Goal: Communication & Community: Answer question/provide support

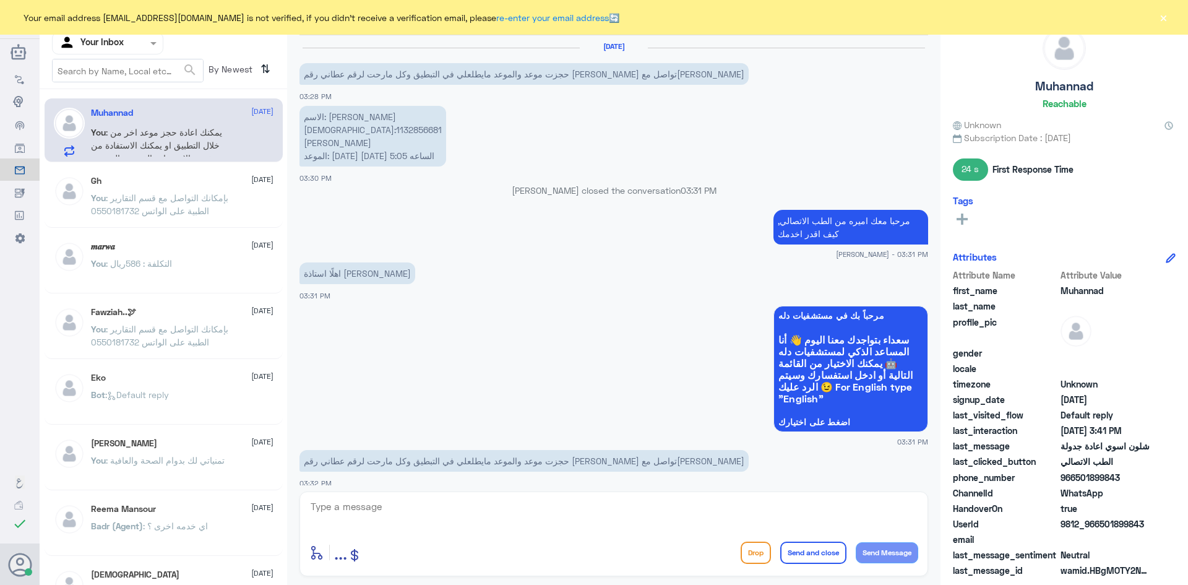
scroll to position [980, 0]
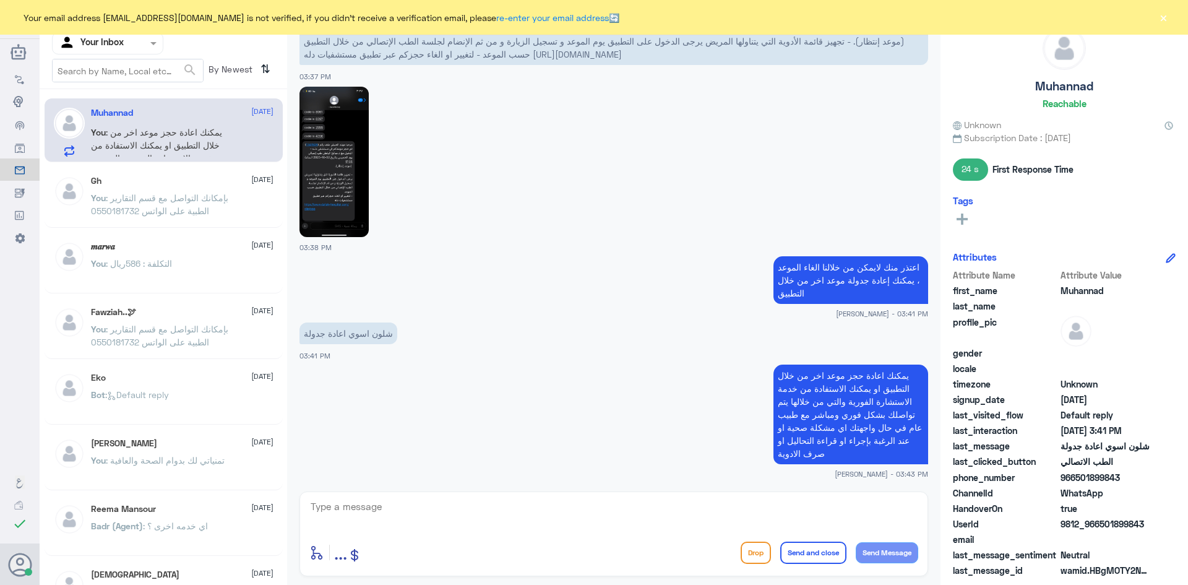
click at [1168, 18] on button "×" at bounding box center [1164, 17] width 12 height 12
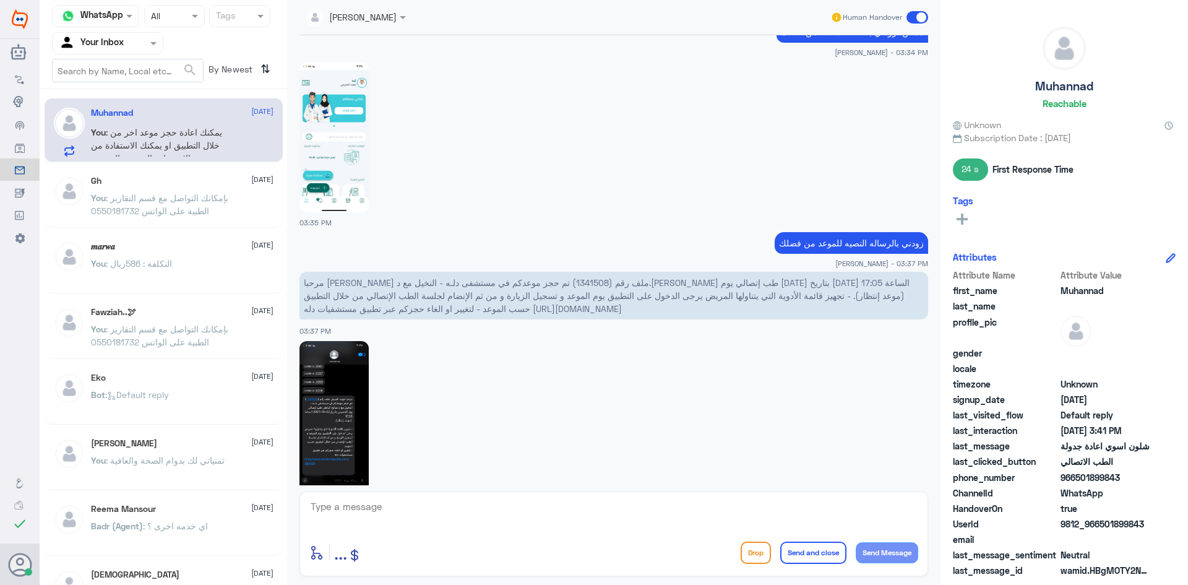
scroll to position [608, 0]
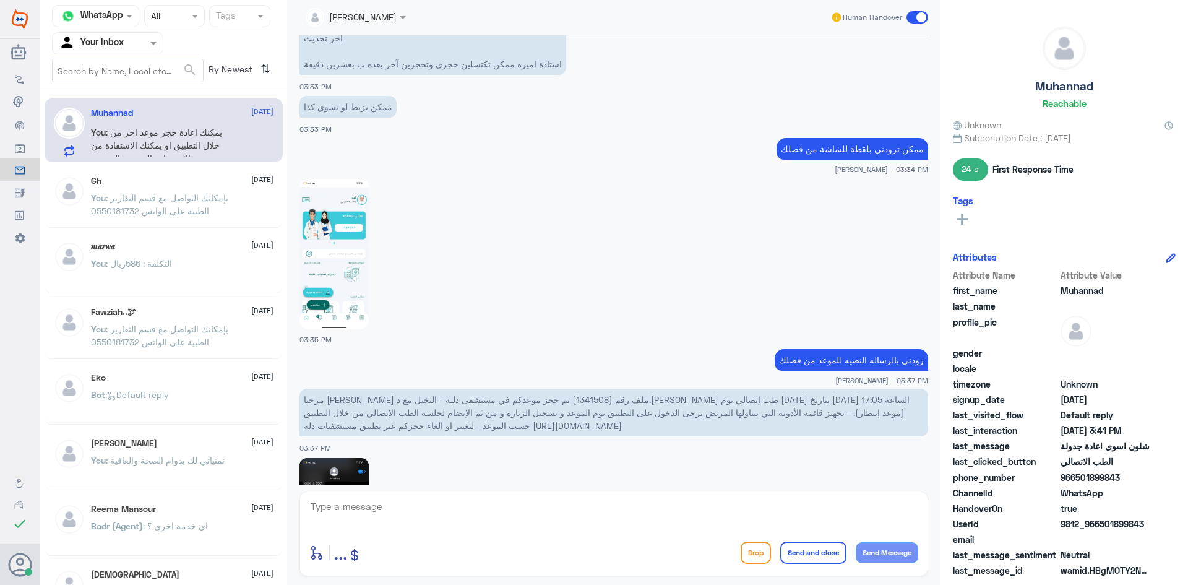
click at [345, 253] on img at bounding box center [334, 254] width 69 height 150
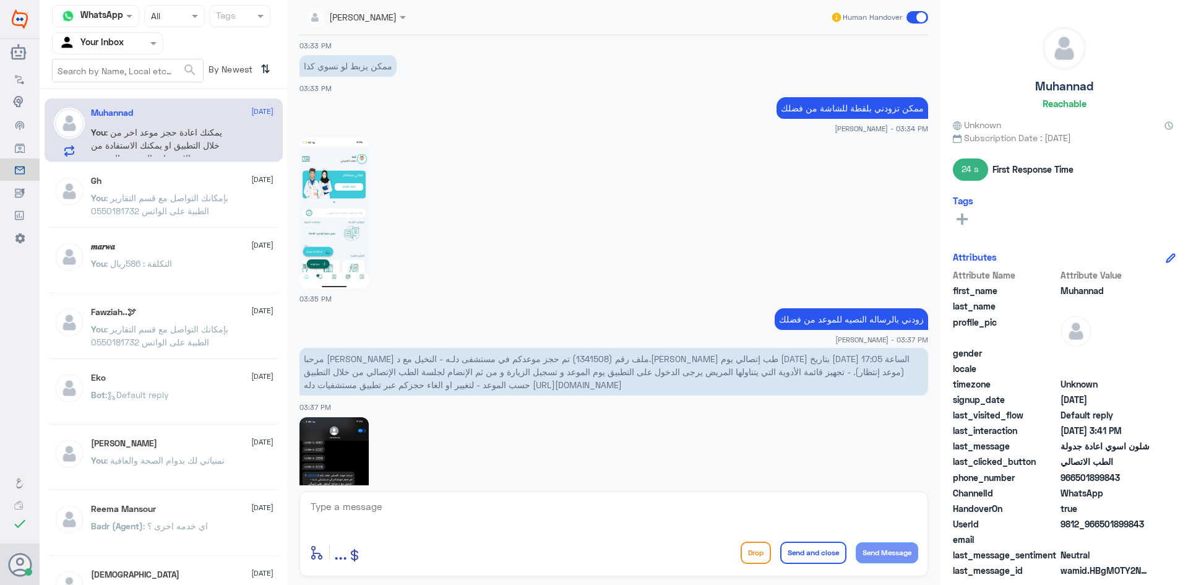
scroll to position [670, 0]
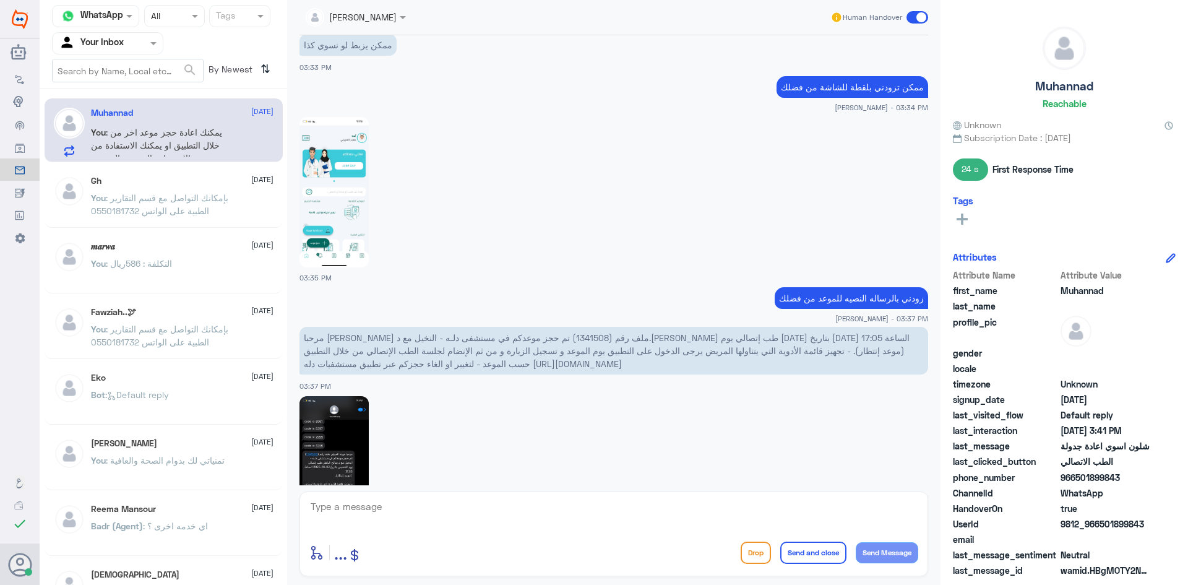
click at [355, 441] on img at bounding box center [334, 471] width 69 height 150
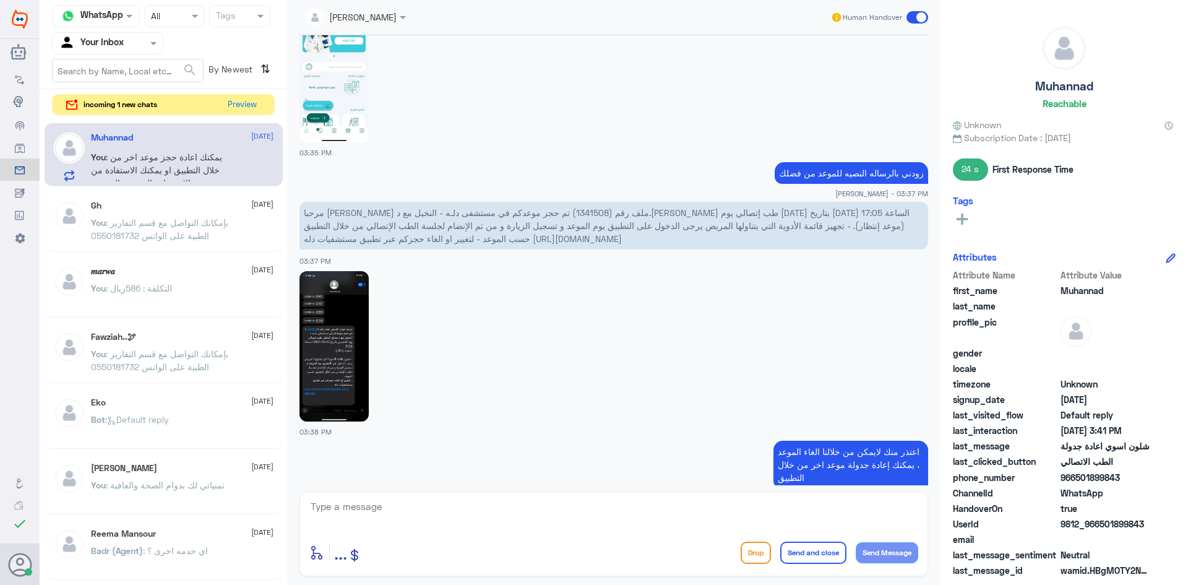
scroll to position [794, 0]
click at [251, 102] on button "Preview" at bounding box center [242, 104] width 38 height 19
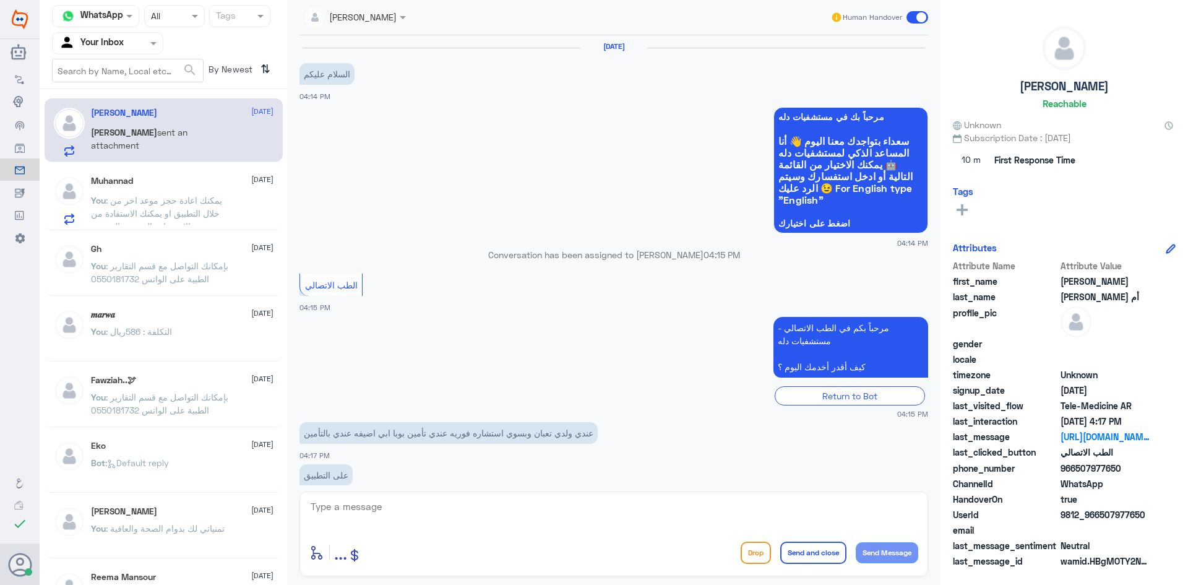
scroll to position [196, 0]
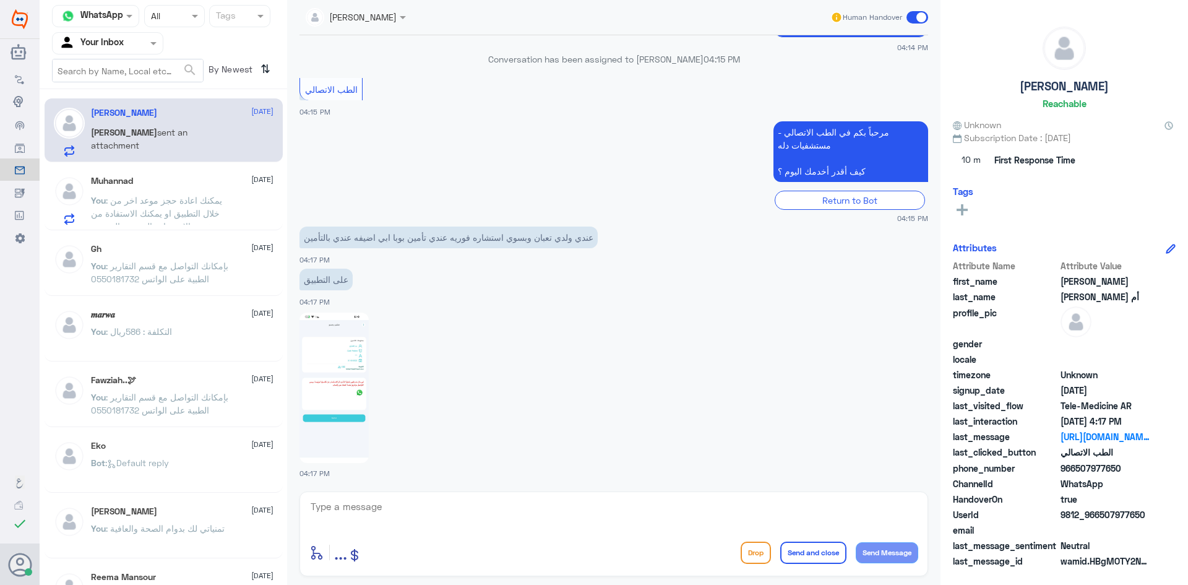
click at [456, 510] on textarea at bounding box center [613, 513] width 609 height 30
paste textarea "مرحبا معك [PERSON_NAME] من الطب الاتصالي"
type textarea "مرحبا معك [PERSON_NAME] من الطب الاتصالي"
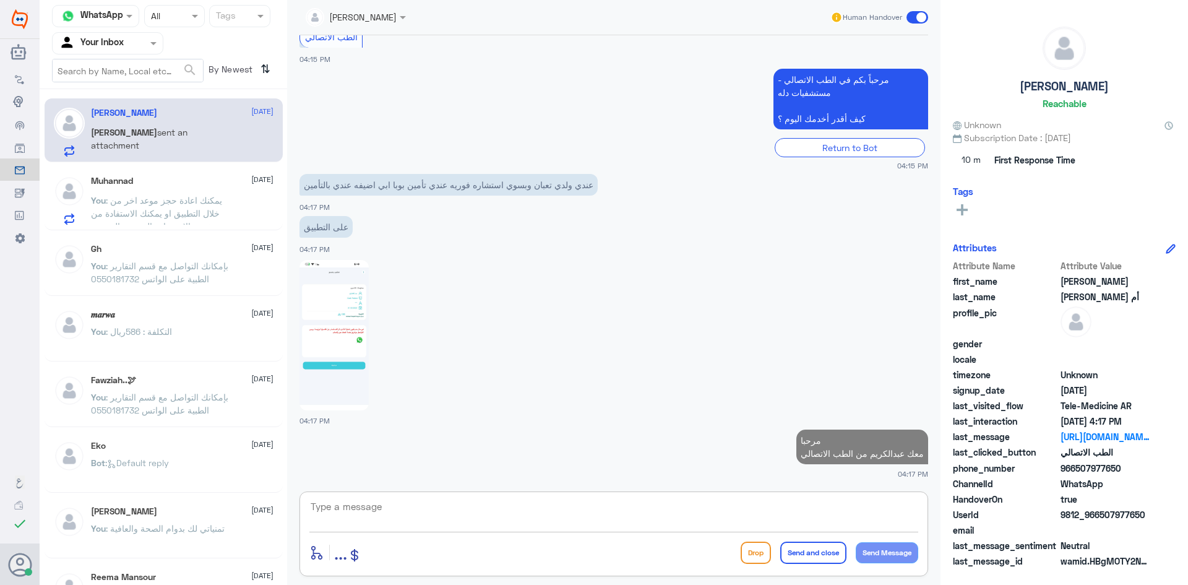
click at [857, 518] on textarea at bounding box center [613, 513] width 609 height 30
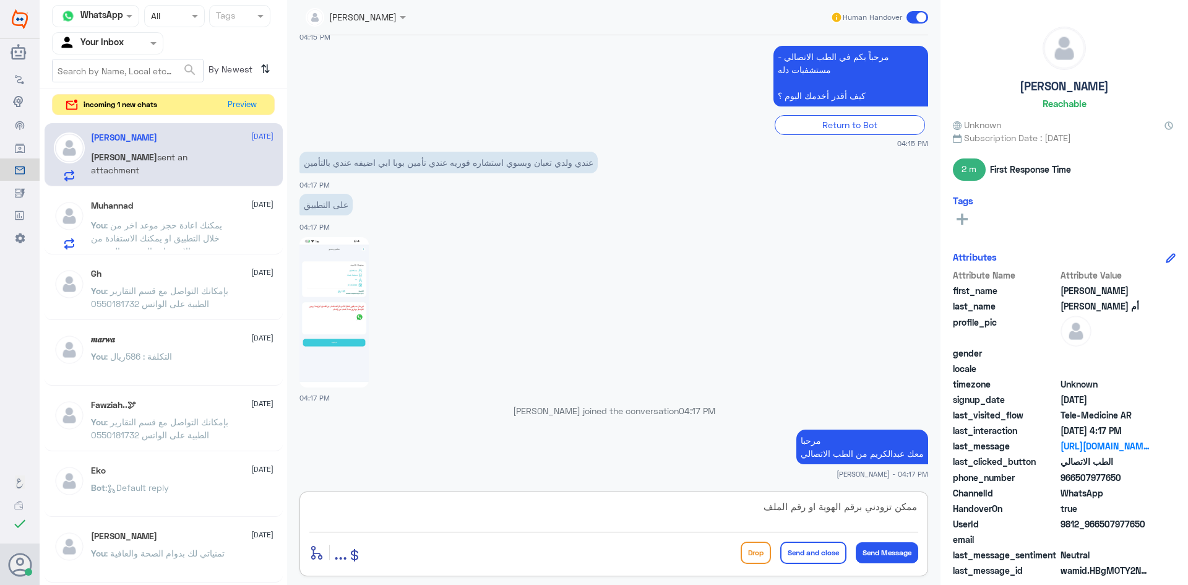
type textarea "ممكن تزودني برقم الهوية او رقم الملف"
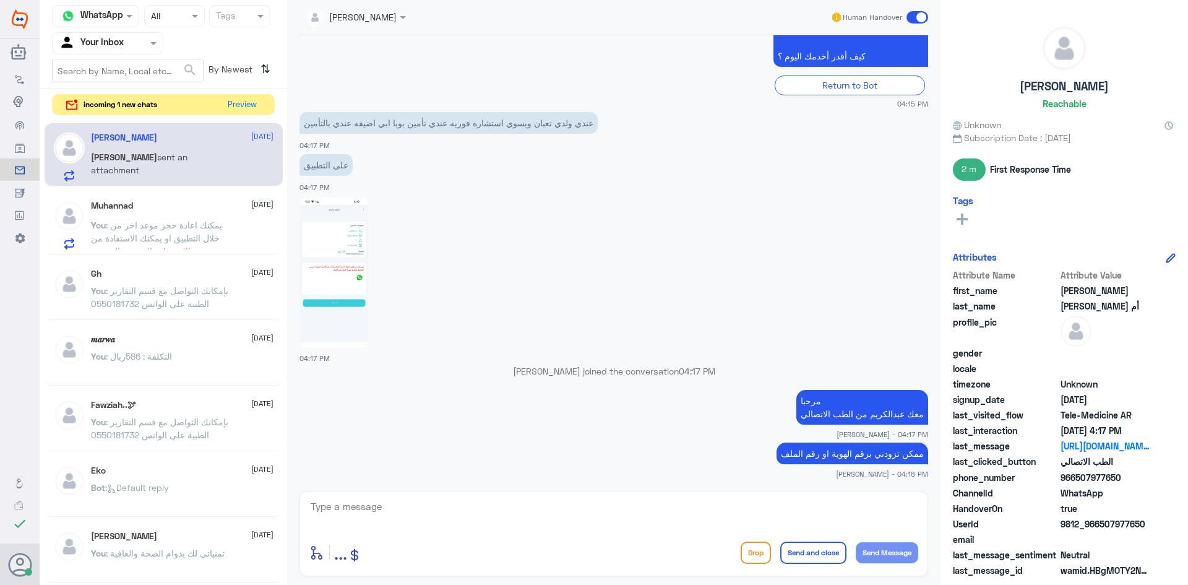
drag, startPoint x: 1123, startPoint y: 477, endPoint x: 1077, endPoint y: 480, distance: 46.0
click at [1077, 480] on span "966507977650" at bounding box center [1106, 477] width 90 height 13
copy span "507977650"
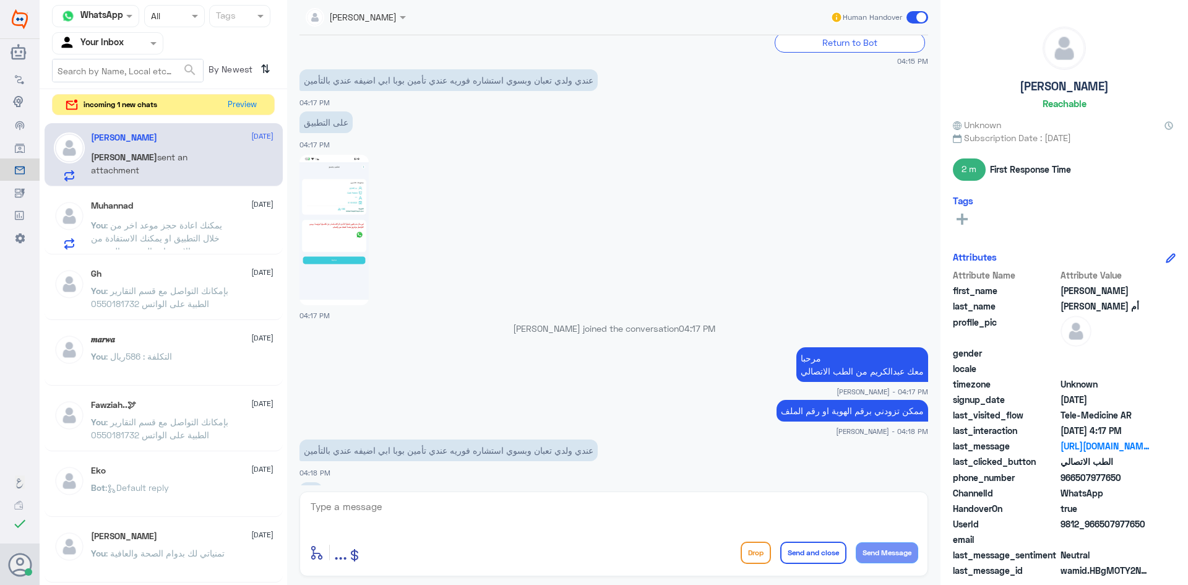
scroll to position [373, 0]
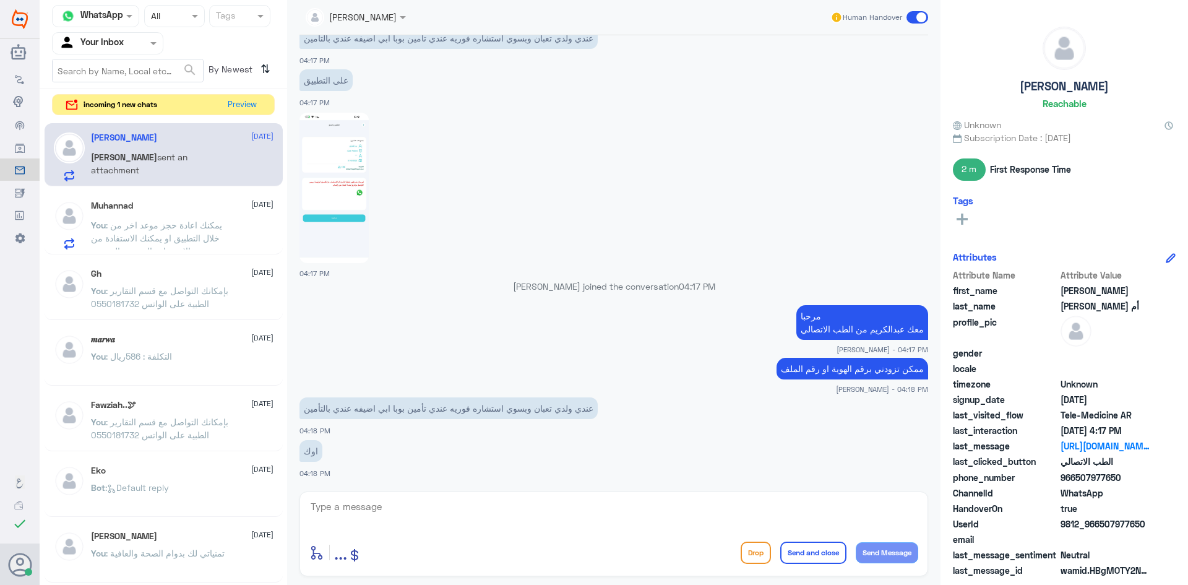
click at [661, 519] on textarea at bounding box center [613, 513] width 609 height 30
click at [613, 500] on textarea at bounding box center [613, 513] width 609 height 30
click at [350, 136] on img at bounding box center [334, 188] width 69 height 150
click at [246, 100] on button "Preview" at bounding box center [242, 104] width 38 height 19
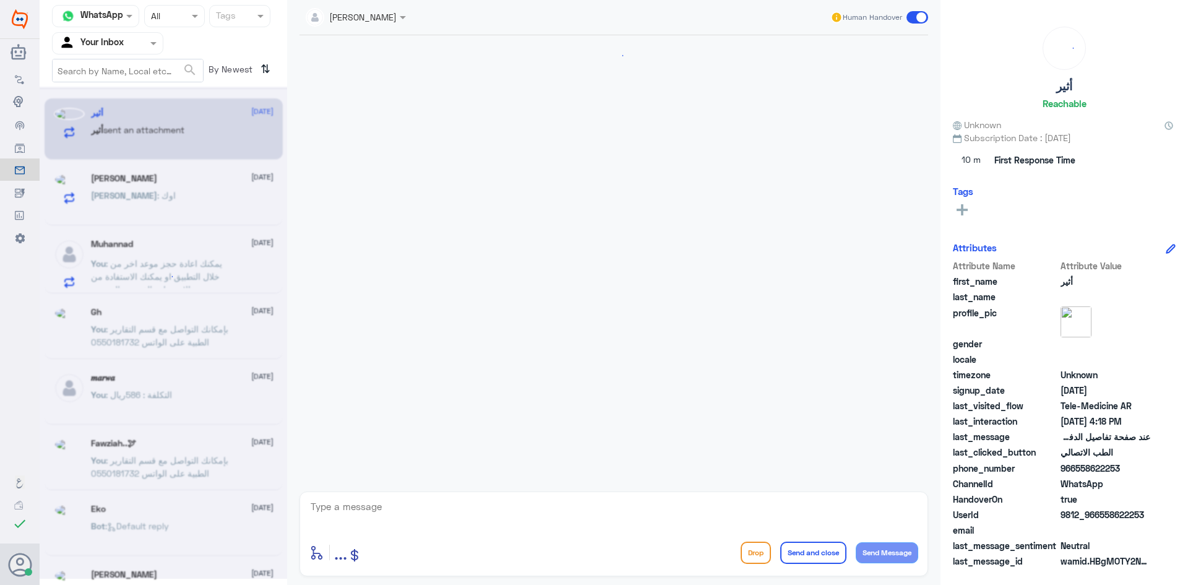
scroll to position [119, 0]
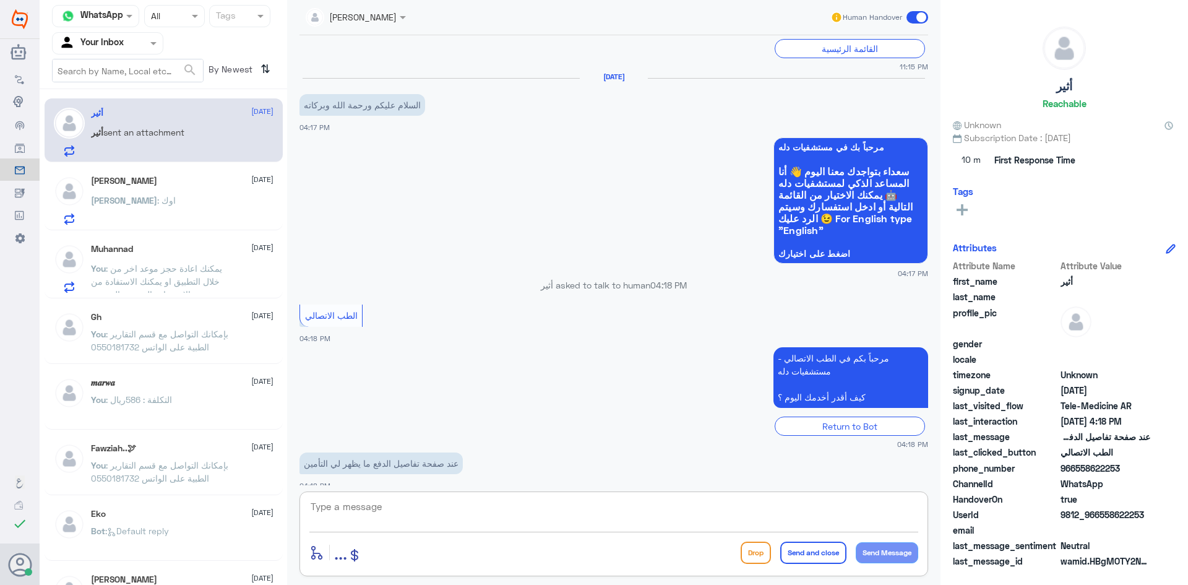
click at [478, 505] on textarea at bounding box center [613, 513] width 609 height 30
paste textarea "مرحبا معك [PERSON_NAME] من الطب الاتصالي"
type textarea "مرحبا معك [PERSON_NAME] من الطب الاتصالي"
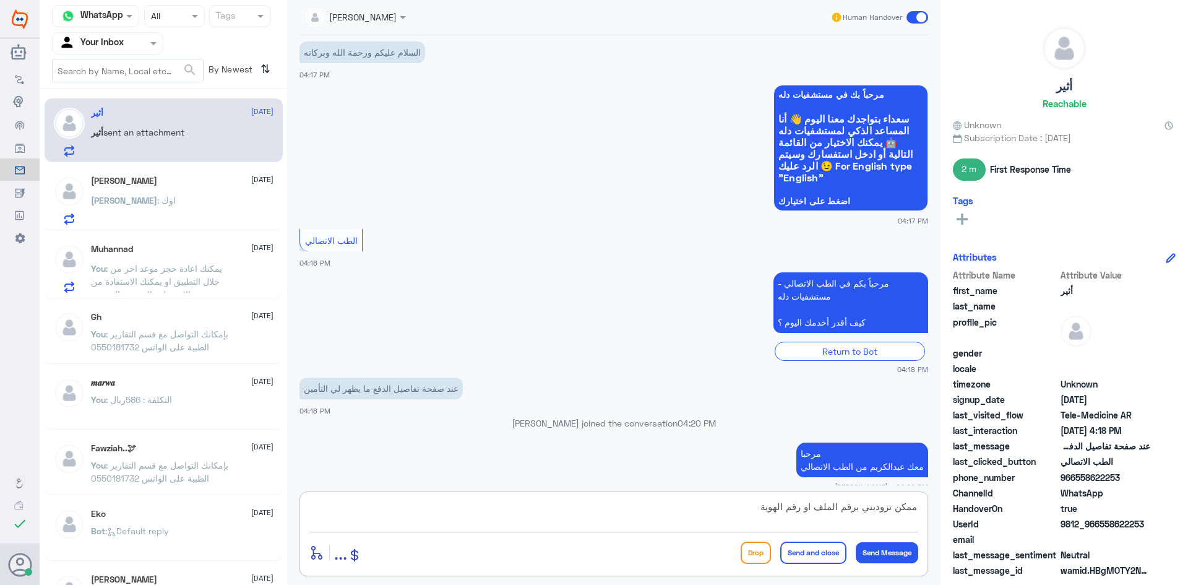
type textarea "ممكن تزوديني برقم الملف او رقم الهوية"
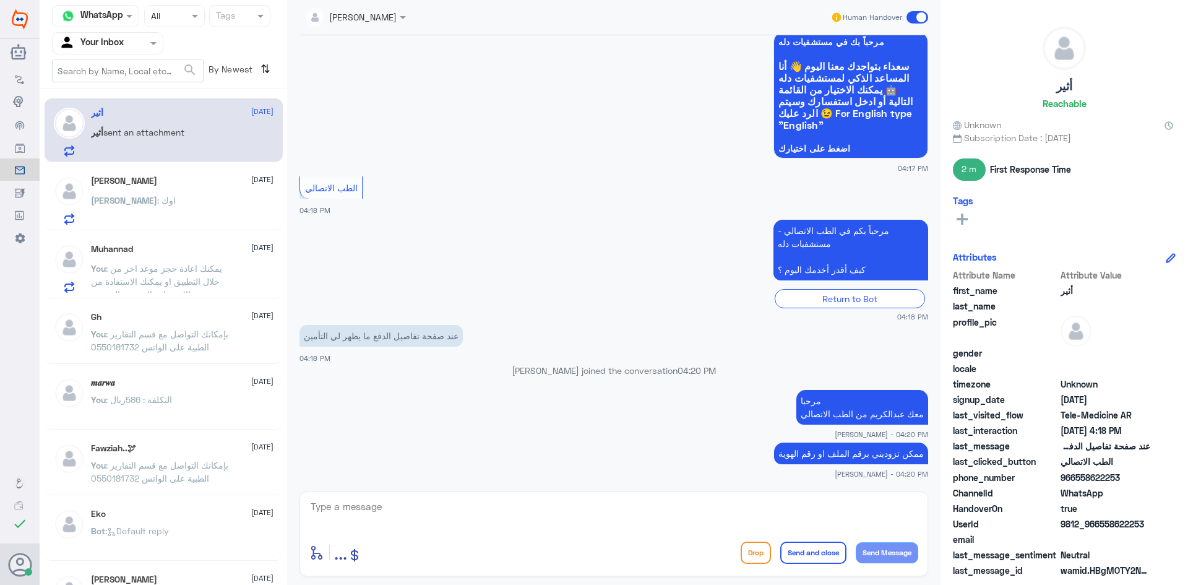
drag, startPoint x: 1122, startPoint y: 479, endPoint x: 1074, endPoint y: 478, distance: 48.3
click at [1074, 478] on span "966558622253" at bounding box center [1106, 477] width 90 height 13
copy span "558622253"
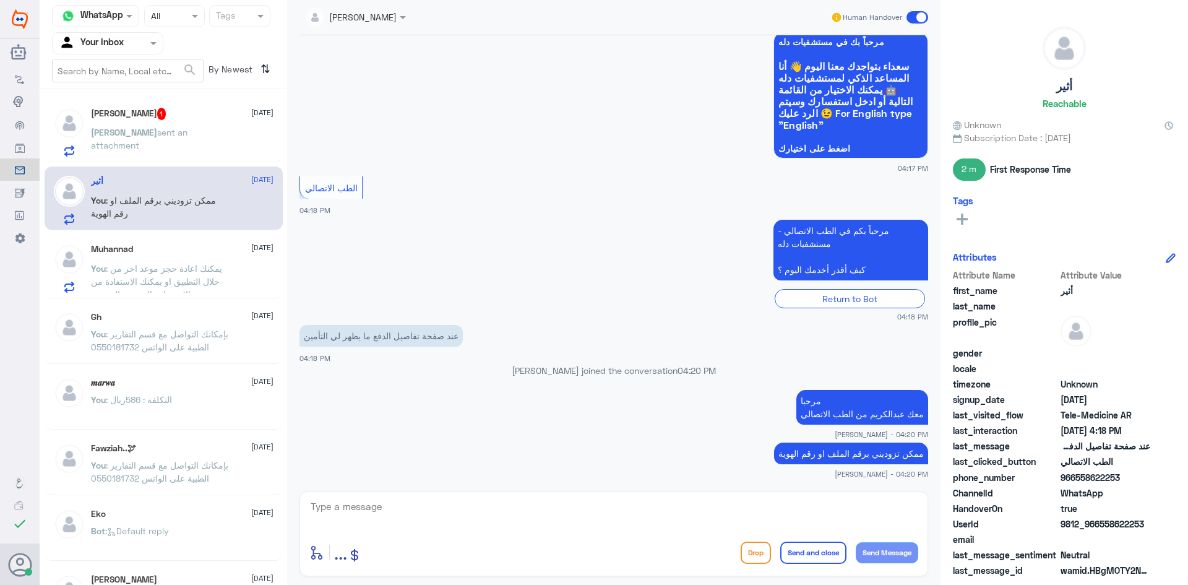
click at [225, 120] on div "مريم أم بدر 1 2 October مريم sent an attachment" at bounding box center [182, 132] width 183 height 49
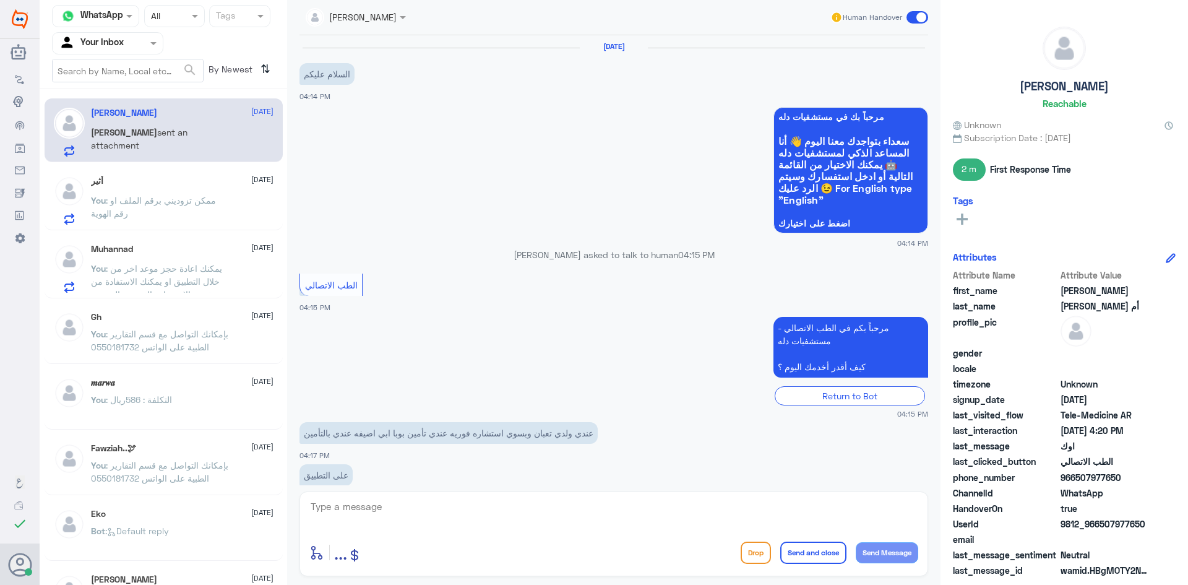
scroll to position [438, 0]
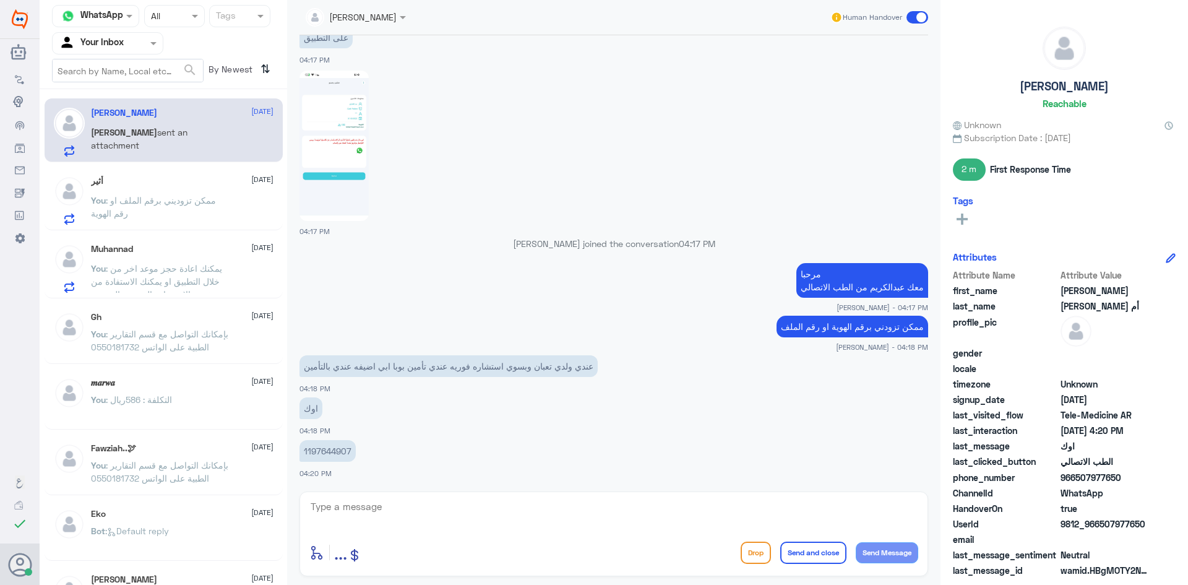
click at [451, 513] on textarea at bounding box center [613, 513] width 609 height 30
click at [430, 520] on textarea at bounding box center [613, 513] width 609 height 30
type textarea "لحظات من فضلك"
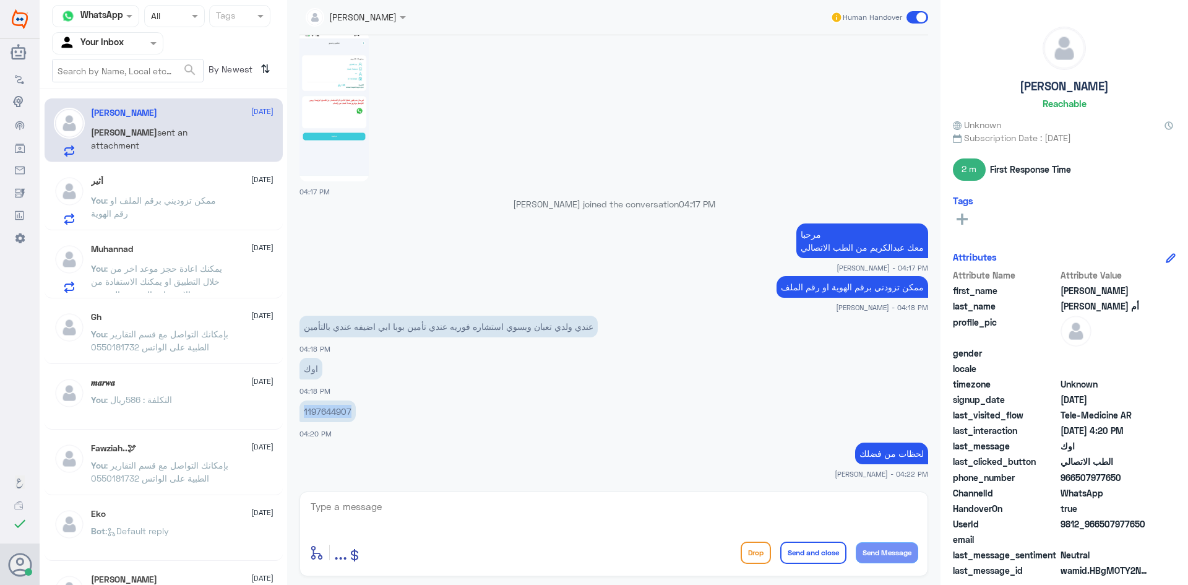
drag, startPoint x: 350, startPoint y: 410, endPoint x: 305, endPoint y: 407, distance: 45.3
click at [305, 407] on p "1197644907" at bounding box center [328, 411] width 56 height 22
copy p "1197644907"
click at [444, 503] on textarea at bounding box center [613, 513] width 609 height 30
type textarea "تم تحديث ملف الابن بدر العنزي"
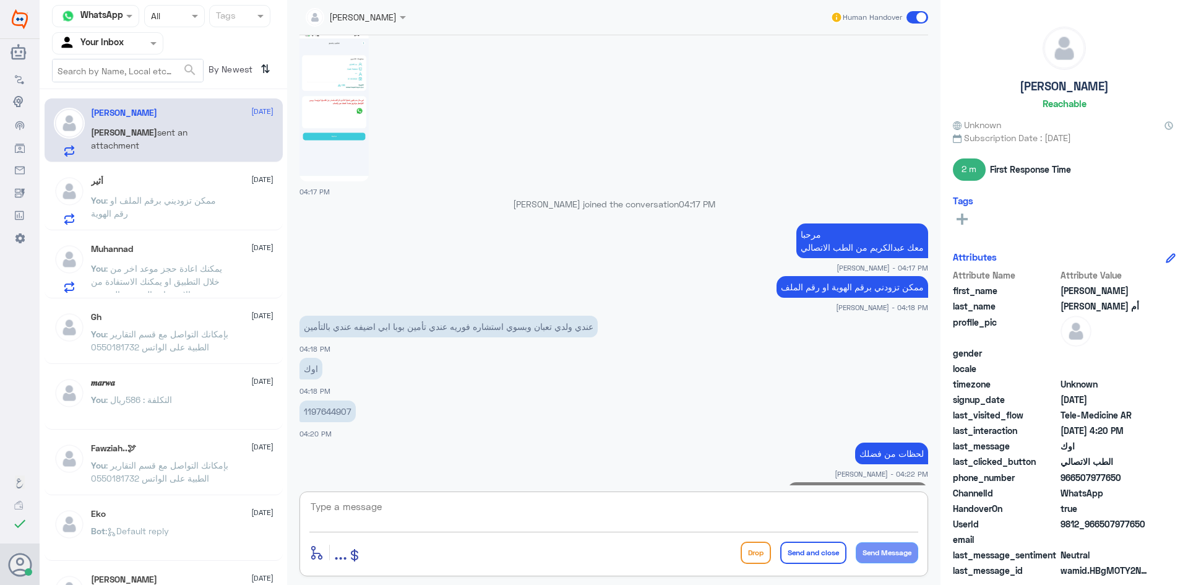
scroll to position [517, 0]
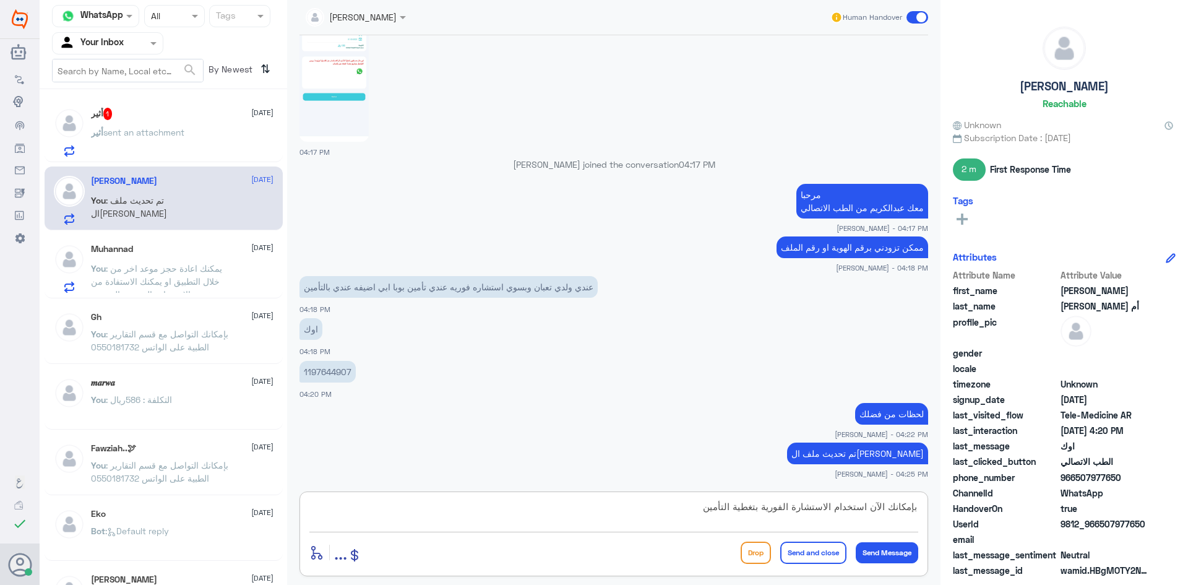
type textarea "بإمكانك الآن استخدام الاستشارة الفورية بتغطية التأمين"
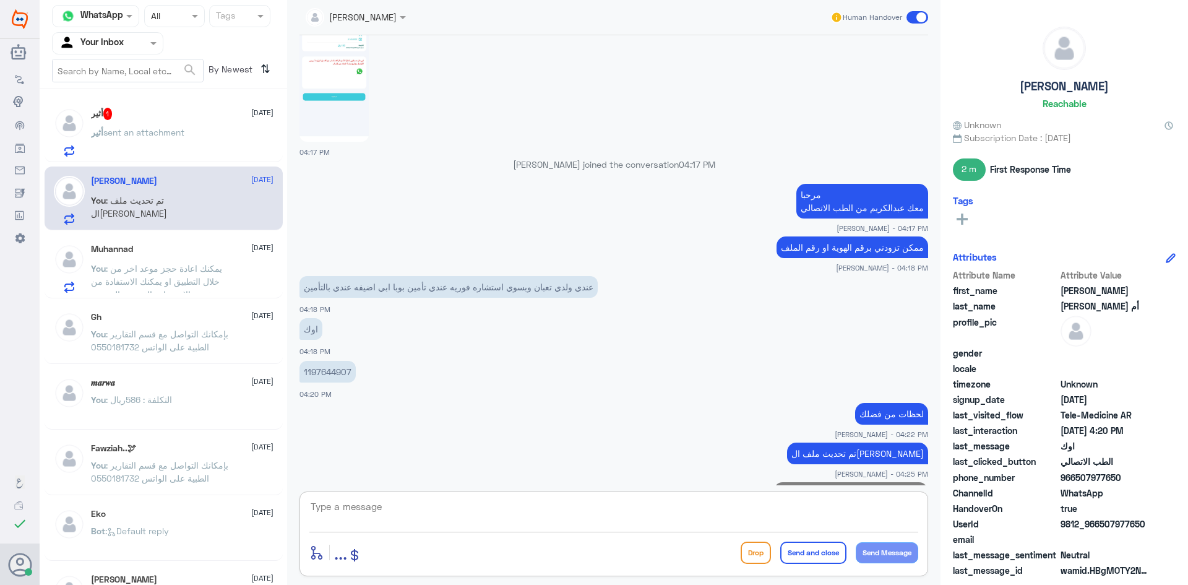
scroll to position [569, 0]
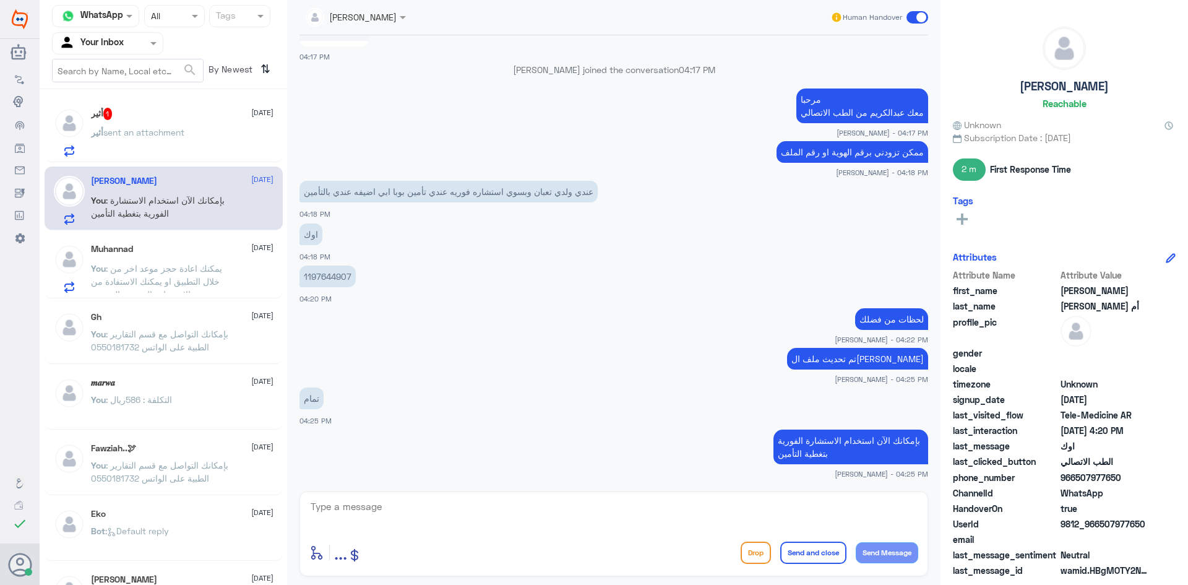
click at [176, 113] on div "أثير 1 2 October" at bounding box center [182, 114] width 183 height 12
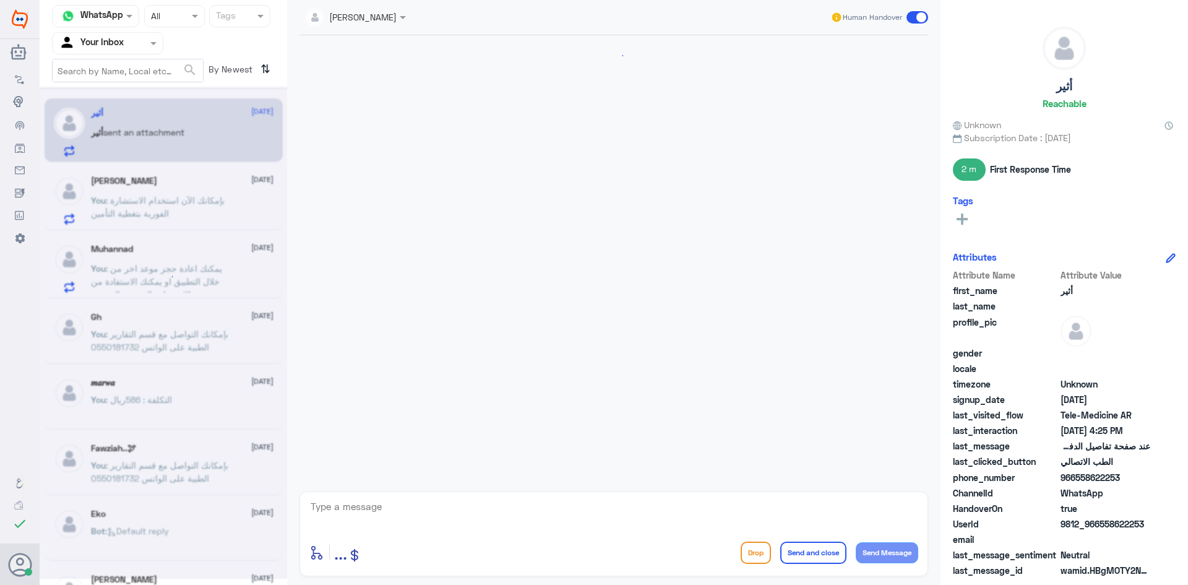
scroll to position [289, 0]
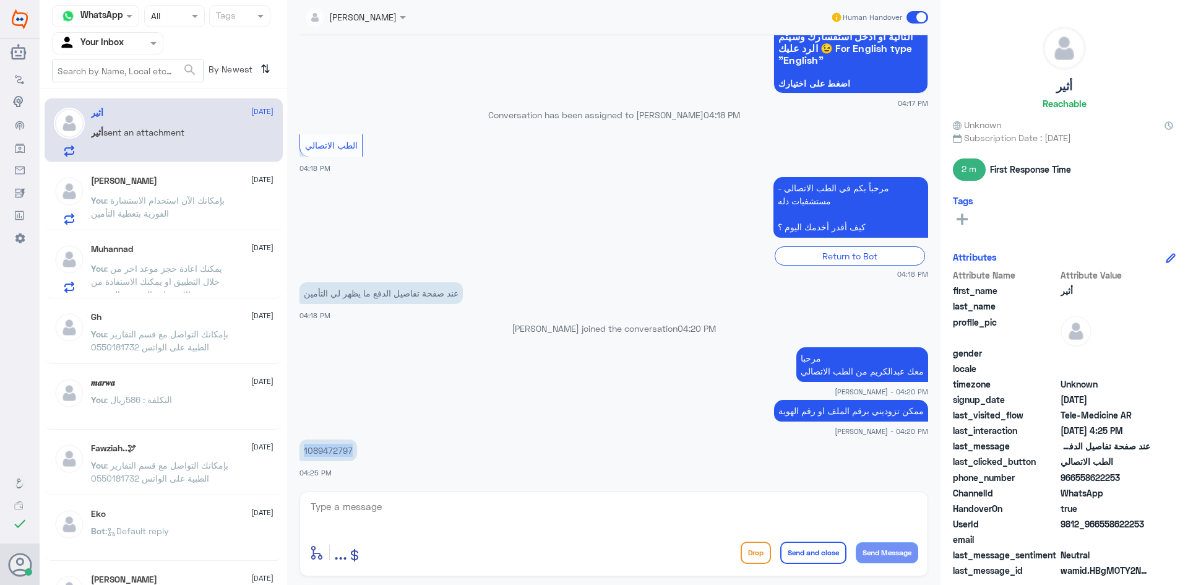
drag, startPoint x: 352, startPoint y: 449, endPoint x: 302, endPoint y: 452, distance: 49.6
click at [302, 452] on p "1089472797" at bounding box center [329, 450] width 58 height 22
copy p "1089472797"
click at [507, 509] on textarea at bounding box center [613, 513] width 609 height 30
type textarea "لحظات من فضلك"
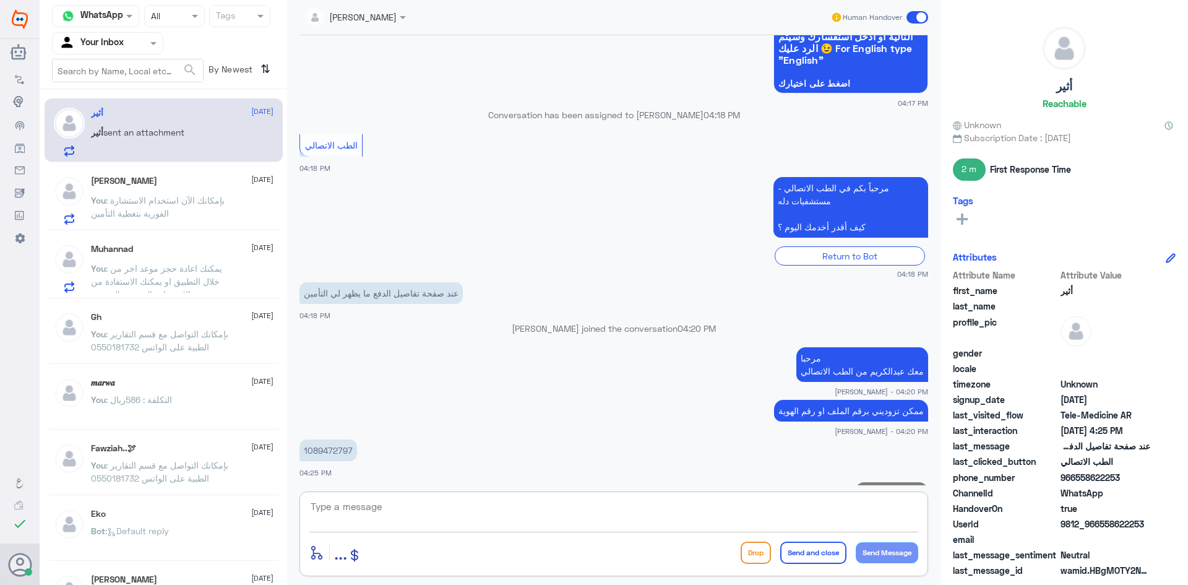
scroll to position [329, 0]
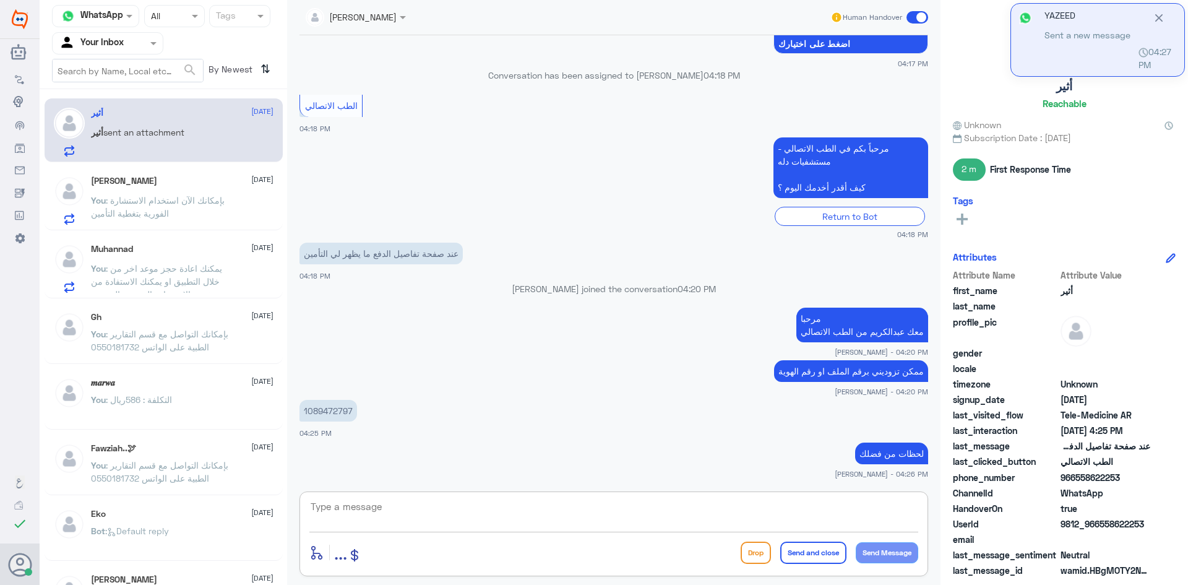
click at [512, 517] on textarea at bounding box center [613, 513] width 609 height 30
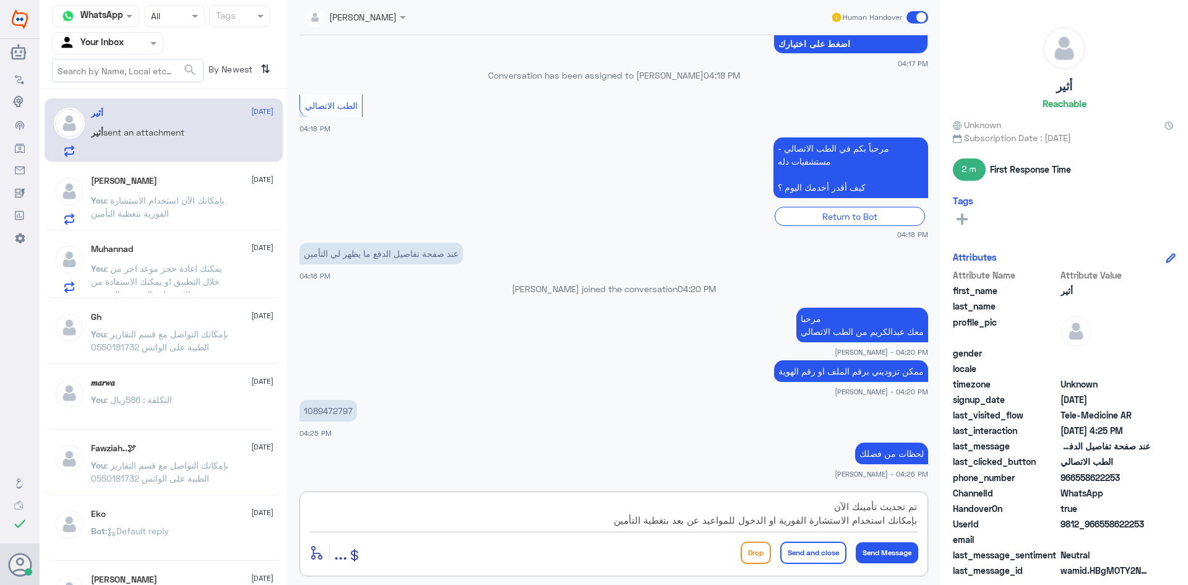
type textarea "تم تحديث تأمينك الآن بإمكانك استخدام الاستشارة الفورية او الدخول للمواعيد عن بع…"
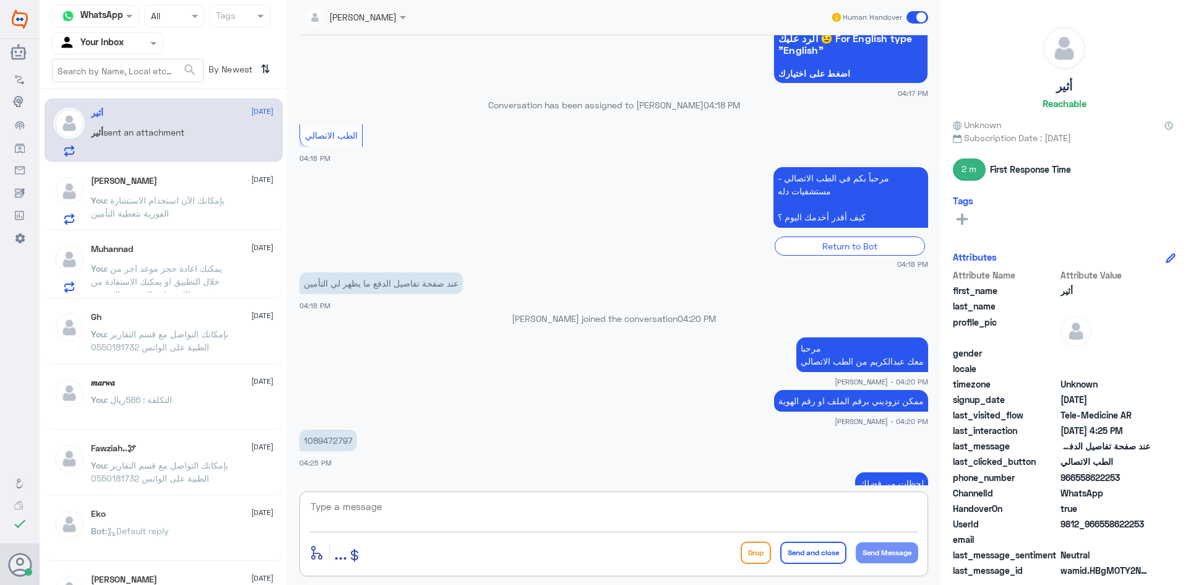
scroll to position [124, 0]
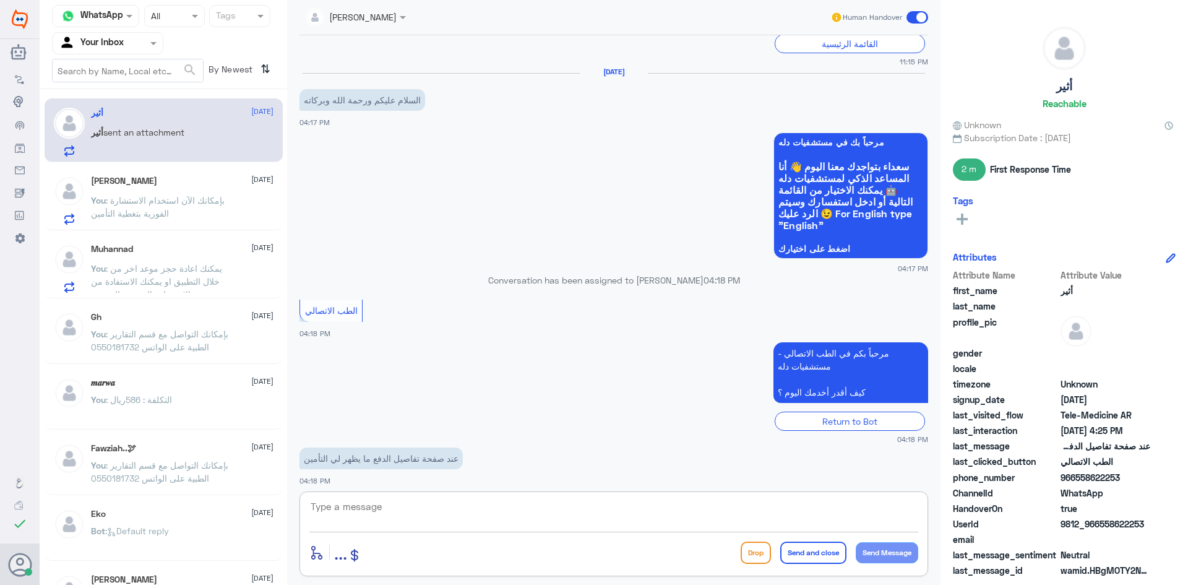
click at [203, 201] on span ": بإمكانك الآن استخدام الاستشارة الفورية بتغطية التأمين" at bounding box center [158, 207] width 134 height 24
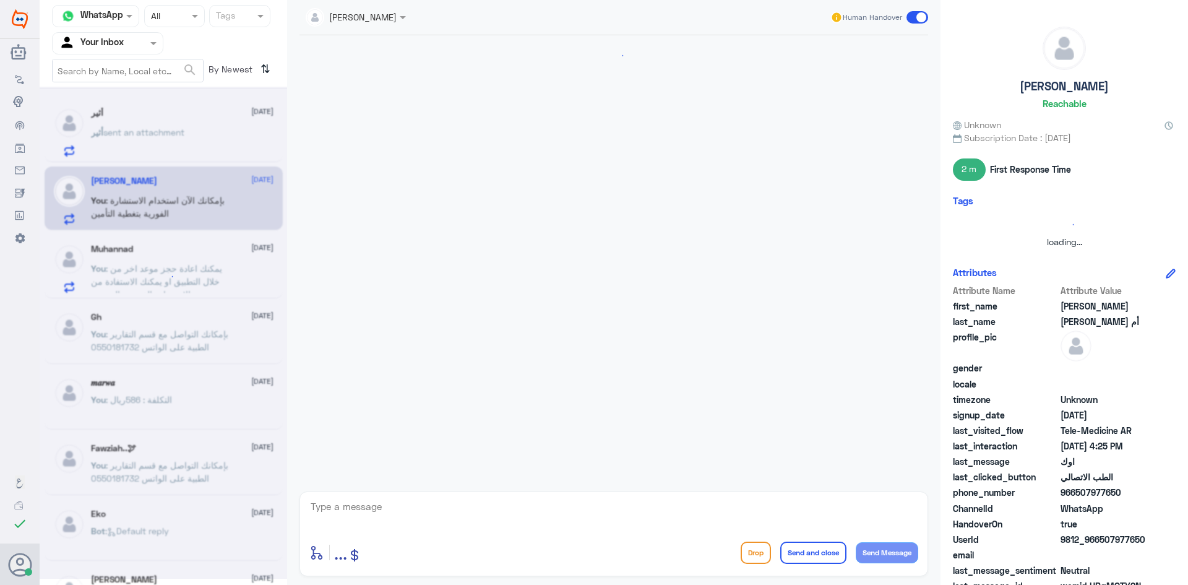
scroll to position [612, 0]
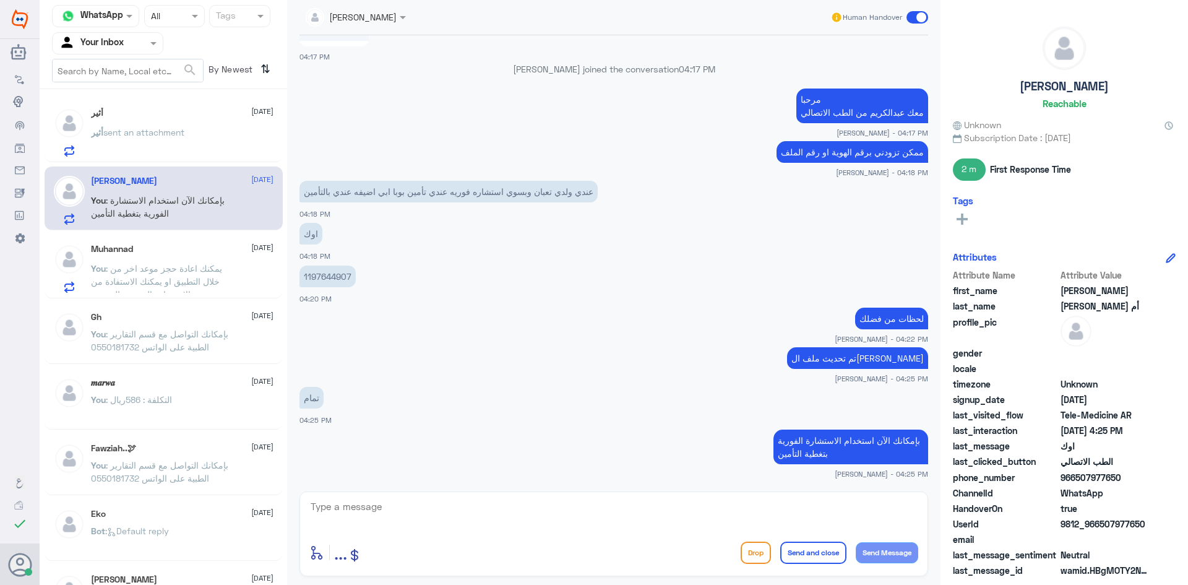
click at [206, 129] on div "أثير sent an attachment" at bounding box center [182, 143] width 183 height 28
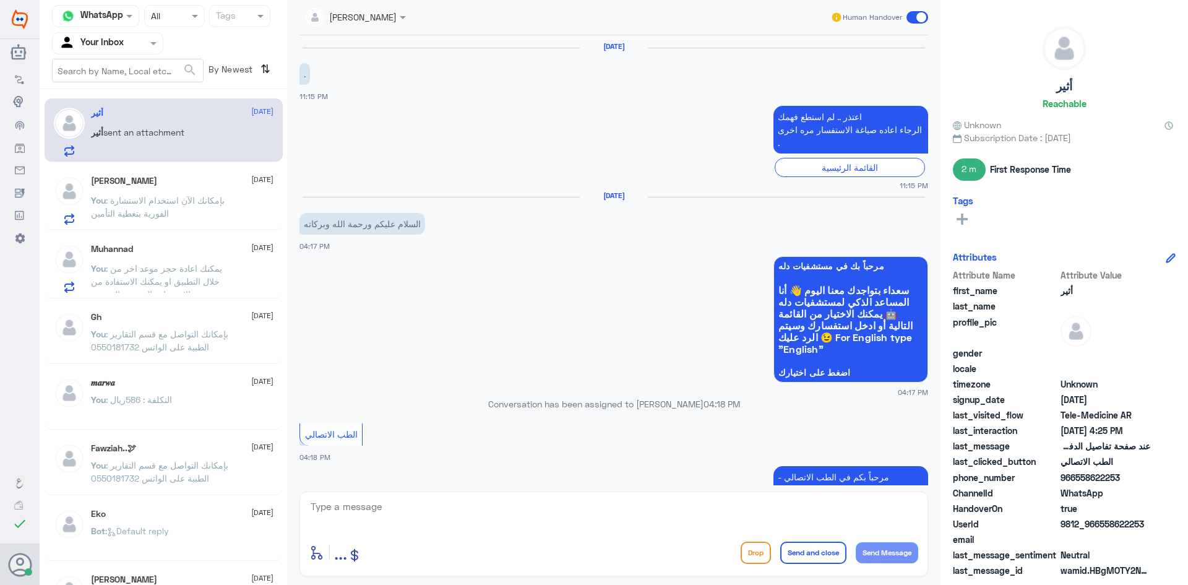
scroll to position [394, 0]
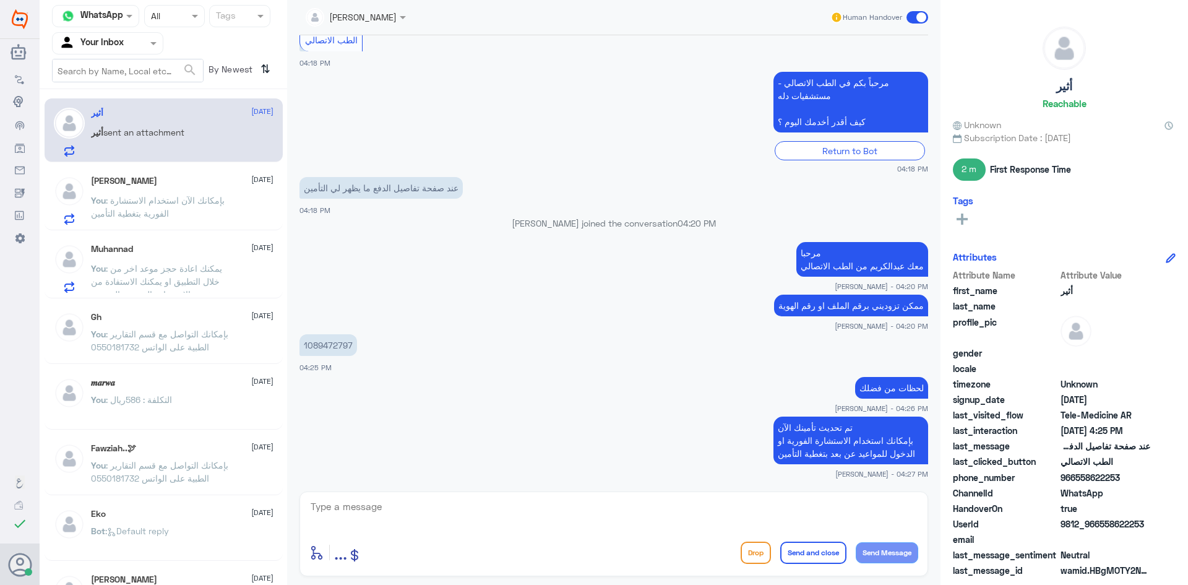
click at [807, 506] on textarea at bounding box center [613, 513] width 609 height 30
drag, startPoint x: 1147, startPoint y: 523, endPoint x: 1102, endPoint y: 529, distance: 45.6
click at [1102, 529] on span "9812_966558622253" at bounding box center [1106, 523] width 90 height 13
copy span "558622253"
click at [180, 209] on p "You : بإمكانك الآن استخدام الاستشارة الفورية بتغطية التأمين" at bounding box center [160, 209] width 139 height 31
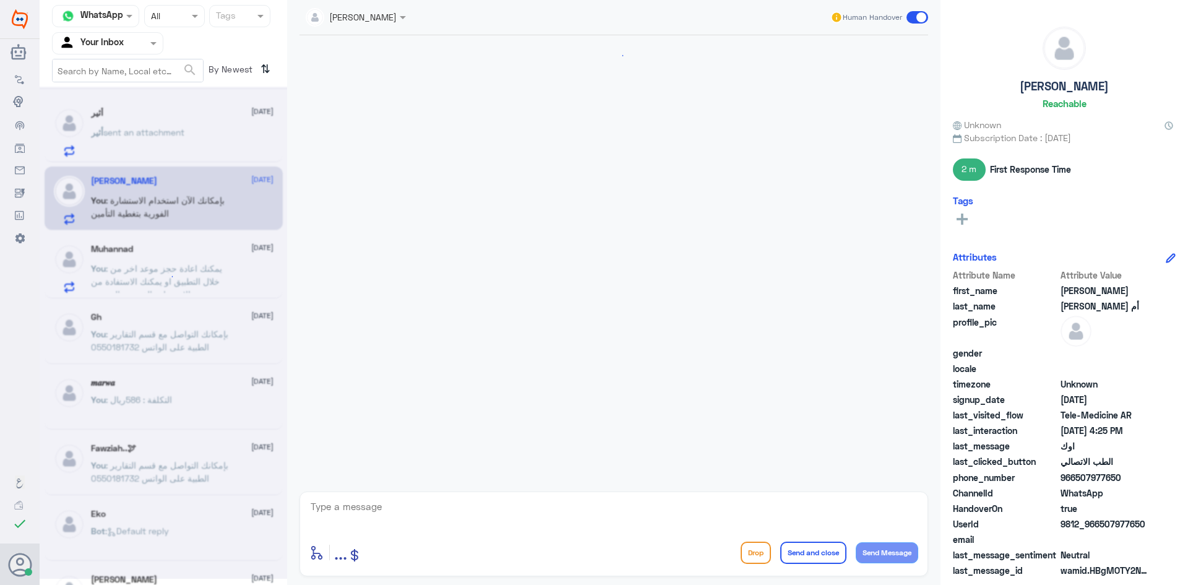
scroll to position [612, 0]
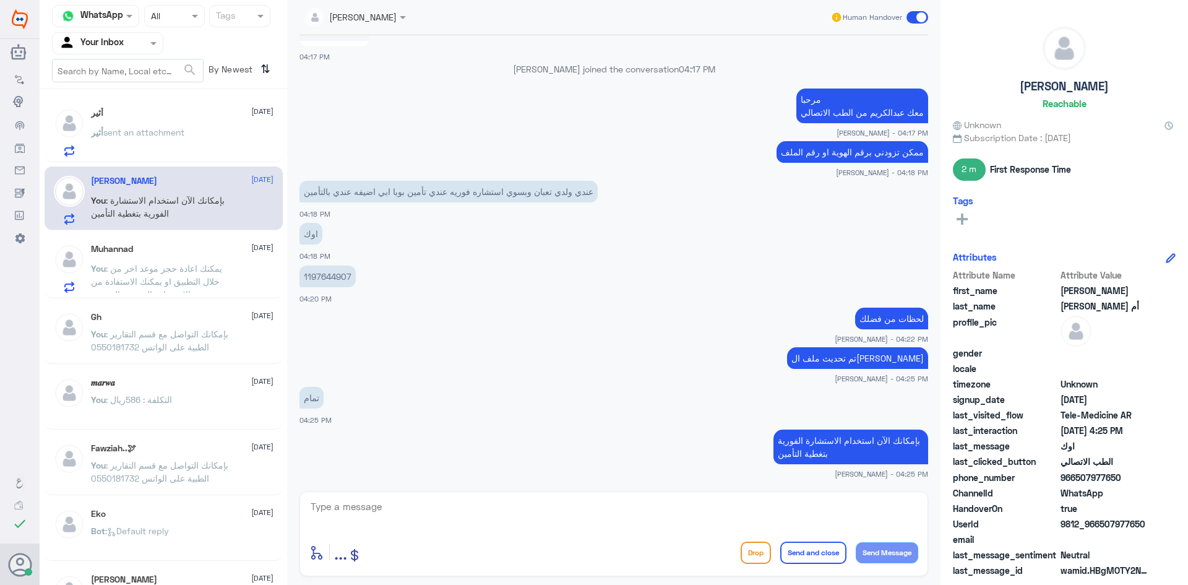
click at [145, 131] on span "sent an attachment" at bounding box center [143, 132] width 81 height 11
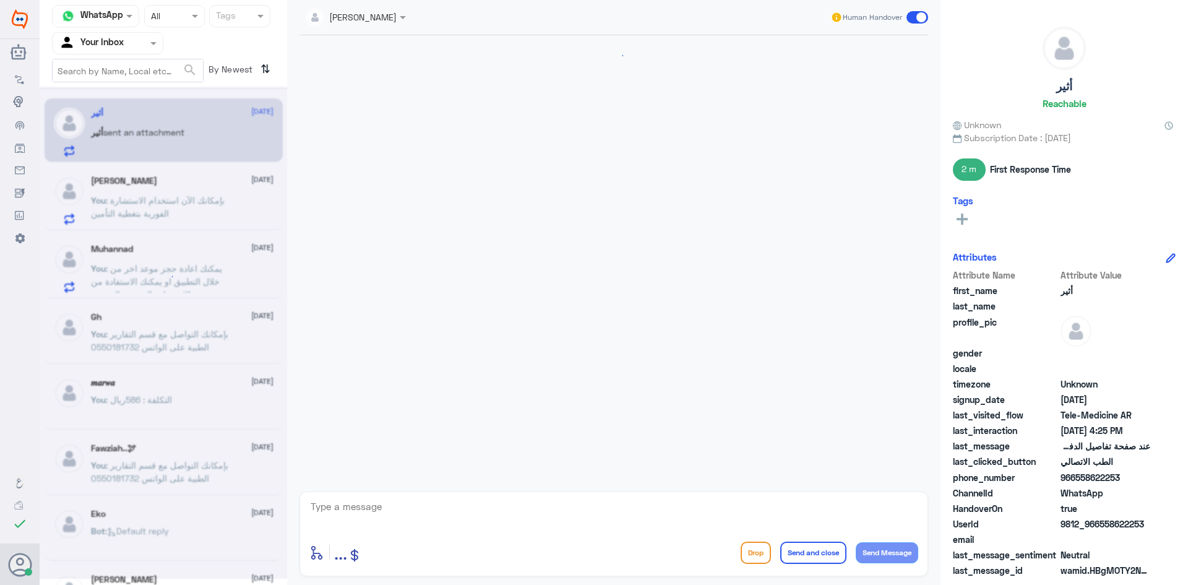
scroll to position [394, 0]
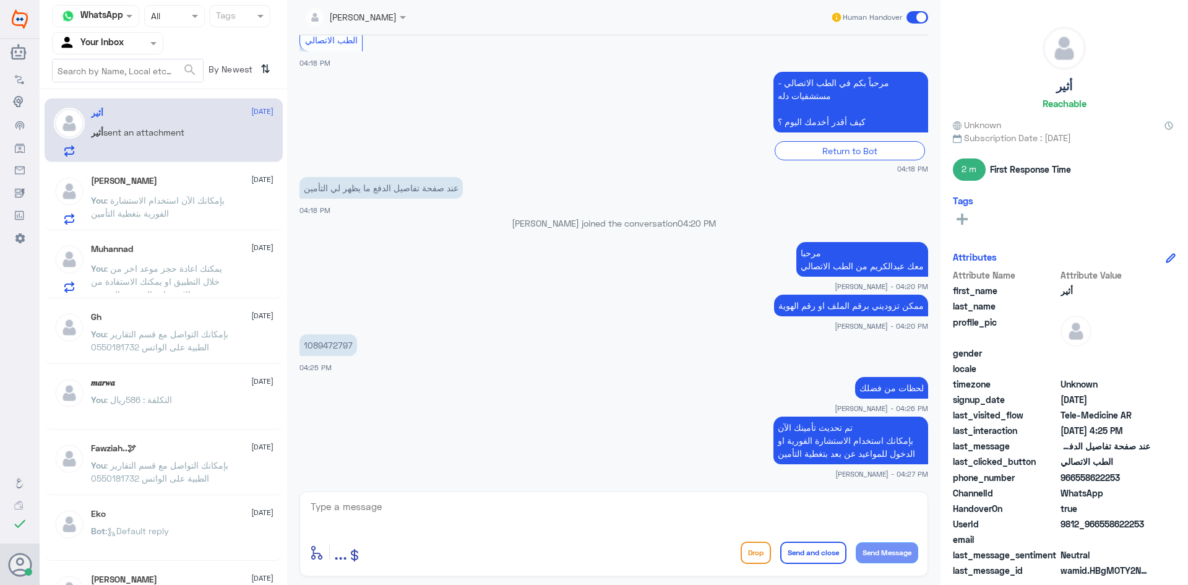
click at [911, 16] on span at bounding box center [918, 17] width 22 height 12
click at [0, 0] on input "checkbox" at bounding box center [0, 0] width 0 height 0
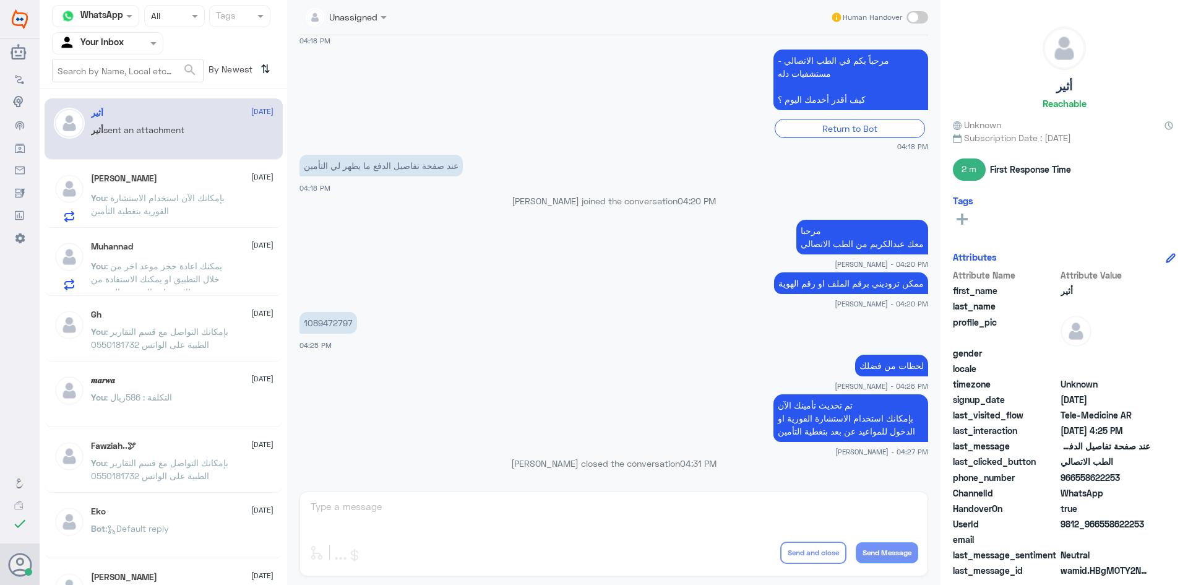
click at [215, 214] on p "You : بإمكانك الآن استخدام الاستشارة الفورية بتغطية التأمين" at bounding box center [160, 206] width 139 height 31
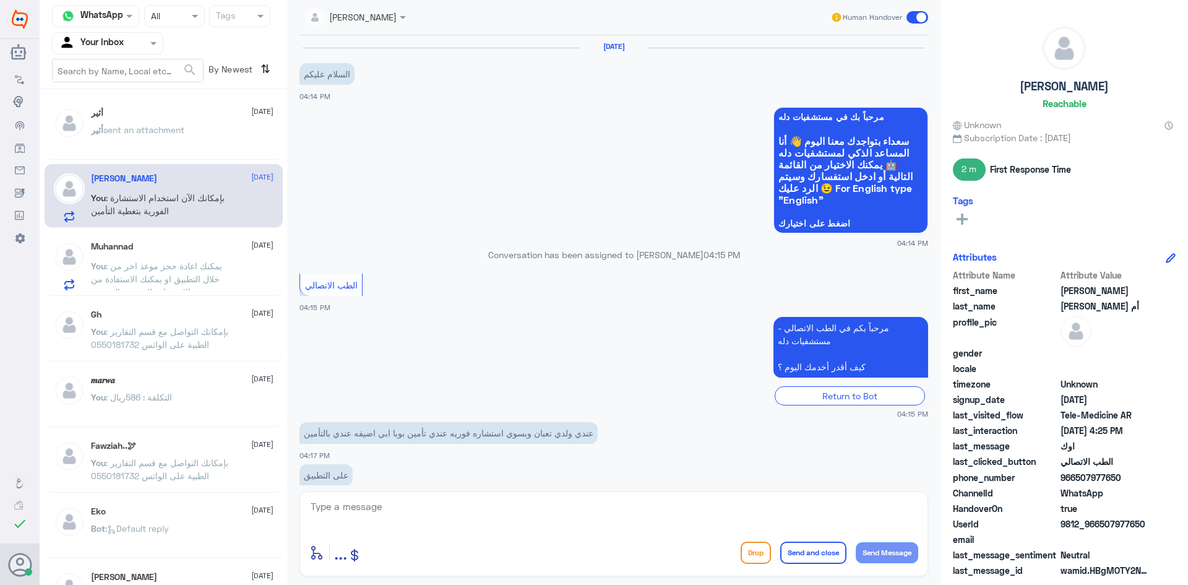
scroll to position [612, 0]
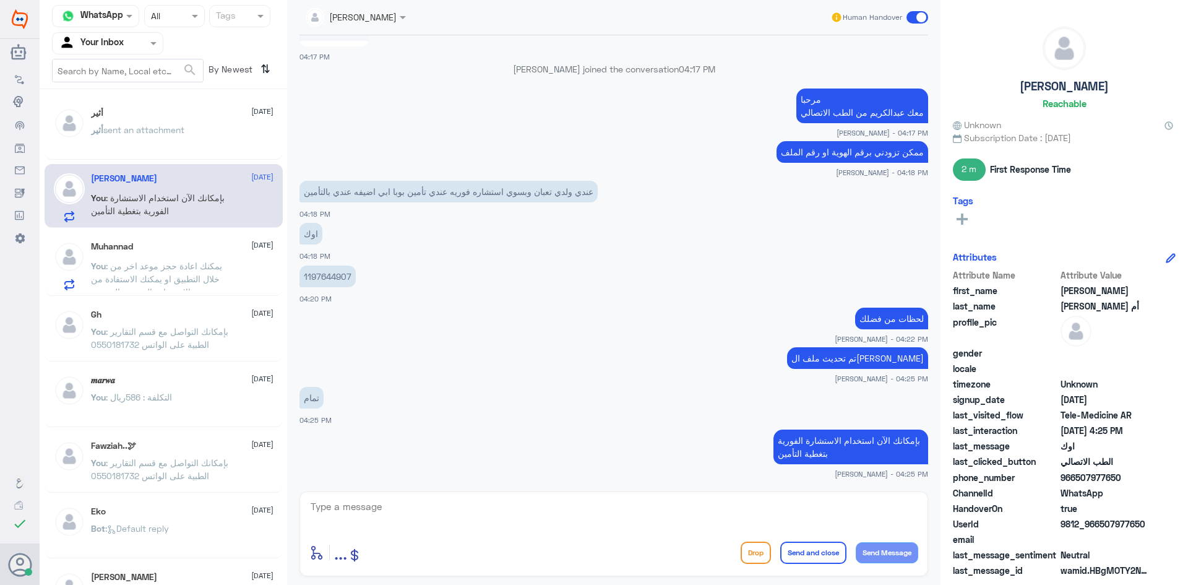
click at [911, 19] on span at bounding box center [918, 17] width 22 height 12
click at [0, 0] on input "checkbox" at bounding box center [0, 0] width 0 height 0
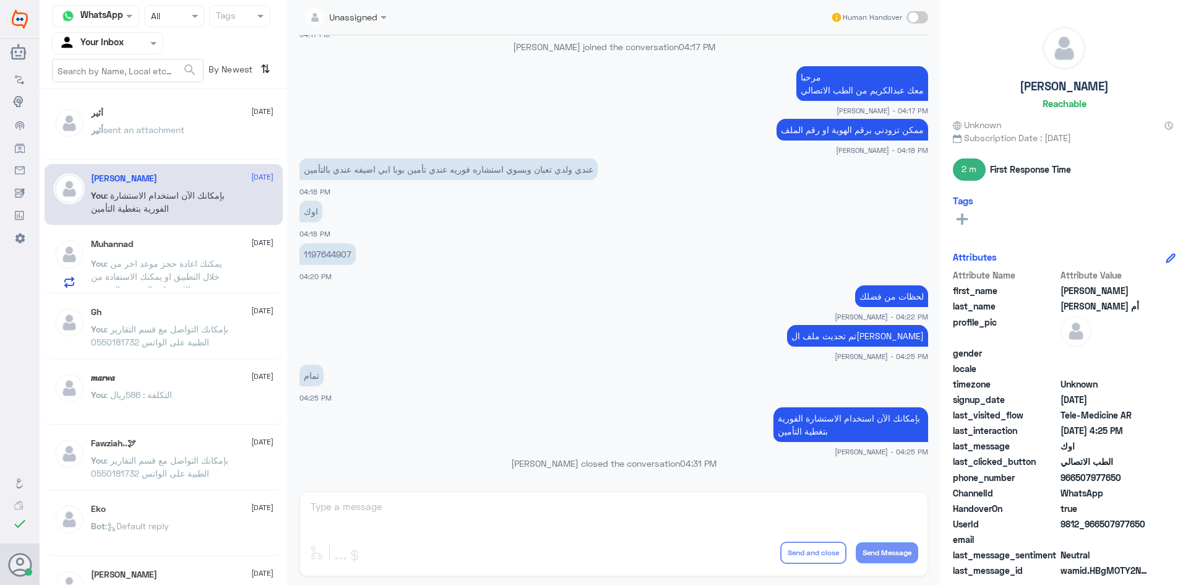
click at [145, 254] on div "Muhannad 2 October You : يمكنك اعادة حجز موعد اخر من خلال التطبيق او يمكنك الاس…" at bounding box center [182, 263] width 183 height 49
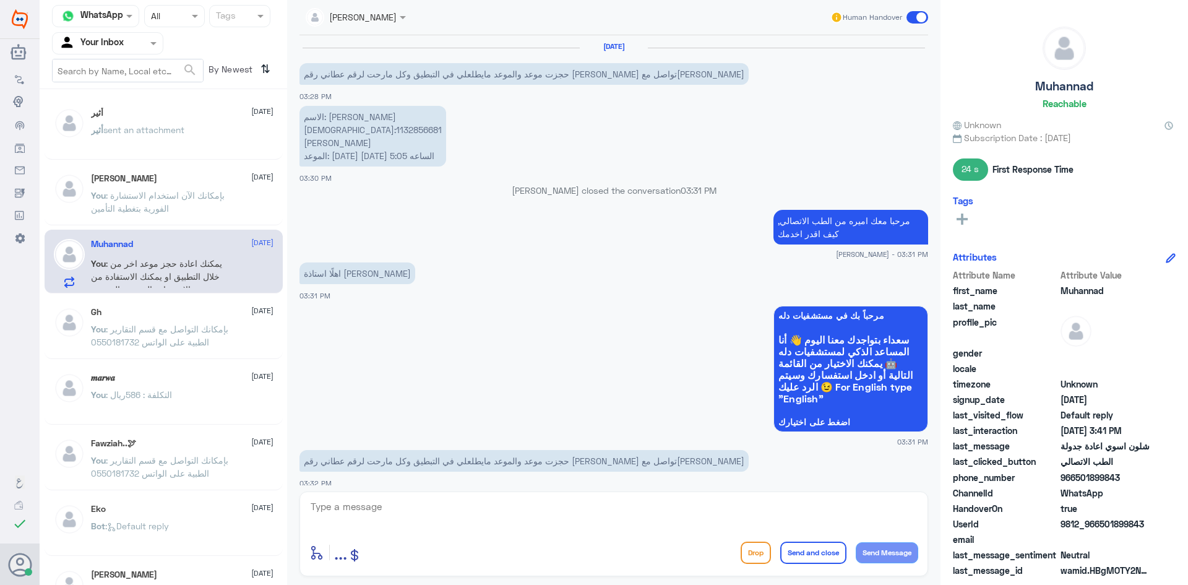
scroll to position [980, 0]
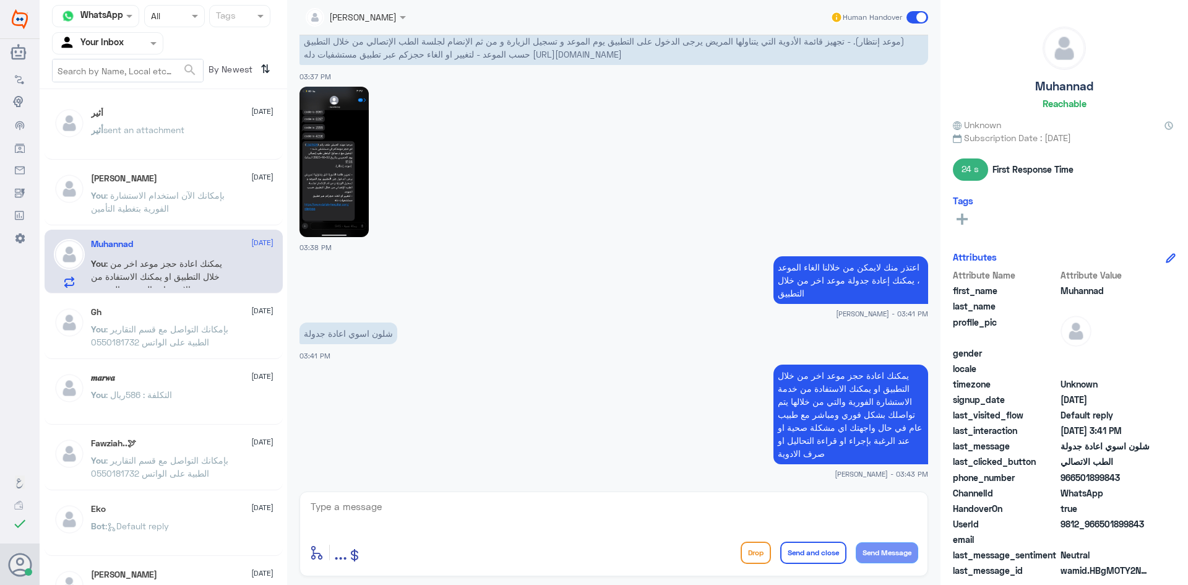
click at [908, 19] on span at bounding box center [918, 17] width 22 height 12
click at [0, 0] on input "checkbox" at bounding box center [0, 0] width 0 height 0
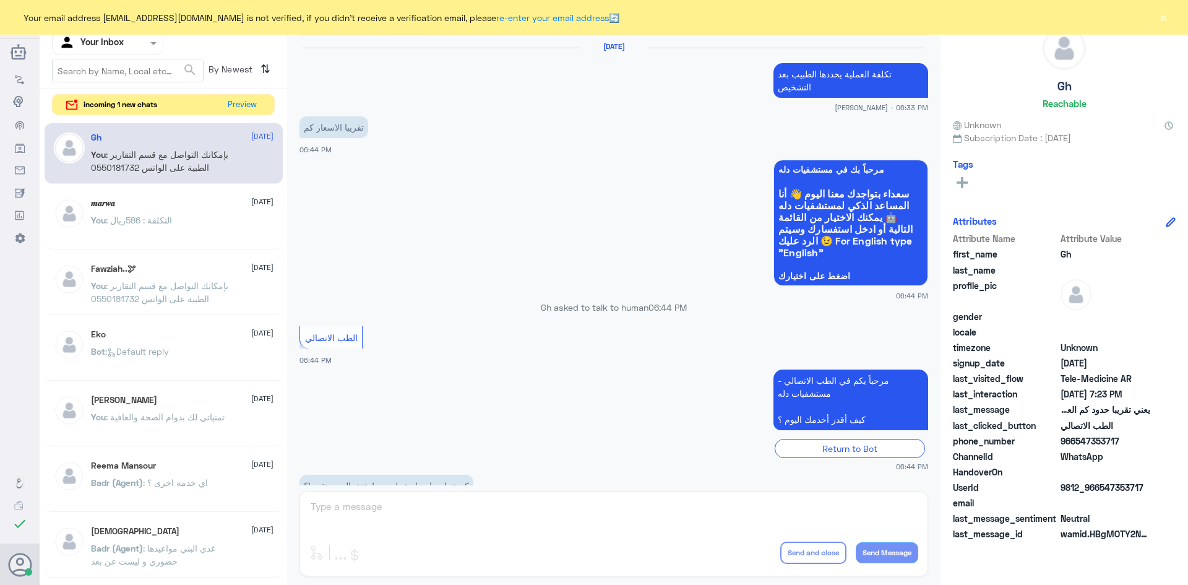
scroll to position [527, 0]
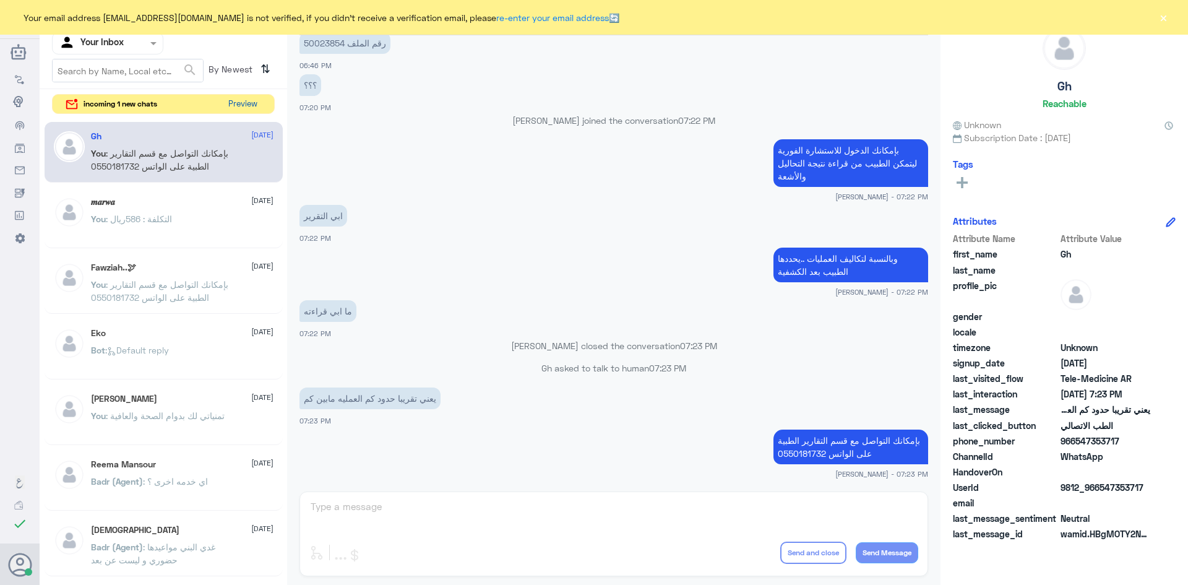
click at [254, 105] on button "Preview" at bounding box center [242, 104] width 38 height 19
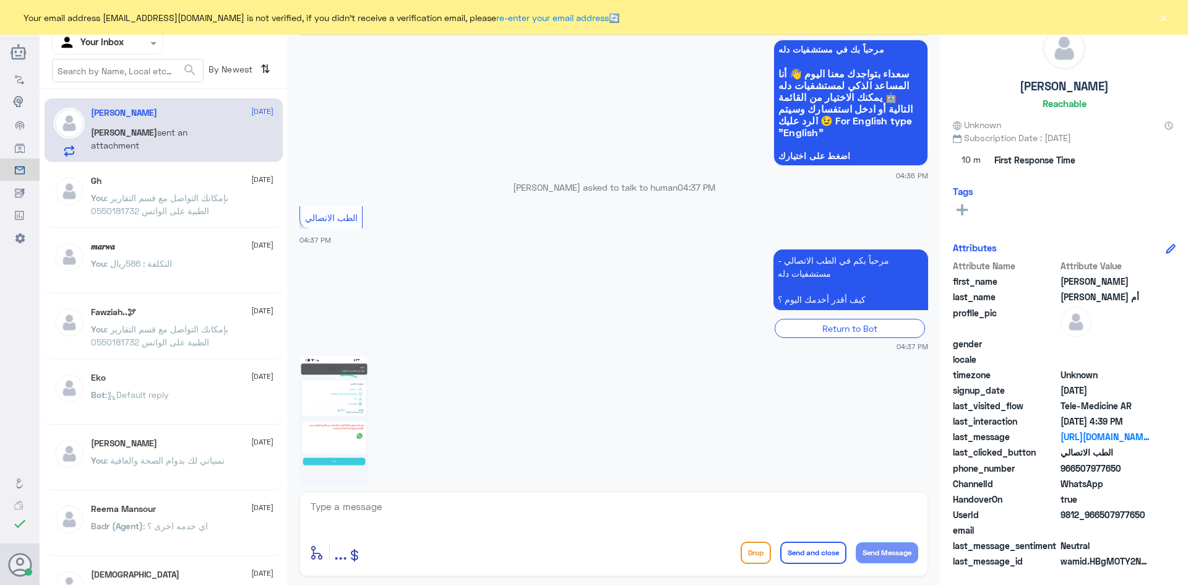
scroll to position [835, 0]
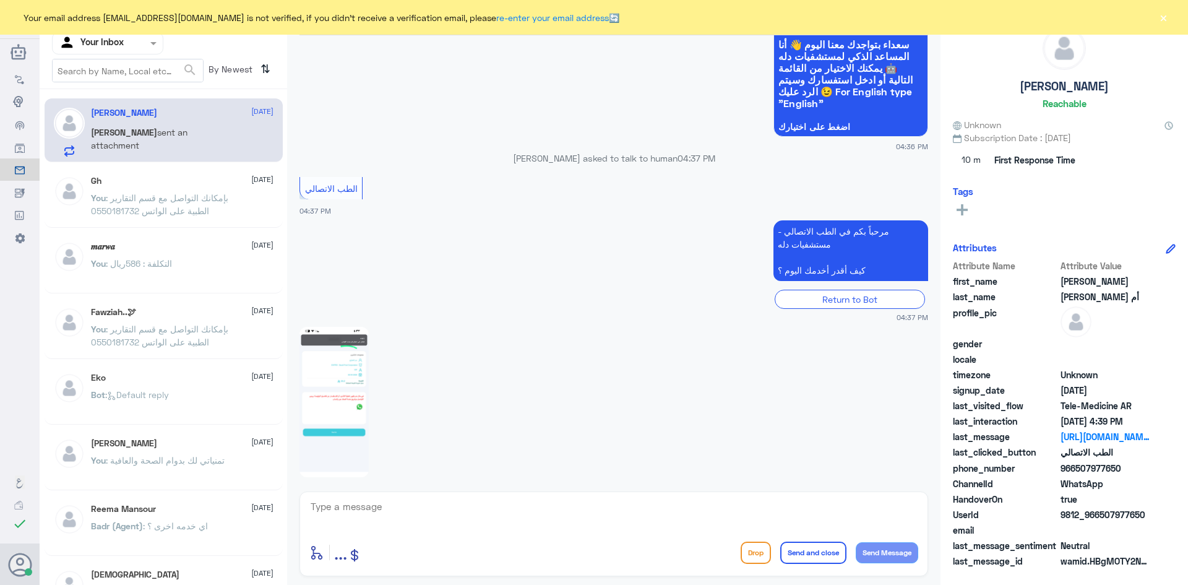
click at [348, 427] on img at bounding box center [334, 402] width 69 height 150
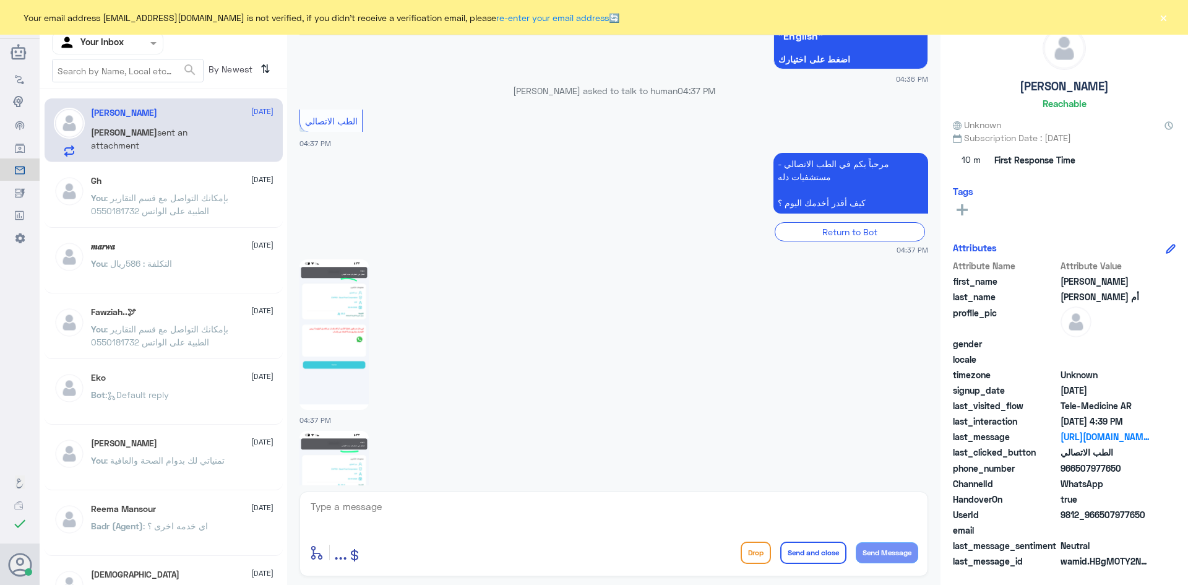
scroll to position [1021, 0]
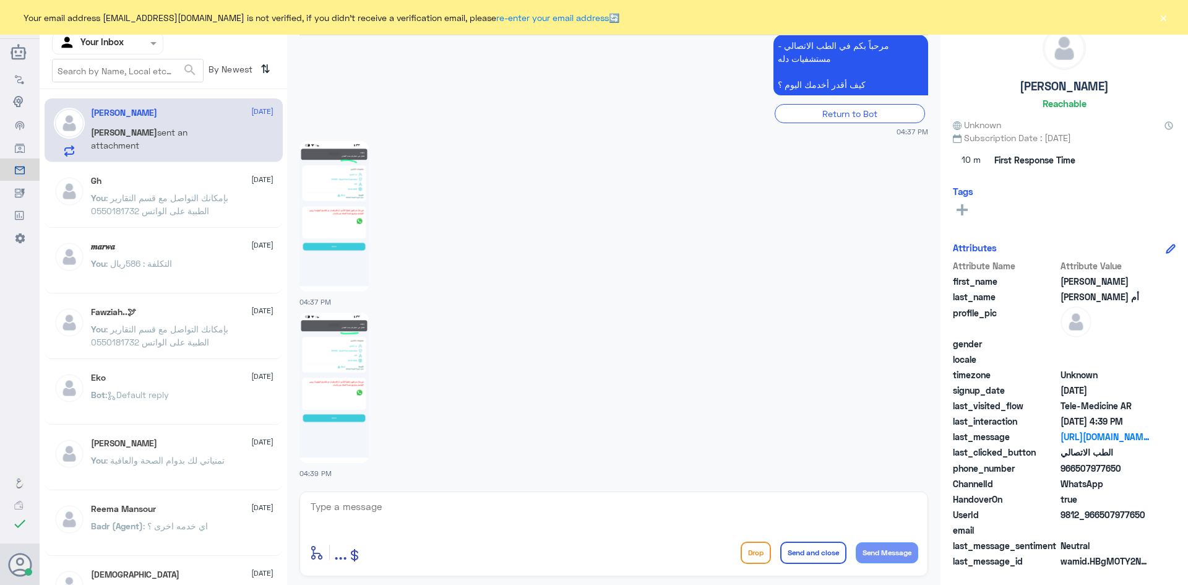
click at [347, 357] on img at bounding box center [334, 388] width 69 height 150
click at [480, 503] on textarea at bounding box center [613, 513] width 609 height 30
paste textarea "مرحبا معك [PERSON_NAME] من الطب الاتصالي"
type textarea "مرحبا معك [PERSON_NAME] من الطب الاتصالي"
drag, startPoint x: 733, startPoint y: 527, endPoint x: 923, endPoint y: 490, distance: 193.5
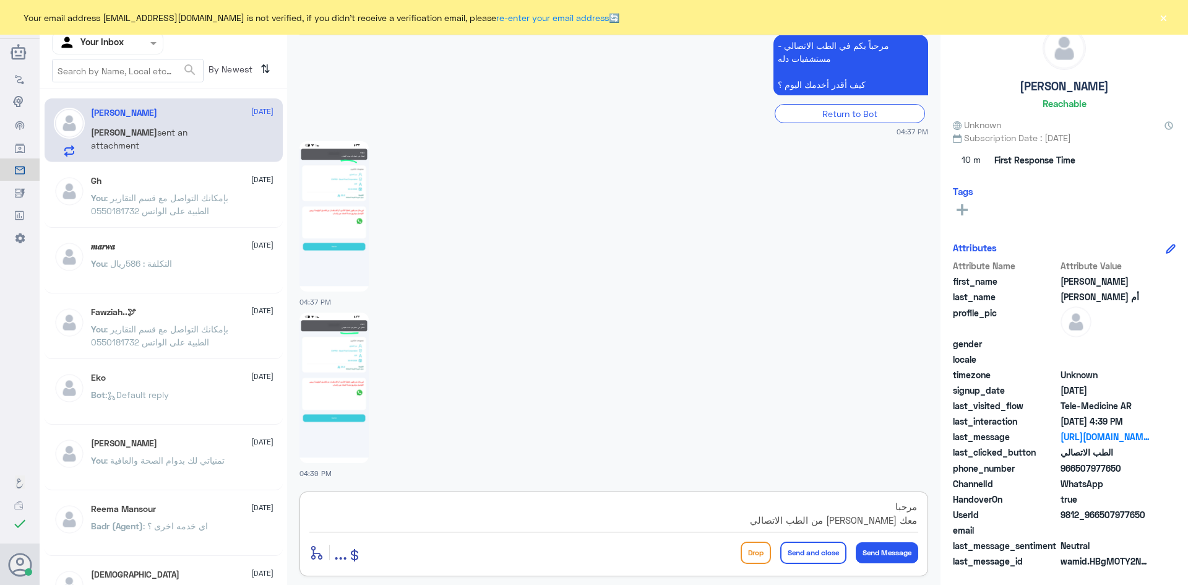
click at [923, 490] on div "عبدالكريم الموسى Human Handover 2 Oct 2025 04:17 PM عبدالكريم الموسى joined the…" at bounding box center [614, 294] width 654 height 589
type textarea "رفض معاك الدخول ؟"
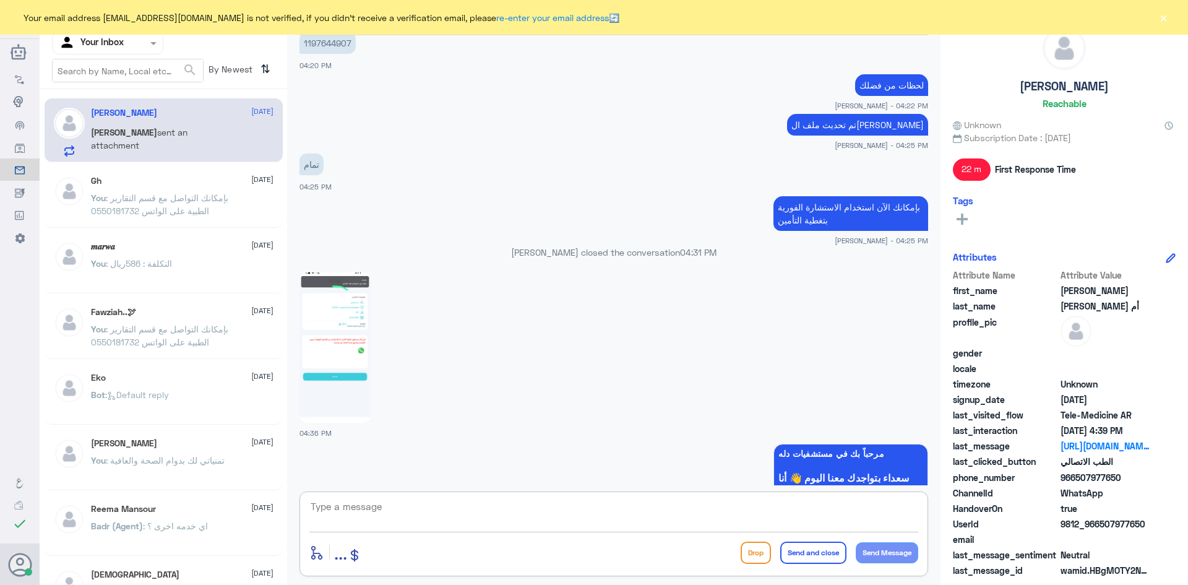
scroll to position [194, 0]
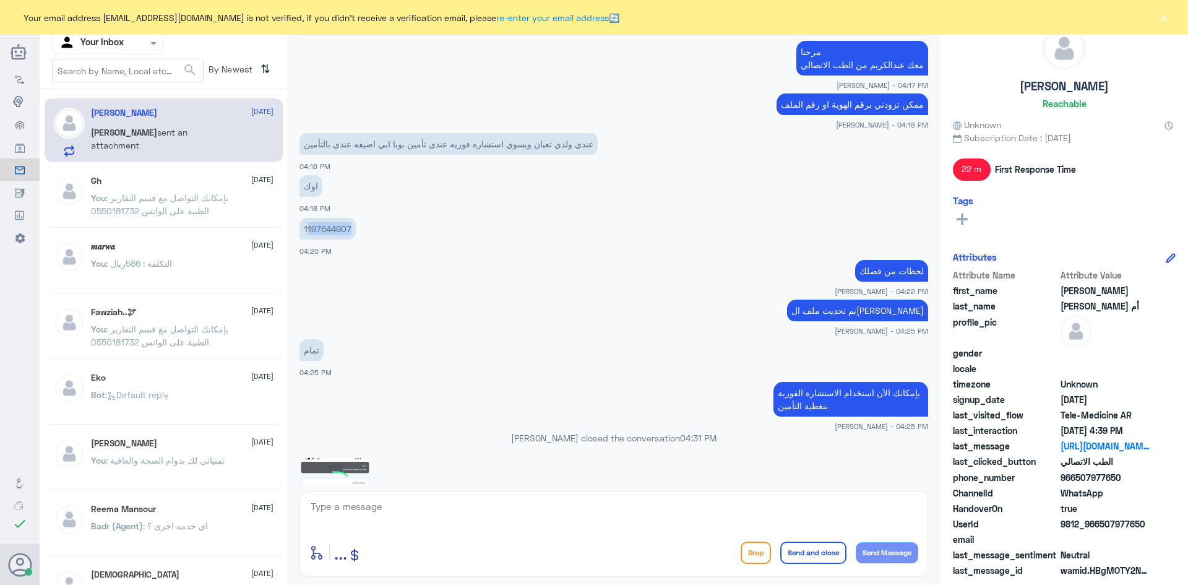
drag, startPoint x: 350, startPoint y: 227, endPoint x: 306, endPoint y: 219, distance: 45.3
click at [306, 219] on p "1197644907" at bounding box center [328, 229] width 56 height 22
click at [326, 225] on p "1197644907" at bounding box center [328, 229] width 56 height 22
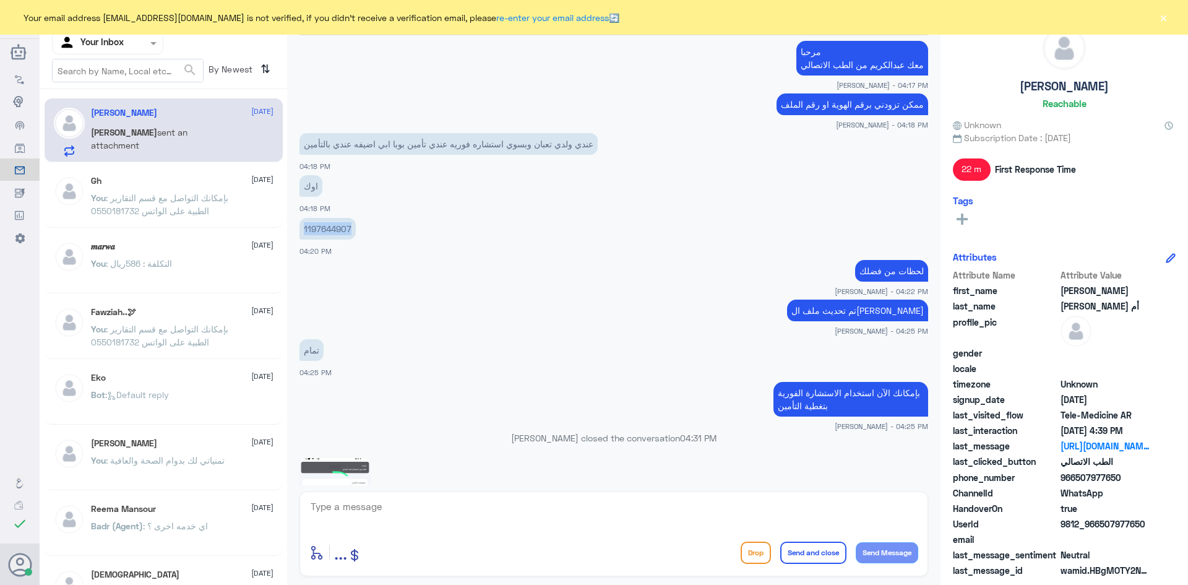
copy p "1197644907"
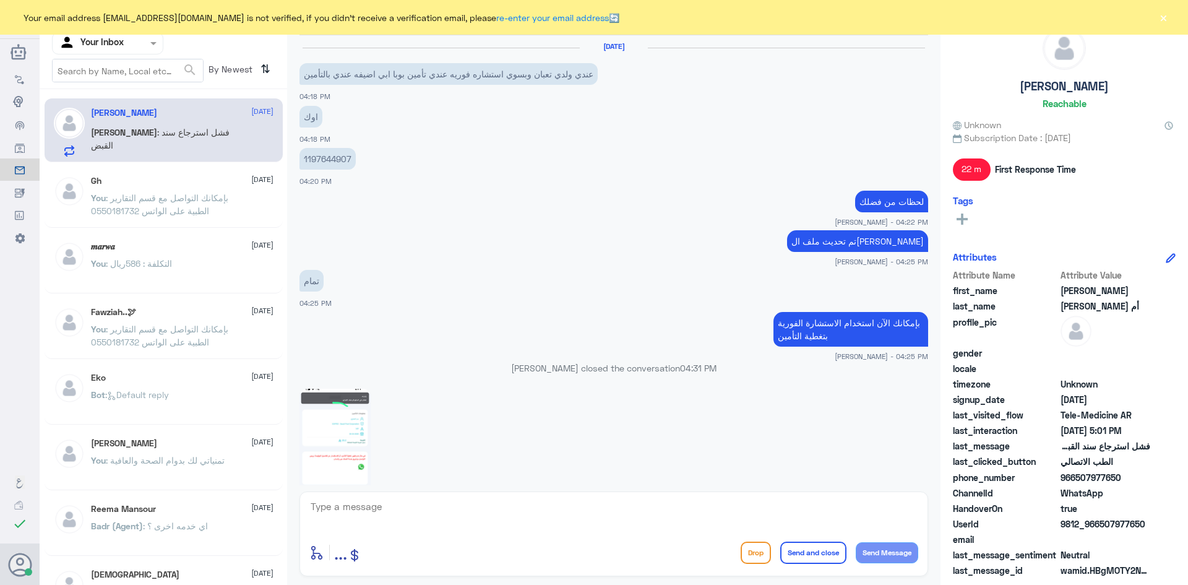
scroll to position [881, 0]
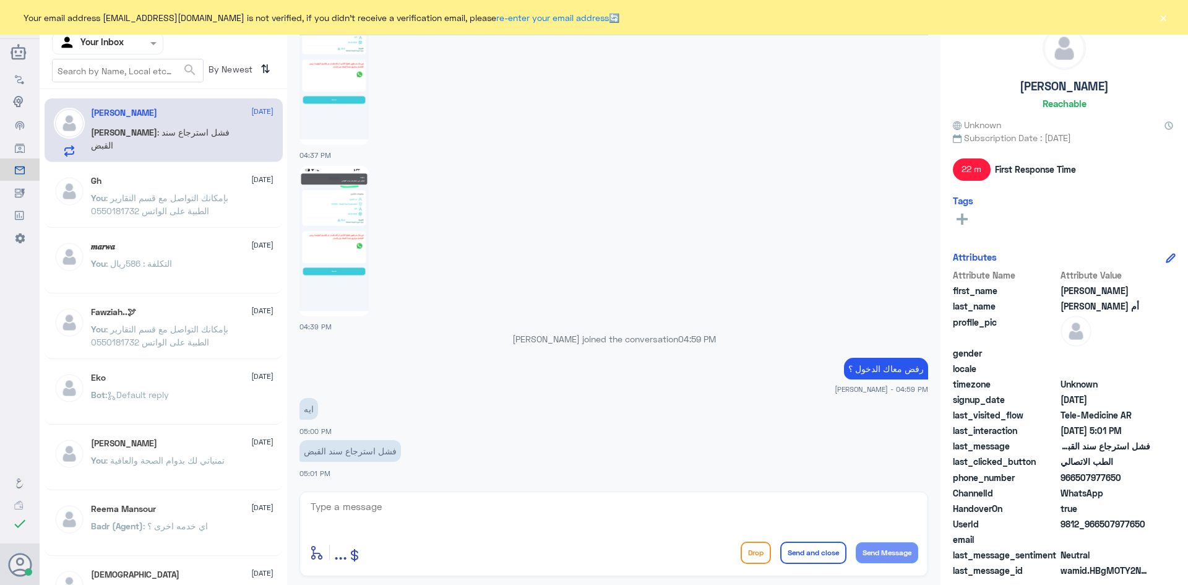
click at [132, 203] on span ": بإمكانك التواصل مع قسم التقارير الطبية على الواتس 0550181732" at bounding box center [159, 205] width 137 height 24
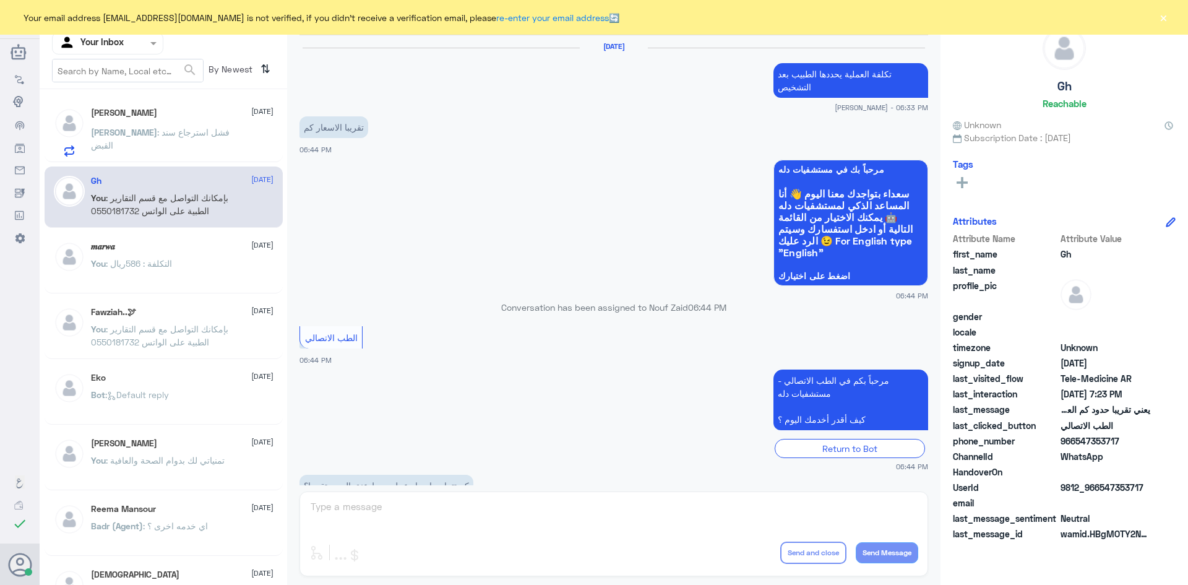
scroll to position [527, 0]
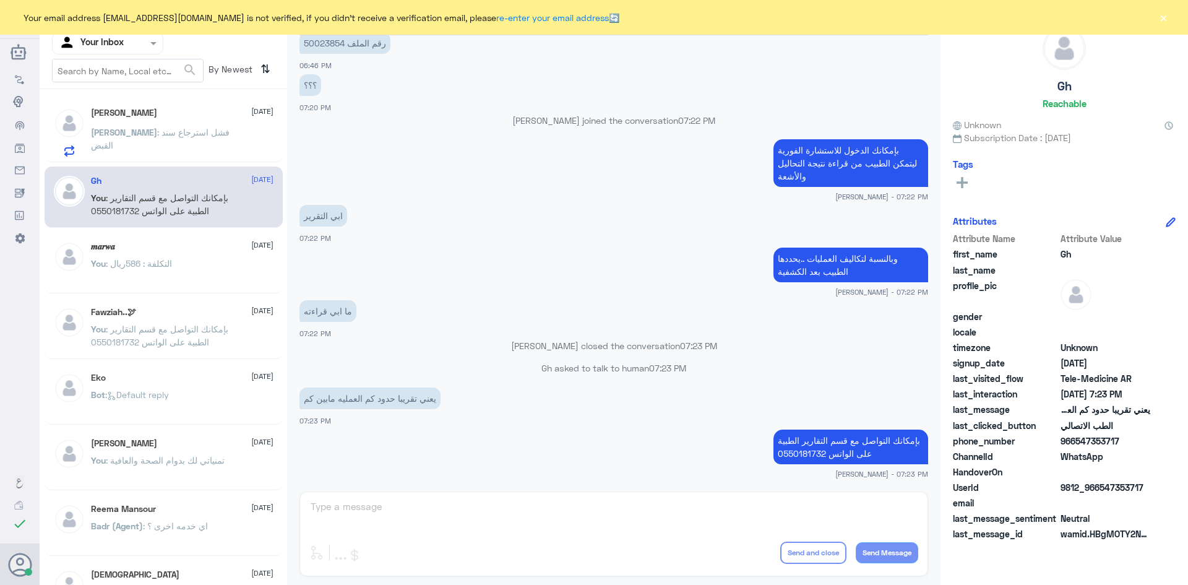
click at [168, 139] on p "مريم : فشل استرجاع سند القبض" at bounding box center [160, 141] width 139 height 31
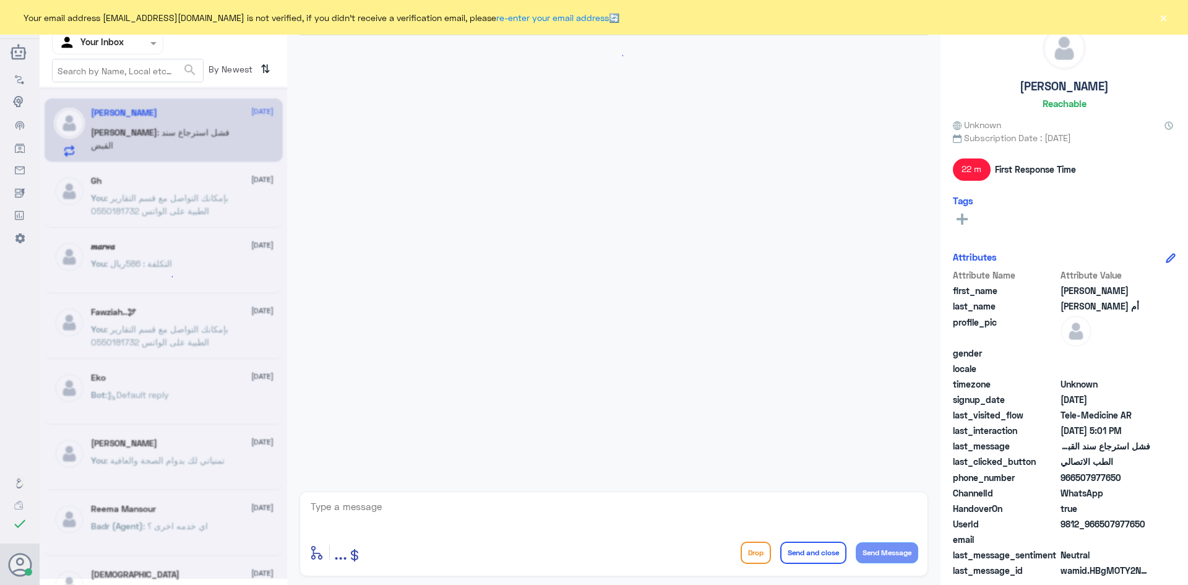
scroll to position [881, 0]
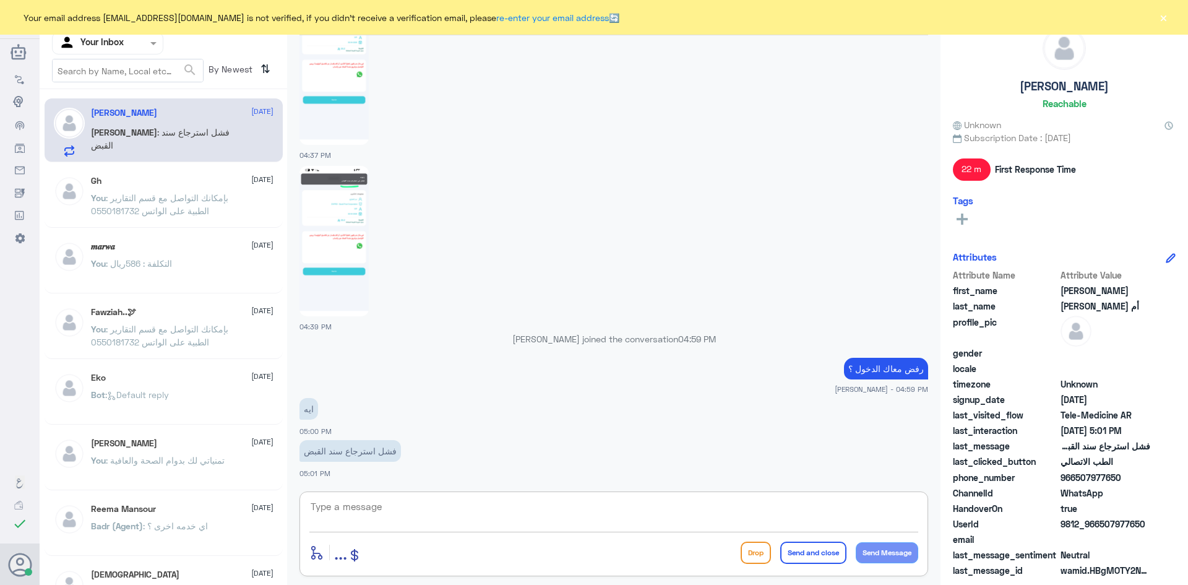
click at [350, 511] on textarea at bounding box center [613, 513] width 609 height 30
click at [405, 511] on textarea at bounding box center [613, 513] width 609 height 30
click at [396, 517] on textarea at bounding box center [613, 513] width 609 height 30
click at [594, 504] on textarea at bounding box center [613, 513] width 609 height 30
click at [621, 518] on textarea at bounding box center [613, 513] width 609 height 30
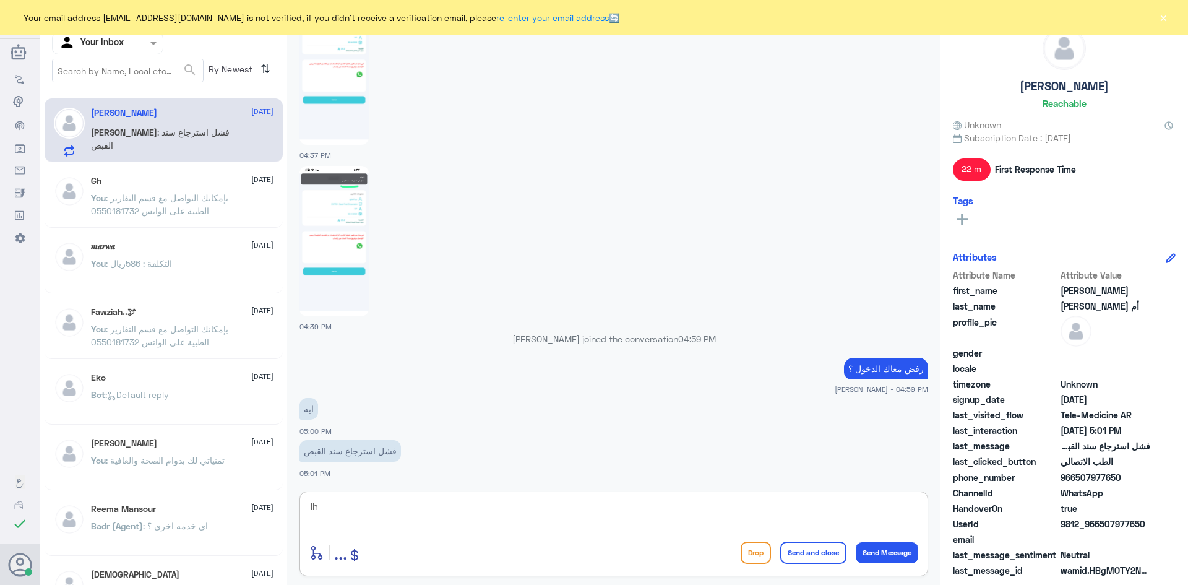
type textarea "l"
type textarea "مارجع تواصل معك الطبيب ؟"
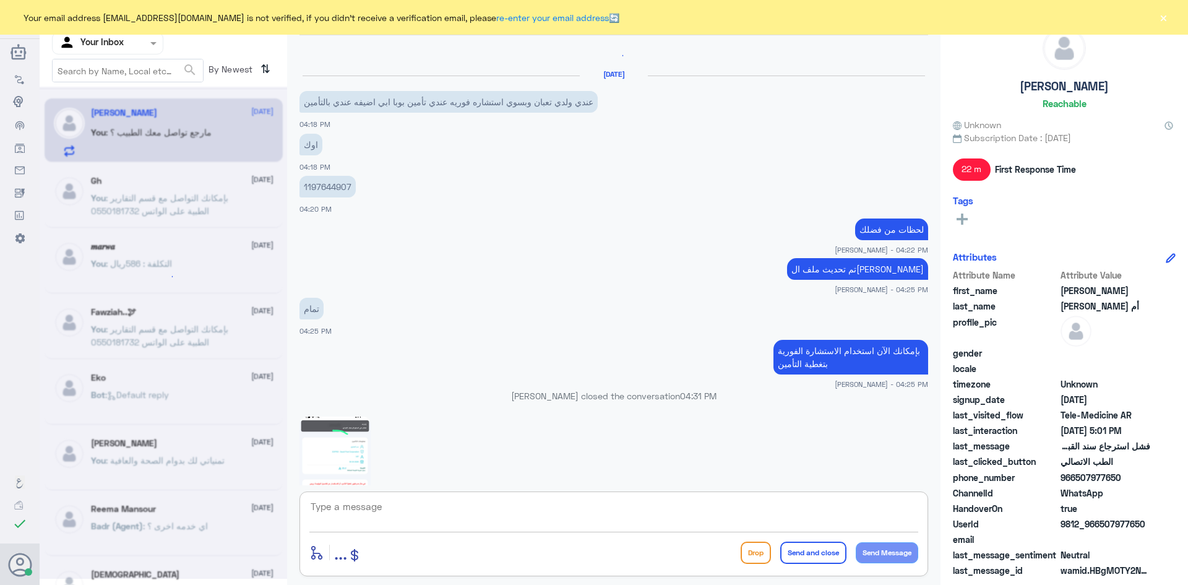
scroll to position [702, 0]
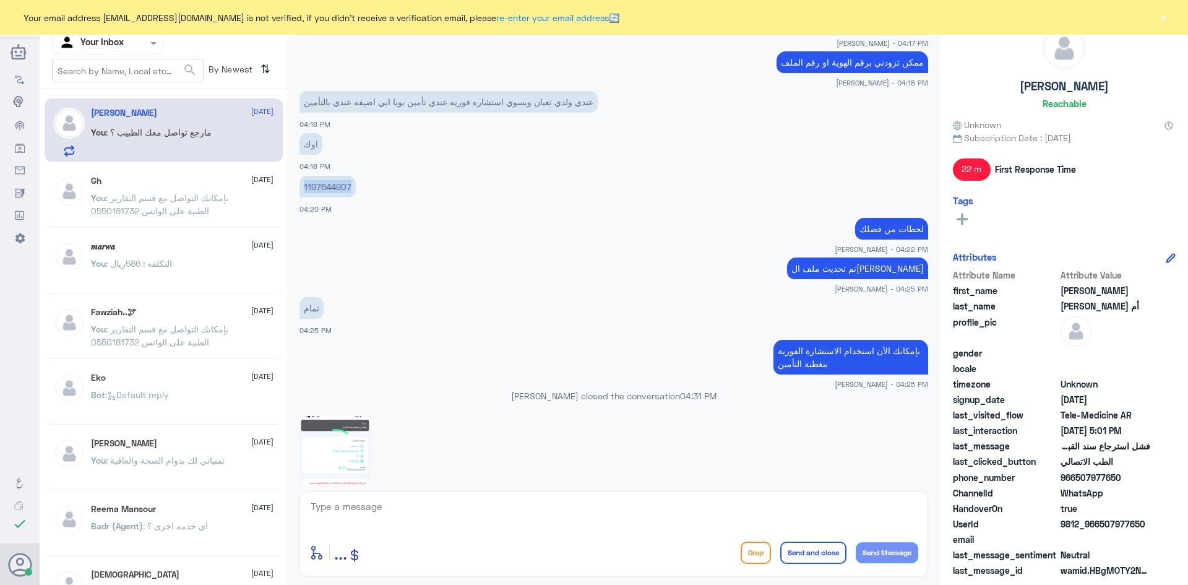
drag, startPoint x: 350, startPoint y: 188, endPoint x: 301, endPoint y: 191, distance: 49.7
click at [301, 191] on p "1197644907" at bounding box center [328, 187] width 56 height 22
copy p "1197644907"
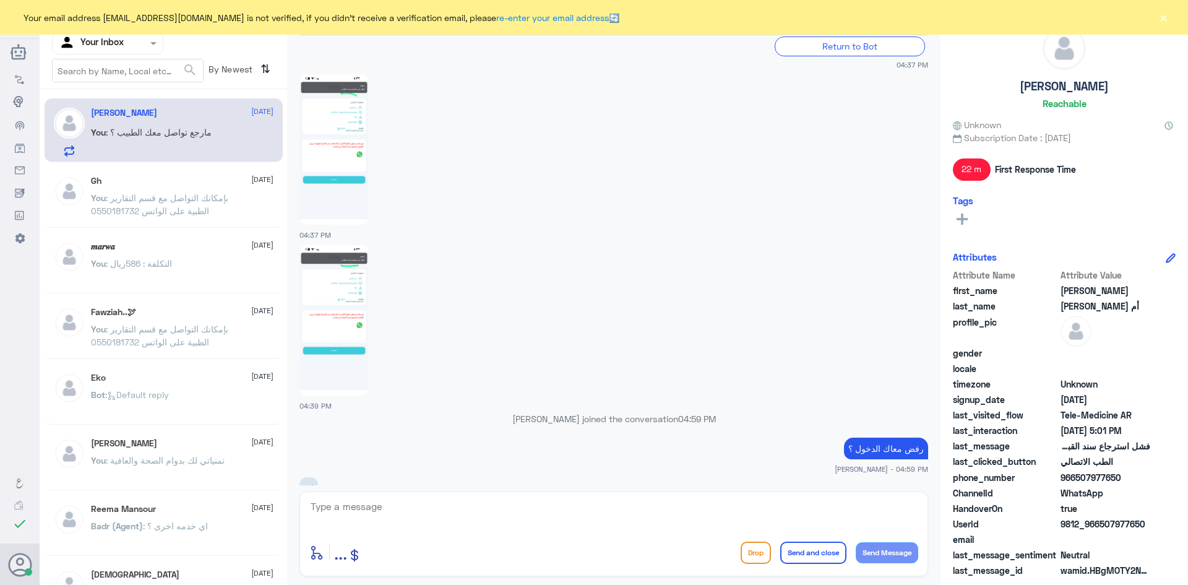
scroll to position [1651, 0]
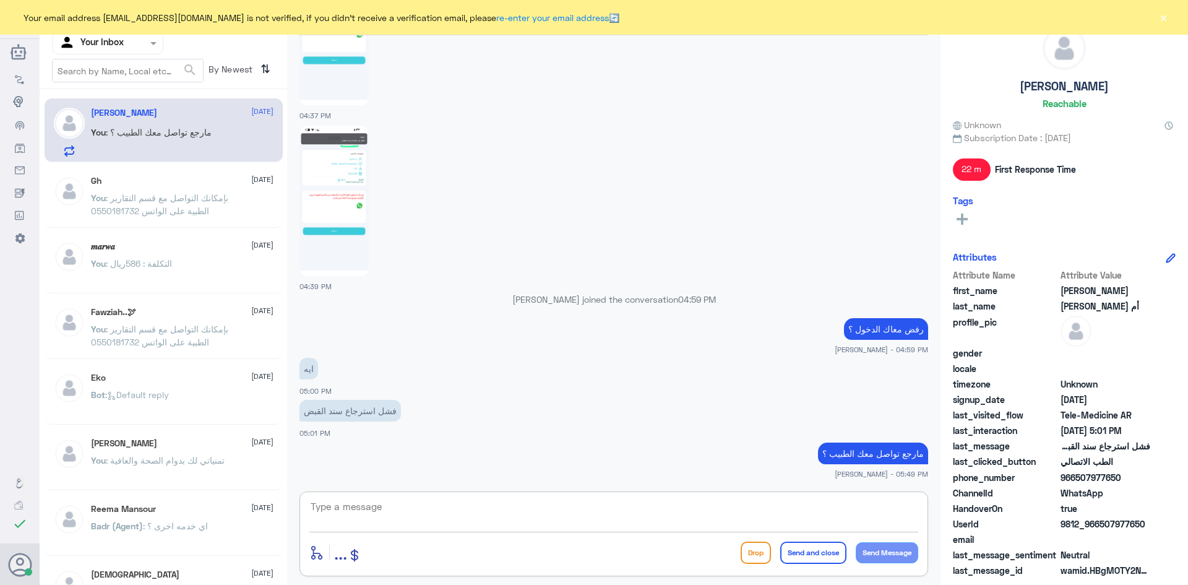
click at [844, 501] on textarea at bounding box center [613, 513] width 609 height 30
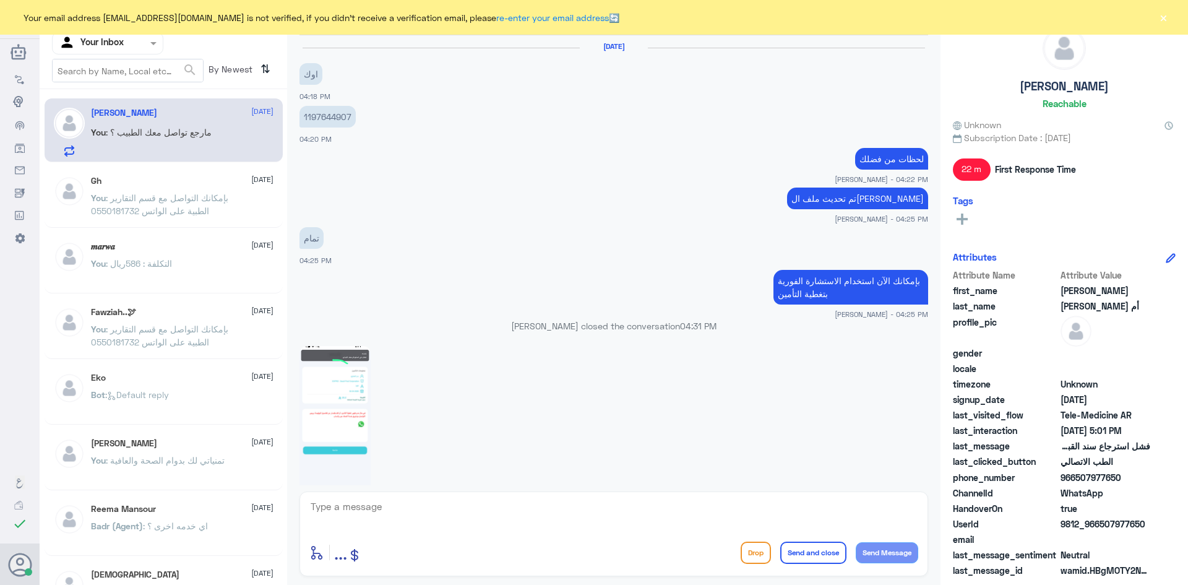
scroll to position [879, 0]
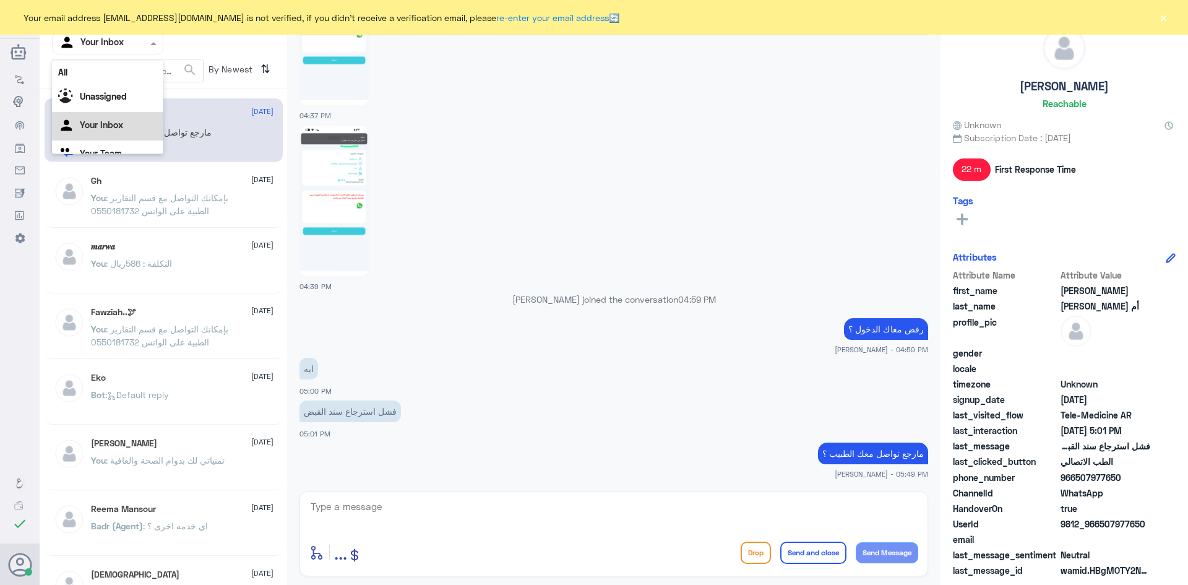
click at [145, 46] on div at bounding box center [108, 43] width 110 height 14
click at [118, 77] on div "All" at bounding box center [107, 72] width 111 height 23
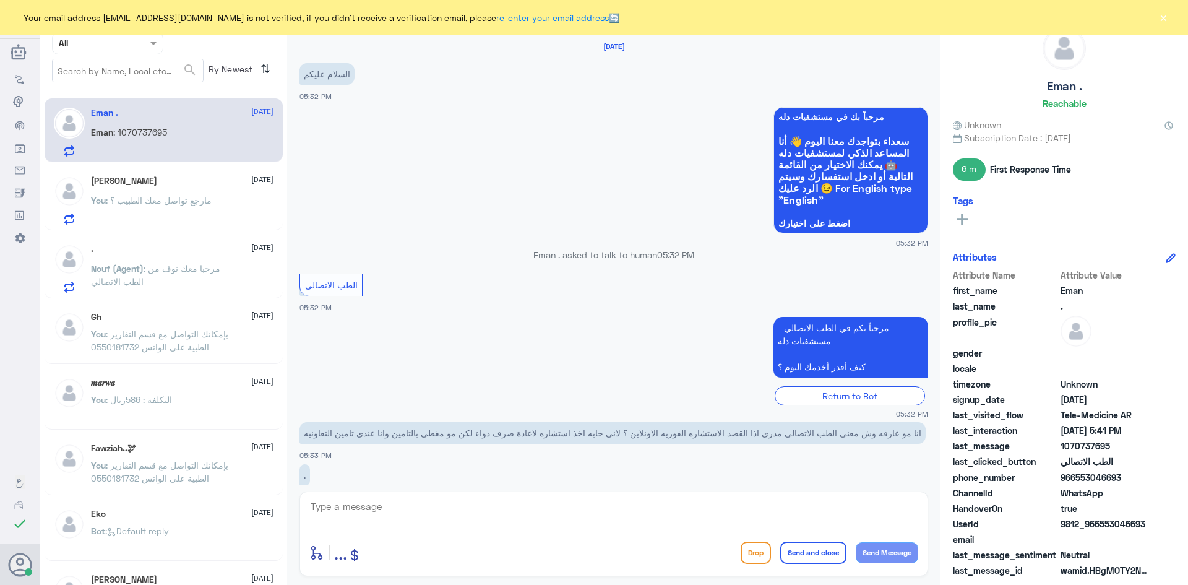
scroll to position [195, 0]
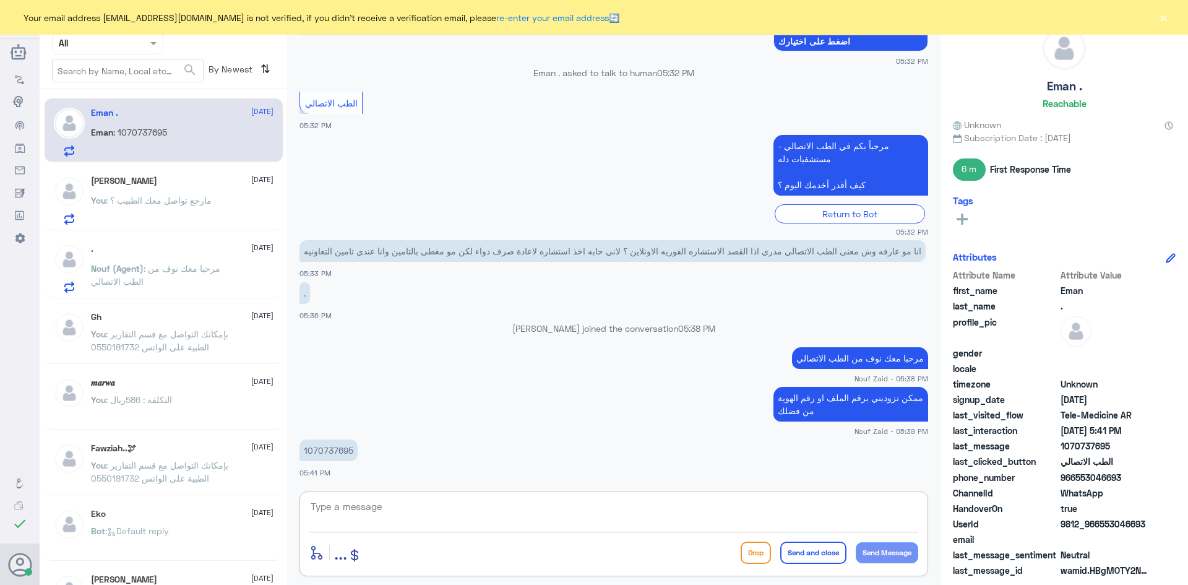
click at [374, 511] on textarea at bounding box center [613, 513] width 609 height 30
drag, startPoint x: 352, startPoint y: 448, endPoint x: 305, endPoint y: 443, distance: 46.7
click at [305, 443] on p "1070737695" at bounding box center [329, 450] width 58 height 22
copy p "1070737695"
click at [334, 454] on p "1070737695" at bounding box center [329, 450] width 58 height 22
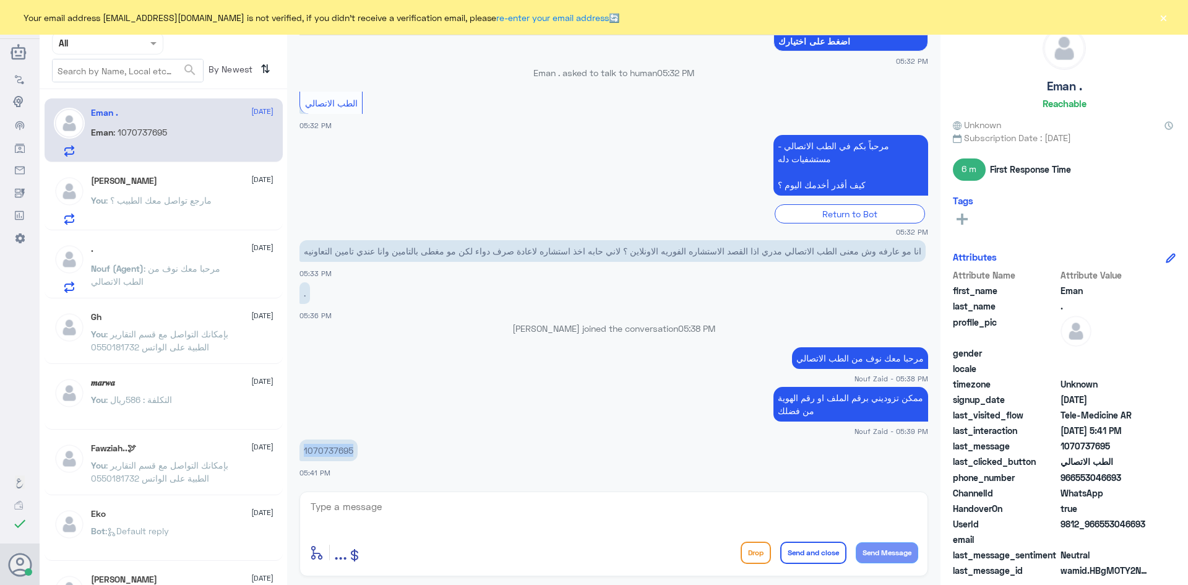
click at [334, 454] on p "1070737695" at bounding box center [329, 450] width 58 height 22
click at [655, 517] on textarea at bounding box center [613, 513] width 609 height 30
type textarea "للأسف تأمينك لا يغطي مستشفيات دله النخيل"
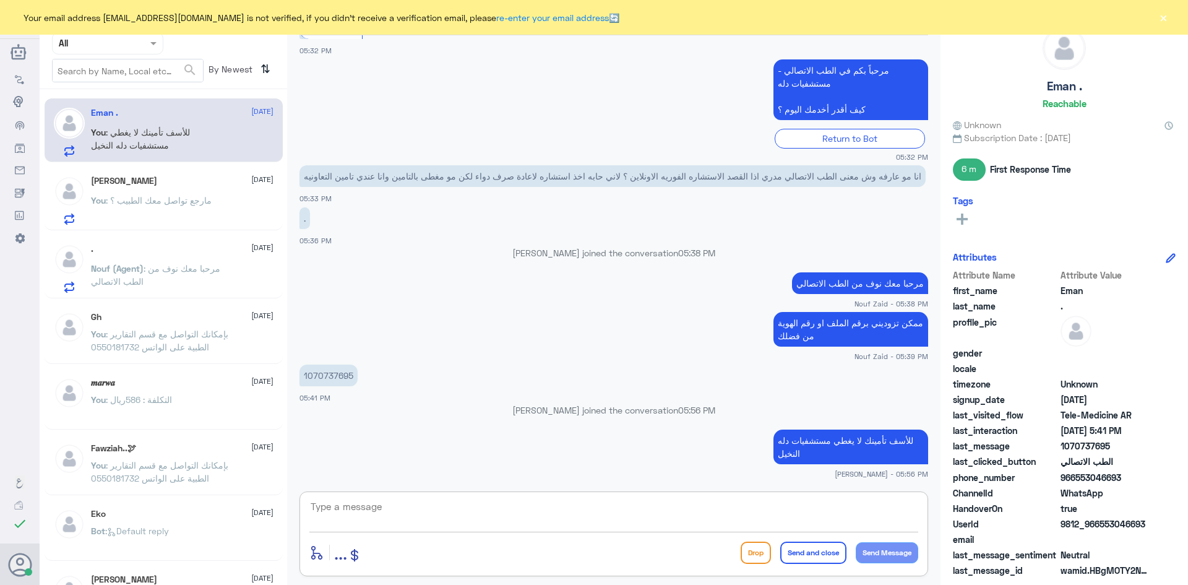
click at [142, 184] on div "مريم أم بدر 2 October" at bounding box center [182, 181] width 183 height 11
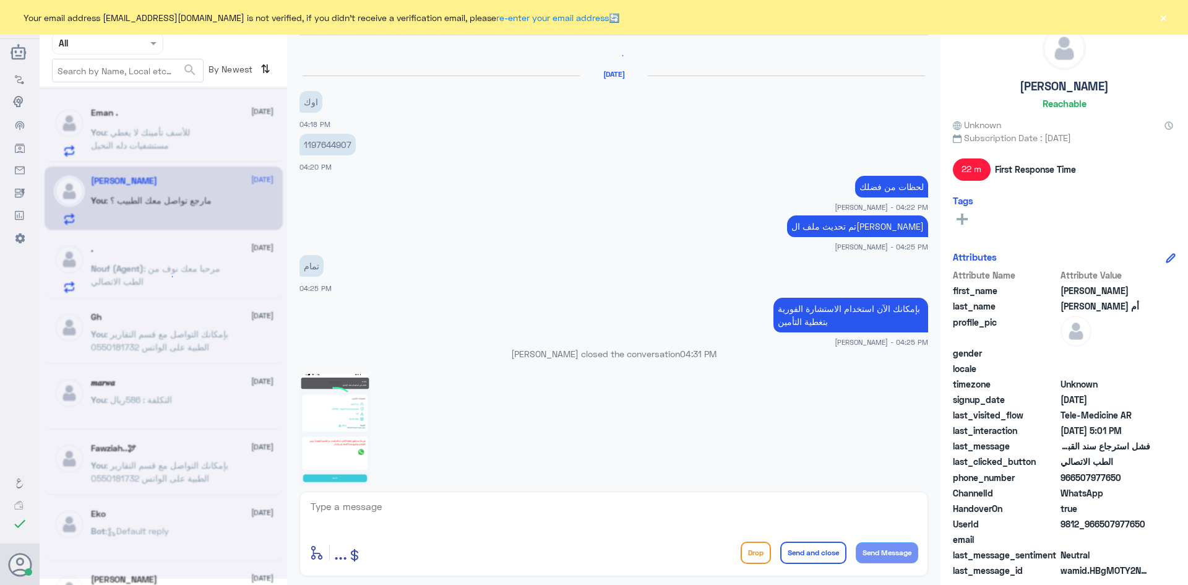
scroll to position [744, 0]
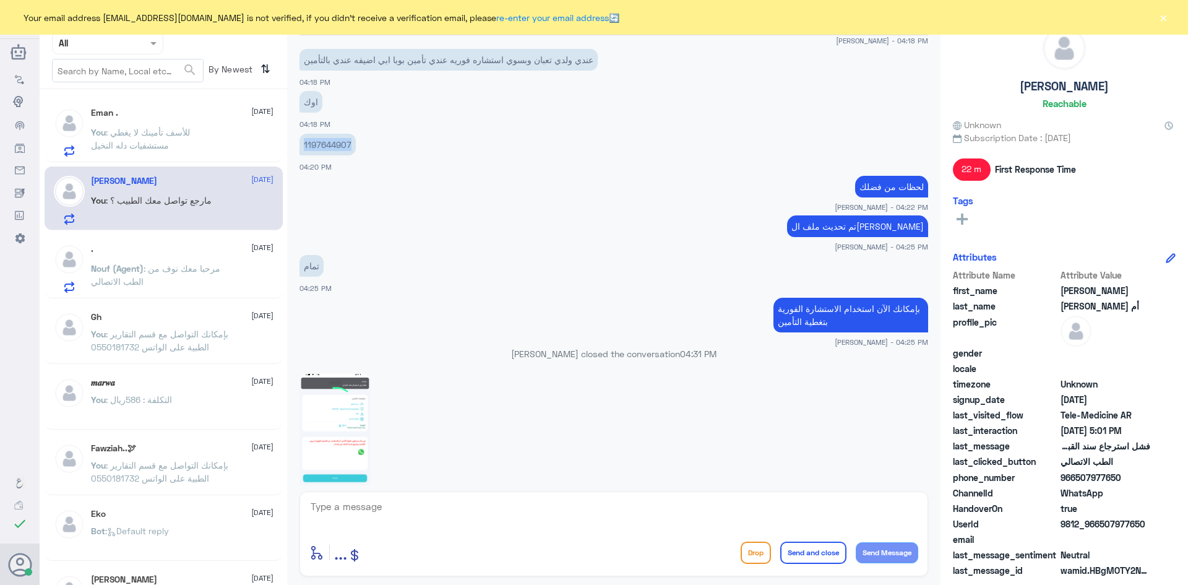
drag, startPoint x: 352, startPoint y: 145, endPoint x: 303, endPoint y: 146, distance: 48.3
click at [303, 146] on p "1197644907" at bounding box center [328, 145] width 56 height 22
copy p "1197644907"
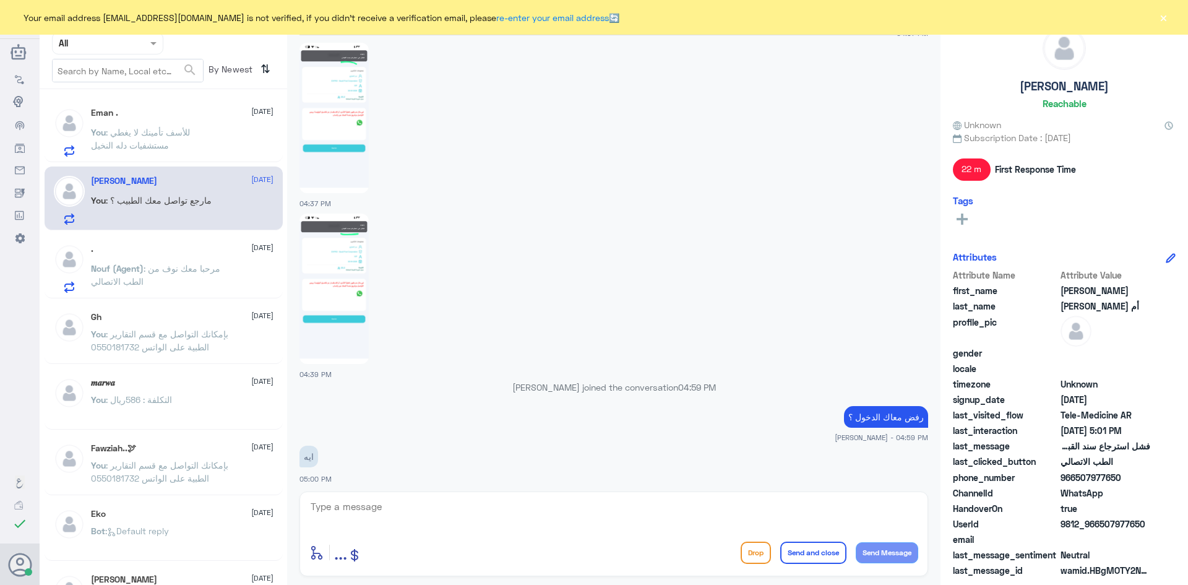
scroll to position [1651, 0]
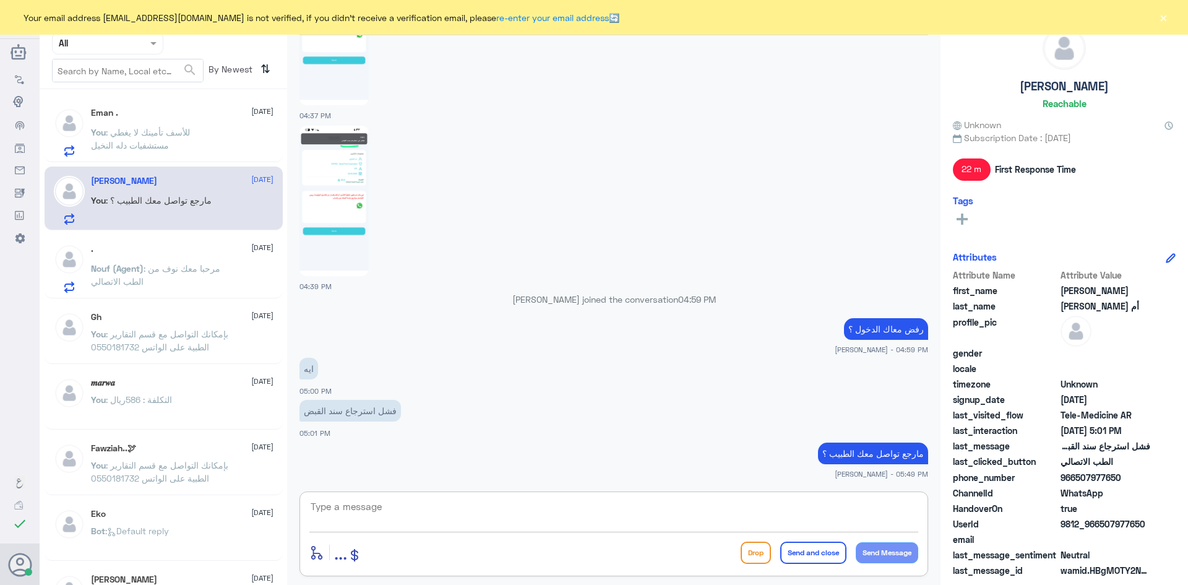
click at [839, 504] on textarea at bounding box center [613, 513] width 609 height 30
click at [212, 124] on div "Eman . 2 October You : للأسف تأمينك لا يغطي مستشفيات دله النخيل" at bounding box center [182, 132] width 183 height 49
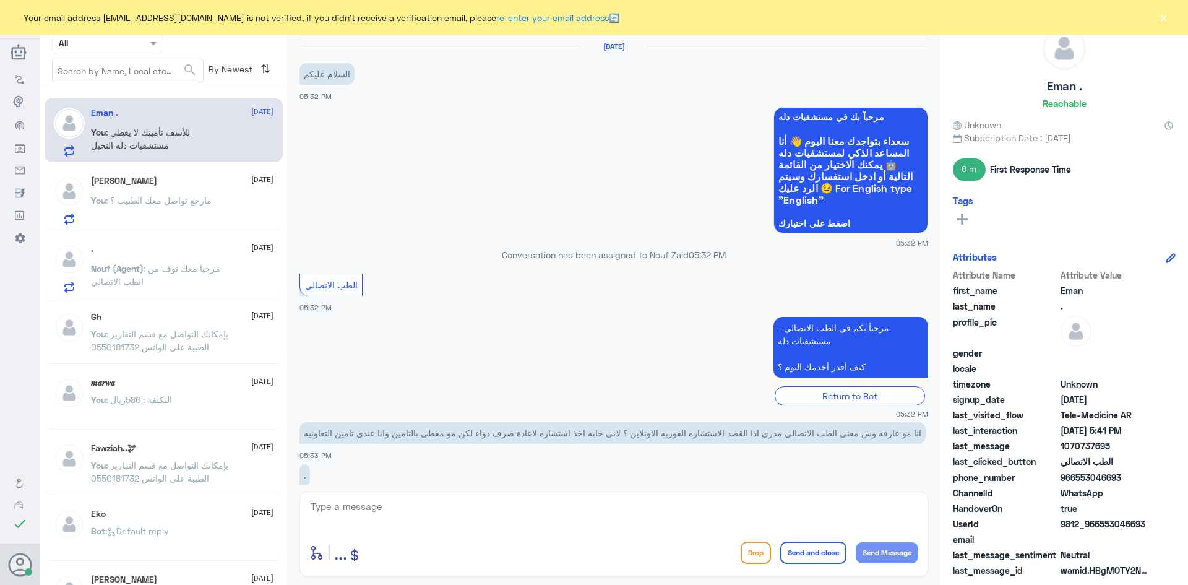
scroll to position [270, 0]
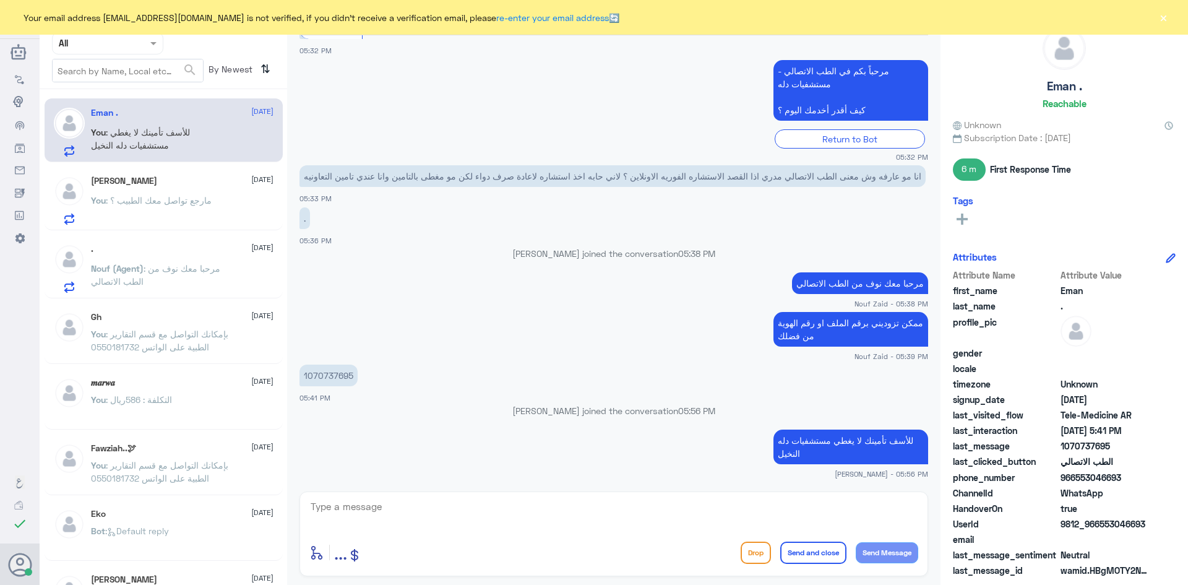
click at [1162, 19] on button "×" at bounding box center [1164, 17] width 12 height 12
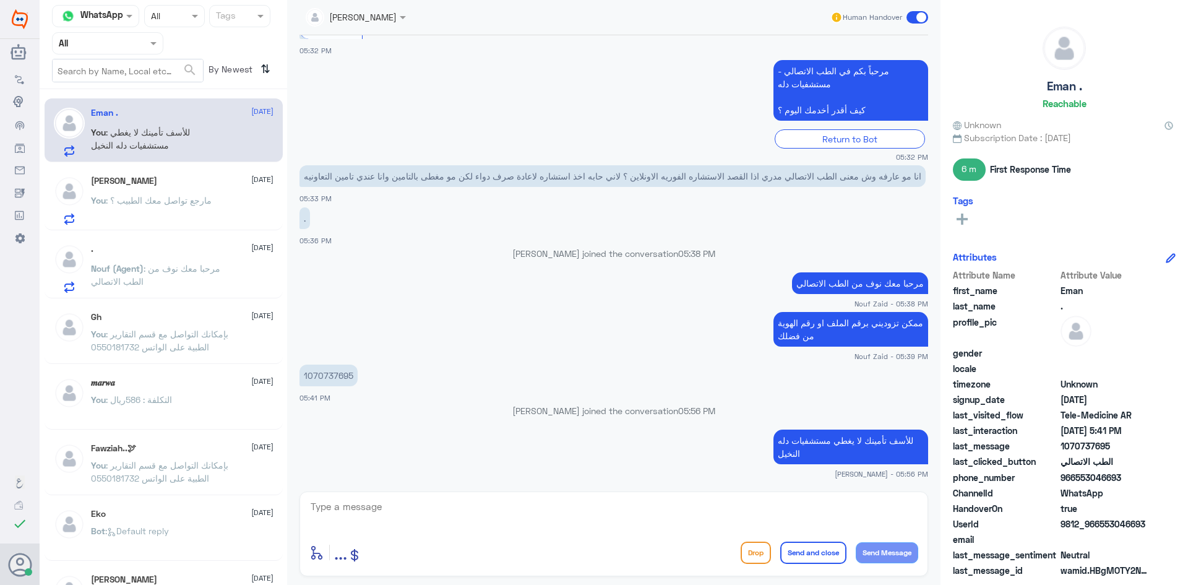
click at [908, 17] on span at bounding box center [918, 17] width 22 height 12
click at [0, 0] on input "checkbox" at bounding box center [0, 0] width 0 height 0
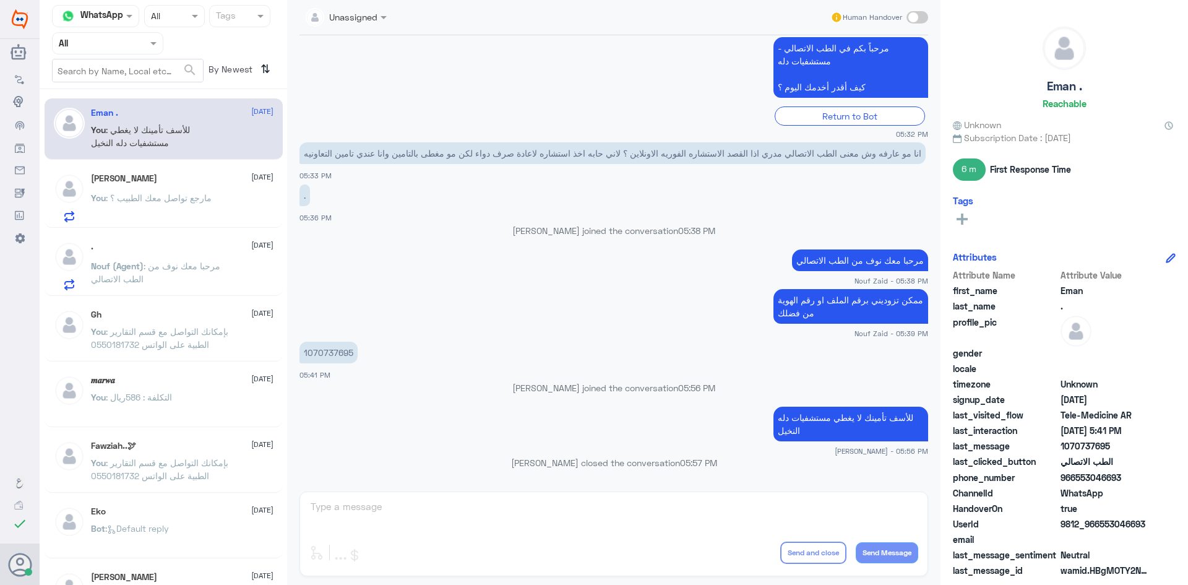
click at [154, 199] on span ": مارجع تواصل معك الطبيب ؟" at bounding box center [159, 198] width 106 height 11
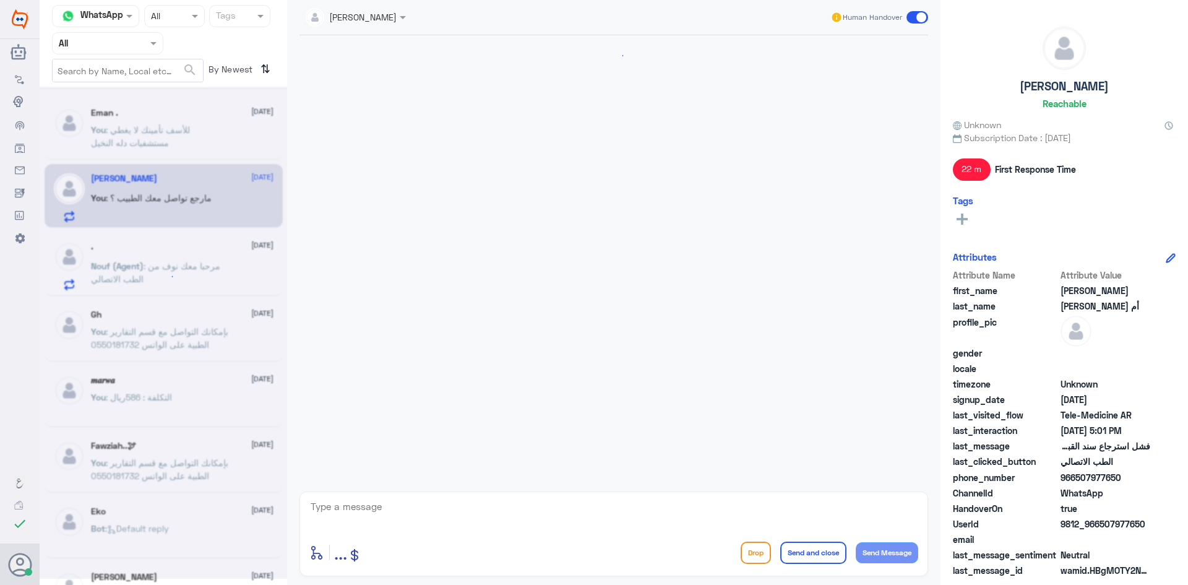
scroll to position [879, 0]
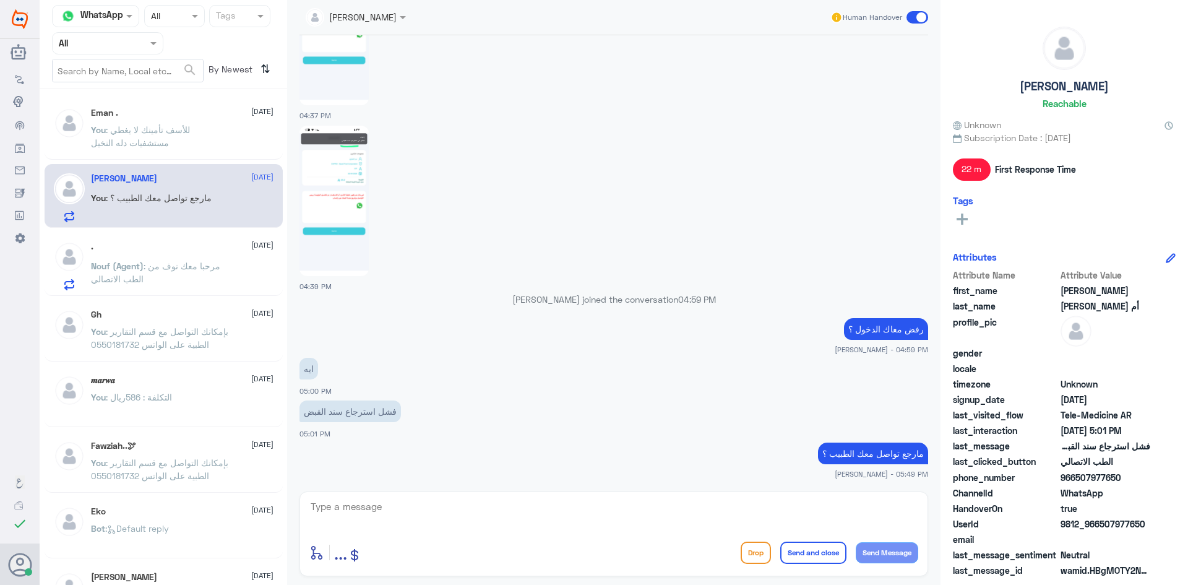
click at [909, 19] on span at bounding box center [918, 17] width 22 height 12
click at [0, 0] on input "checkbox" at bounding box center [0, 0] width 0 height 0
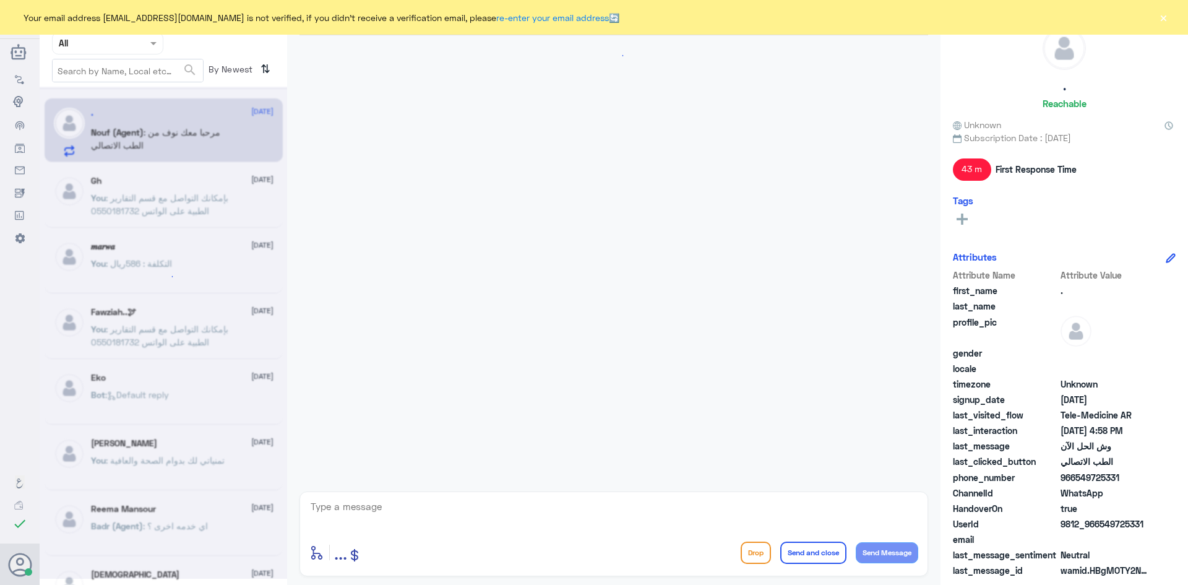
scroll to position [298, 0]
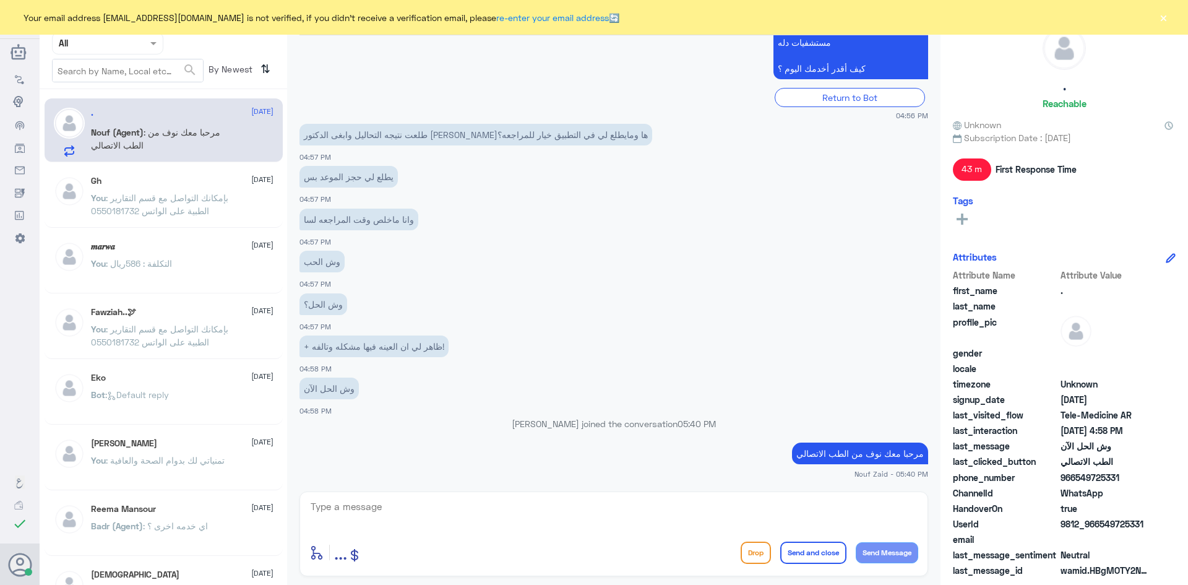
click at [646, 511] on textarea at bounding box center [613, 513] width 609 height 30
click at [152, 183] on div "Gh [DATE]" at bounding box center [182, 181] width 183 height 11
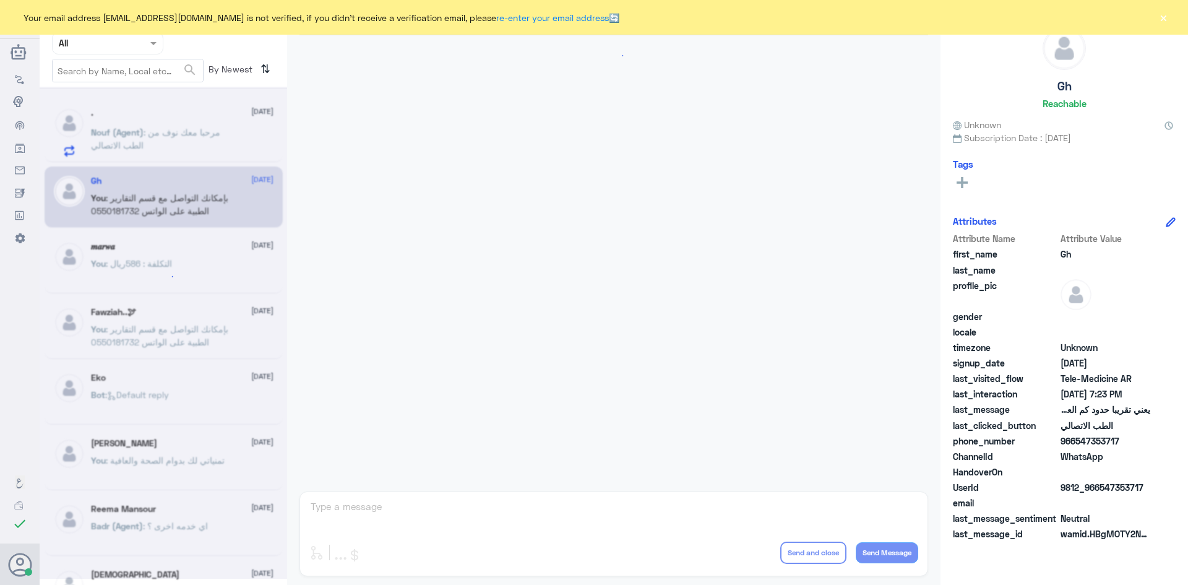
scroll to position [527, 0]
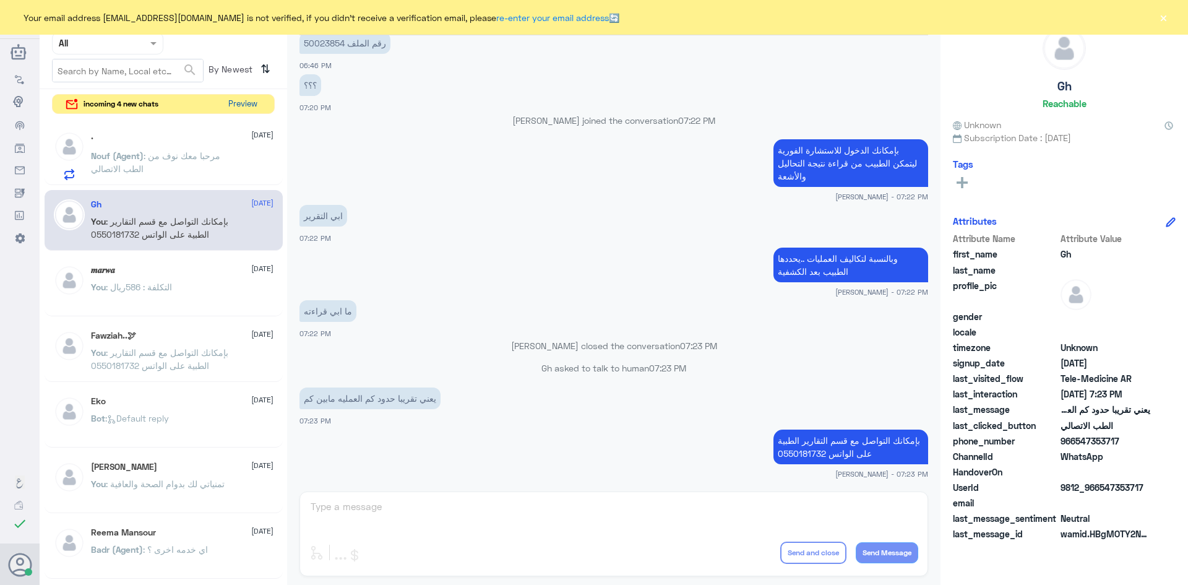
click at [246, 102] on button "Preview" at bounding box center [242, 104] width 38 height 19
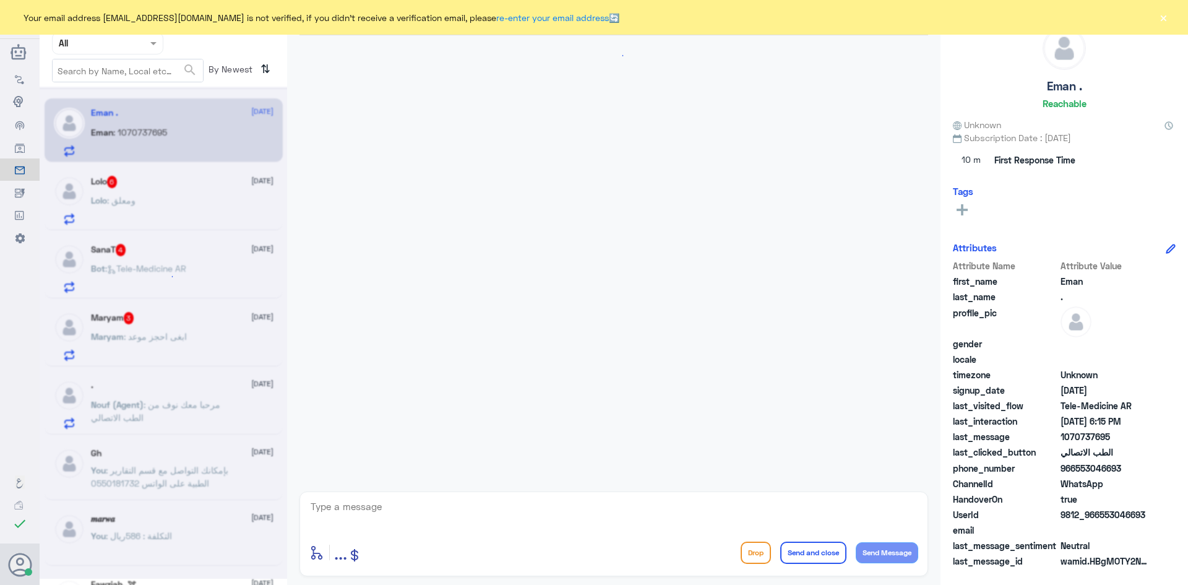
scroll to position [701, 0]
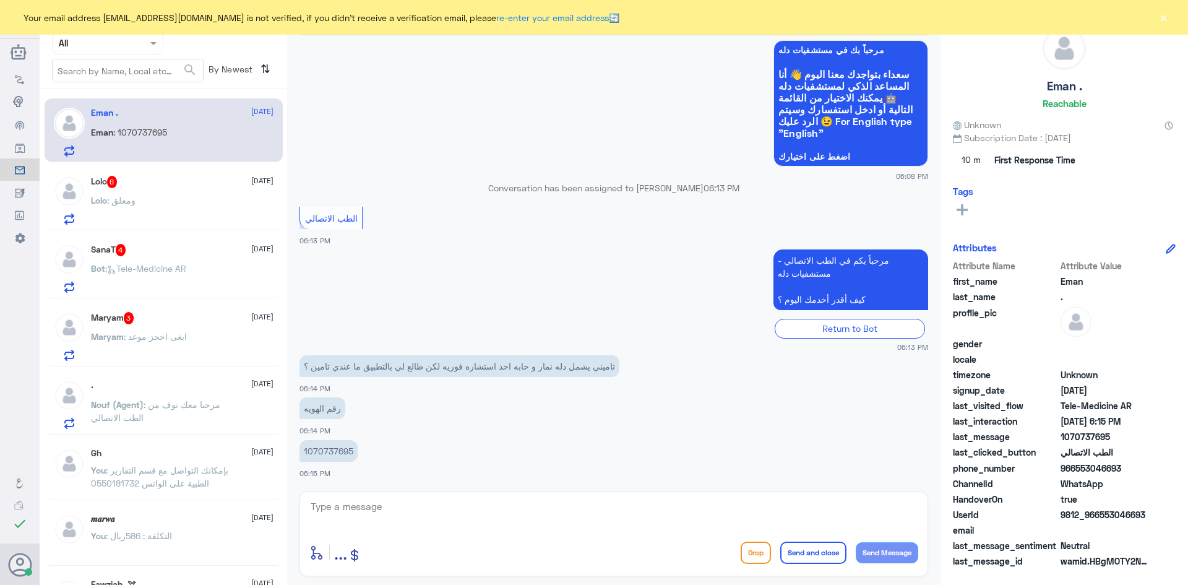
click at [170, 199] on div "Lolo : ومعلق" at bounding box center [182, 211] width 183 height 28
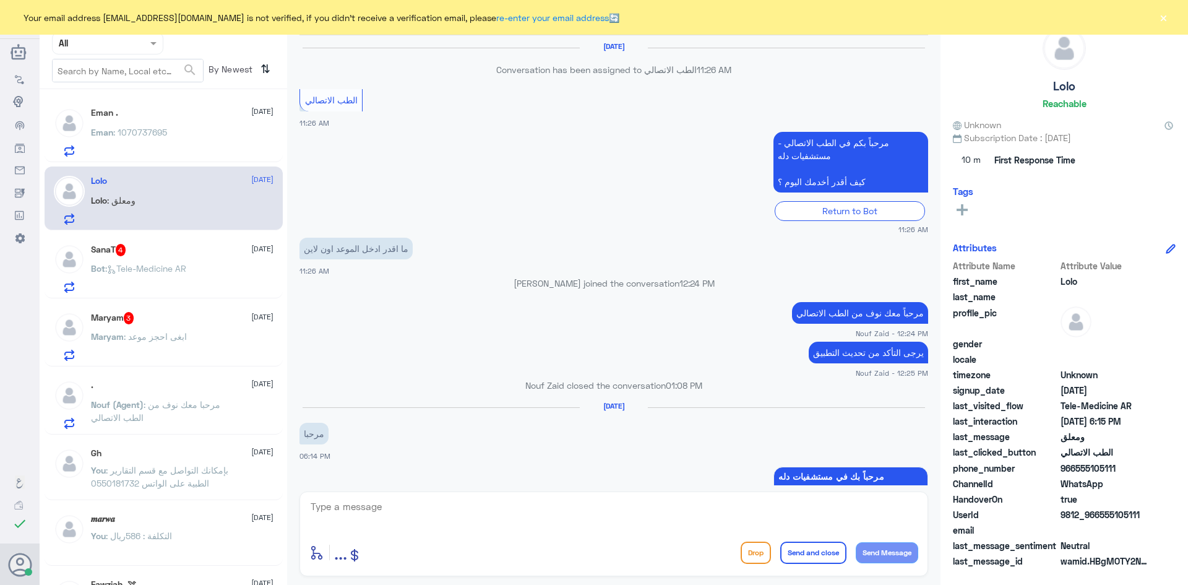
scroll to position [760, 0]
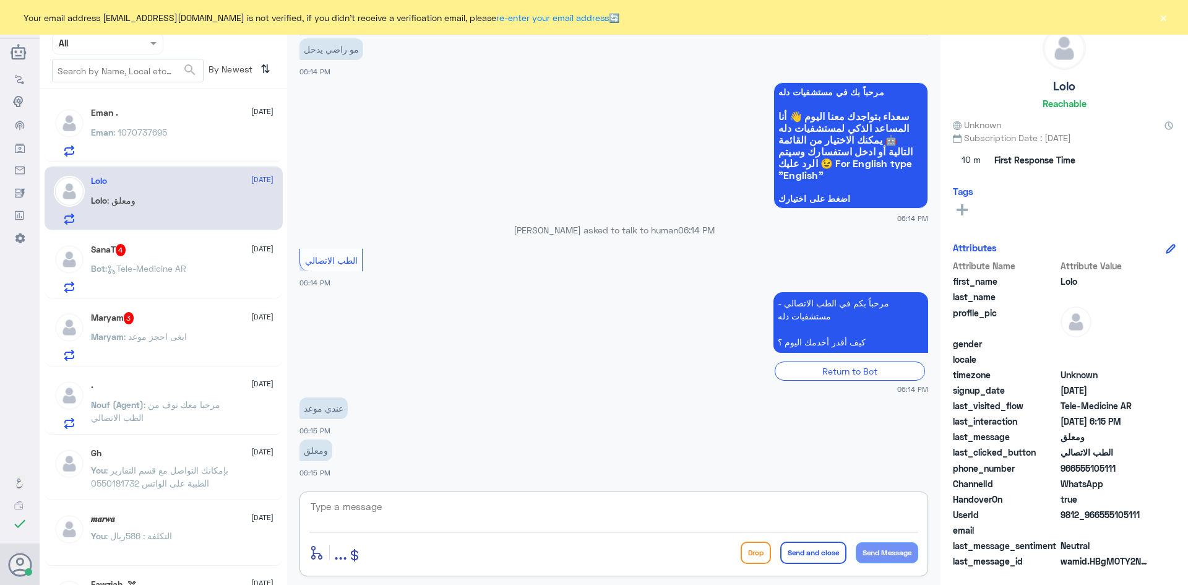
click at [387, 512] on textarea at bounding box center [613, 513] width 609 height 30
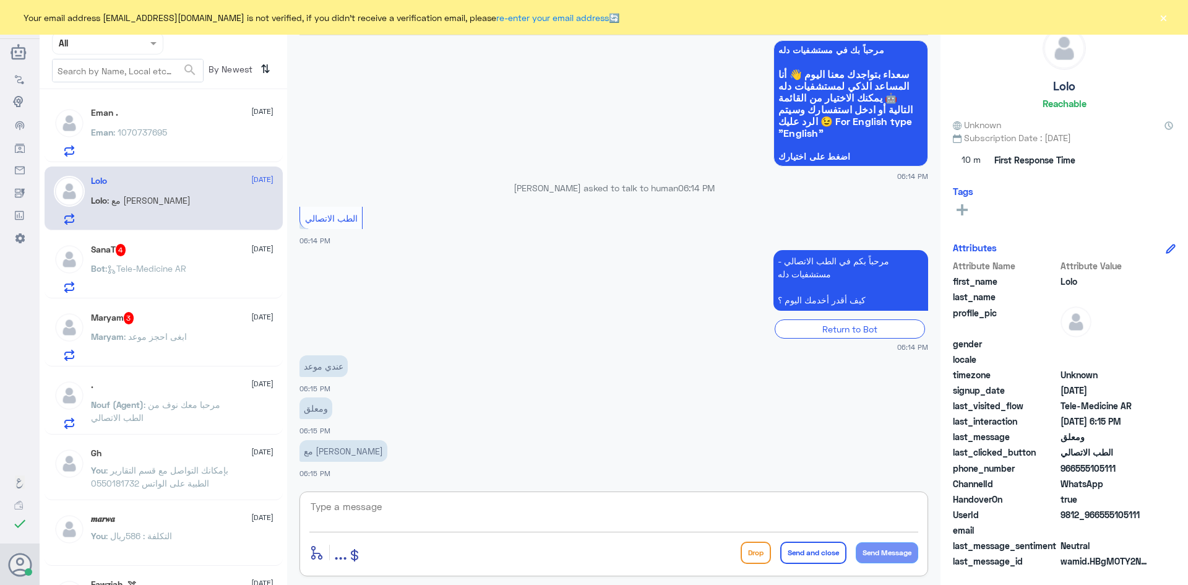
paste textarea "مرحبا معك [PERSON_NAME] من الطب الاتصالي"
type textarea "مرحبا معك [PERSON_NAME] من الطب الاتصالي"
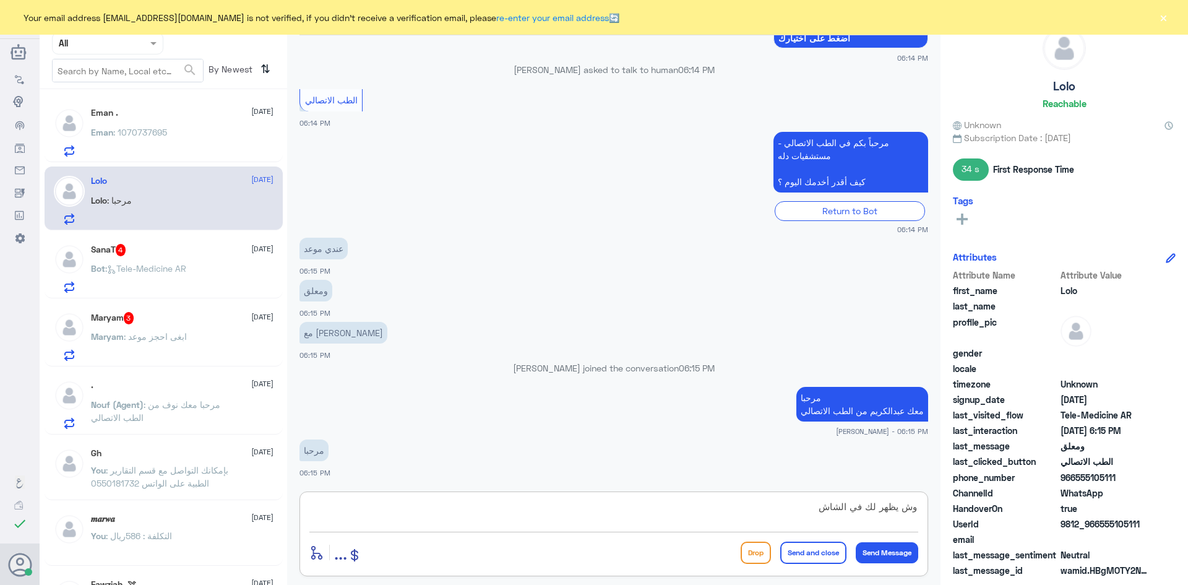
scroll to position [937, 0]
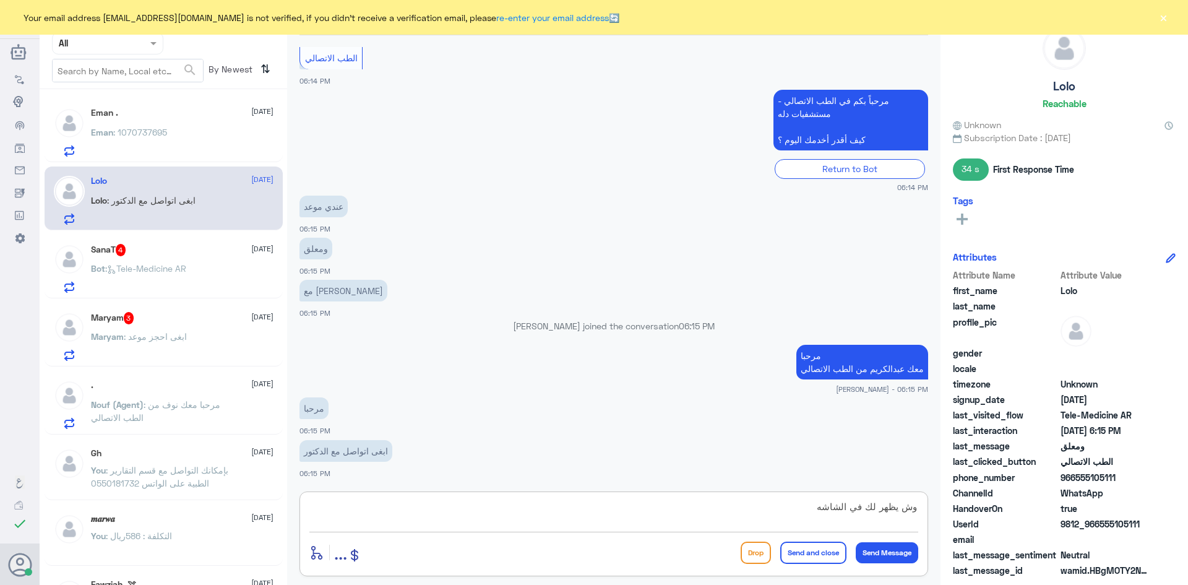
type textarea "وش يظهر لك في الشاشه"
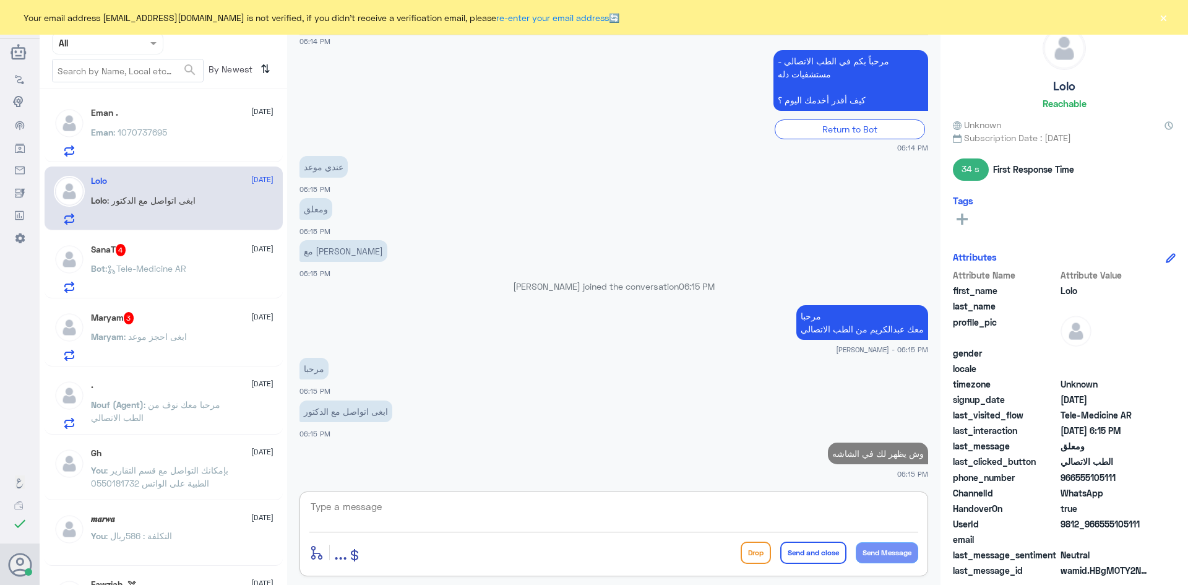
click at [199, 277] on div "Bot : Tele-Medicine AR" at bounding box center [182, 279] width 183 height 28
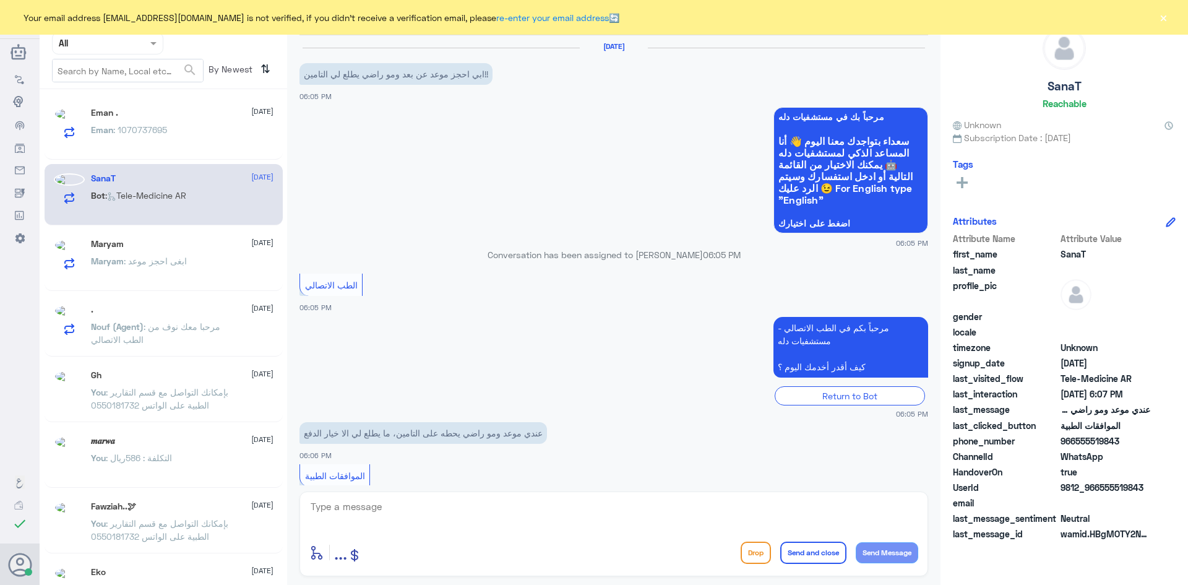
scroll to position [43, 0]
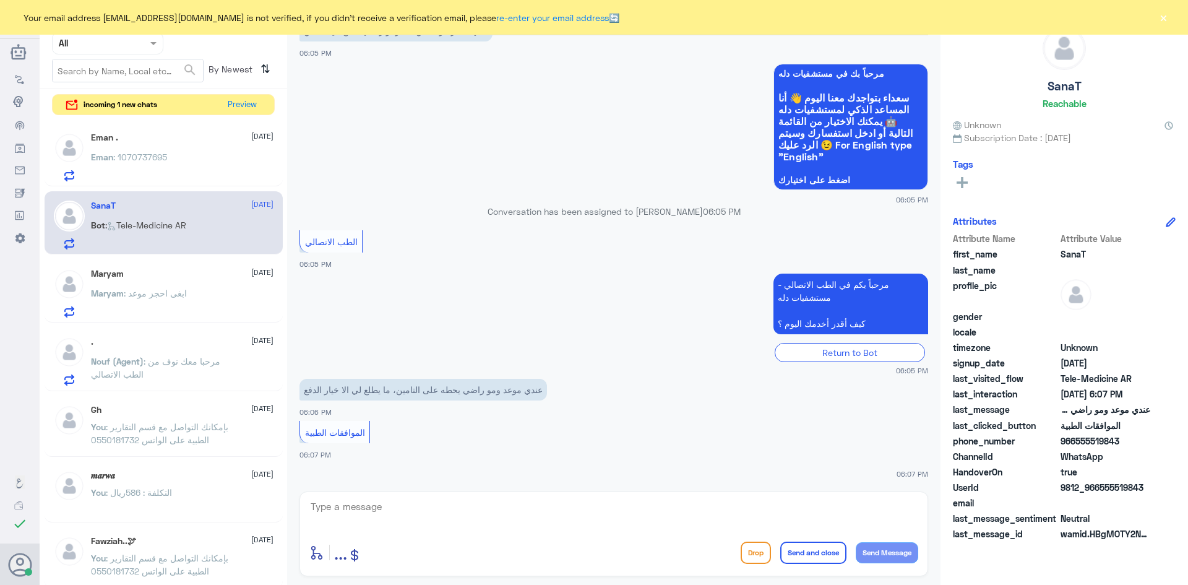
click at [392, 505] on textarea at bounding box center [613, 513] width 609 height 30
type textarea "ممكن تزودني برقم الملف او الهوية"
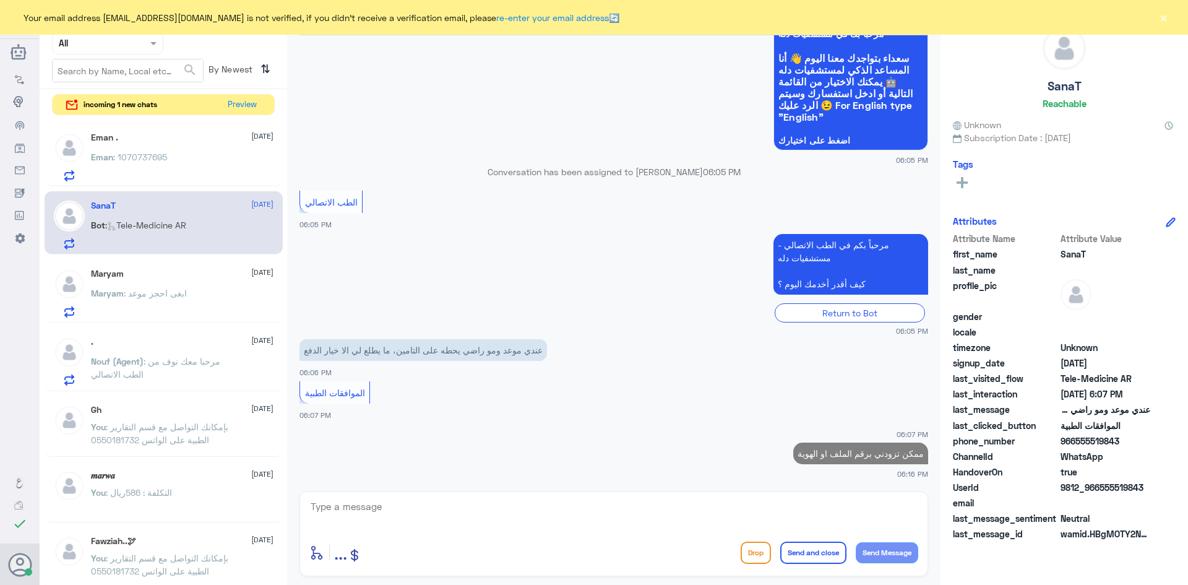
click at [139, 152] on span ": 1070737695" at bounding box center [140, 157] width 54 height 11
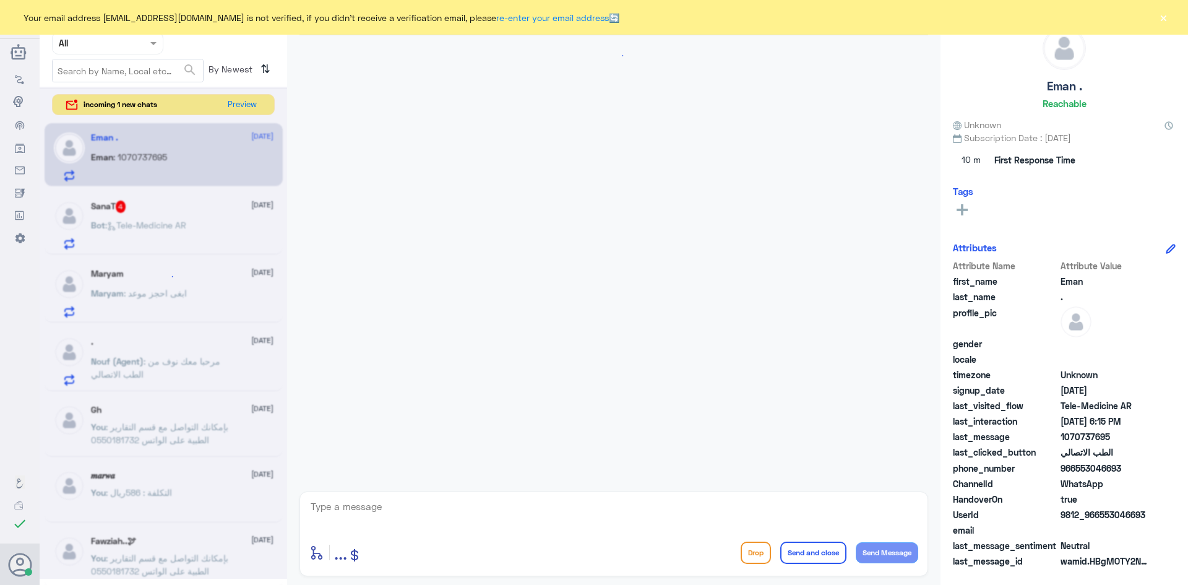
scroll to position [701, 0]
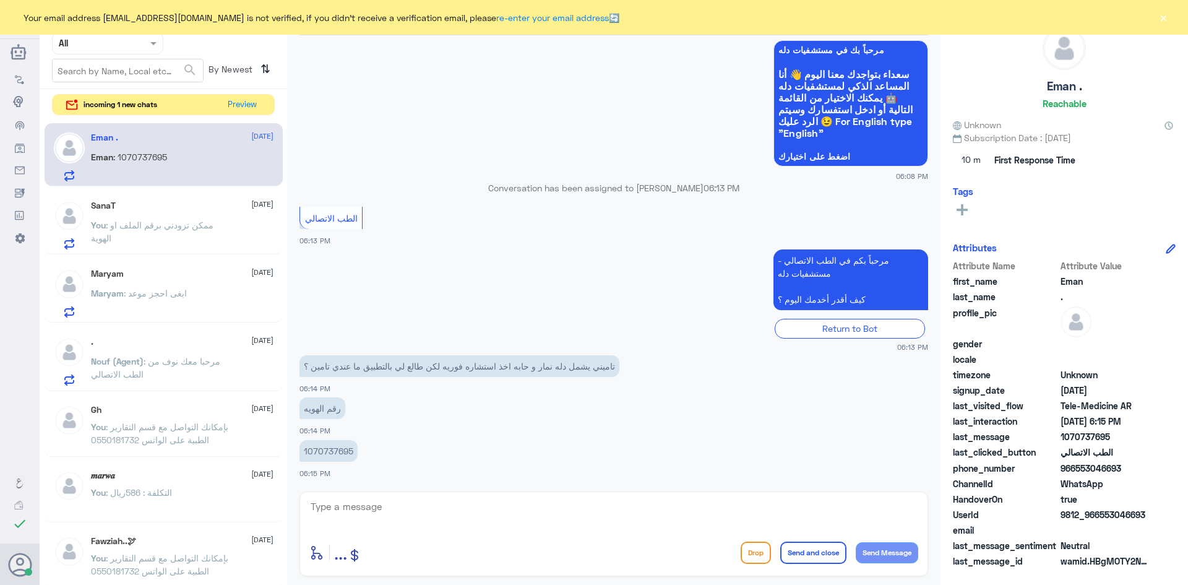
drag, startPoint x: 352, startPoint y: 451, endPoint x: 490, endPoint y: 516, distance: 152.3
click at [465, 506] on div "[PERSON_NAME] Human Handover [DATE] Nouf [PERSON_NAME] joined the conversation …" at bounding box center [614, 294] width 654 height 589
click at [483, 516] on textarea at bounding box center [613, 513] width 609 height 30
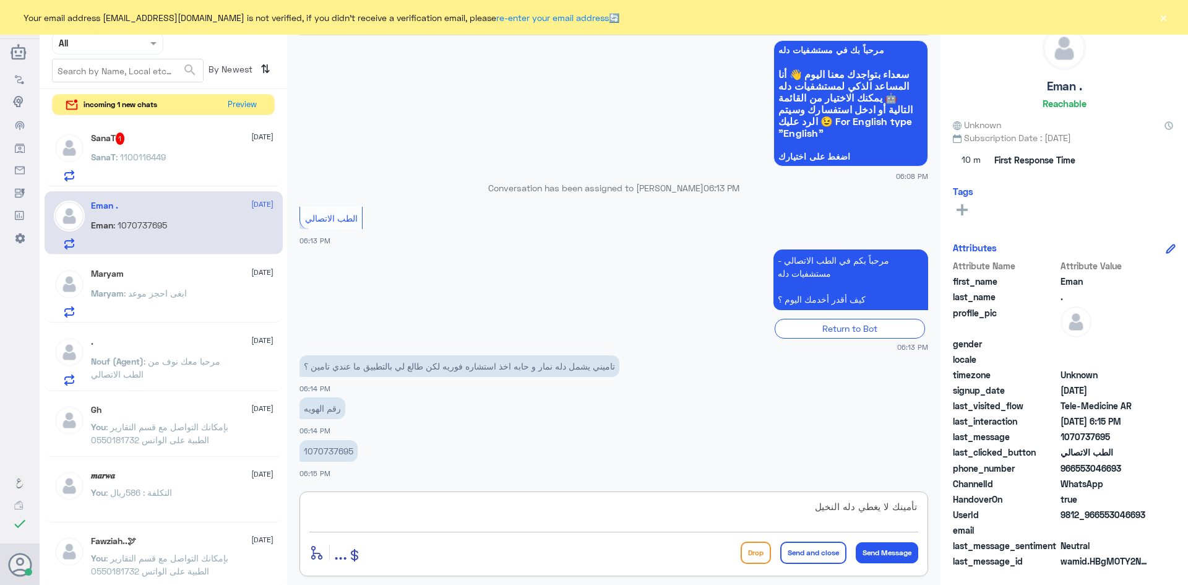
type textarea "تأمينك لا يغطي دله النخيل"
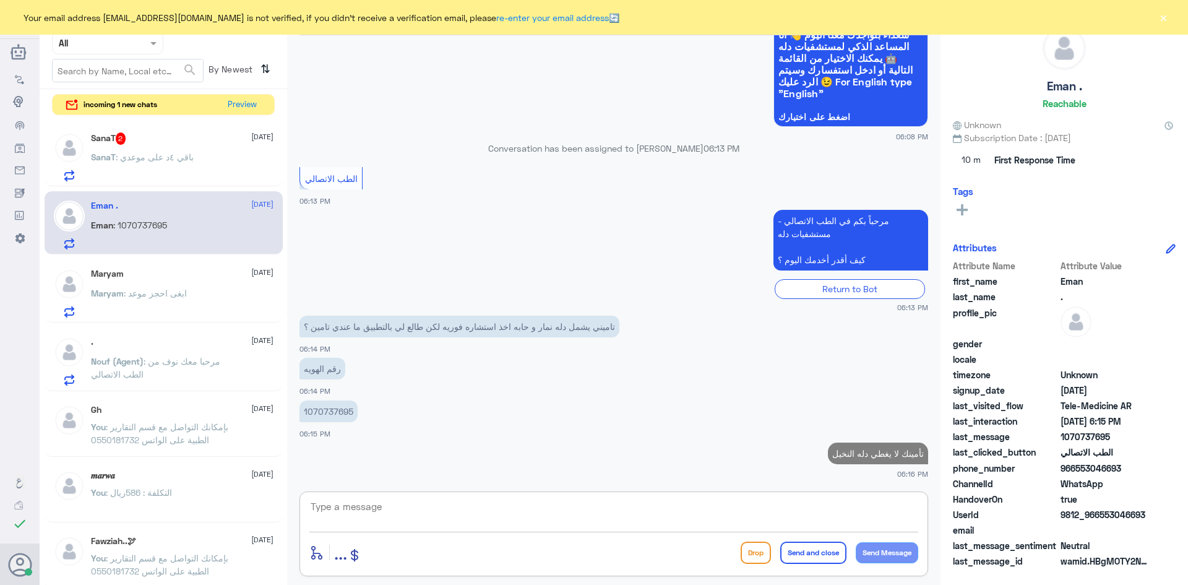
click at [204, 158] on div "SanaT : باقي ٤د على موعدي" at bounding box center [182, 168] width 183 height 28
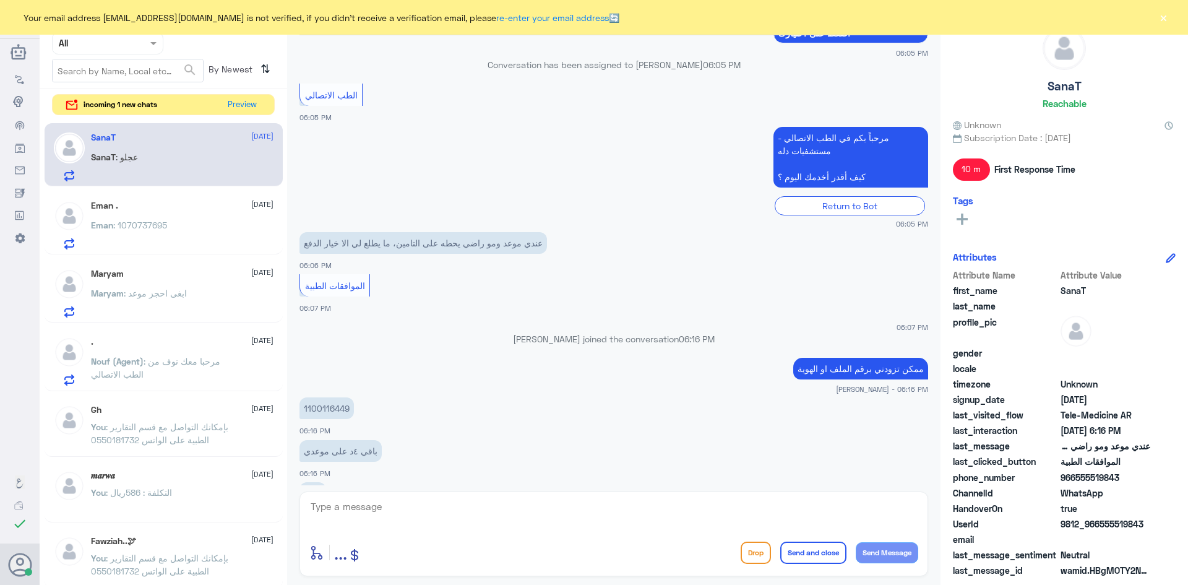
scroll to position [233, 0]
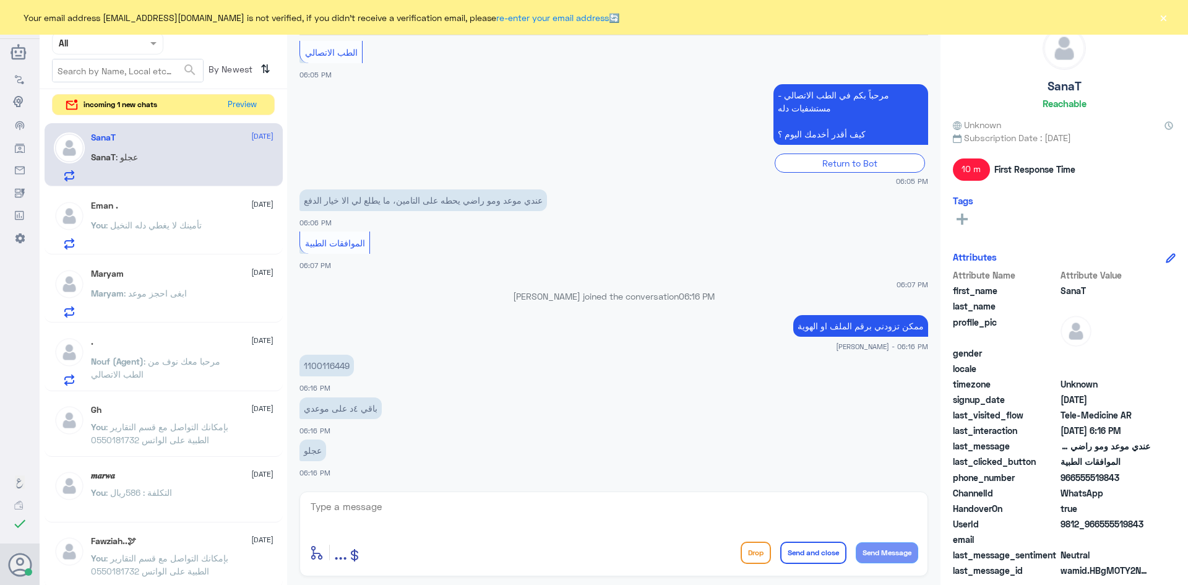
click at [455, 515] on textarea at bounding box center [613, 513] width 609 height 30
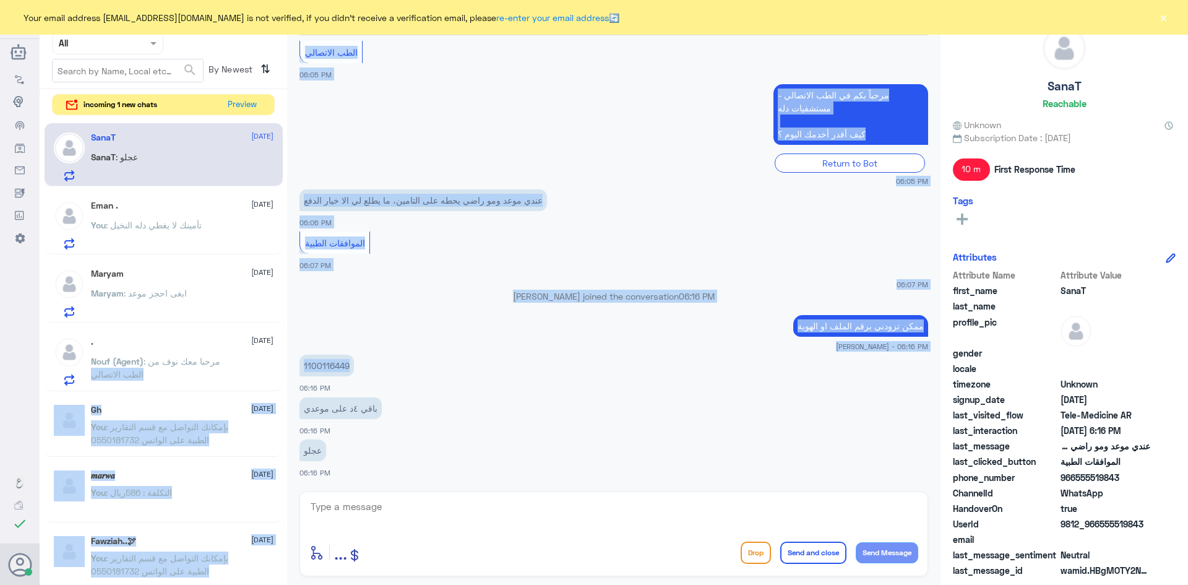
drag, startPoint x: 348, startPoint y: 365, endPoint x: 285, endPoint y: 365, distance: 63.1
click at [285, 365] on div "Channel WhatsApp Status × All Tags Agent Filter All search By Newest ⇅ incoming…" at bounding box center [614, 294] width 1149 height 589
click at [316, 367] on p "1100116449" at bounding box center [327, 366] width 54 height 22
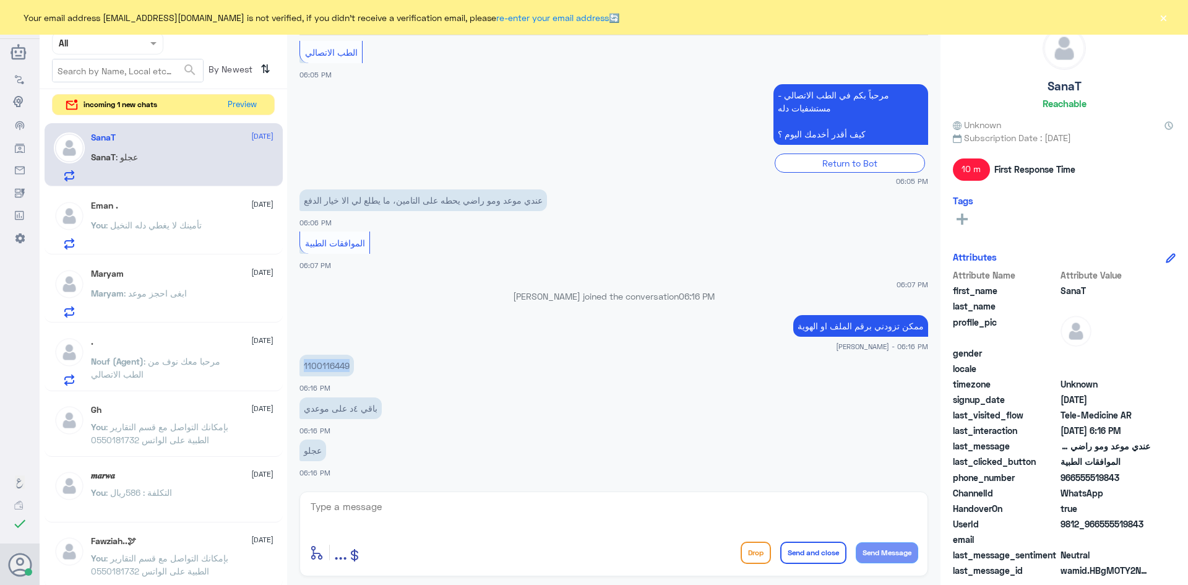
drag, startPoint x: 351, startPoint y: 366, endPoint x: 300, endPoint y: 368, distance: 50.8
click at [300, 368] on p "1100116449" at bounding box center [327, 366] width 54 height 22
copy p "1100116449"
click at [529, 506] on textarea at bounding box center [613, 513] width 609 height 30
type textarea "تأمينك محدث"
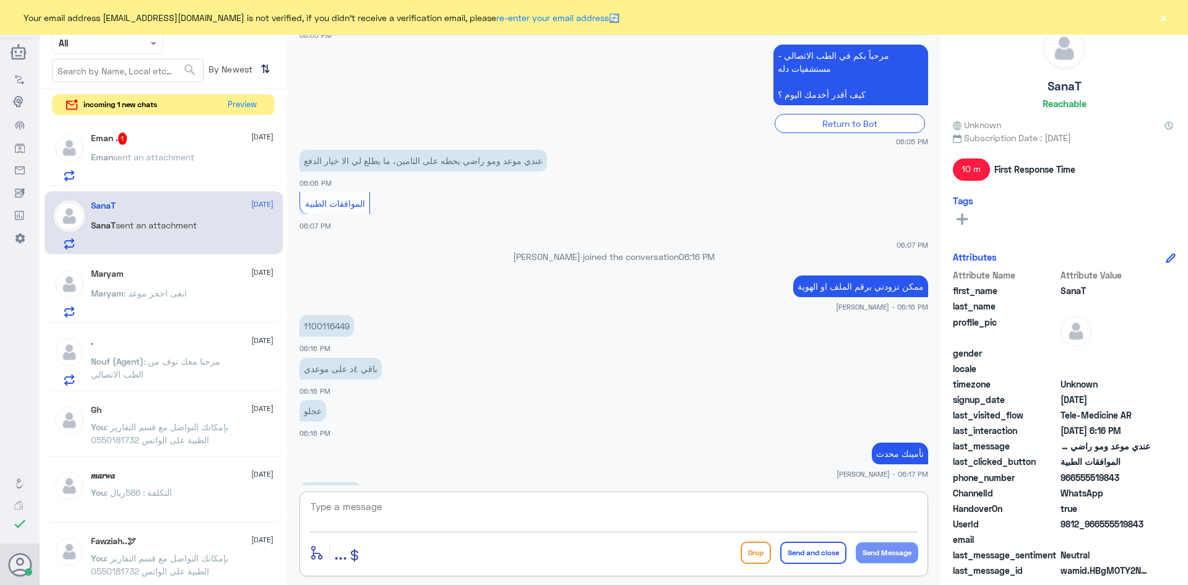
scroll to position [485, 0]
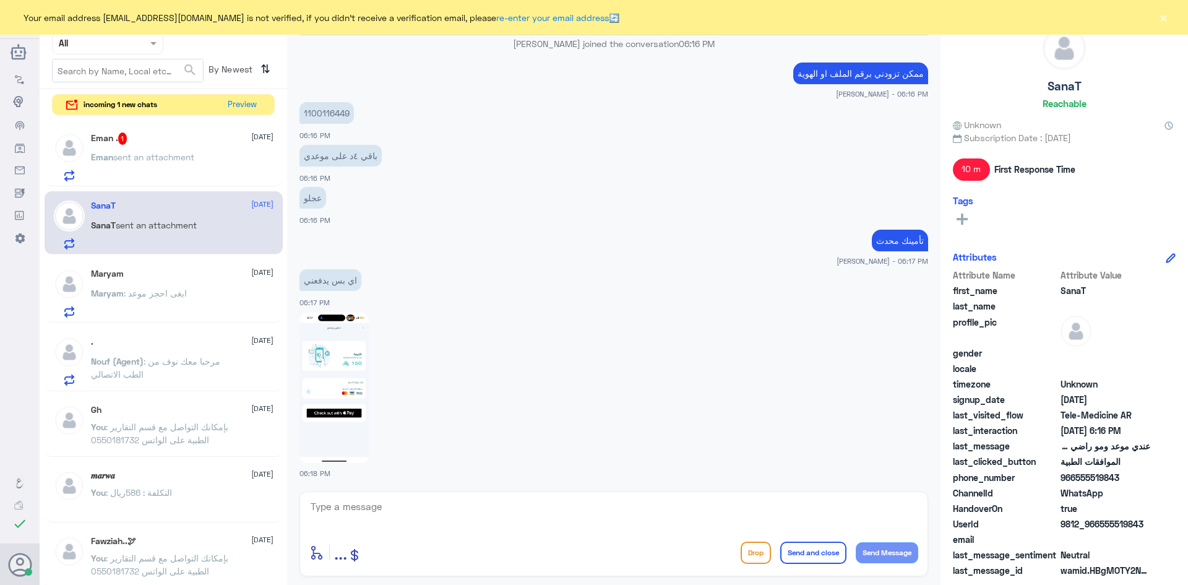
click at [357, 368] on img at bounding box center [334, 388] width 69 height 150
click at [449, 512] on textarea at bounding box center [613, 513] width 609 height 30
type textarea "ل"
type textarea "لحظات من فضلك"
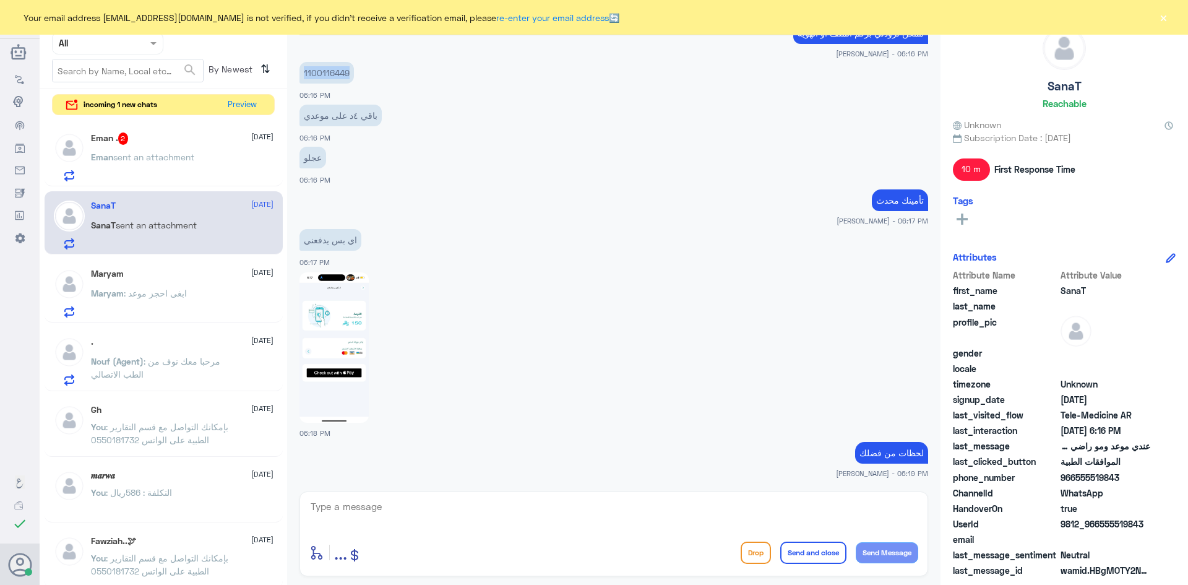
drag, startPoint x: 350, startPoint y: 72, endPoint x: 303, endPoint y: 76, distance: 47.1
click at [303, 76] on p "1100116449" at bounding box center [327, 73] width 54 height 22
copy p "1100116449"
click at [329, 72] on p "1100116449" at bounding box center [327, 73] width 54 height 22
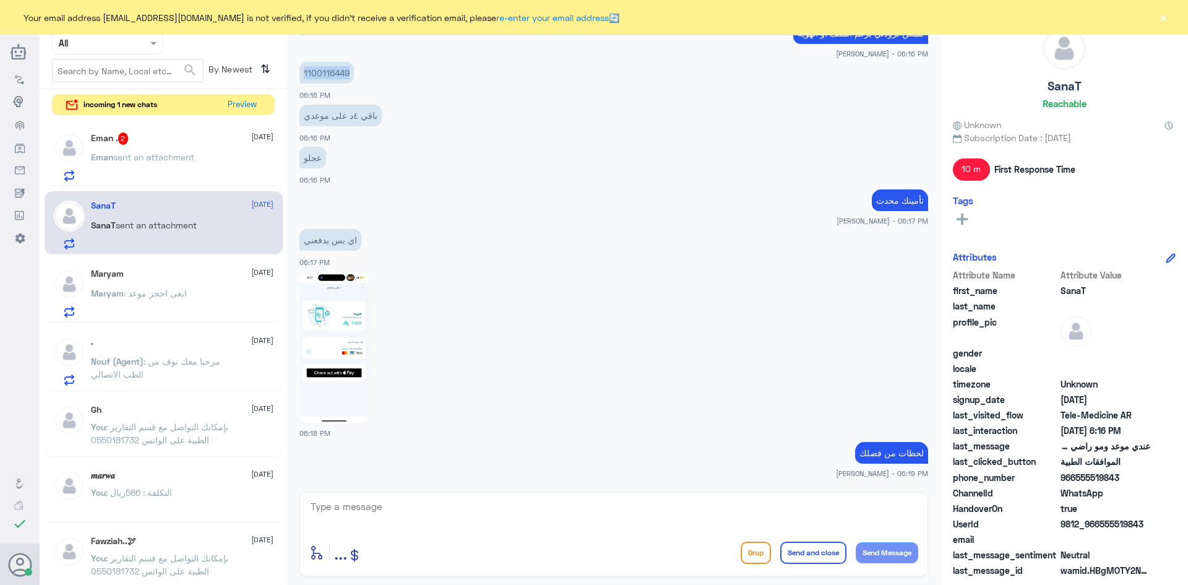
click at [329, 72] on p "1100116449" at bounding box center [327, 73] width 54 height 22
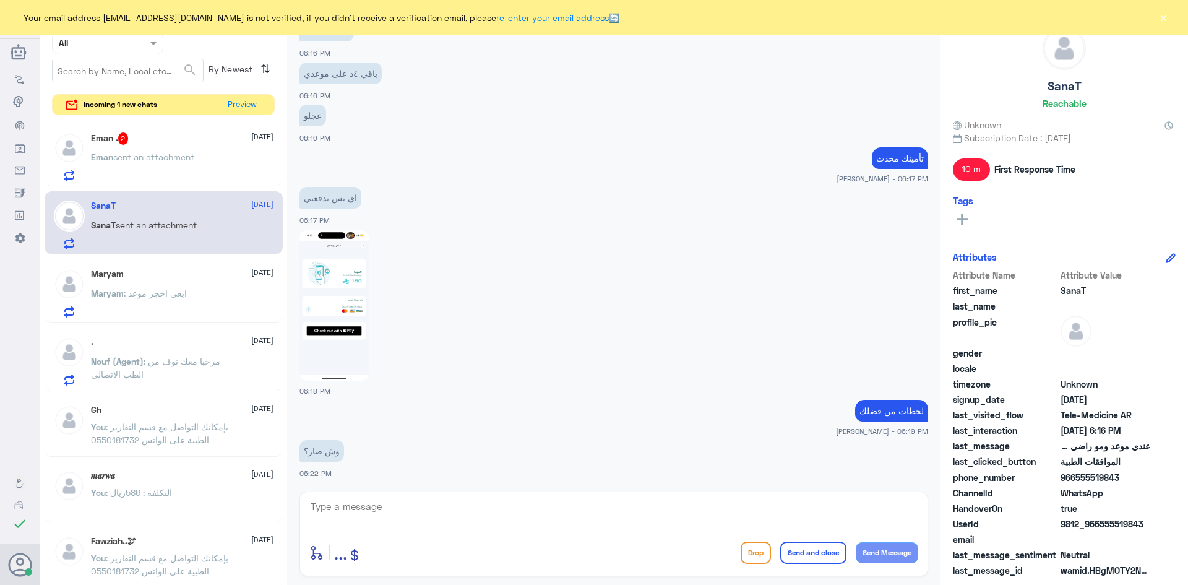
click at [422, 510] on textarea at bounding box center [613, 513] width 609 height 30
type textarea "جربي الان"
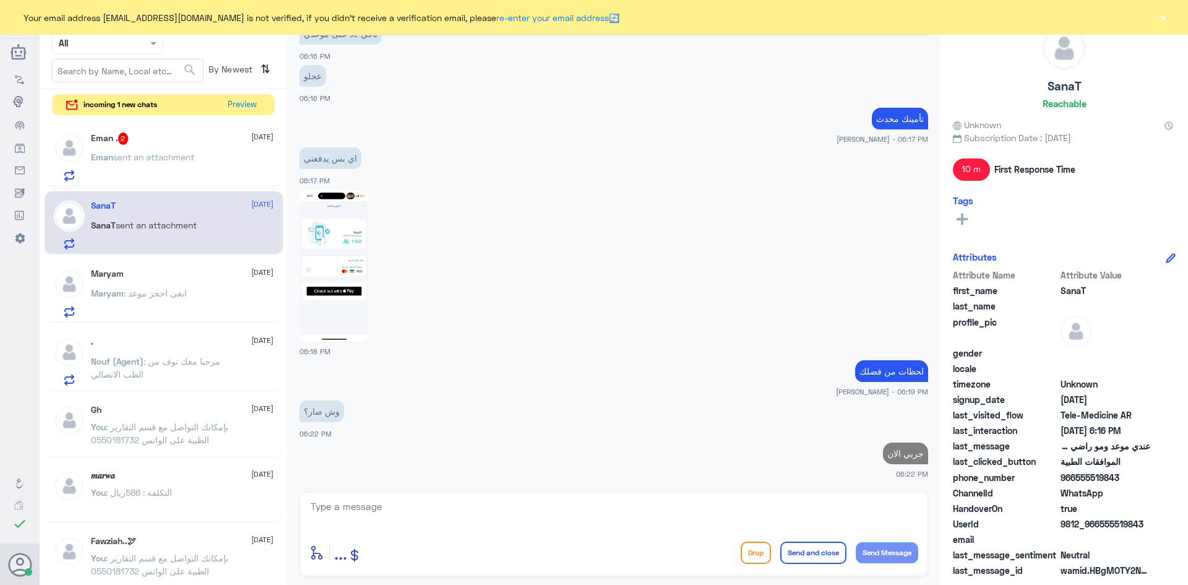
click at [155, 145] on div "Eman . 2 2 October Eman sent an attachment" at bounding box center [182, 156] width 183 height 49
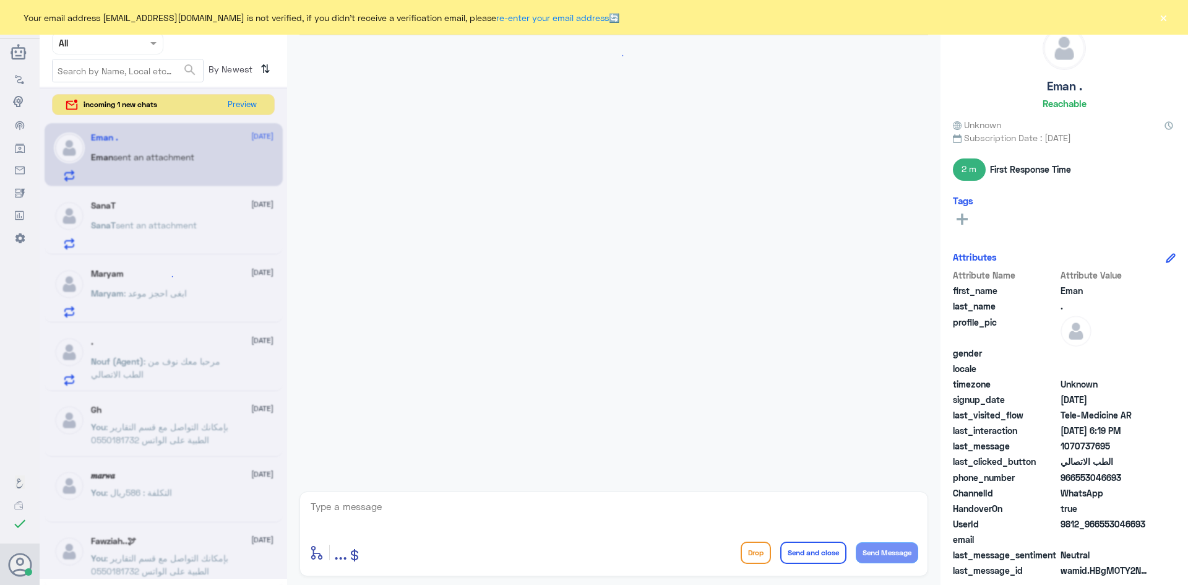
scroll to position [690, 0]
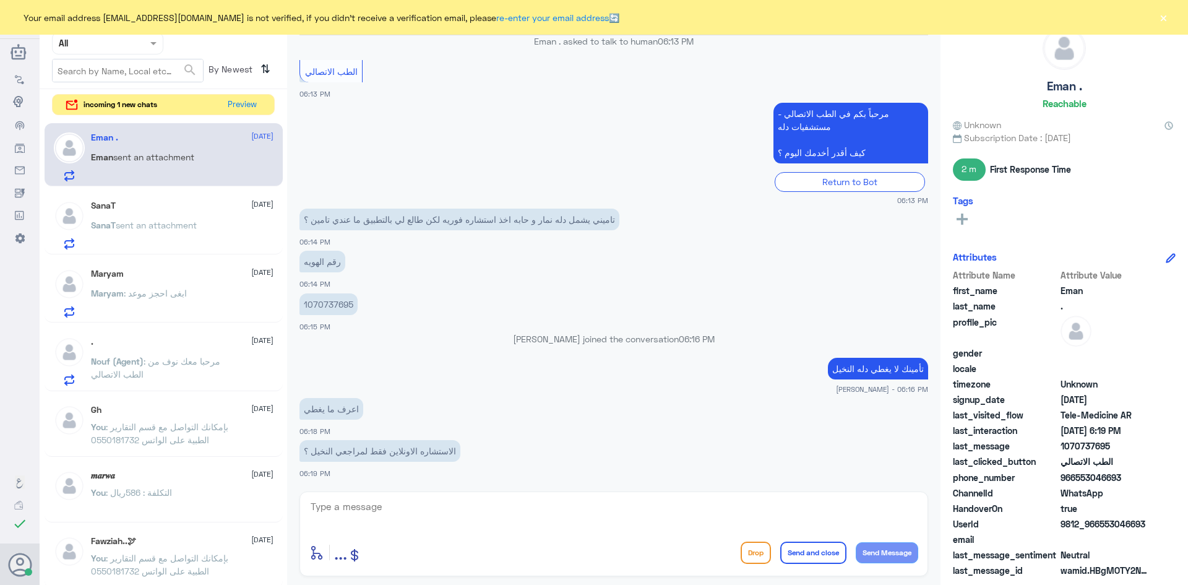
click at [524, 502] on textarea at bounding box center [613, 513] width 609 height 30
type textarea "للجميع لكن للي تأمينهم يغطي دله النخيل"
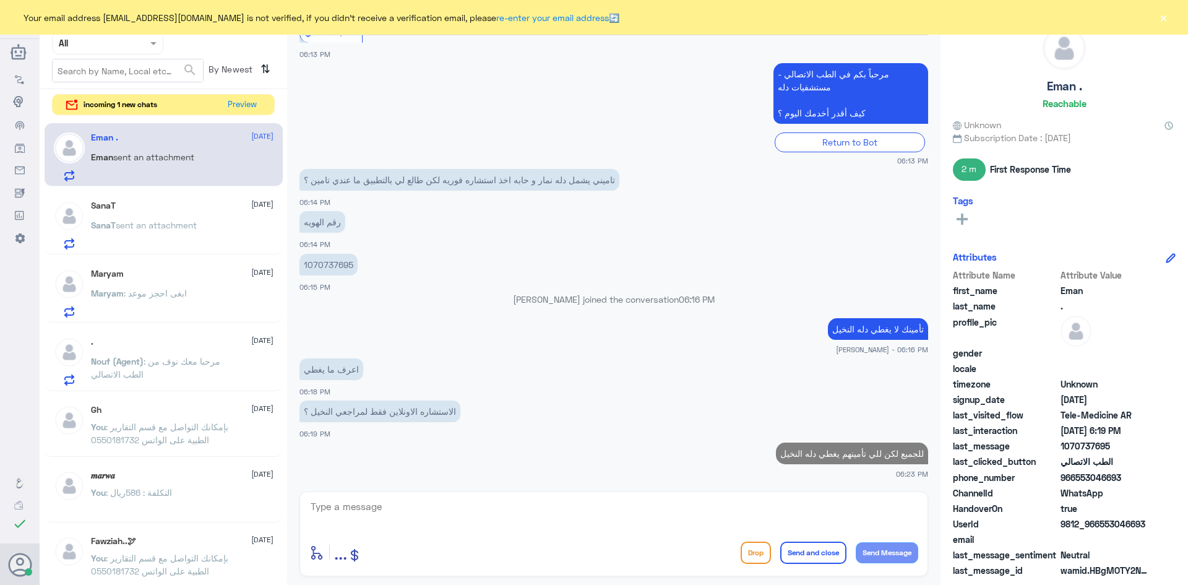
click at [194, 281] on div "Maryam 2 October Maryam : ابغى احجز موعد" at bounding box center [182, 293] width 183 height 49
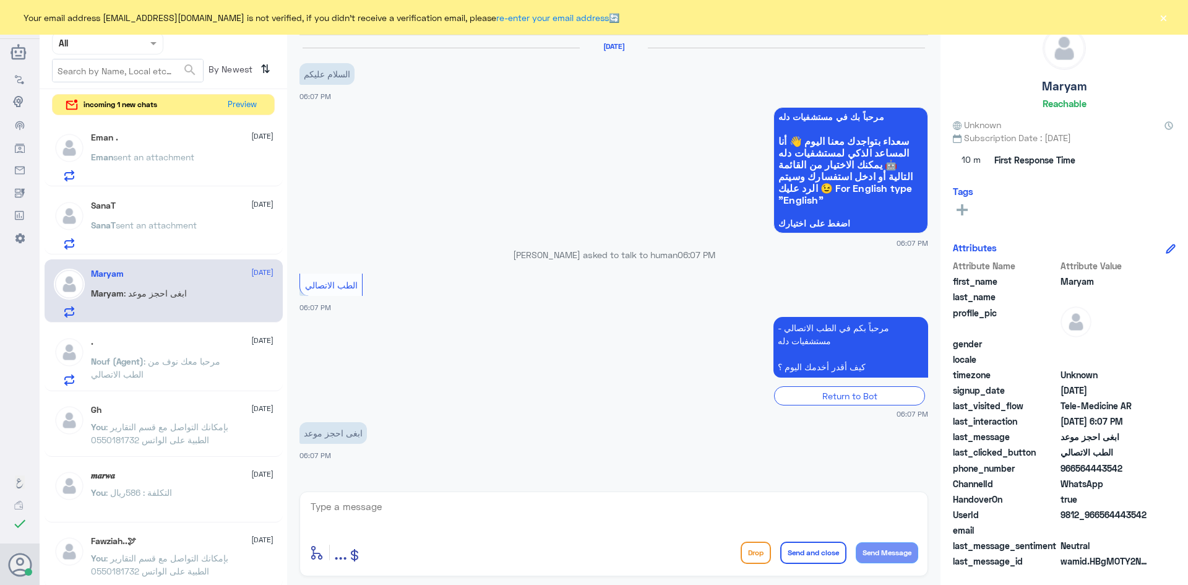
click at [494, 507] on textarea at bounding box center [613, 513] width 609 height 30
paste textarea "بإمكانك حجز موعد عن طريق التطبيق أو بالاتصال على الرقم الموحد 920012222"
type textarea "بإمكانك حجز موعد عن طريق التطبيق أو بالاتصال على الرقم الموحد 920012222"
click at [816, 559] on button "Send and close" at bounding box center [814, 553] width 66 height 22
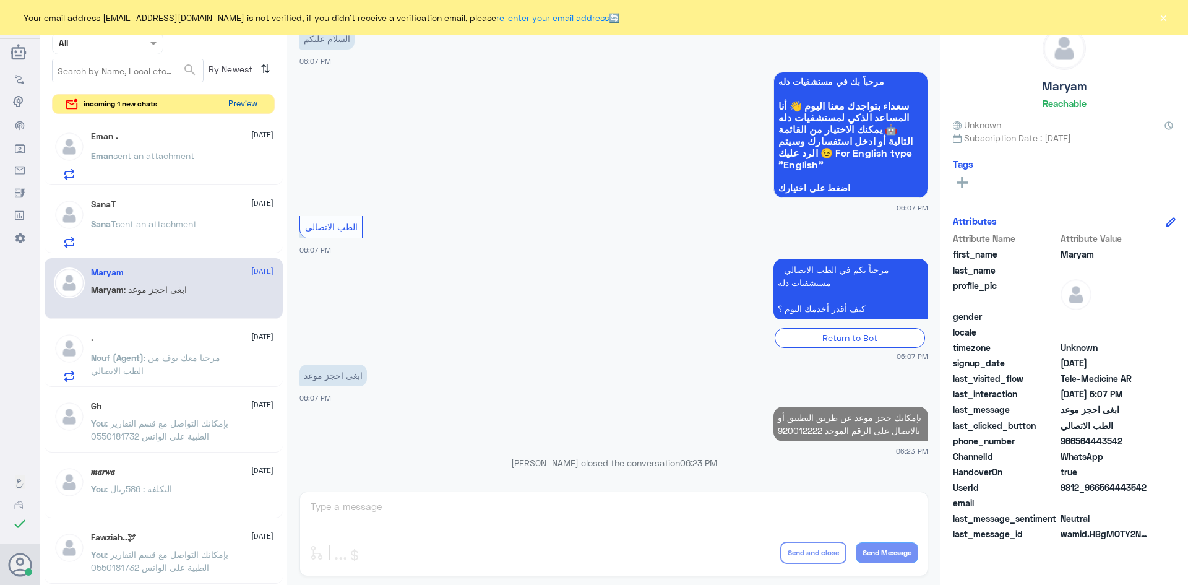
click at [241, 103] on button "Preview" at bounding box center [242, 104] width 38 height 19
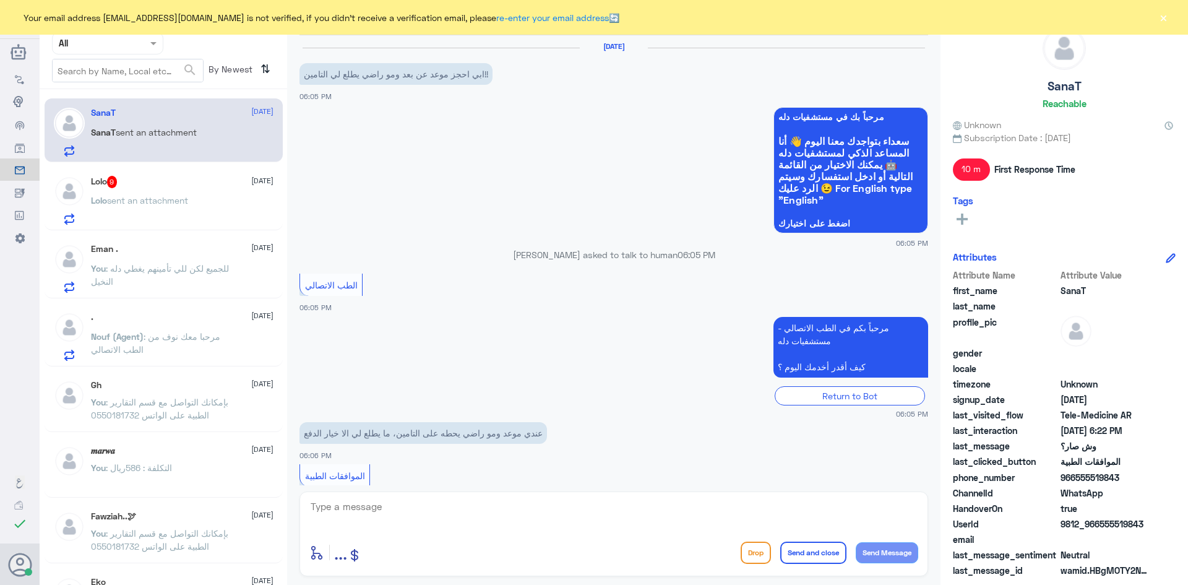
scroll to position [607, 0]
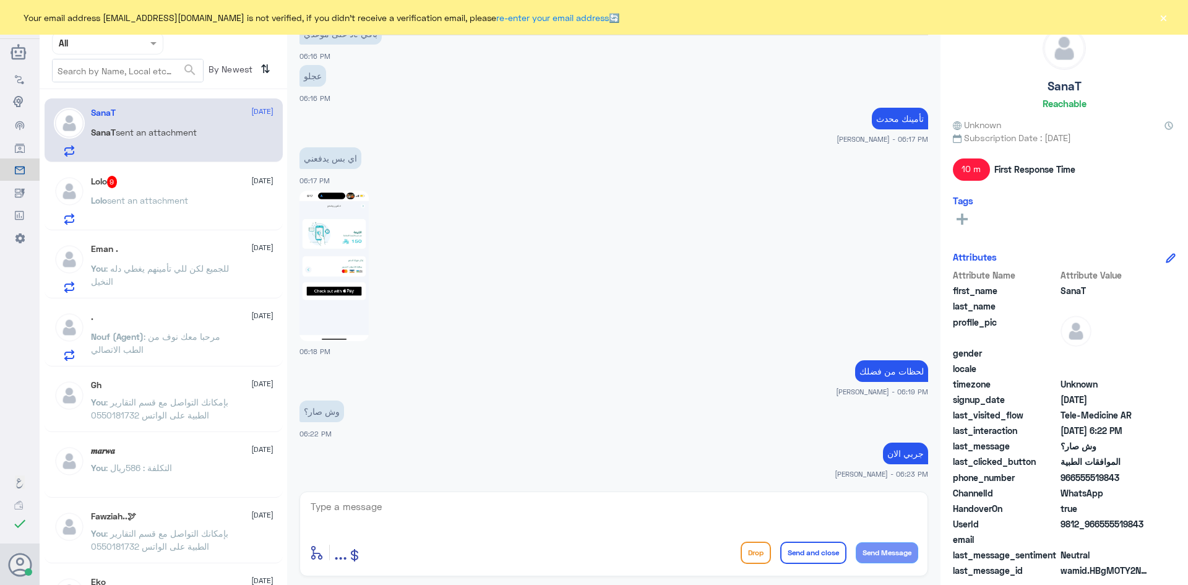
click at [188, 210] on p "Lolo sent an attachment" at bounding box center [139, 209] width 97 height 31
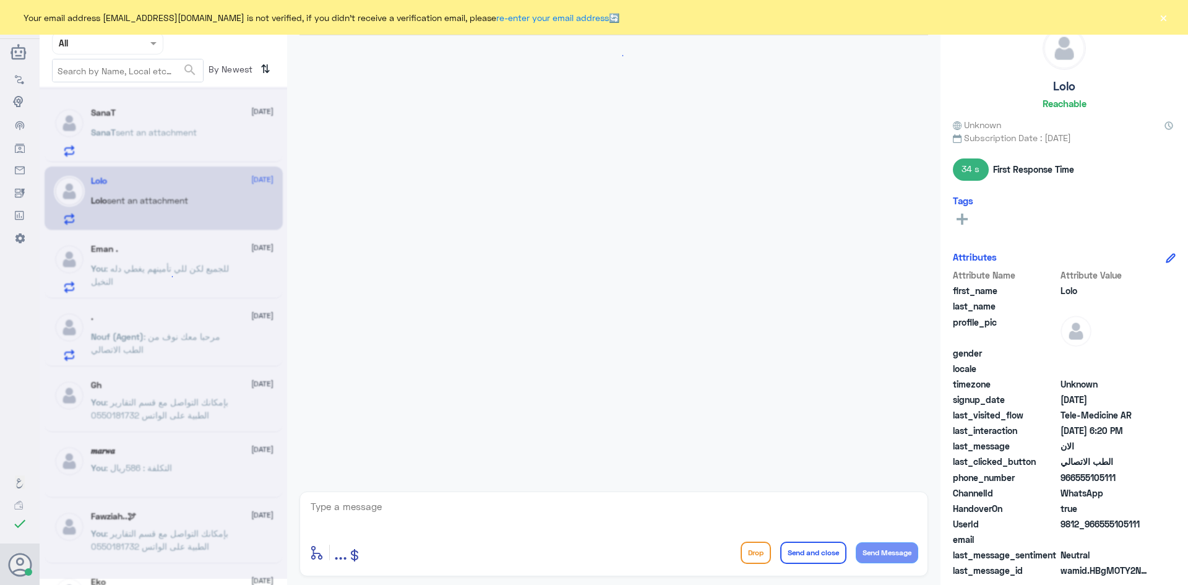
scroll to position [462, 0]
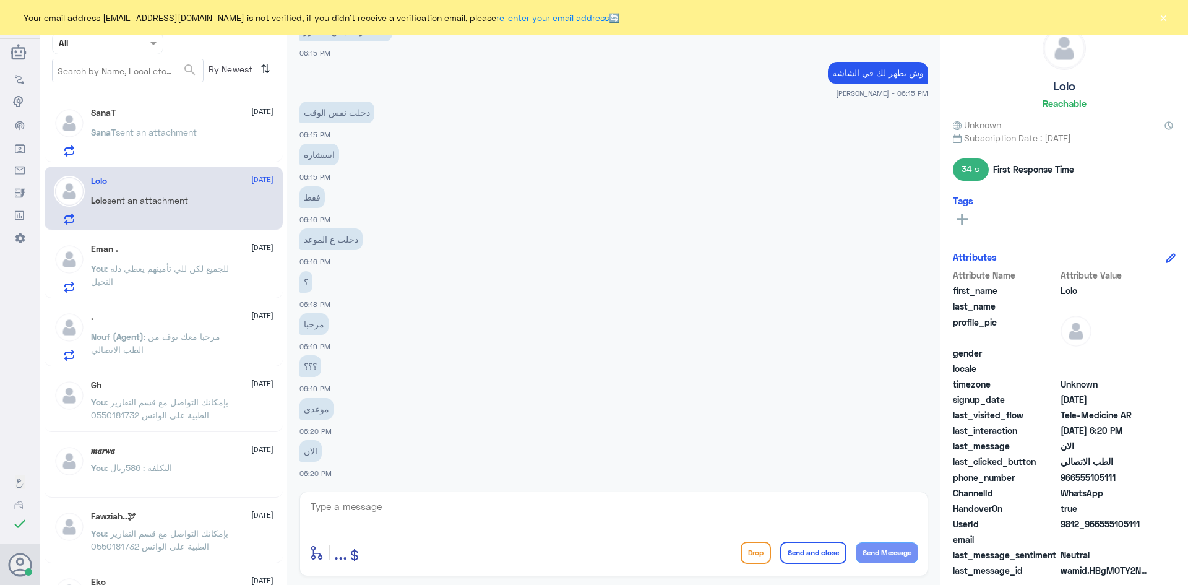
click at [396, 508] on textarea at bounding box center [613, 513] width 609 height 30
click at [373, 507] on textarea at bounding box center [613, 513] width 609 height 30
type textarea "هل طلب منك الدفع ؟"
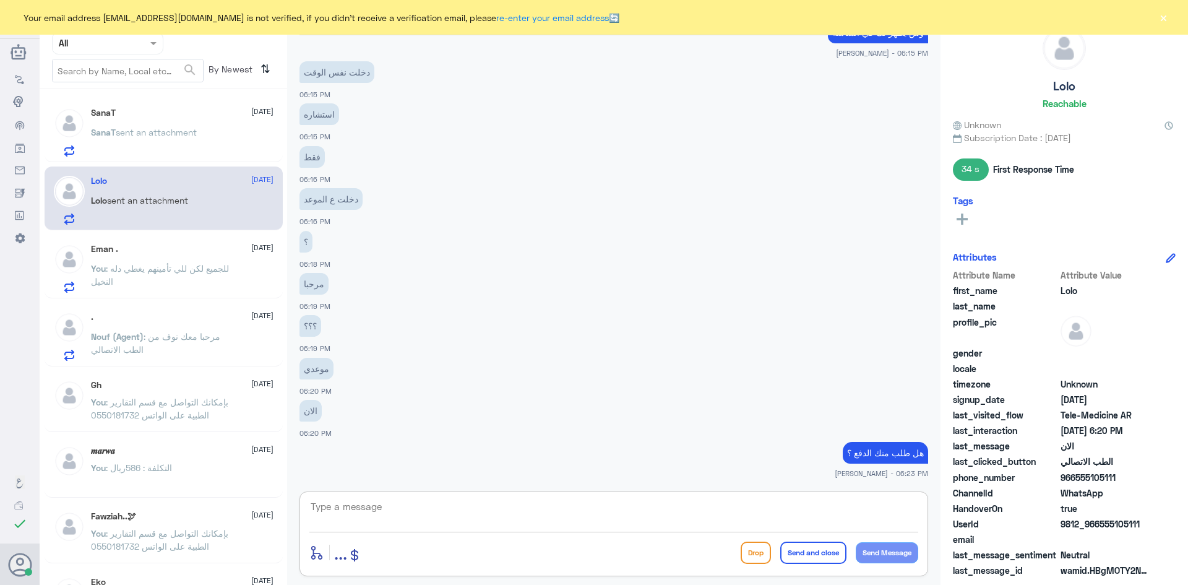
click at [177, 129] on span "sent an attachment" at bounding box center [156, 132] width 81 height 11
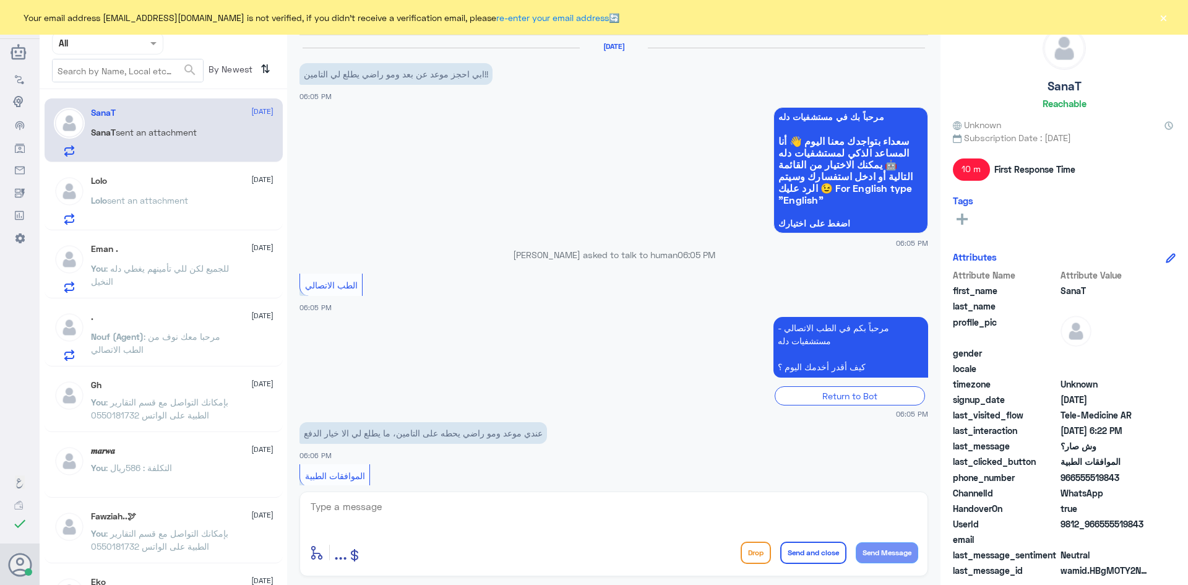
scroll to position [607, 0]
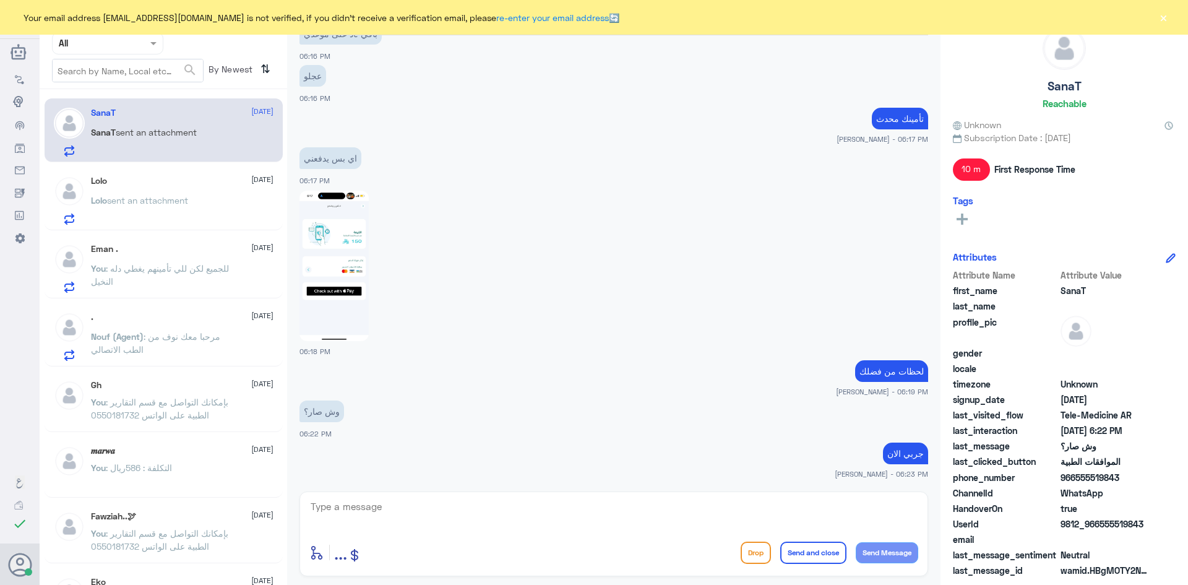
click at [196, 203] on div "Lolo sent an attachment" at bounding box center [182, 211] width 183 height 28
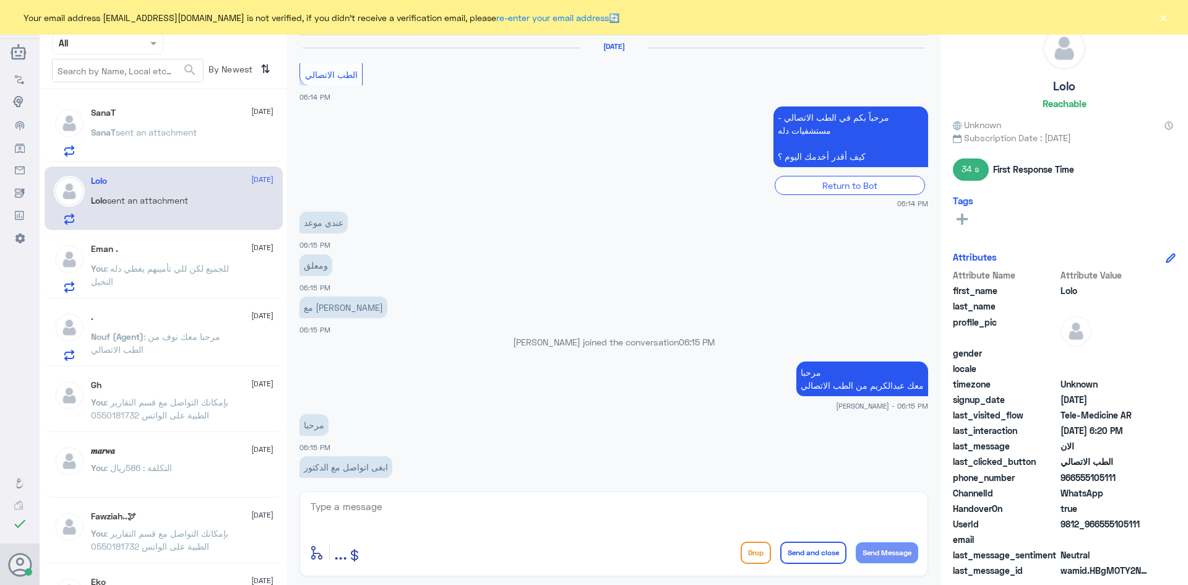
scroll to position [477, 0]
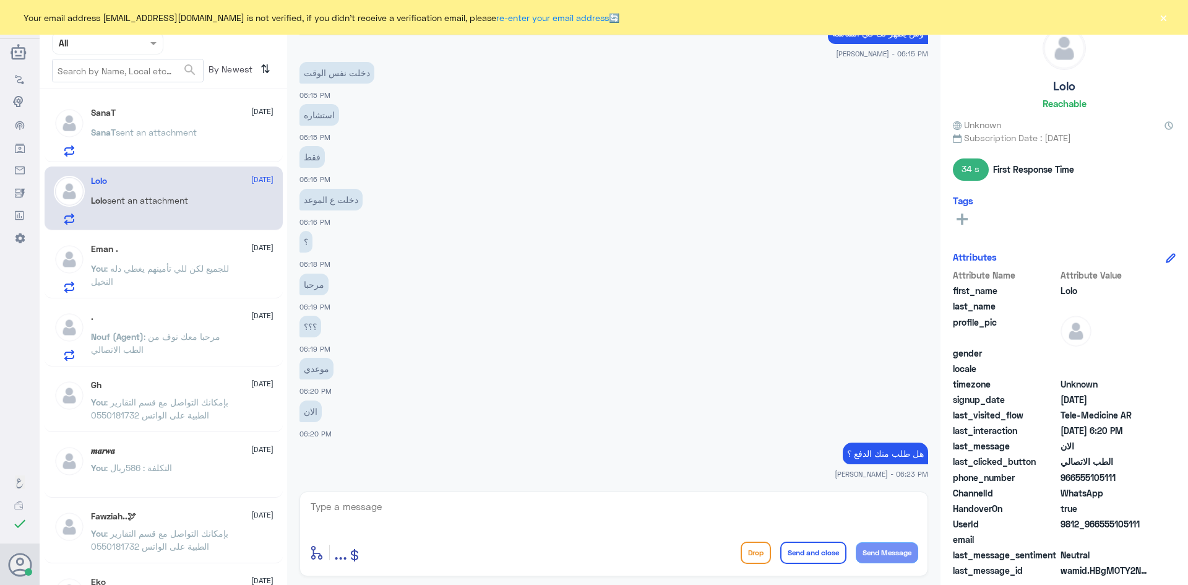
click at [215, 266] on span ": للجميع لكن للي تأمينهم يغطي دله النخيل" at bounding box center [160, 275] width 138 height 24
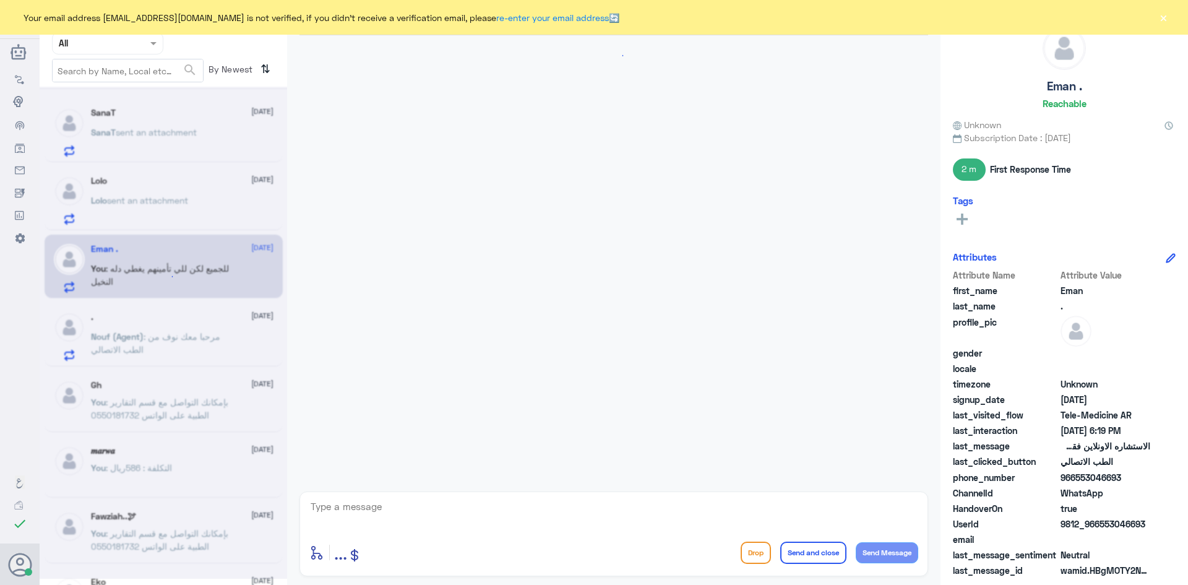
scroll to position [717, 0]
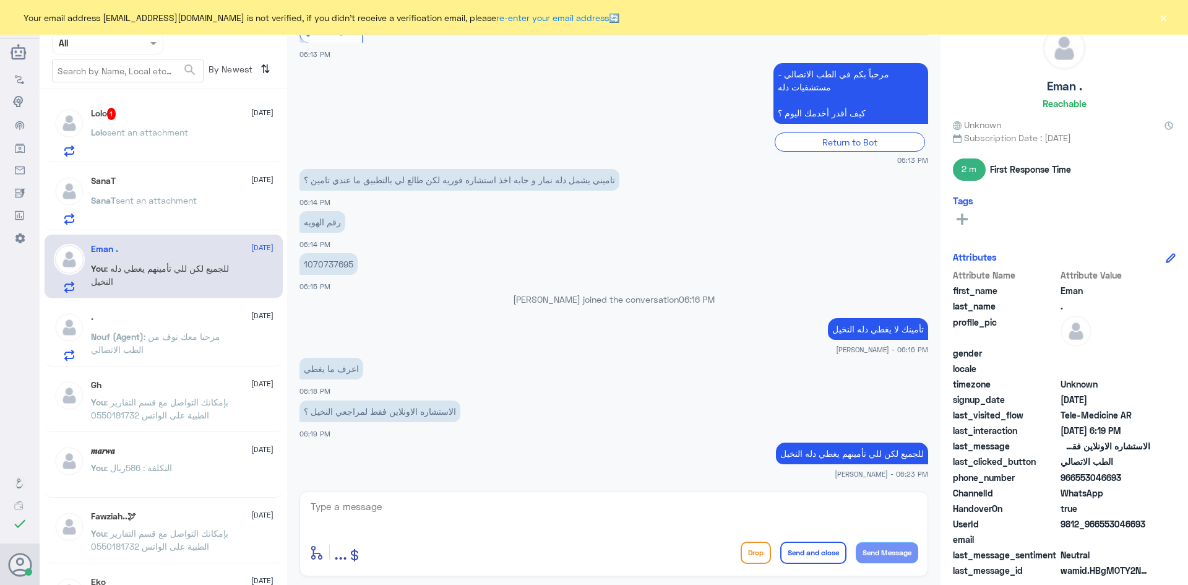
click at [165, 130] on span "sent an attachment" at bounding box center [147, 132] width 81 height 11
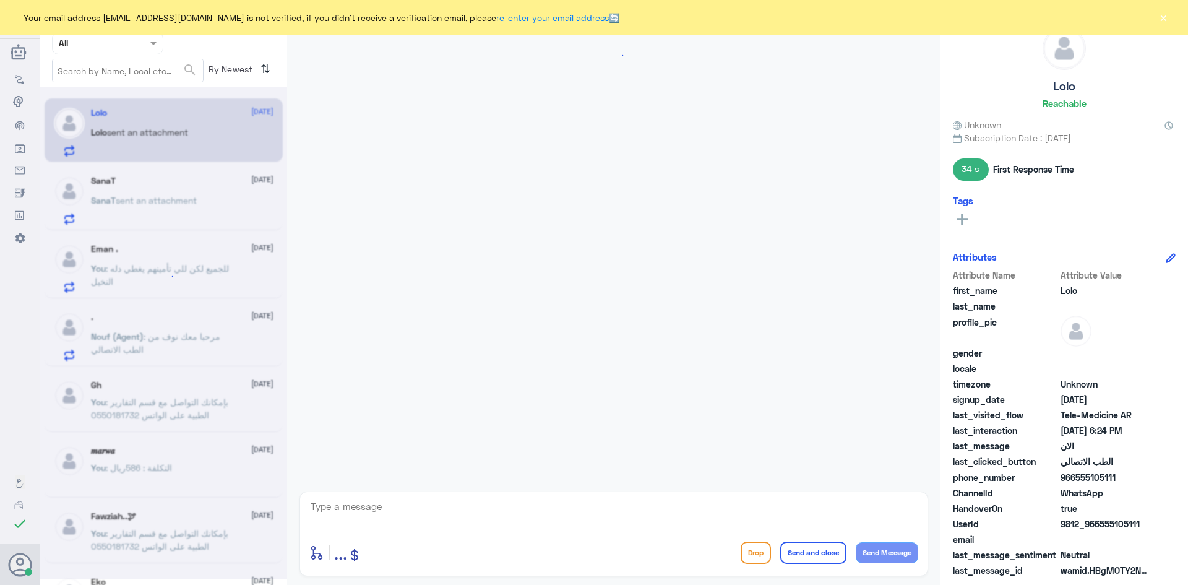
scroll to position [476, 0]
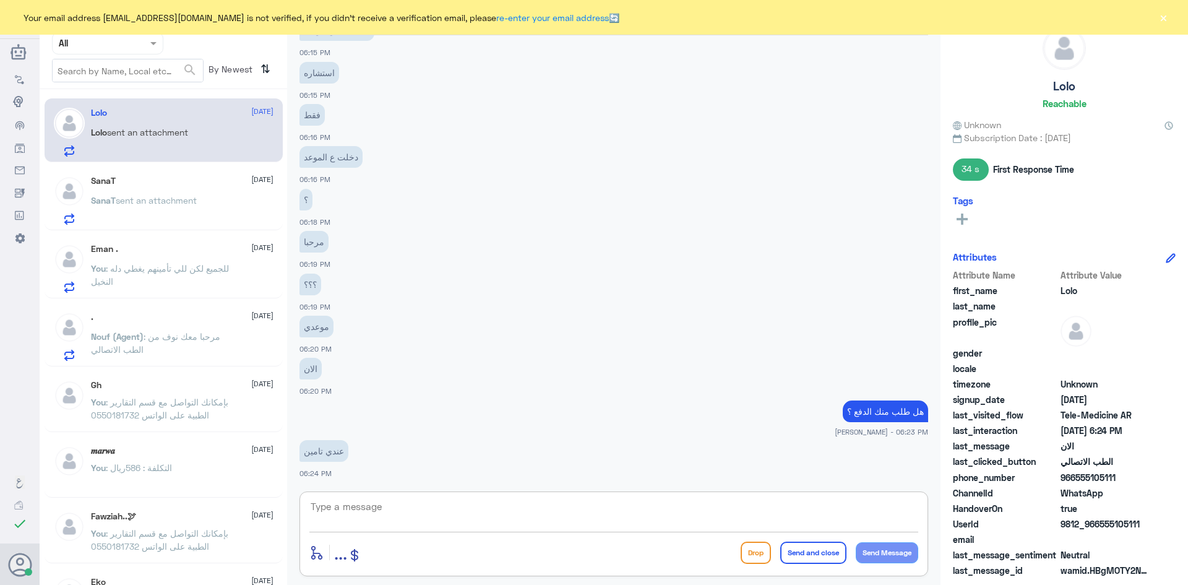
click at [479, 514] on textarea at bounding box center [613, 513] width 609 height 30
type textarea "هل طلب منك دفع مبلغ التحمل ؟"
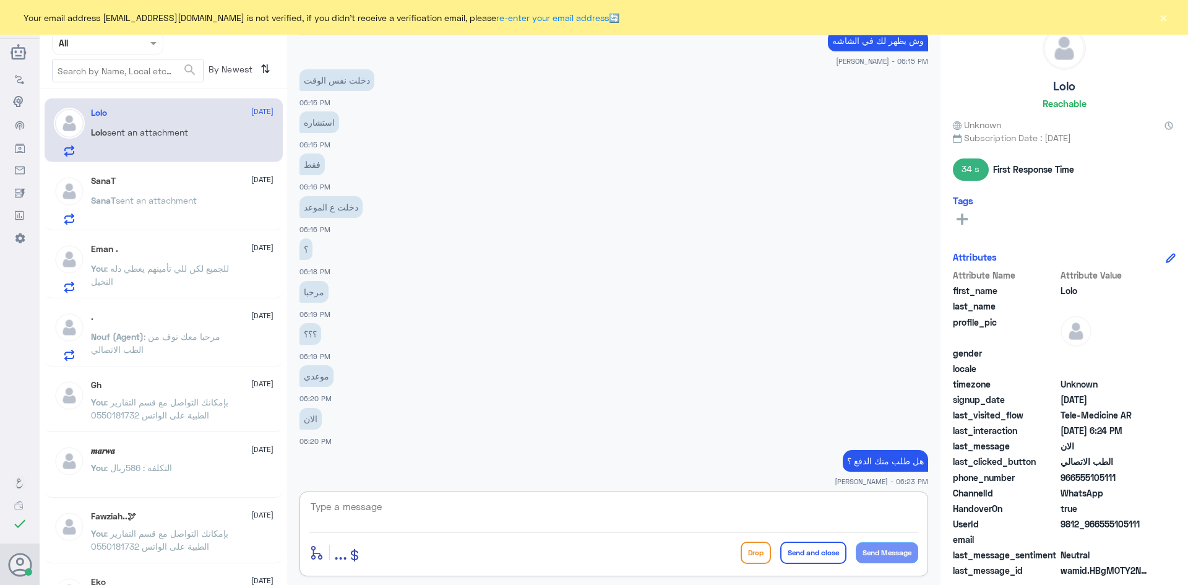
scroll to position [1647, 0]
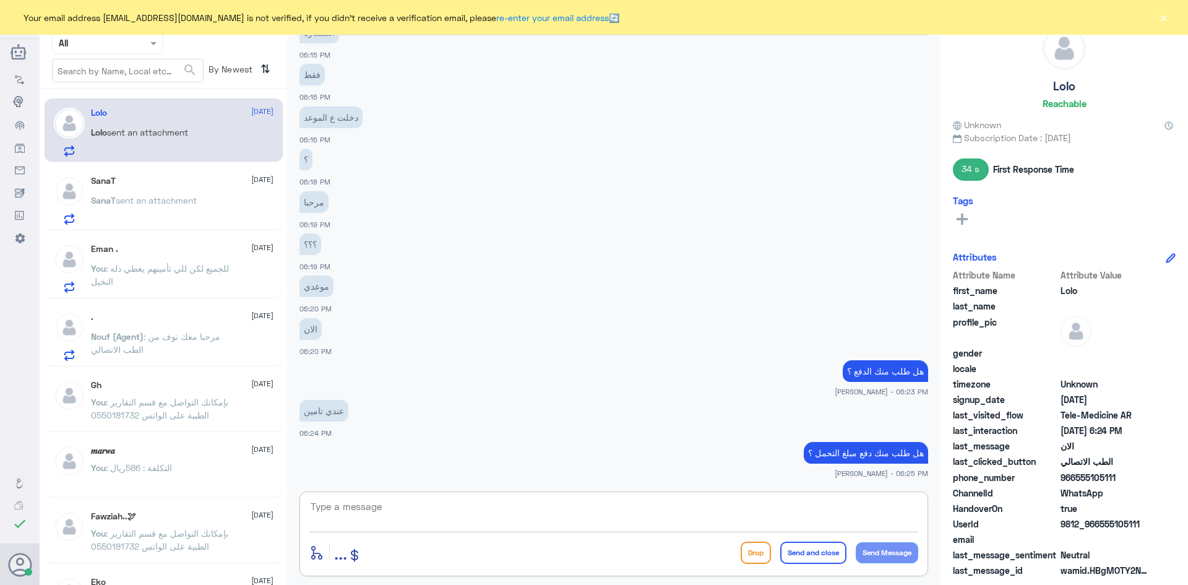
click at [617, 519] on textarea at bounding box center [613, 513] width 609 height 30
click at [218, 160] on div "Lolo 2 October Lolo sent an attachment" at bounding box center [164, 130] width 238 height 64
click at [220, 177] on div "SanaT 2 October" at bounding box center [182, 181] width 183 height 11
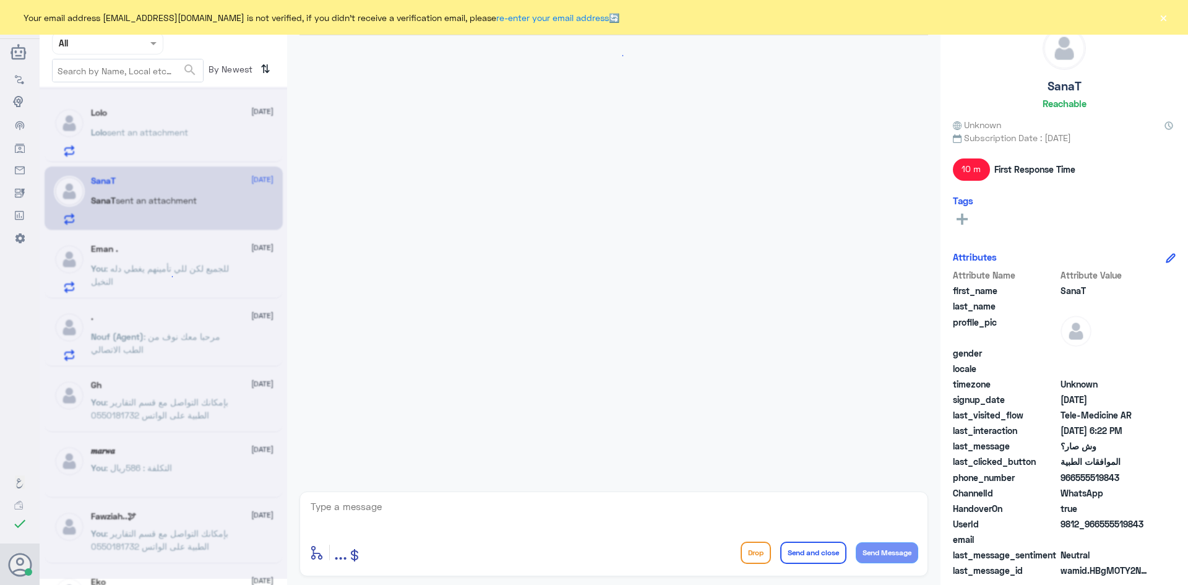
scroll to position [607, 0]
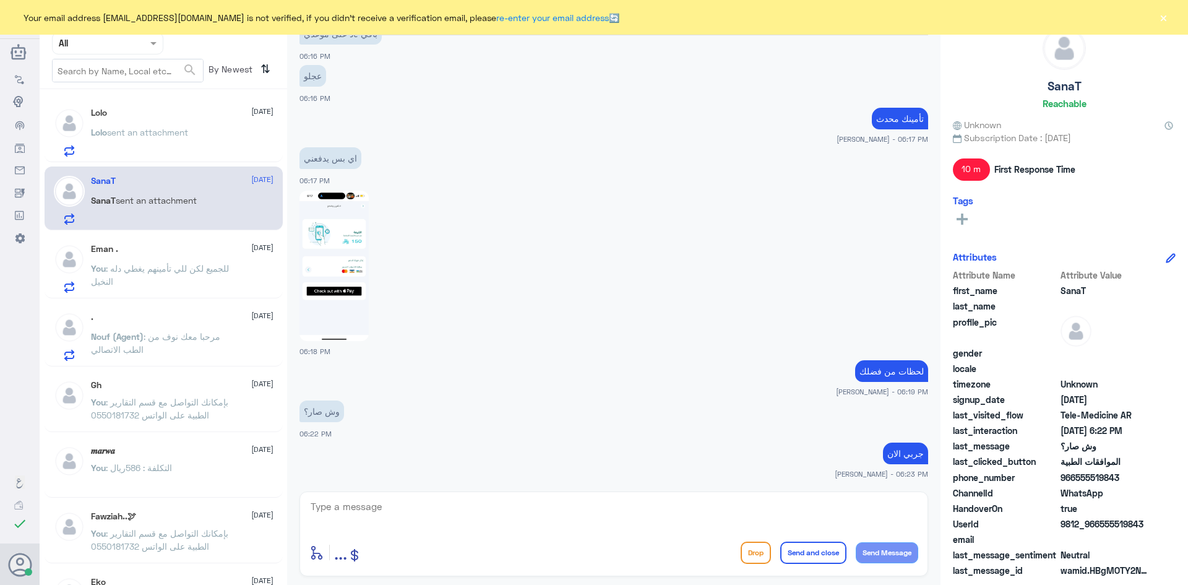
click at [207, 134] on div "Lolo sent an attachment" at bounding box center [182, 143] width 183 height 28
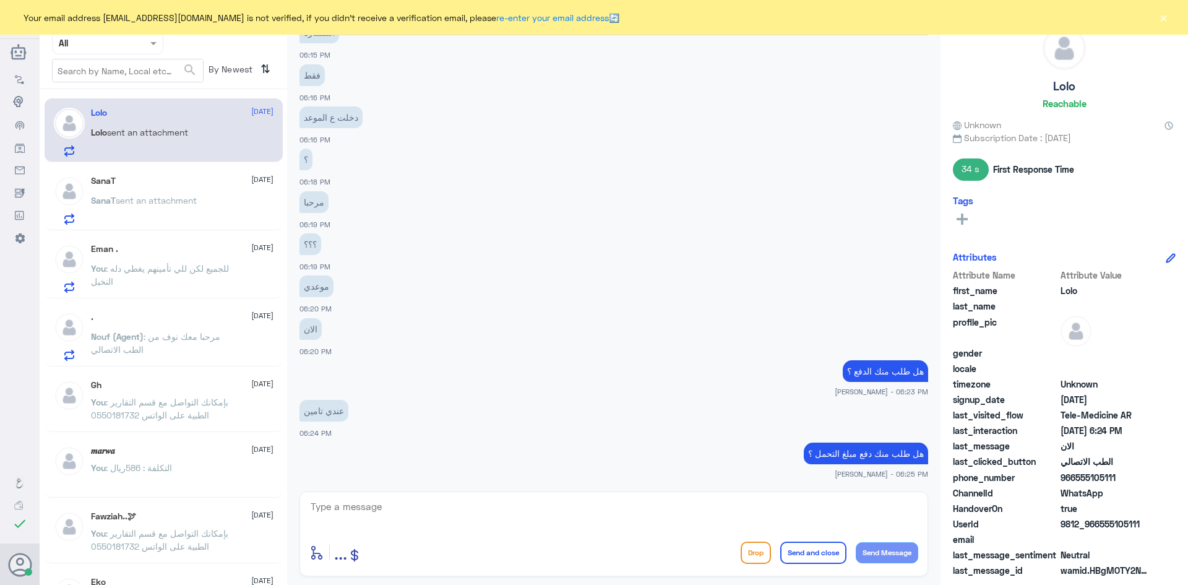
scroll to position [452, 0]
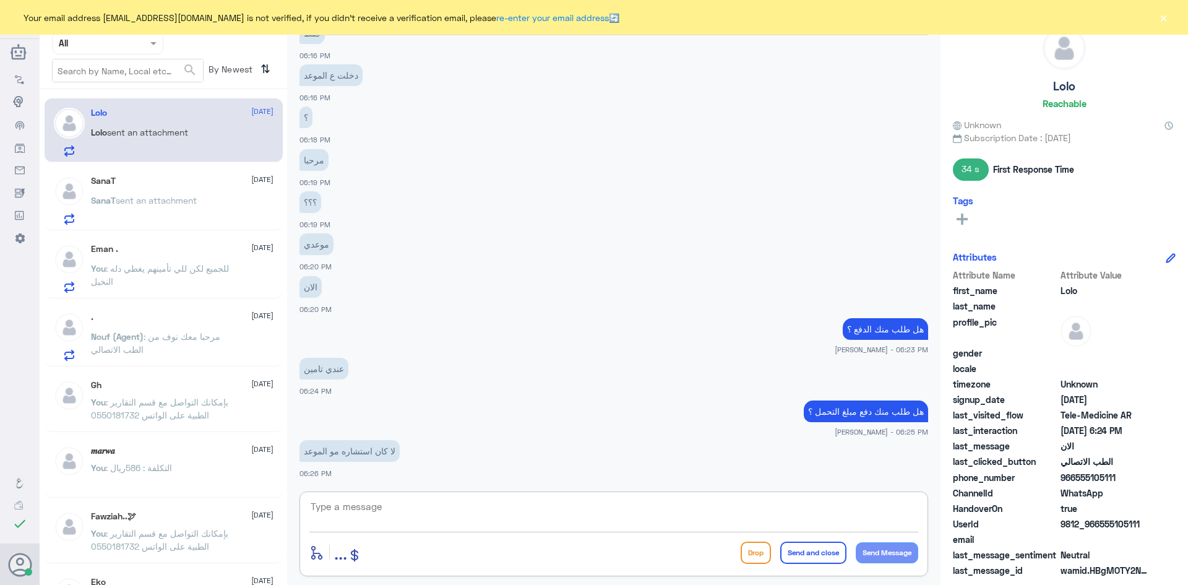
click at [373, 504] on textarea at bounding box center [613, 513] width 609 height 30
type textarea "ت"
type textarea "و"
type textarea "الاستشارة الفورية"
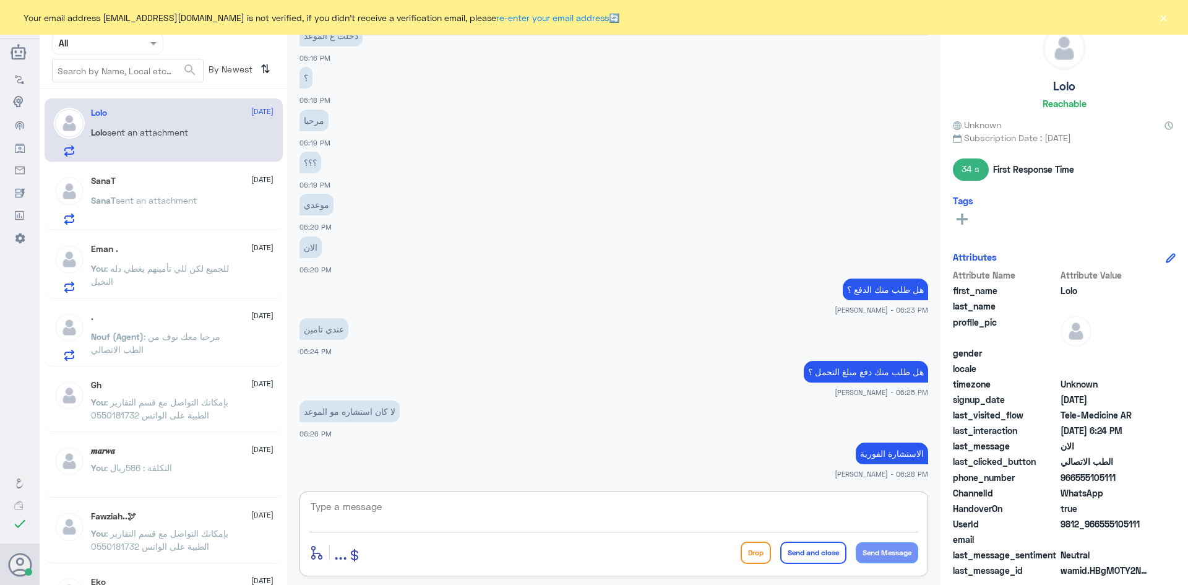
scroll to position [535, 0]
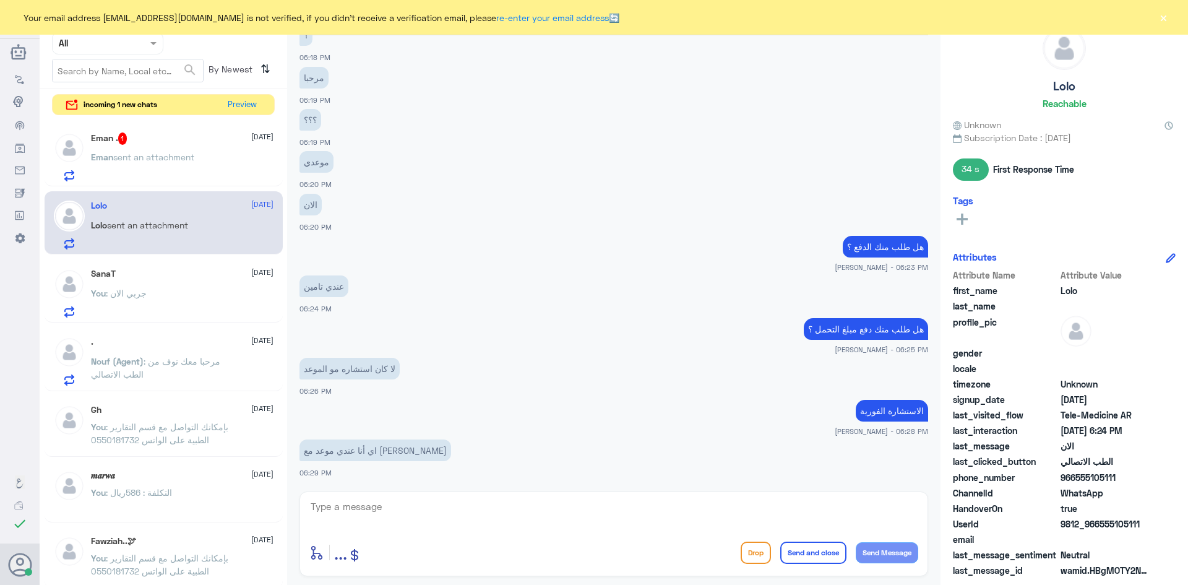
click at [217, 149] on div "Eman . 1 2 October Eman sent an attachment" at bounding box center [182, 156] width 183 height 49
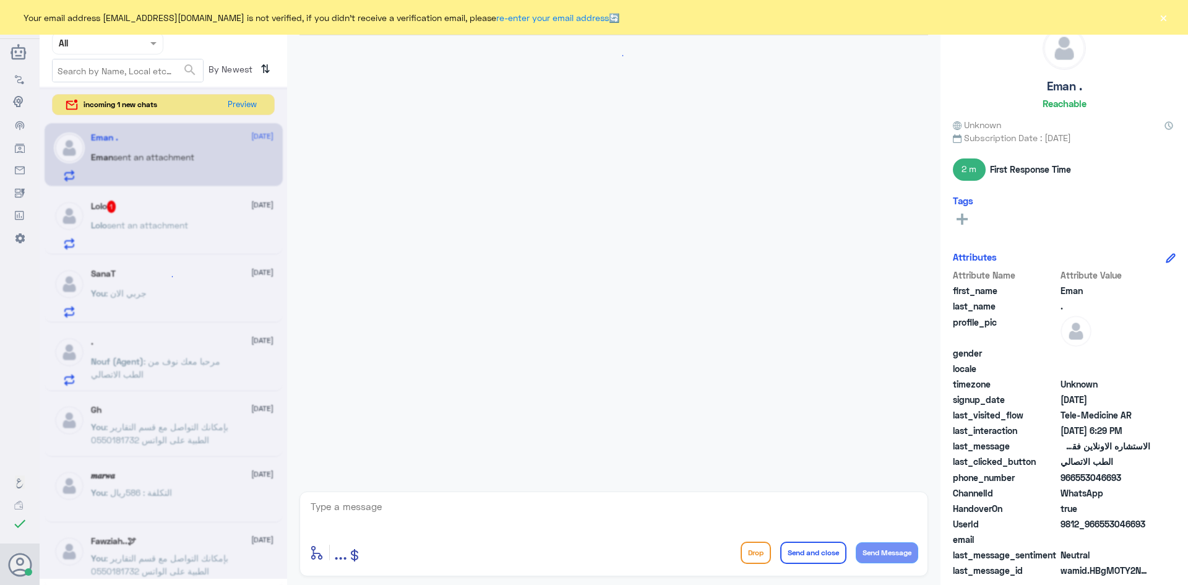
scroll to position [710, 0]
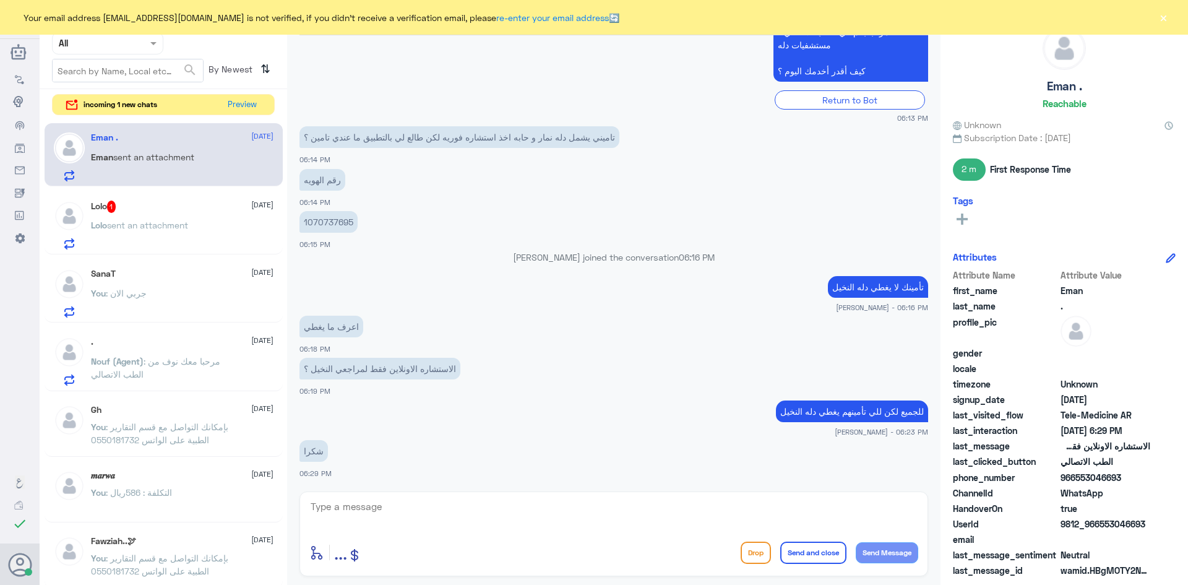
click at [157, 217] on div "Lolo 1 2 October Lolo sent an attachment" at bounding box center [182, 225] width 183 height 49
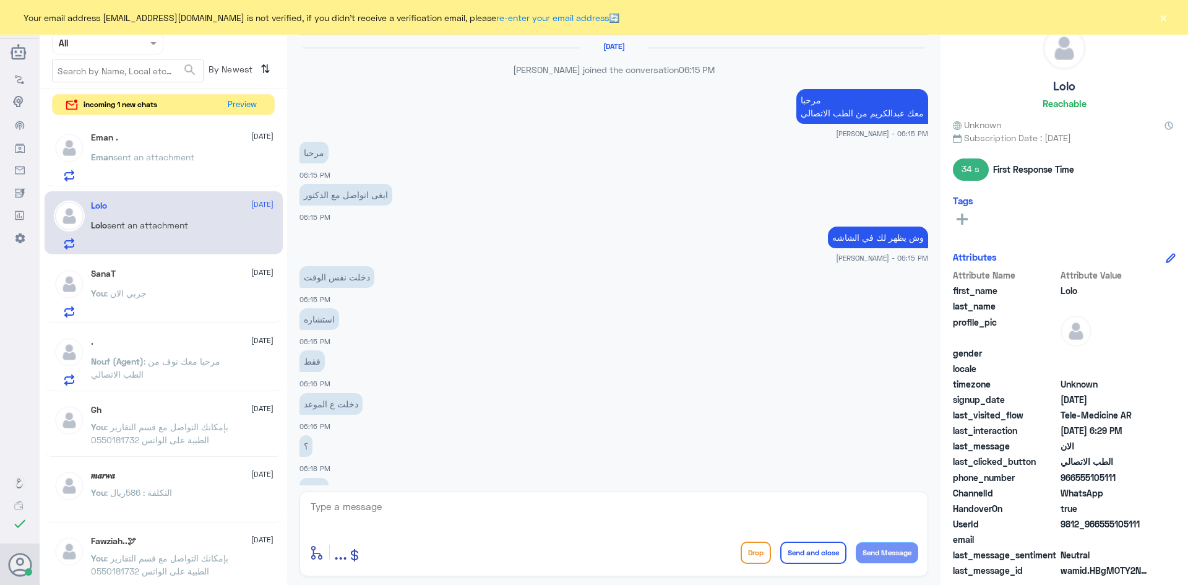
scroll to position [411, 0]
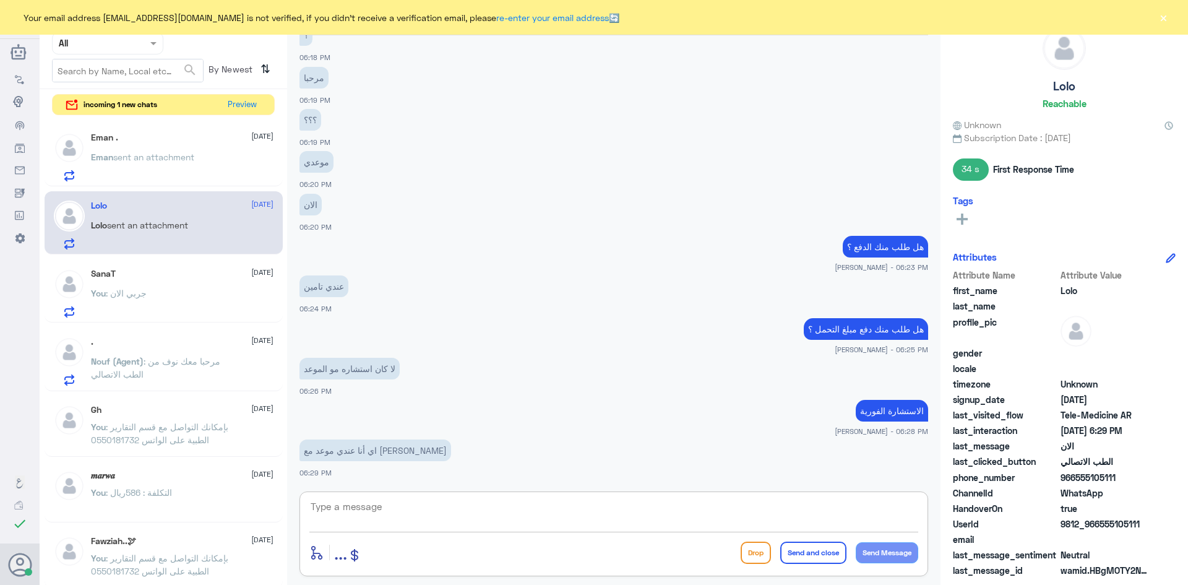
click at [462, 504] on textarea at bounding box center [613, 513] width 609 height 30
click at [232, 110] on button "Preview" at bounding box center [242, 104] width 38 height 19
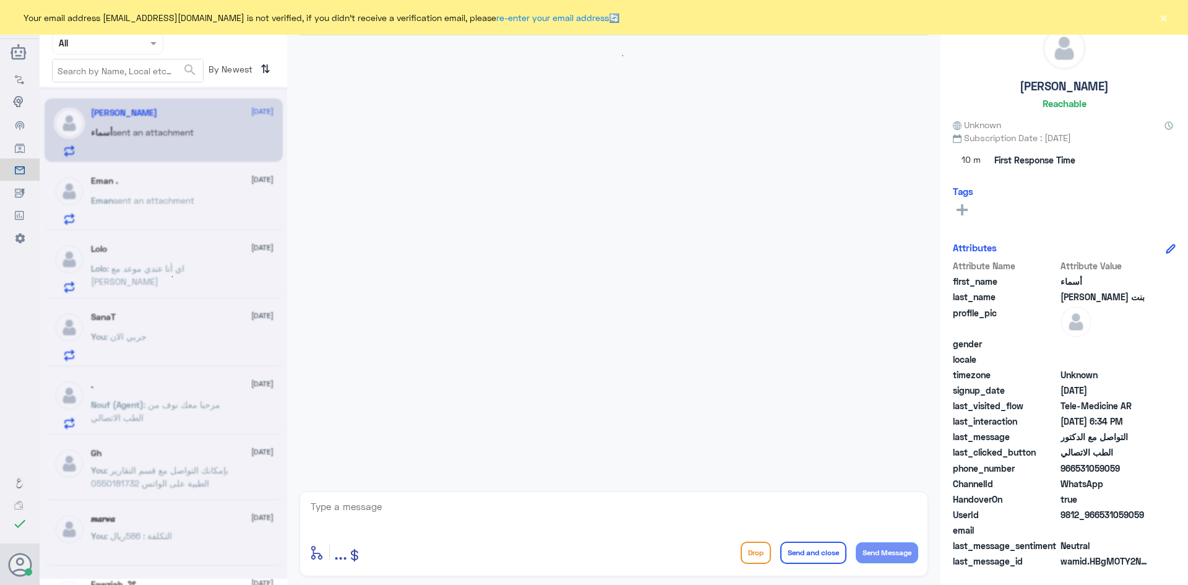
scroll to position [732, 0]
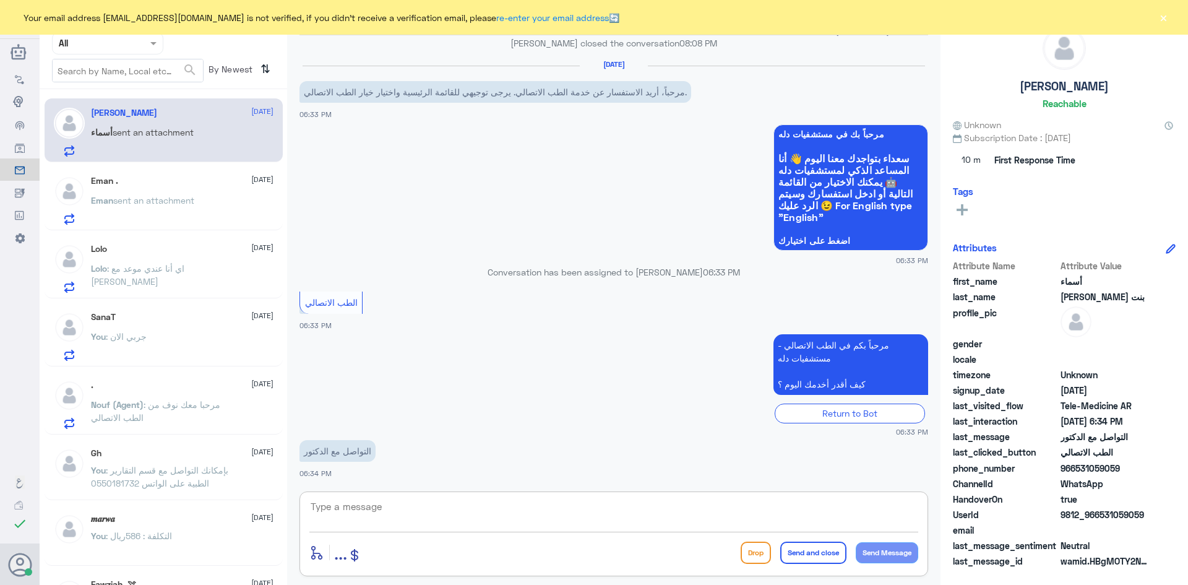
click at [428, 509] on textarea at bounding box center [613, 513] width 609 height 30
paste textarea "مرحبا معك [PERSON_NAME] من الطب الاتصالي"
type textarea "مرحبا معك [PERSON_NAME] من الطب الاتصالي"
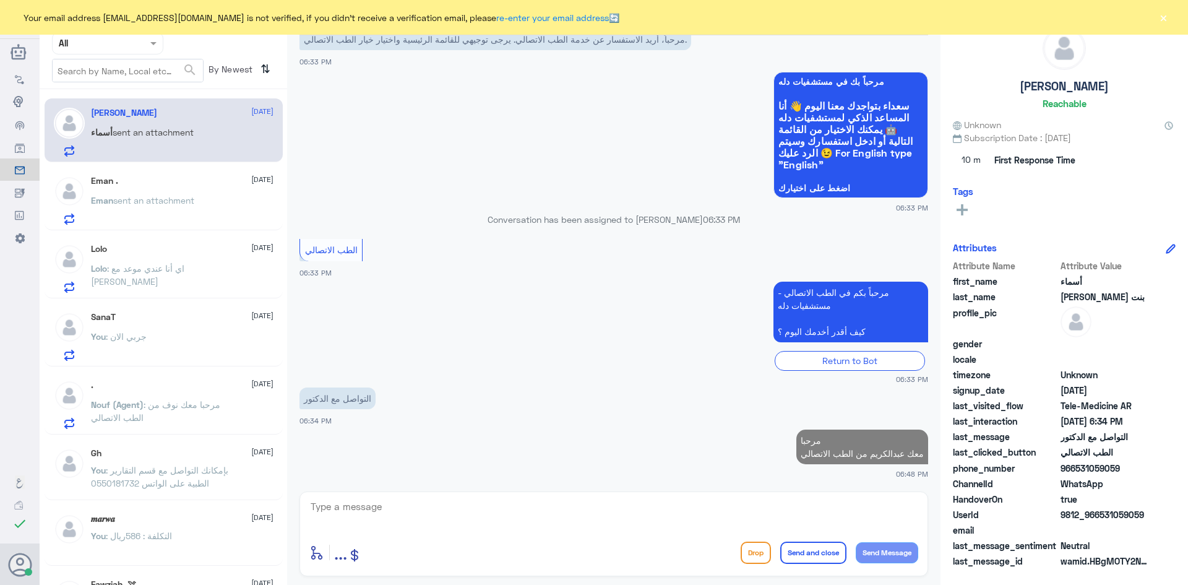
click at [147, 265] on span ": اي أنا عندي موعد مع الدكتور الباهلي" at bounding box center [137, 275] width 93 height 24
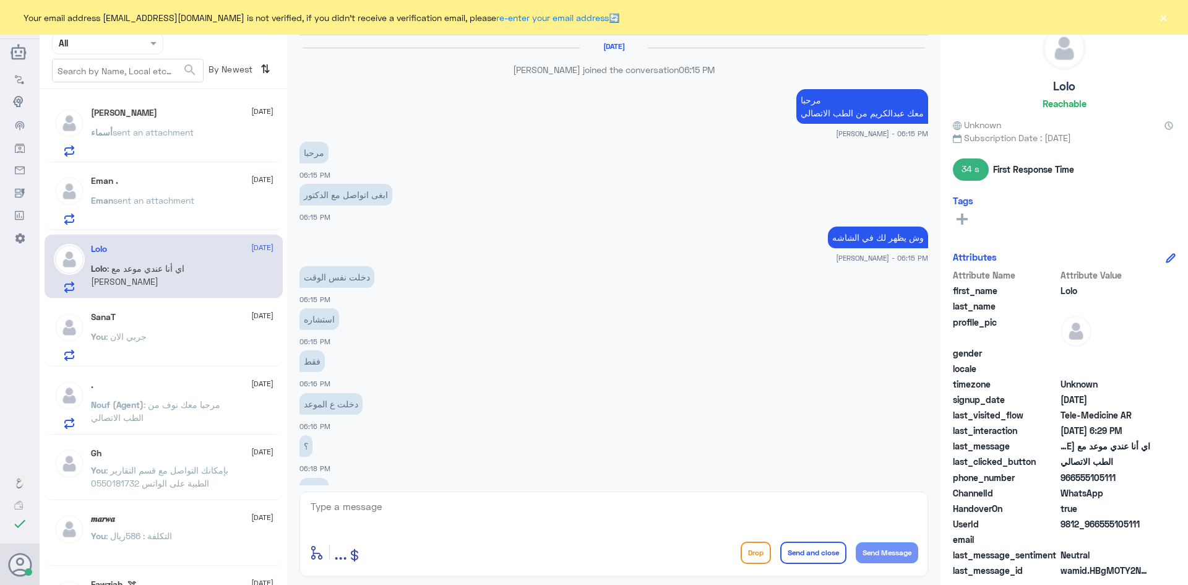
scroll to position [411, 0]
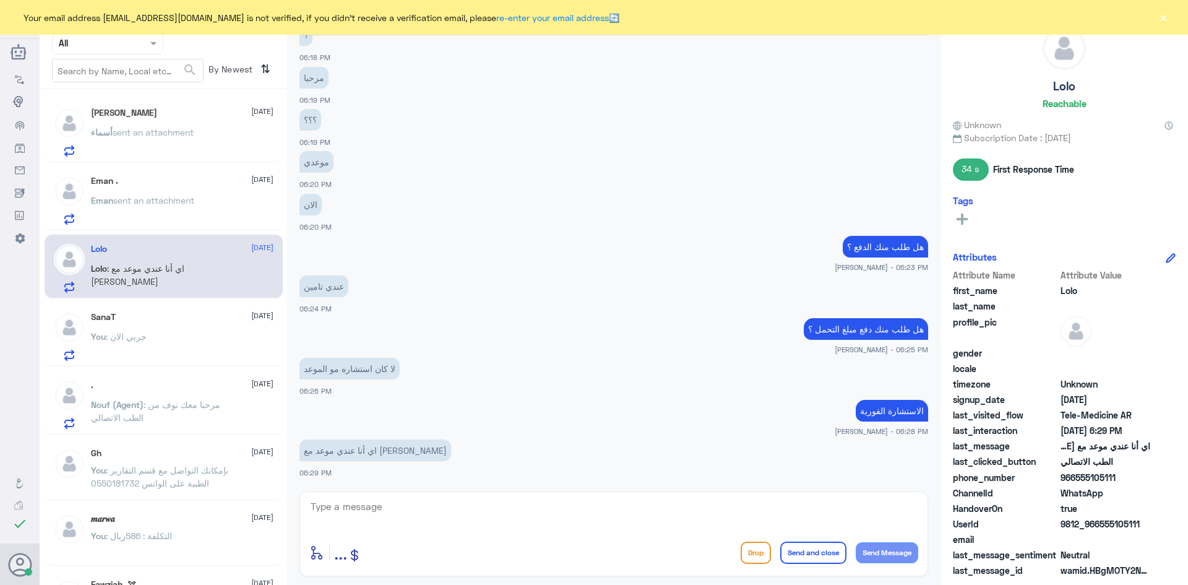
click at [193, 197] on span "sent an attachment" at bounding box center [153, 200] width 81 height 11
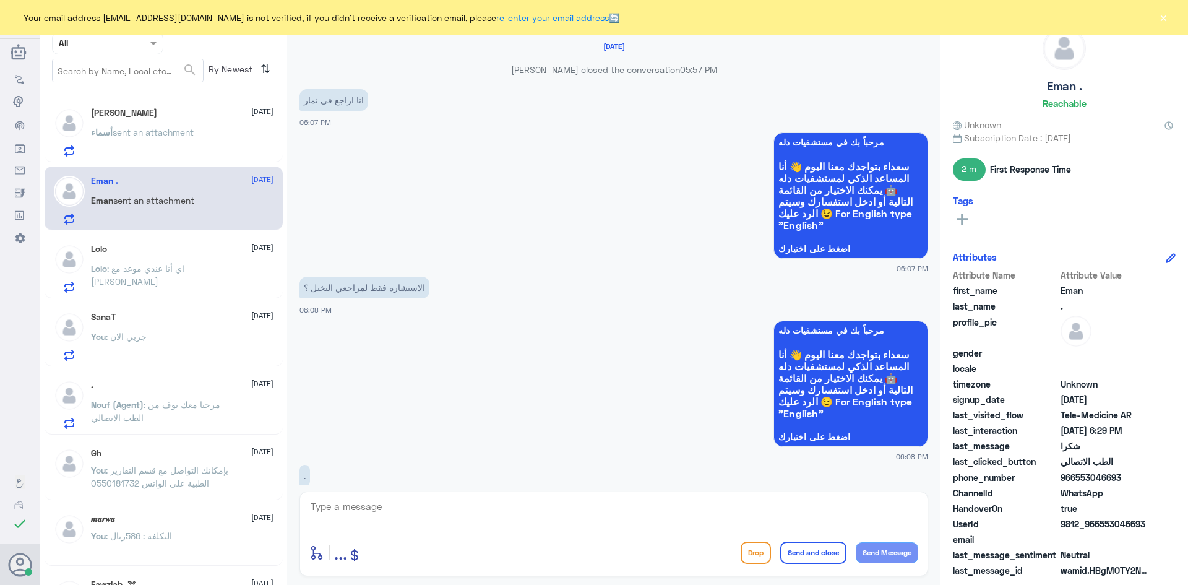
scroll to position [710, 0]
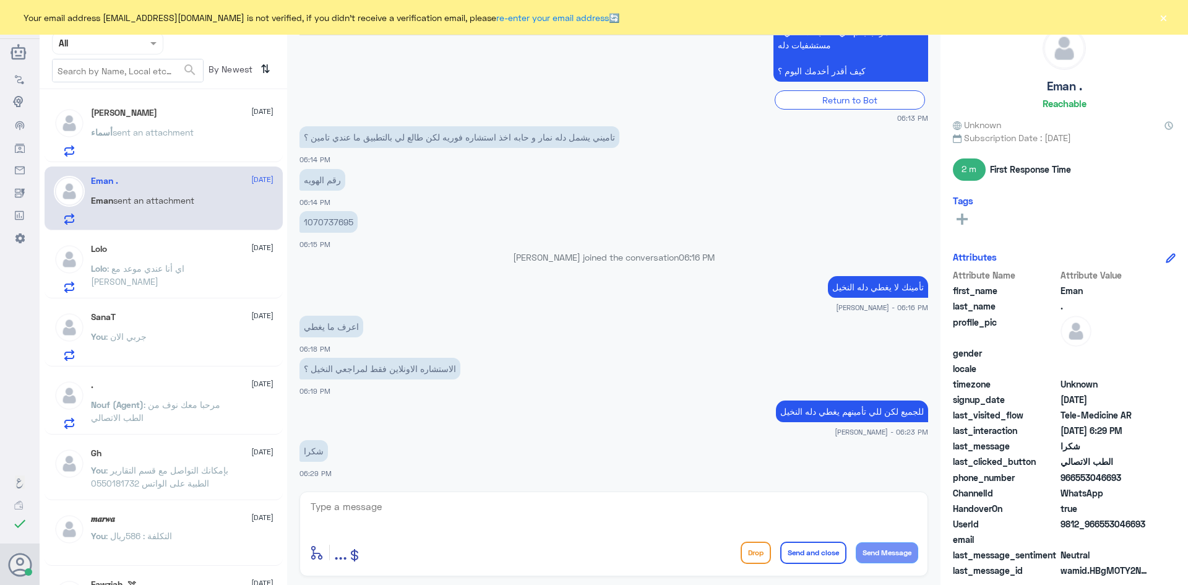
click at [540, 513] on textarea at bounding box center [613, 513] width 609 height 30
paste textarea "عفواً ، تمنياتنا لك بدوام الصحة والعافية"
type textarea "عفواً ، تمنياتنا لك بدوام الصحة والعافية"
click at [840, 563] on button "Send and close" at bounding box center [814, 553] width 66 height 22
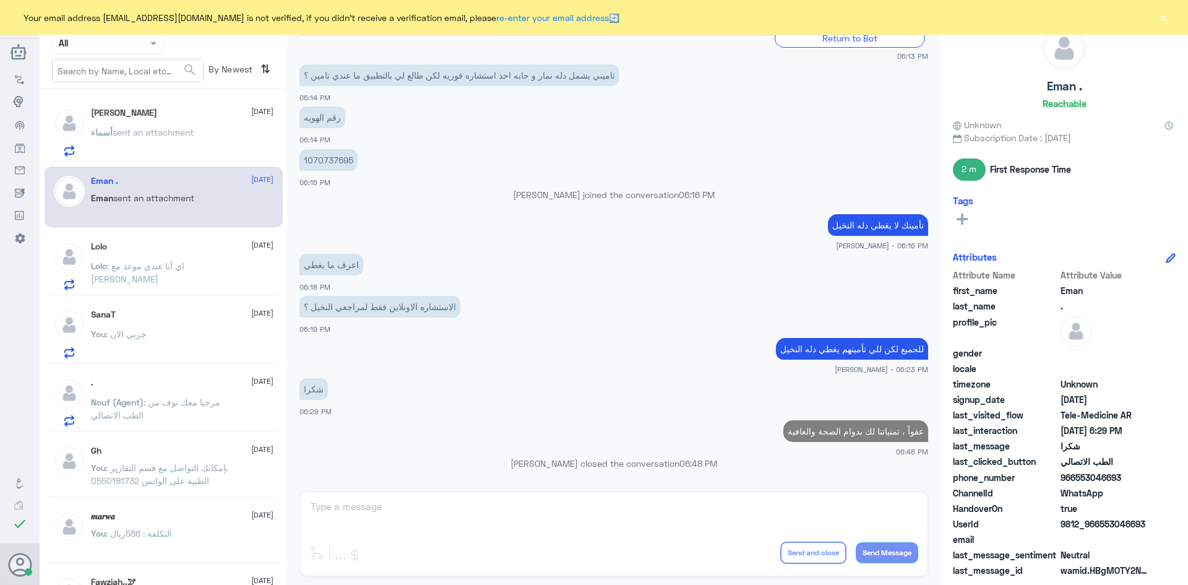
scroll to position [747, 0]
click at [202, 125] on div "أسماء بنت عبدالله بن فهد🇸🇦 2 October أسماء sent an attachment" at bounding box center [182, 132] width 183 height 49
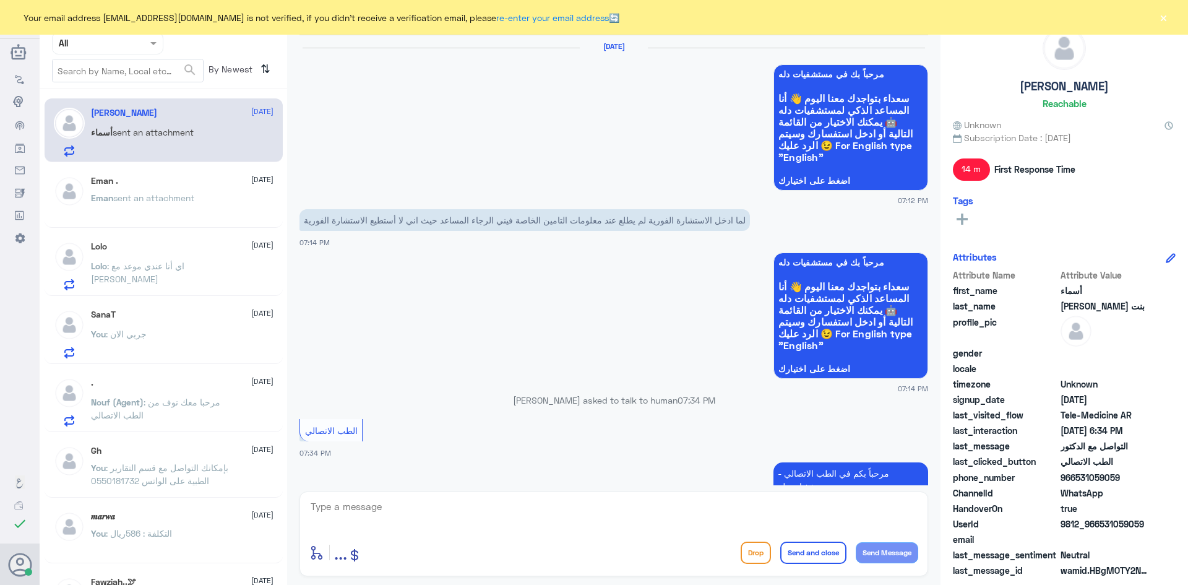
scroll to position [721, 0]
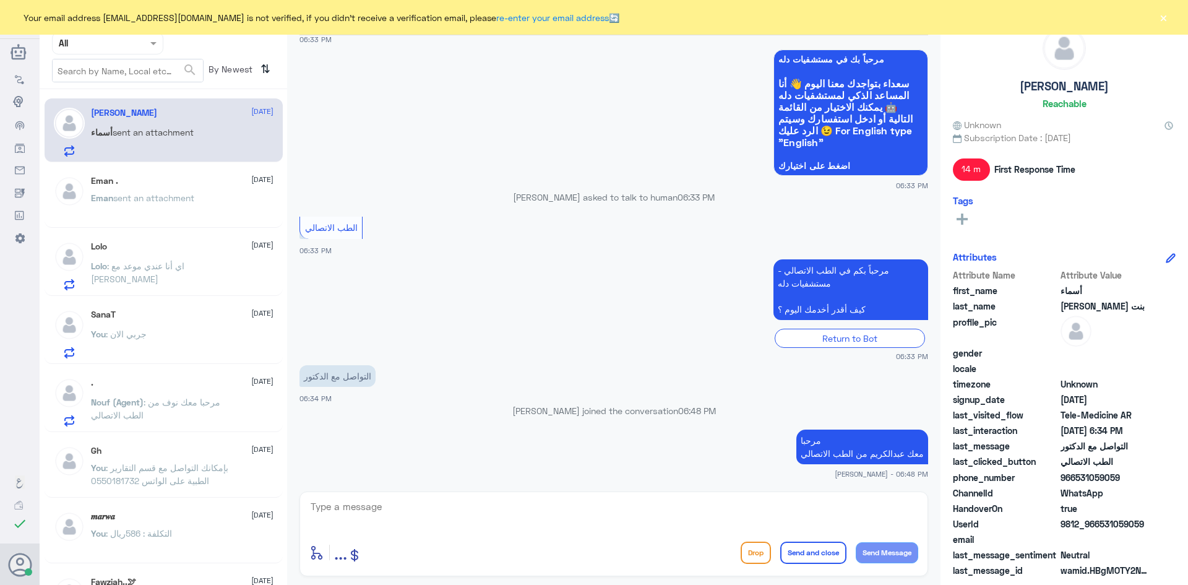
click at [515, 503] on textarea at bounding box center [613, 513] width 609 height 30
drag, startPoint x: 1124, startPoint y: 476, endPoint x: 1078, endPoint y: 479, distance: 45.9
click at [1078, 479] on span "966531059059" at bounding box center [1106, 477] width 90 height 13
copy span "531059059"
click at [471, 500] on textarea at bounding box center [613, 513] width 609 height 30
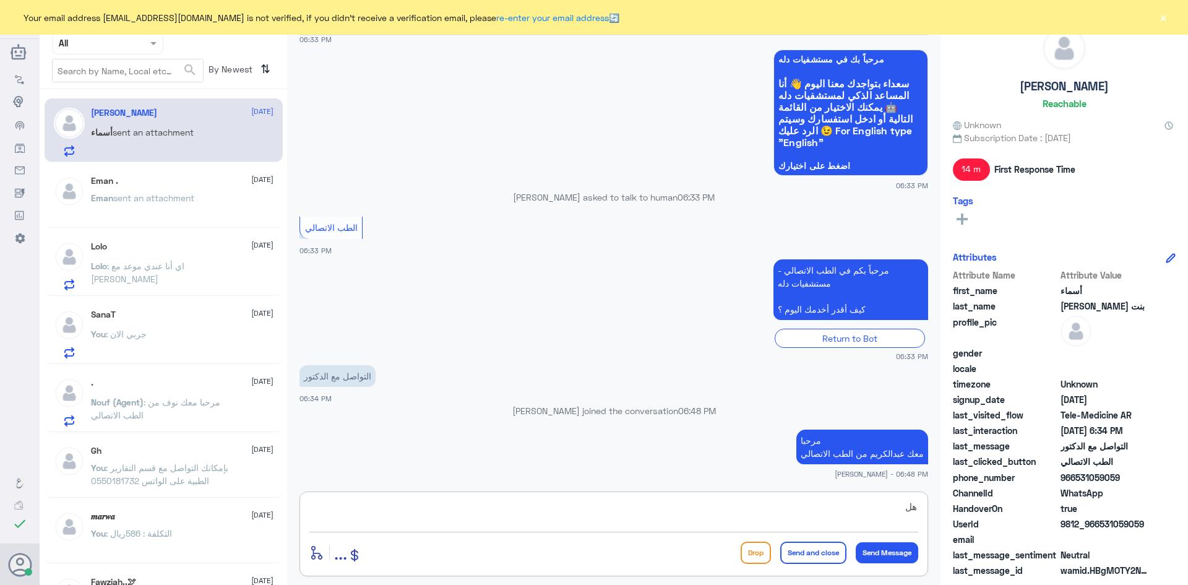
type textarea "هل"
click at [162, 186] on div "Eman . 2 October Eman sent an attachment" at bounding box center [182, 199] width 183 height 46
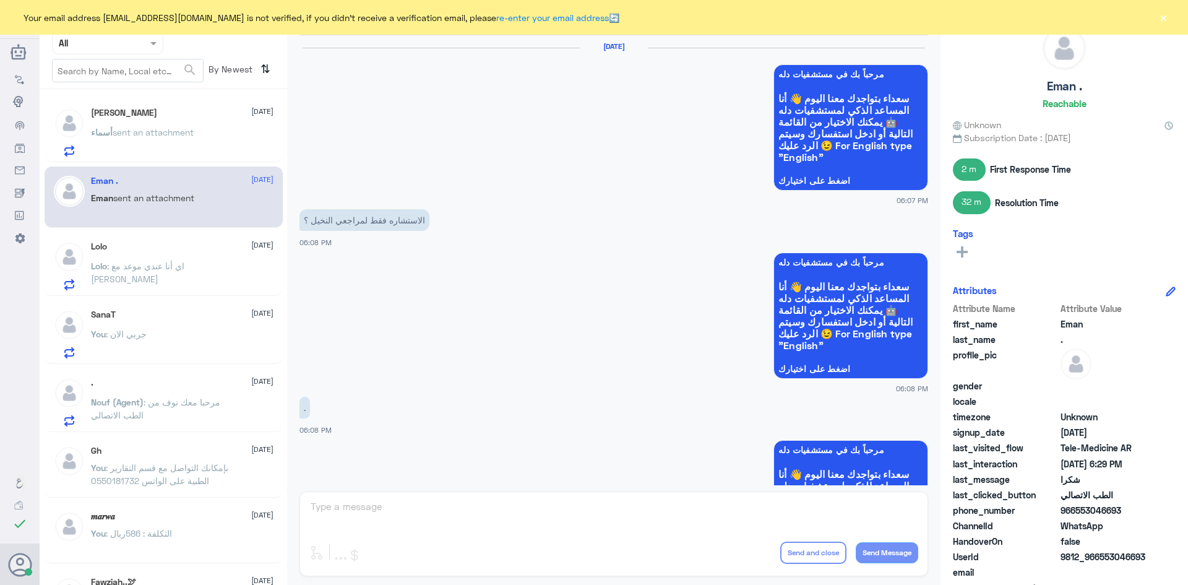
scroll to position [704, 0]
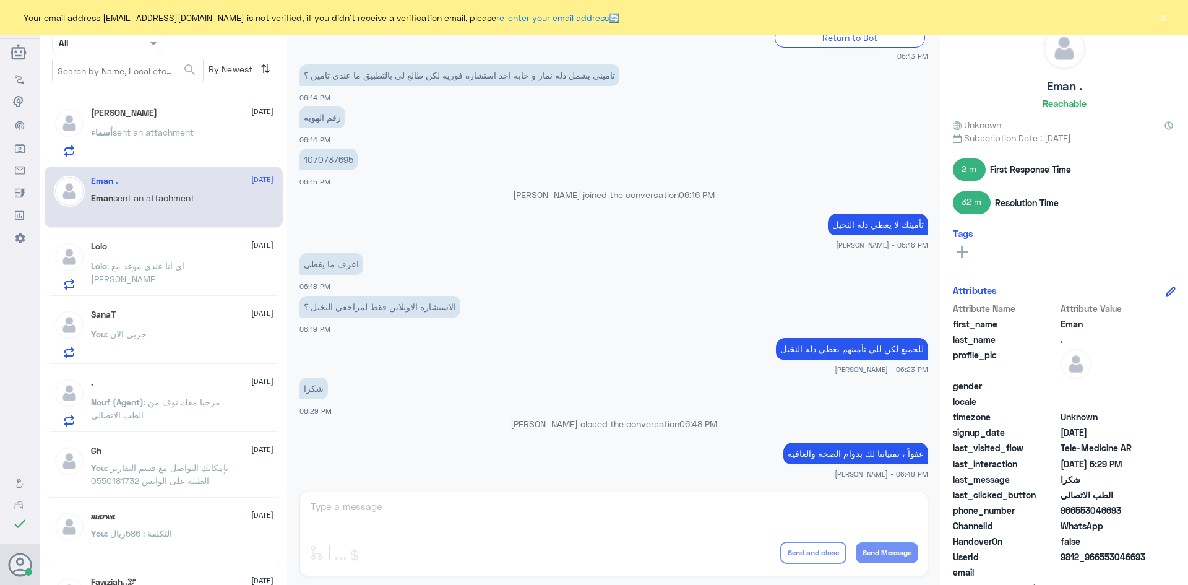
click at [184, 261] on span ": اي أنا عندي موعد مع الدكتور الباهلي" at bounding box center [137, 273] width 93 height 24
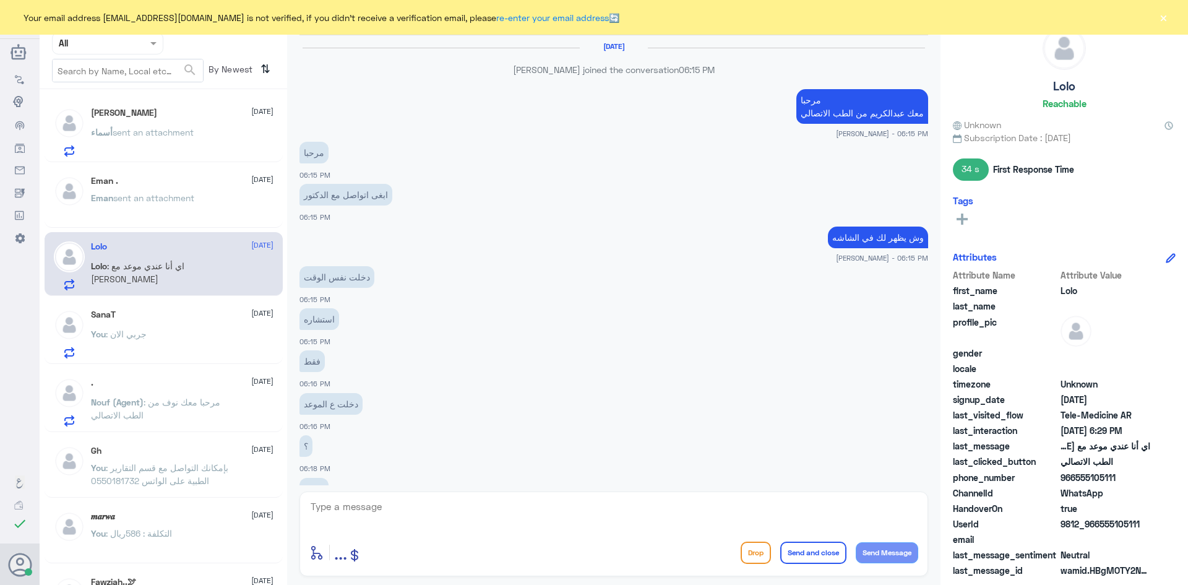
scroll to position [411, 0]
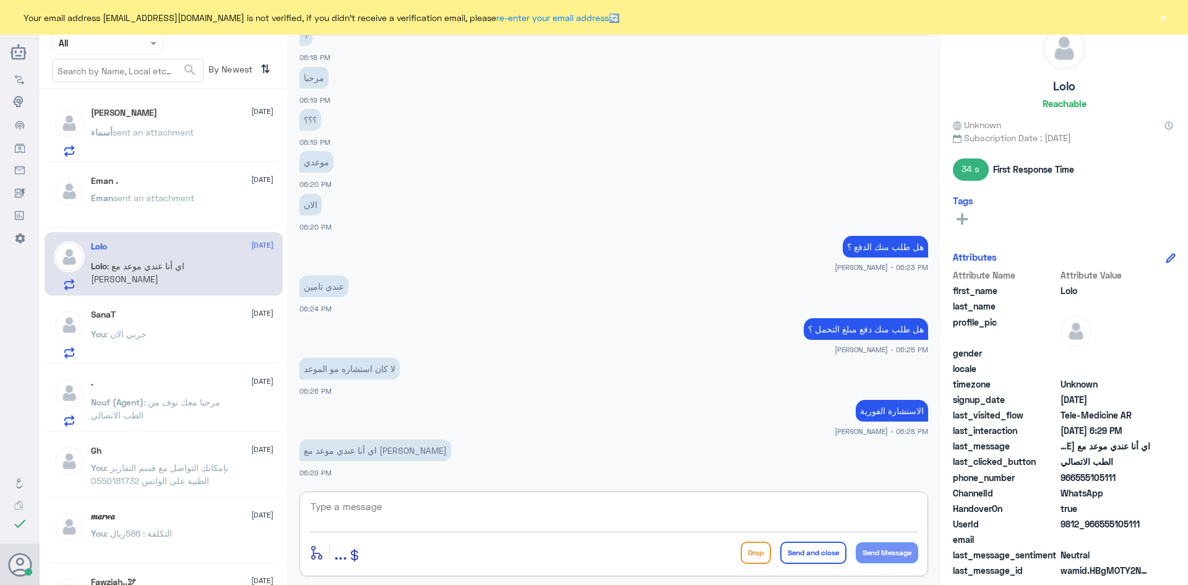
click at [509, 513] on textarea at bounding box center [613, 513] width 609 height 30
type textarea "ه"
type textarea "الاستشارة الفورية تختلف عن المواعيد عن بعد"
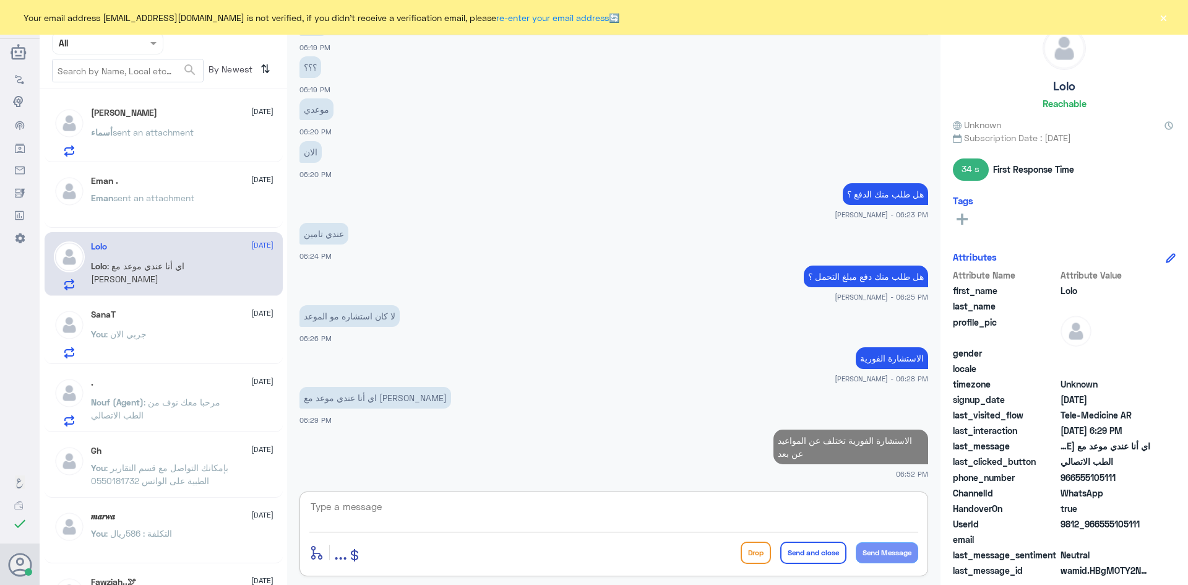
click at [194, 136] on span "sent an attachment" at bounding box center [153, 132] width 81 height 11
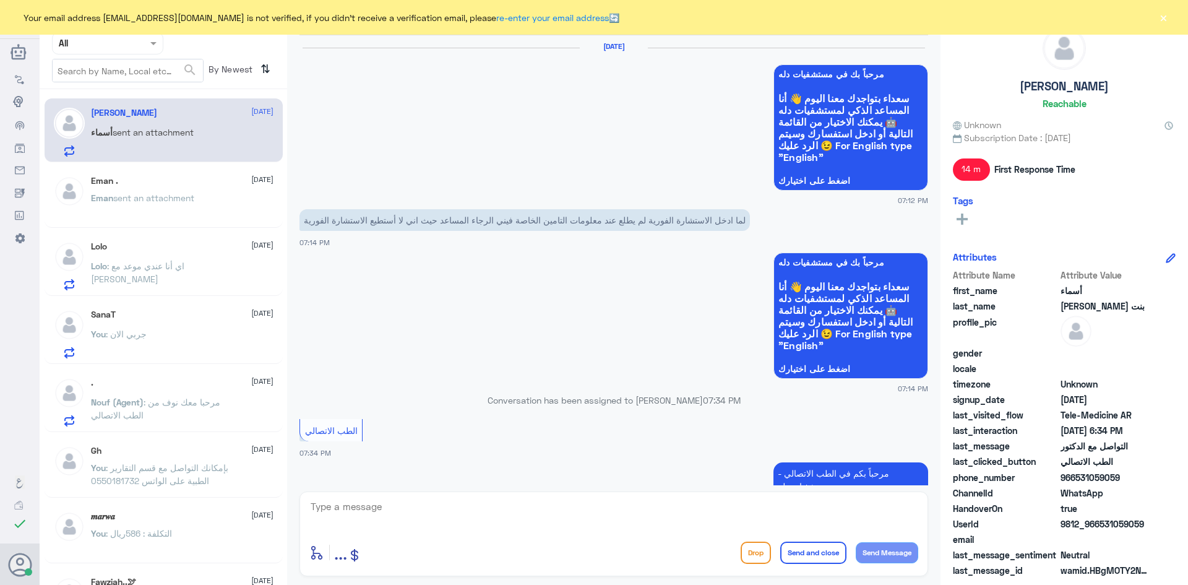
scroll to position [721, 0]
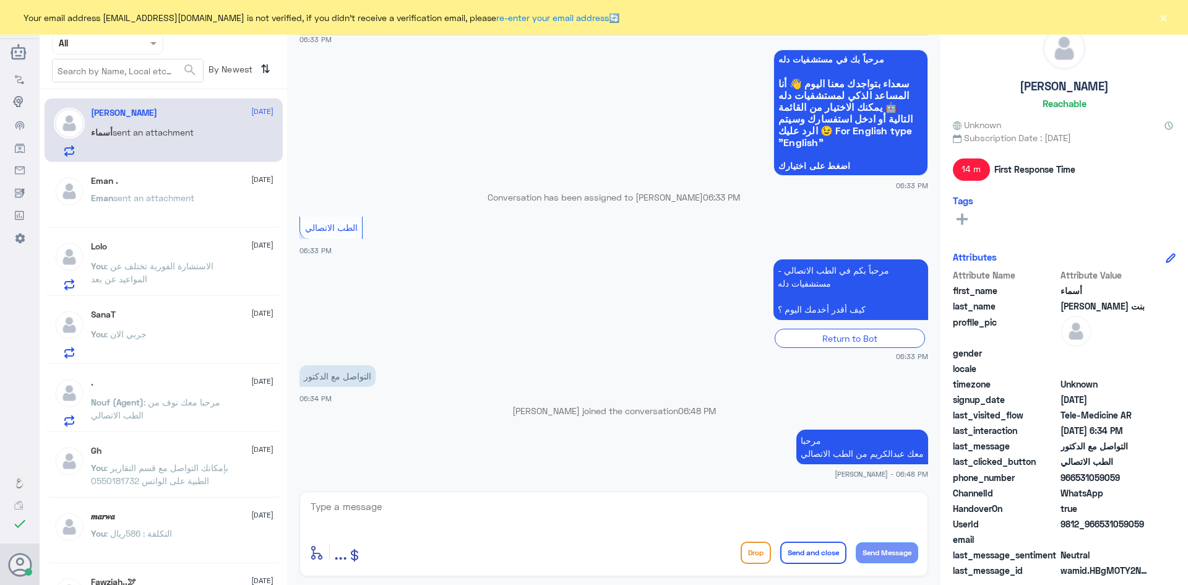
click at [1164, 17] on button "×" at bounding box center [1164, 17] width 12 height 12
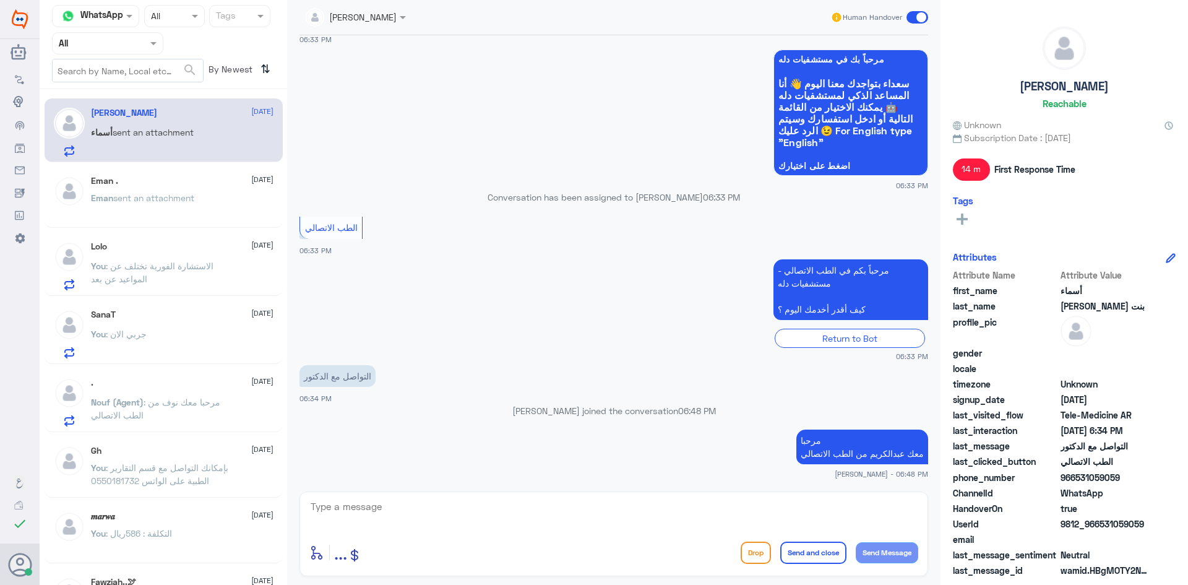
click at [912, 15] on span at bounding box center [918, 17] width 22 height 12
click at [0, 0] on input "checkbox" at bounding box center [0, 0] width 0 height 0
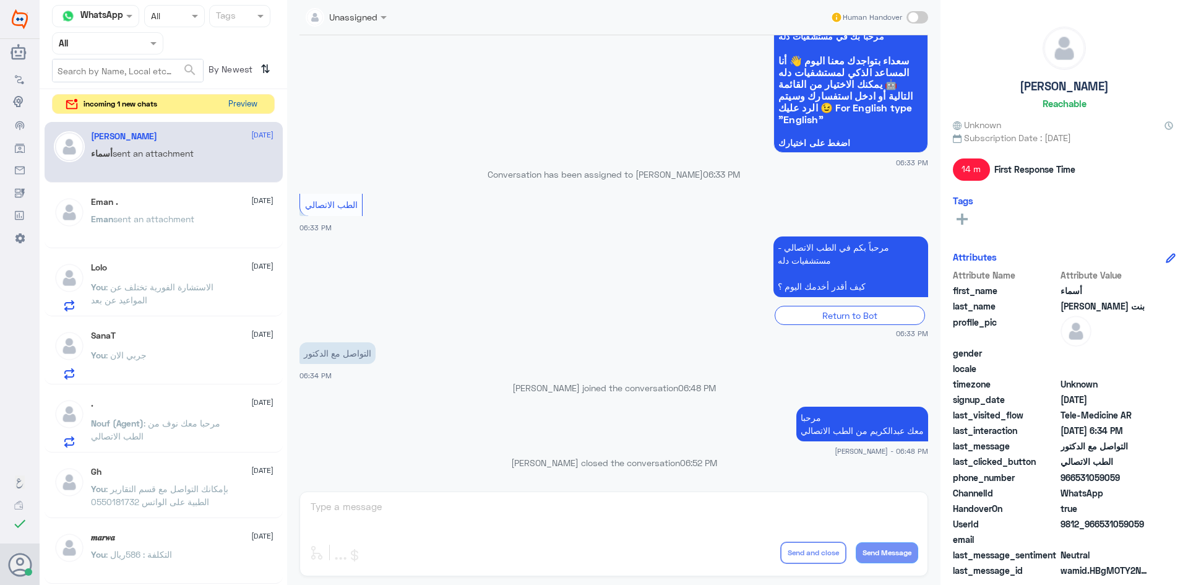
click at [242, 108] on button "Preview" at bounding box center [242, 104] width 38 height 19
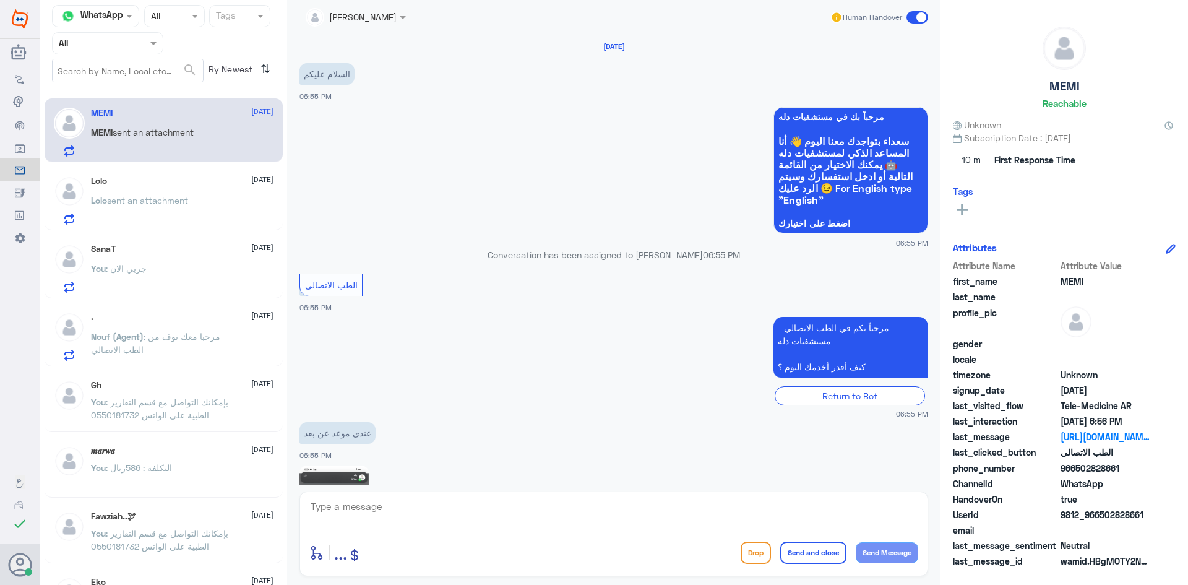
scroll to position [367, 0]
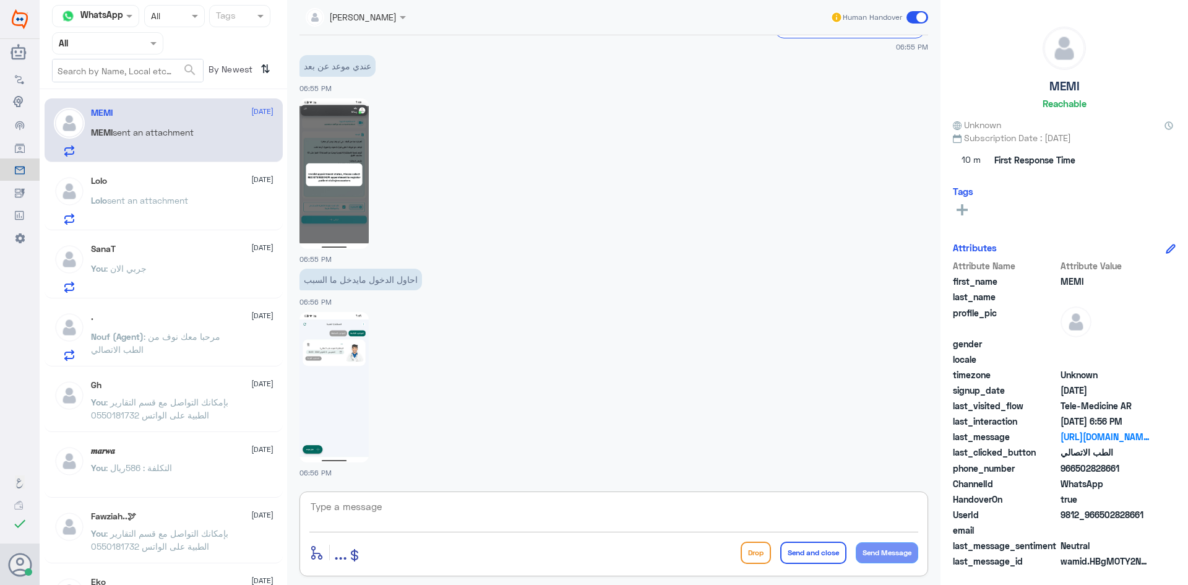
click at [482, 526] on textarea at bounding box center [613, 513] width 609 height 30
click at [358, 194] on img at bounding box center [334, 173] width 69 height 150
click at [347, 397] on img at bounding box center [334, 387] width 69 height 150
click at [548, 517] on textarea at bounding box center [613, 513] width 609 height 30
click at [532, 509] on textarea at bounding box center [613, 513] width 609 height 30
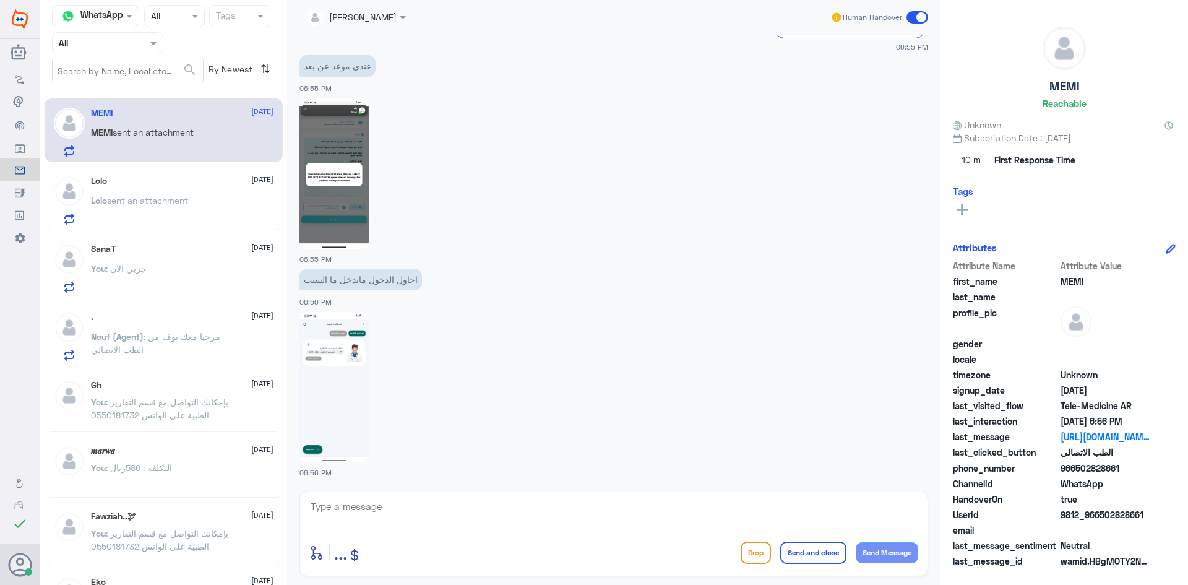
click at [364, 373] on img at bounding box center [334, 387] width 69 height 150
click at [349, 126] on img at bounding box center [334, 173] width 69 height 150
click at [366, 391] on img at bounding box center [334, 387] width 69 height 150
click at [388, 514] on textarea at bounding box center [613, 513] width 609 height 30
type textarea "هل قمتي بتسجيل زيارة واختيار خانة الدفع"
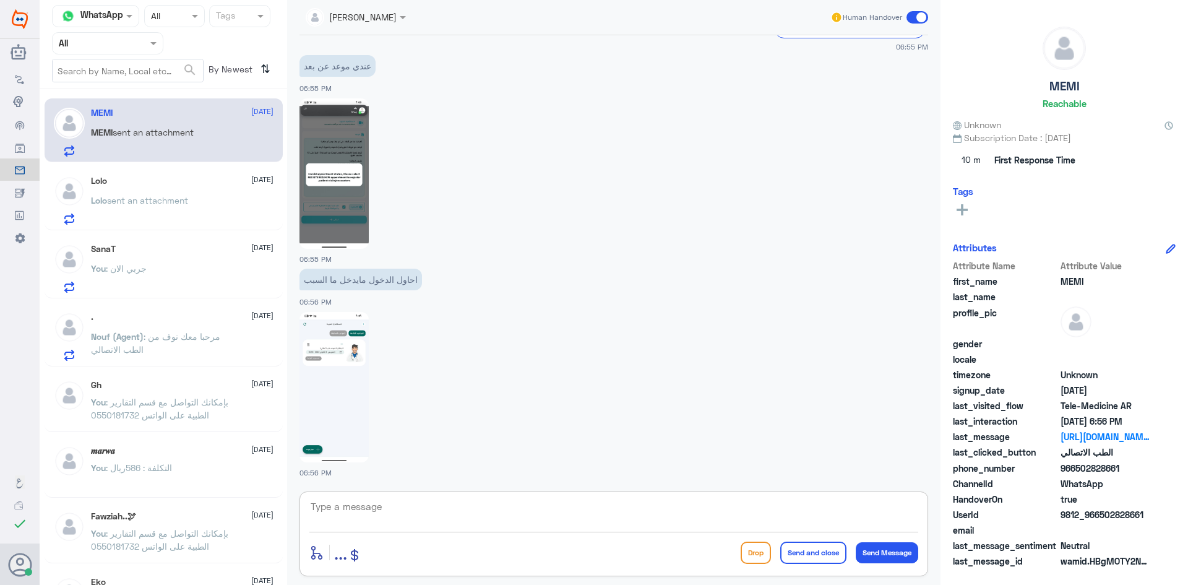
scroll to position [420, 0]
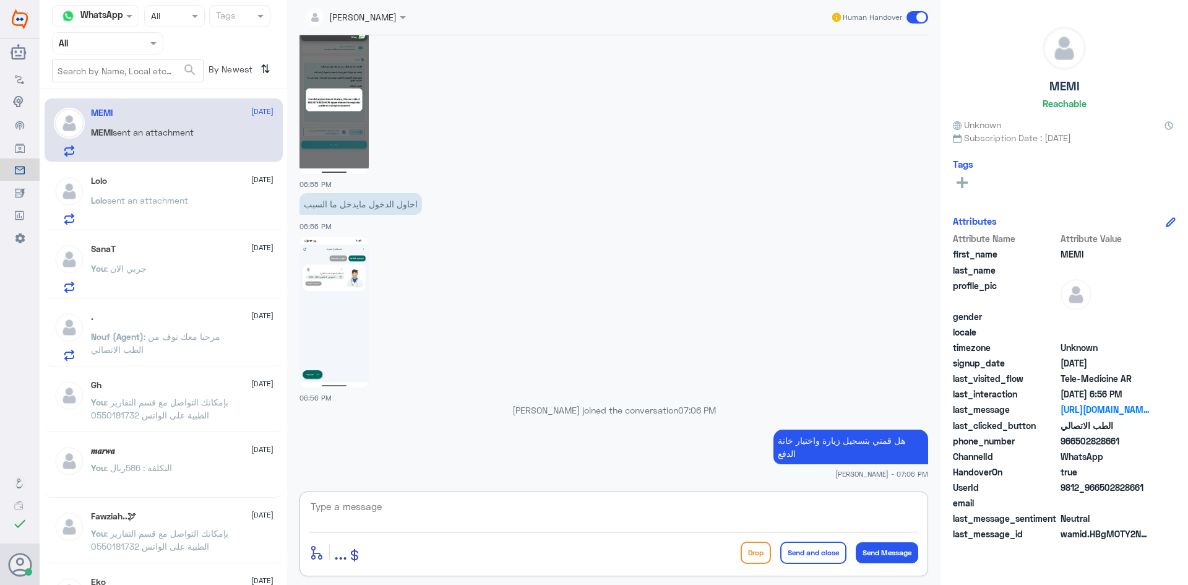
type textarea "؟"
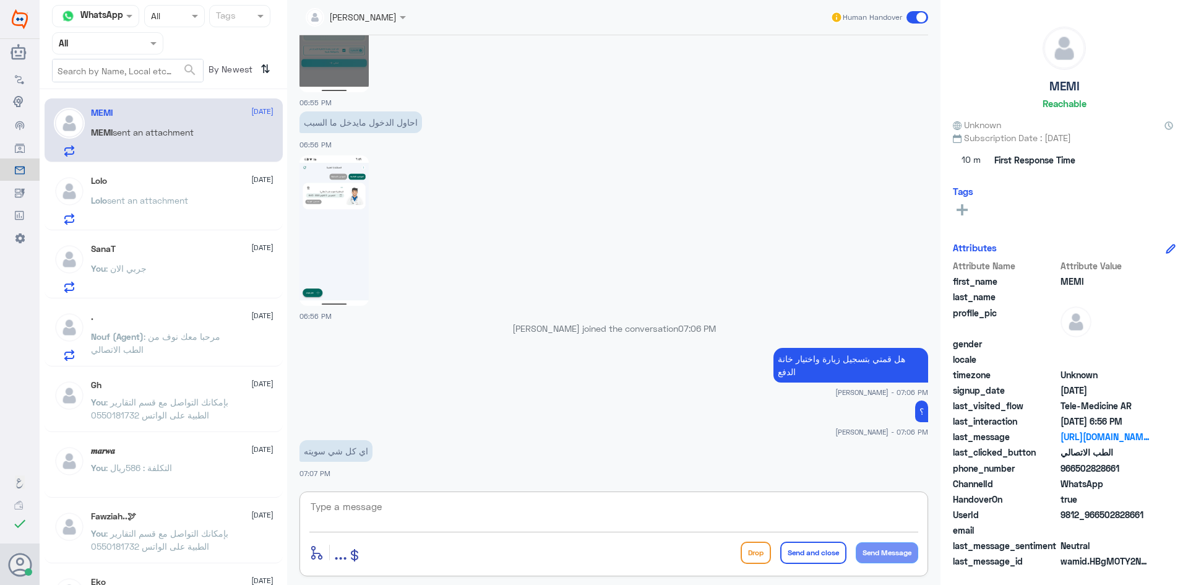
scroll to position [544, 0]
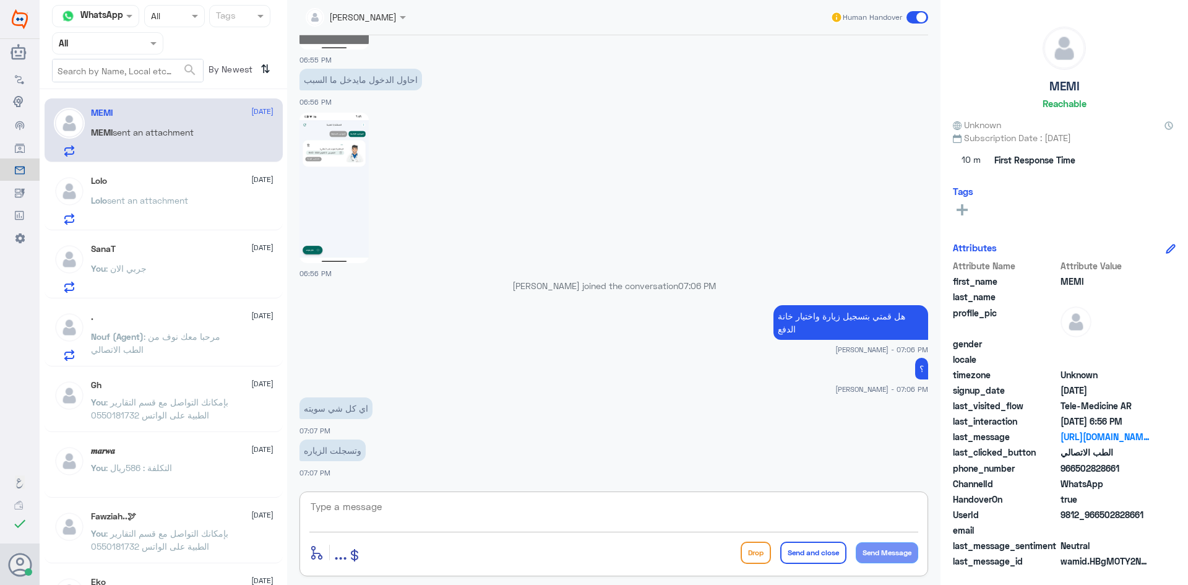
click at [399, 519] on textarea at bounding box center [613, 513] width 609 height 30
type textarea "وتم الدفع ؟"
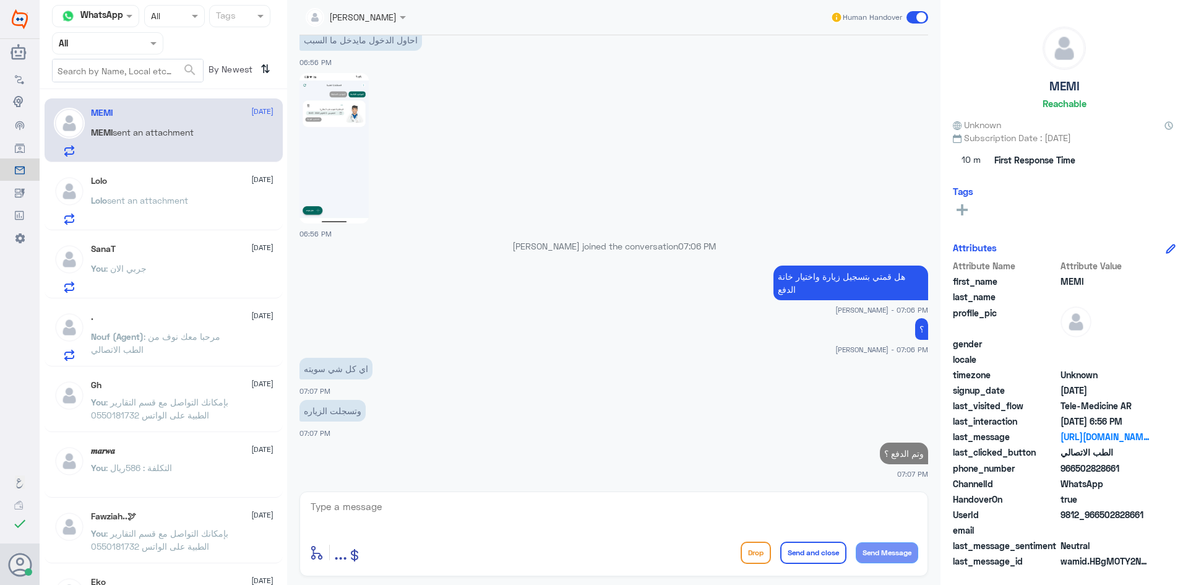
click at [170, 213] on p "Lolo sent an attachment" at bounding box center [139, 209] width 97 height 31
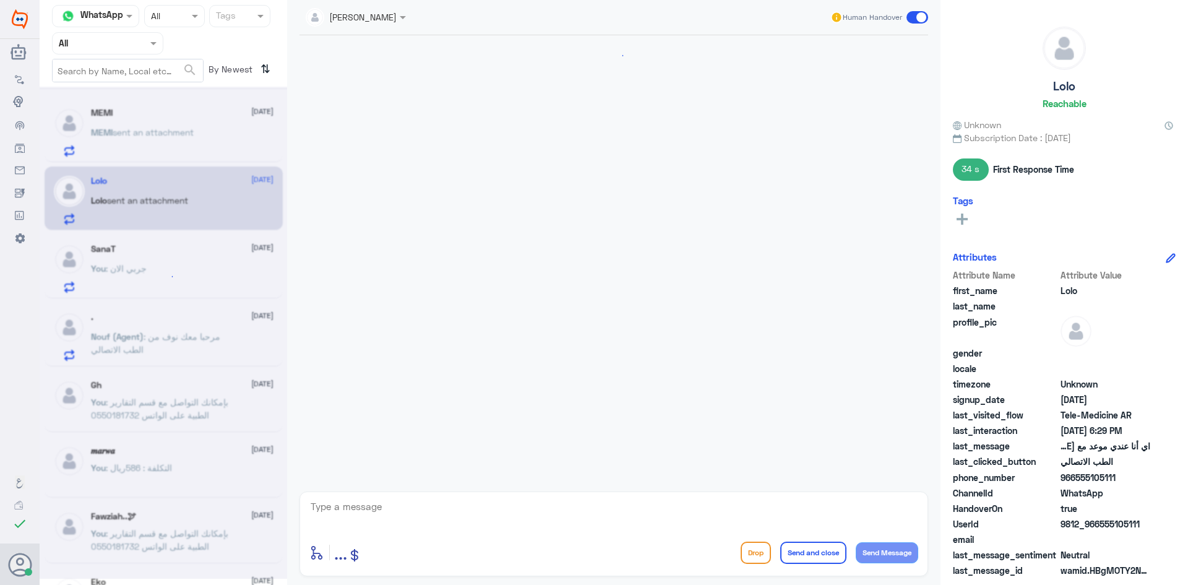
scroll to position [438, 0]
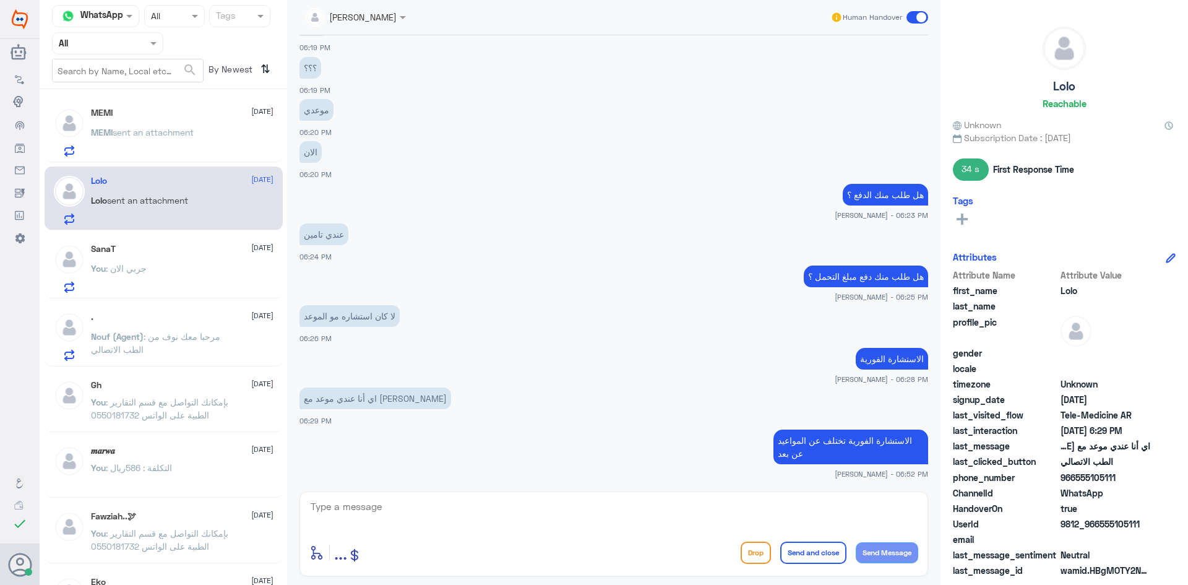
click at [914, 19] on span at bounding box center [918, 17] width 22 height 12
click at [0, 0] on input "checkbox" at bounding box center [0, 0] width 0 height 0
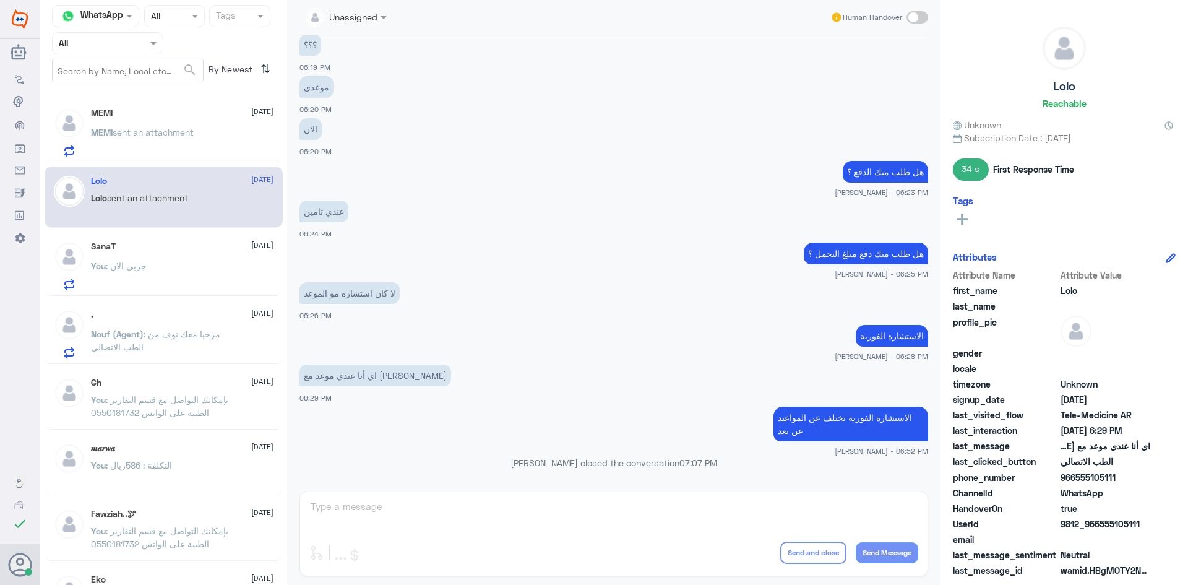
click at [146, 257] on div "SanaT 2 October You : جربي الان" at bounding box center [182, 265] width 183 height 49
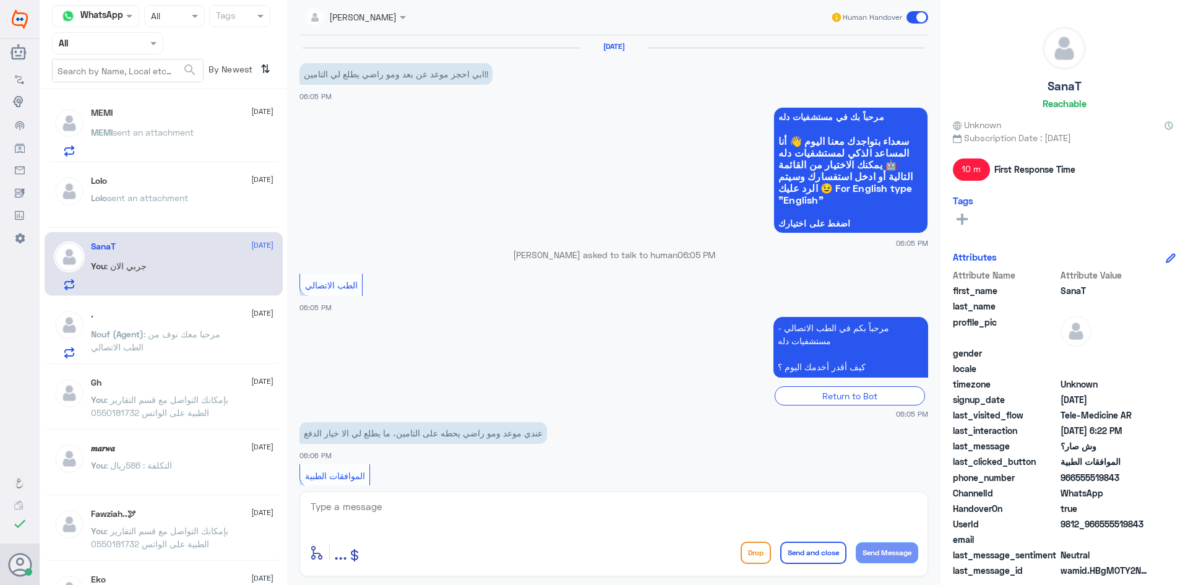
scroll to position [607, 0]
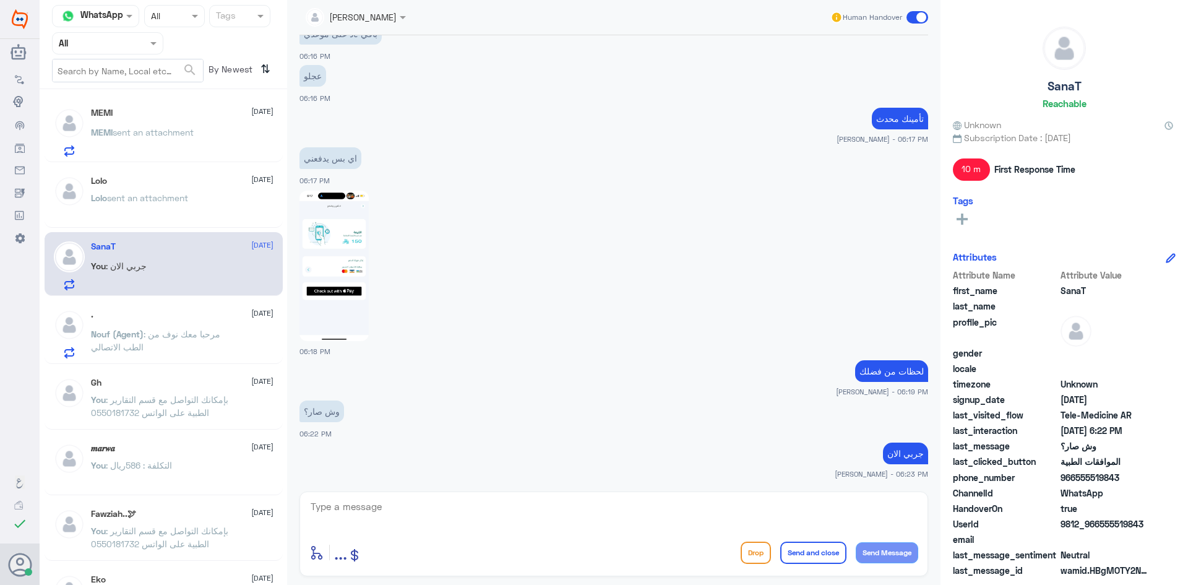
click at [912, 14] on span at bounding box center [918, 17] width 22 height 12
click at [0, 0] on input "checkbox" at bounding box center [0, 0] width 0 height 0
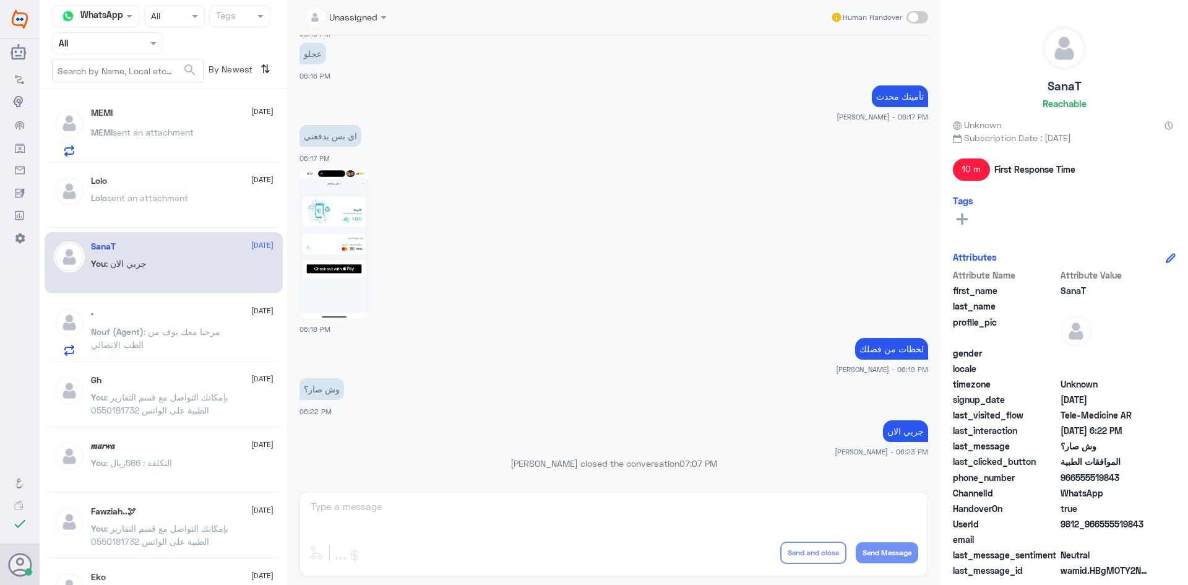
click at [155, 139] on p "MEMI sent an attachment" at bounding box center [142, 141] width 103 height 31
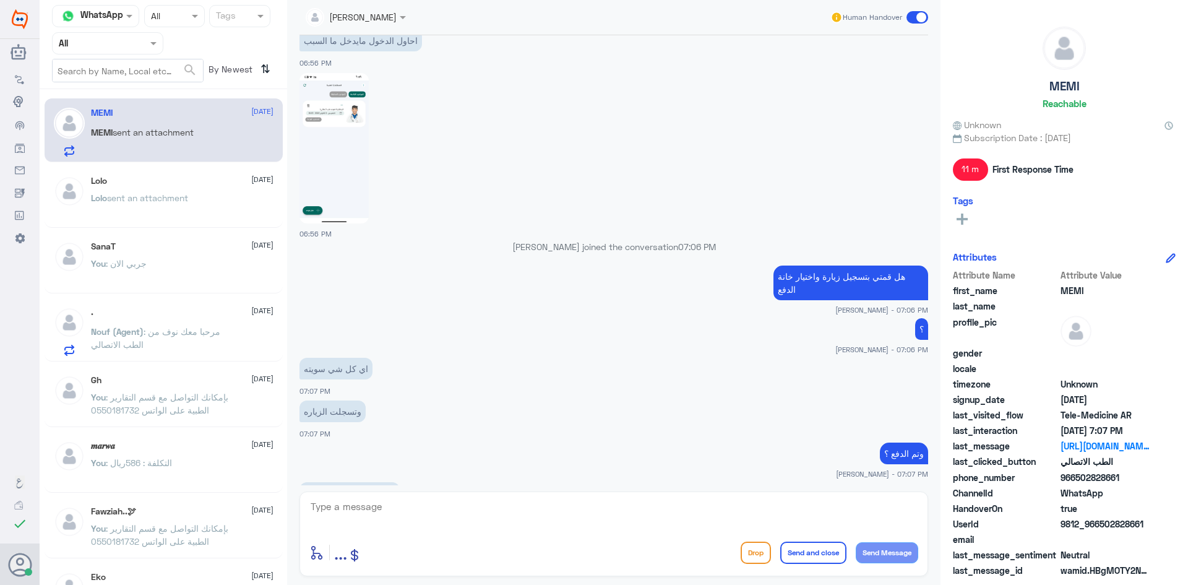
scroll to position [648, 0]
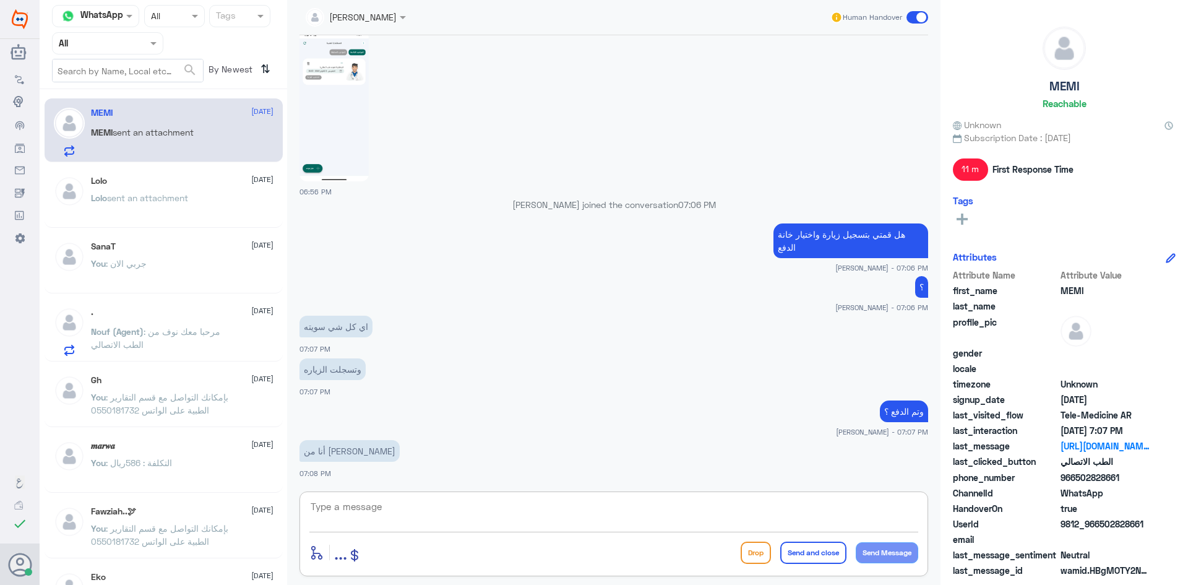
click at [455, 510] on textarea at bounding box center [613, 513] width 609 height 30
type textarea "ط"
type textarea "ثواني اشوف لك"
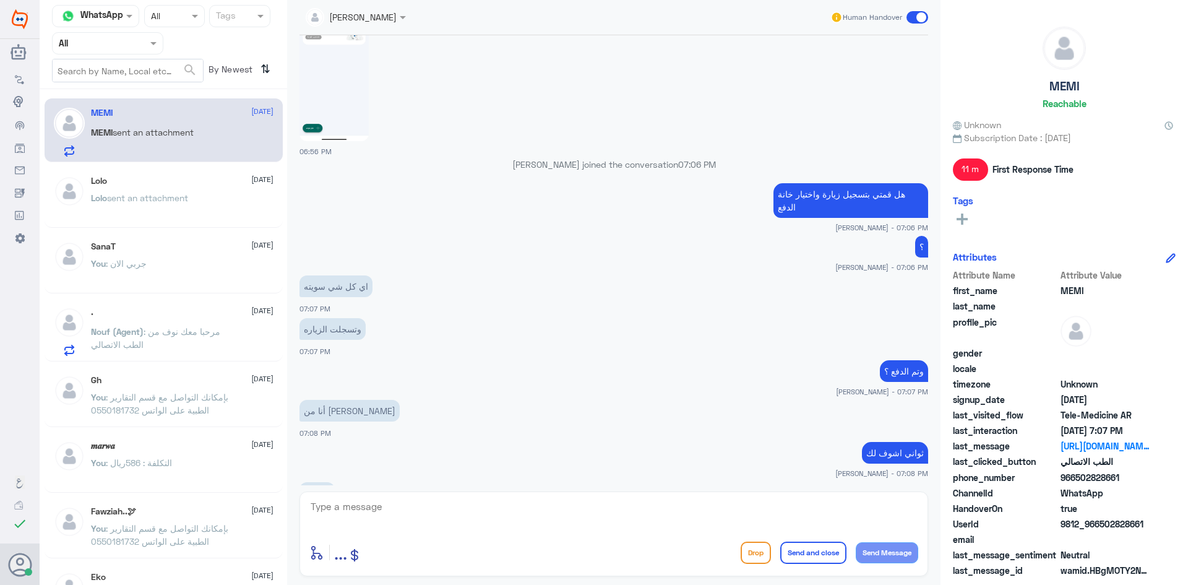
scroll to position [730, 0]
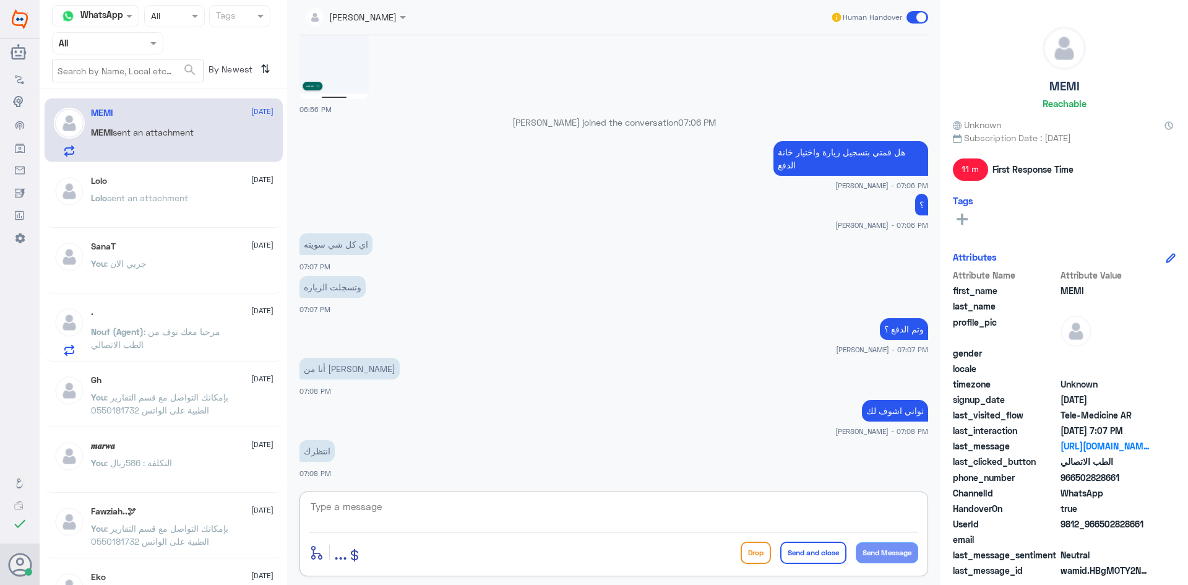
click at [508, 520] on textarea at bounding box center [613, 513] width 609 height 30
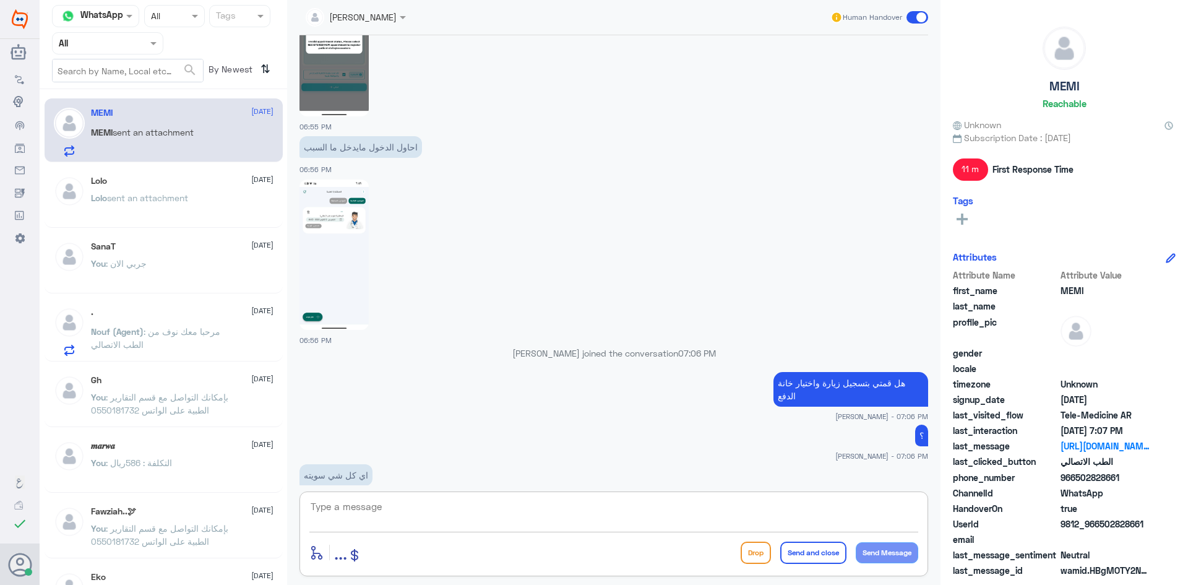
scroll to position [483, 0]
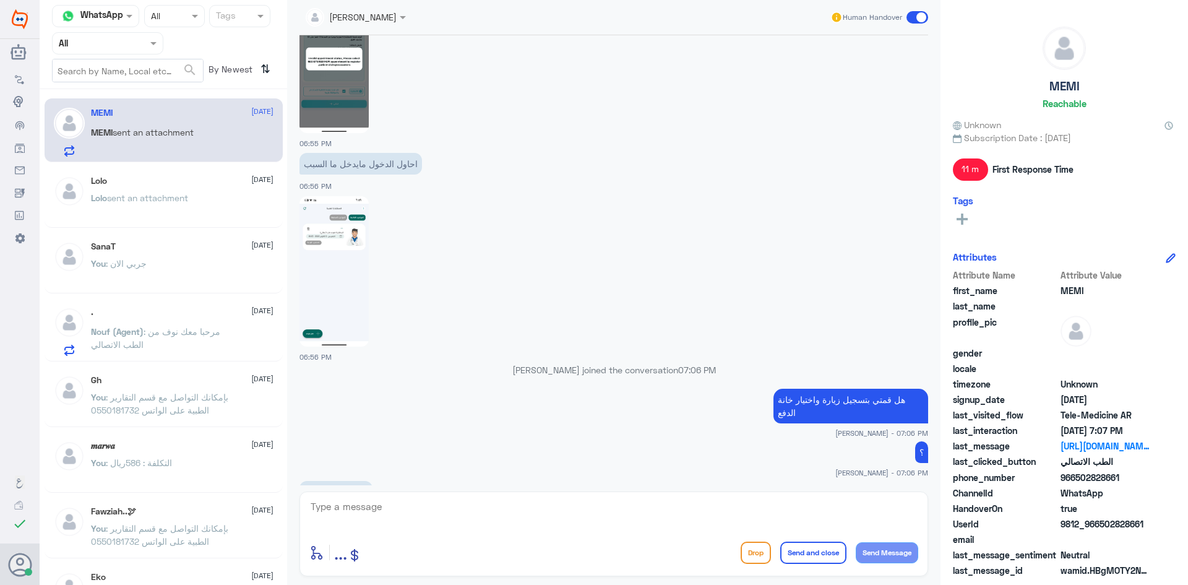
click at [350, 256] on img at bounding box center [334, 271] width 69 height 150
click at [352, 57] on img at bounding box center [334, 58] width 69 height 150
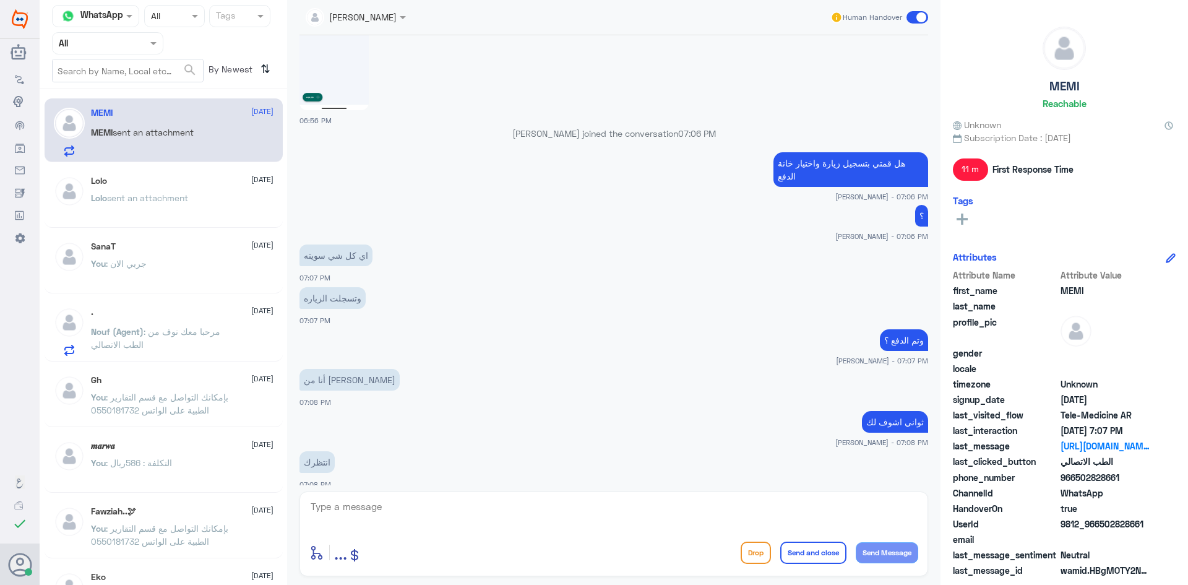
scroll to position [730, 0]
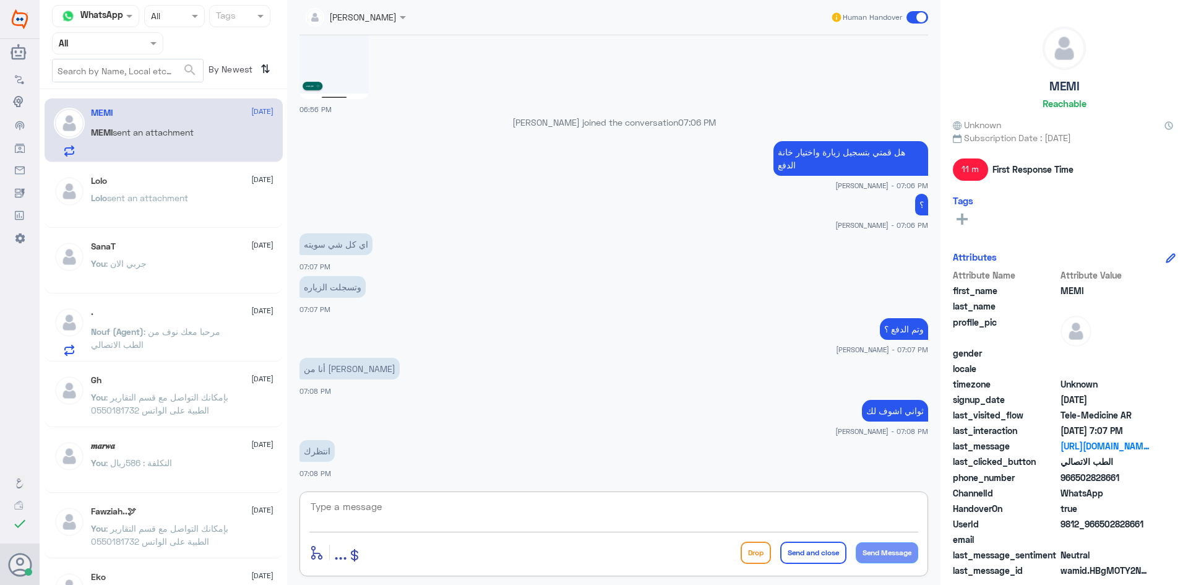
click at [685, 511] on textarea at bounding box center [613, 513] width 609 height 30
drag, startPoint x: 1119, startPoint y: 477, endPoint x: 1075, endPoint y: 476, distance: 44.0
click at [1075, 476] on span "966502828661" at bounding box center [1106, 477] width 90 height 13
copy span "502828661"
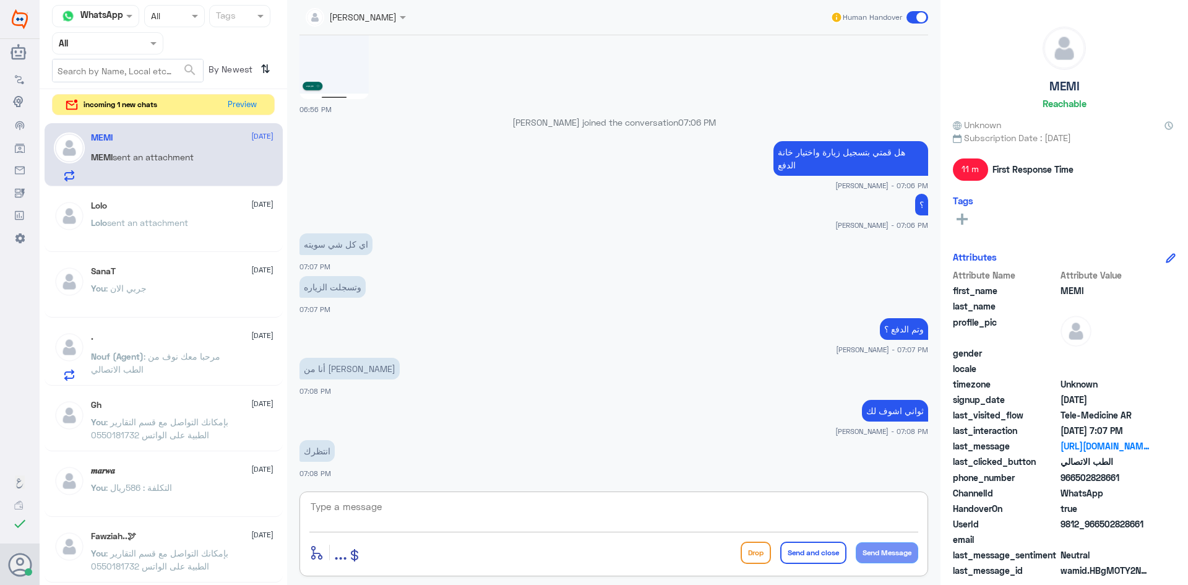
click at [530, 513] on textarea at bounding box center [613, 513] width 609 height 30
type textarea "ظ"
click at [242, 106] on button "Preview" at bounding box center [242, 104] width 38 height 19
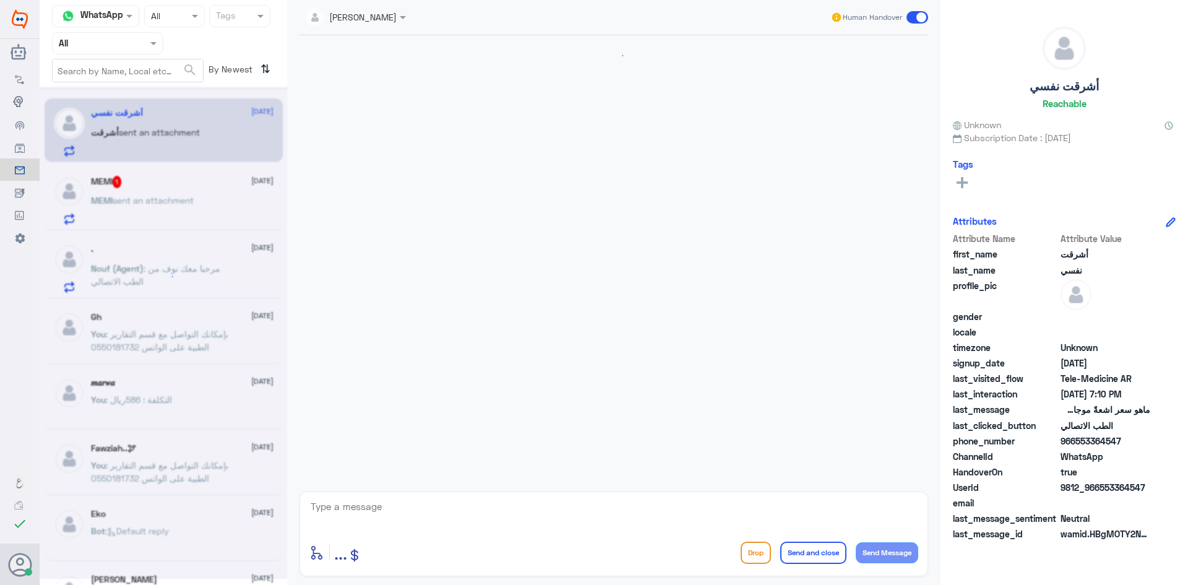
scroll to position [128, 0]
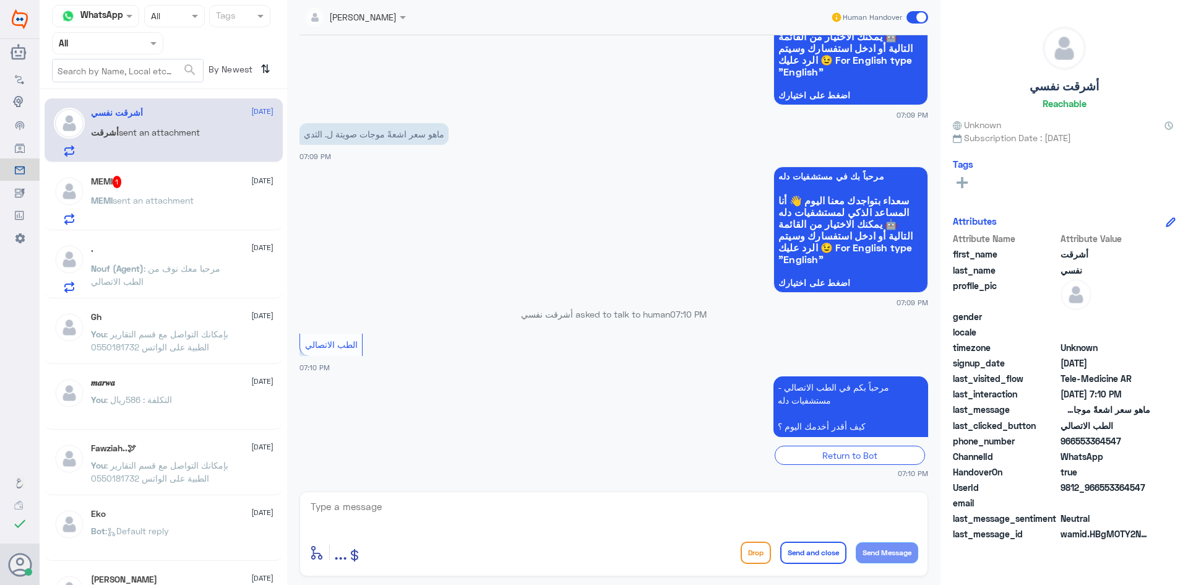
click at [183, 203] on span "sent an attachment" at bounding box center [153, 200] width 81 height 11
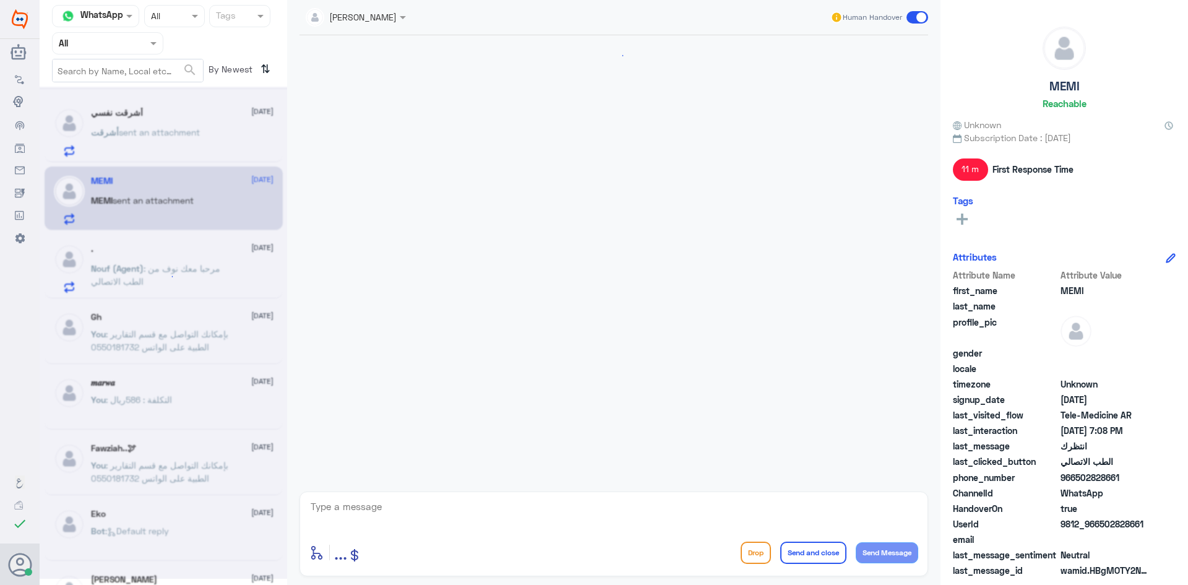
scroll to position [730, 0]
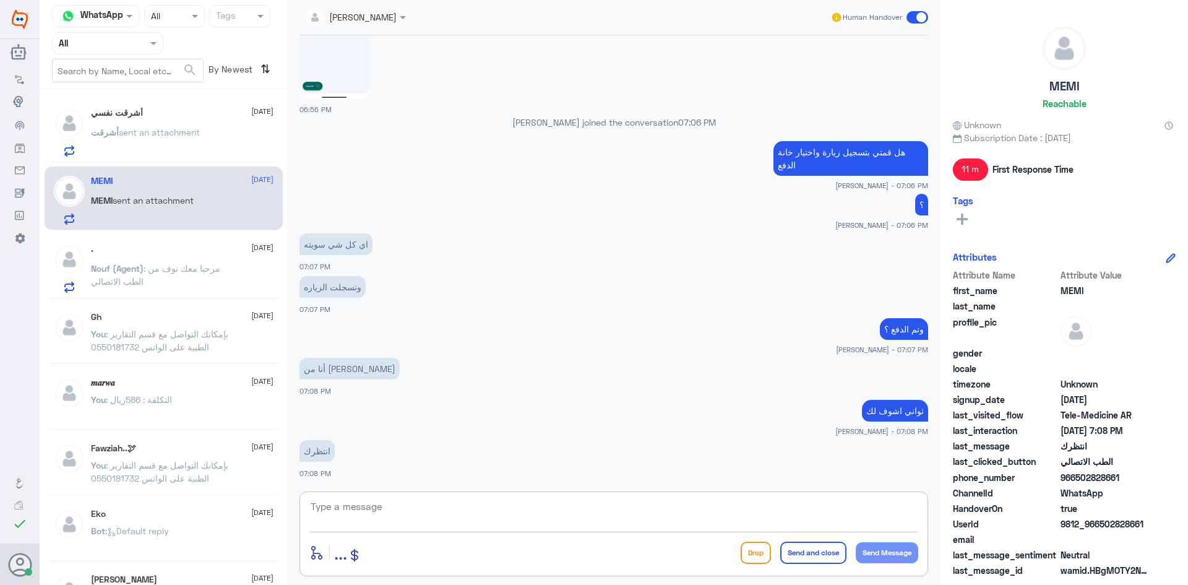
click at [459, 498] on textarea at bounding box center [613, 513] width 609 height 30
click at [214, 124] on div "أشرقت نفسي 1 2 October أشرقت sent an attachment" at bounding box center [182, 132] width 183 height 49
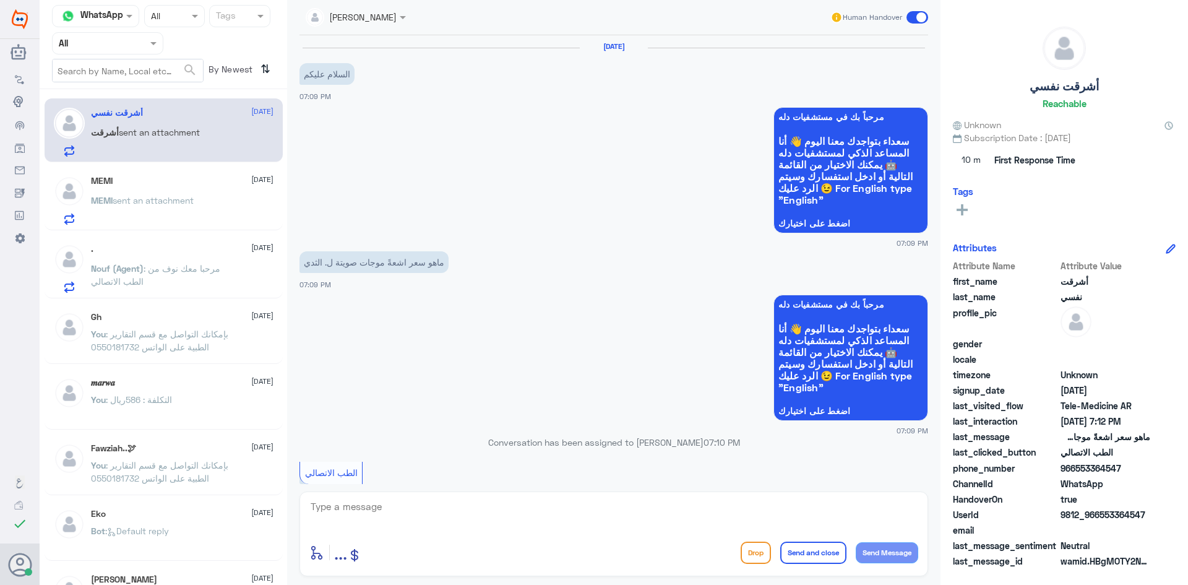
scroll to position [170, 0]
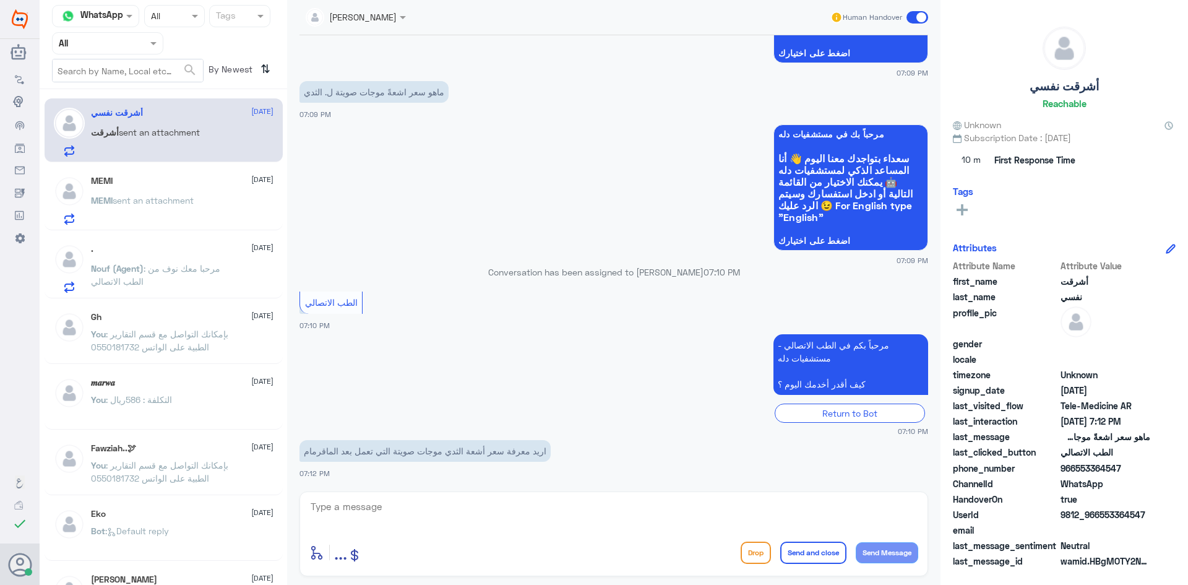
click at [597, 494] on div "enter flow name ... Drop Send and close Send Message" at bounding box center [614, 533] width 629 height 85
click at [156, 189] on div "MEMI 2 October MEMI sent an attachment" at bounding box center [182, 200] width 183 height 49
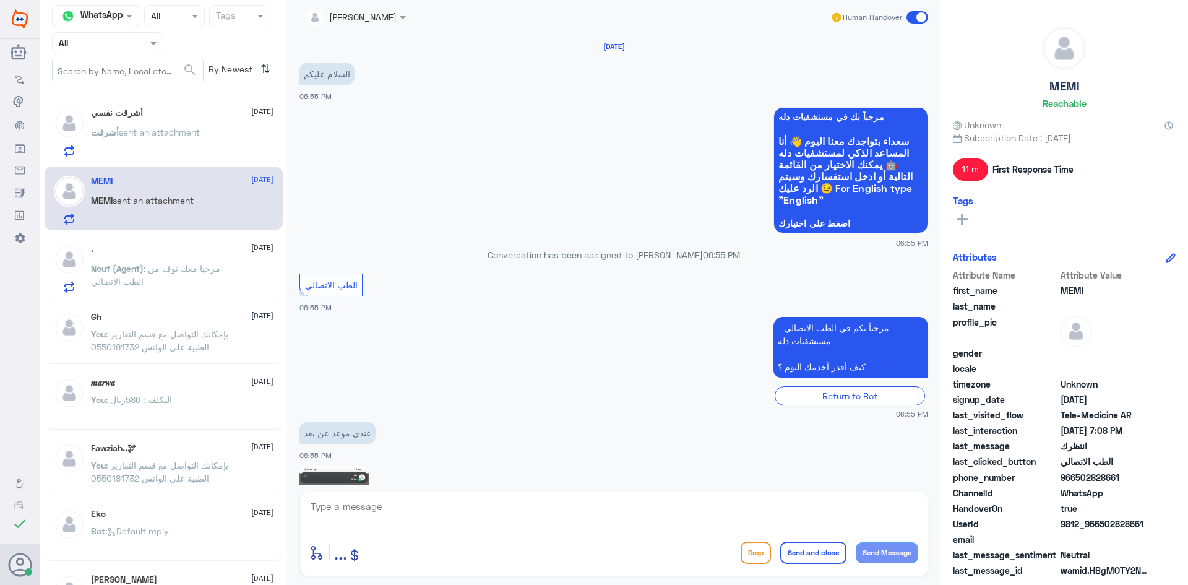
scroll to position [730, 0]
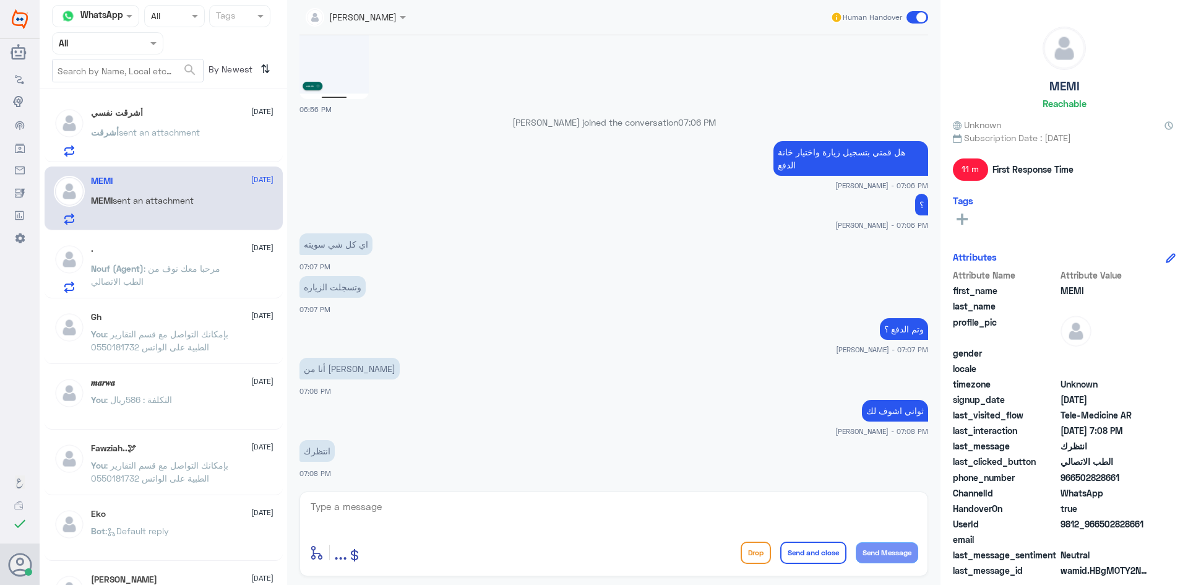
click at [503, 509] on textarea at bounding box center [613, 513] width 609 height 30
type textarea "هل التطبيق محدث اخر تحديث ؟"
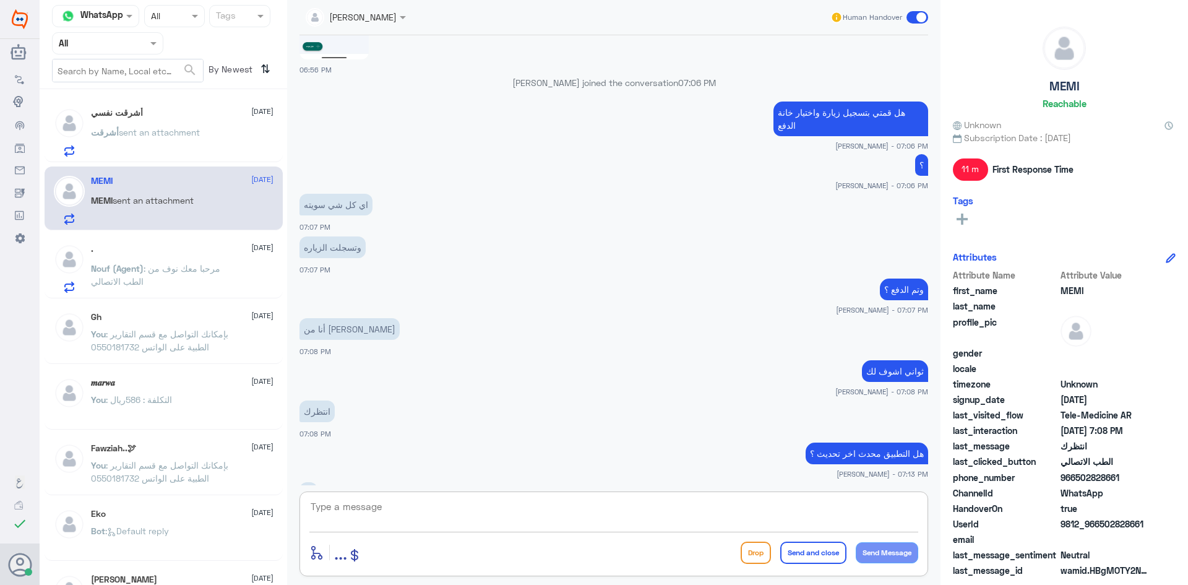
scroll to position [812, 0]
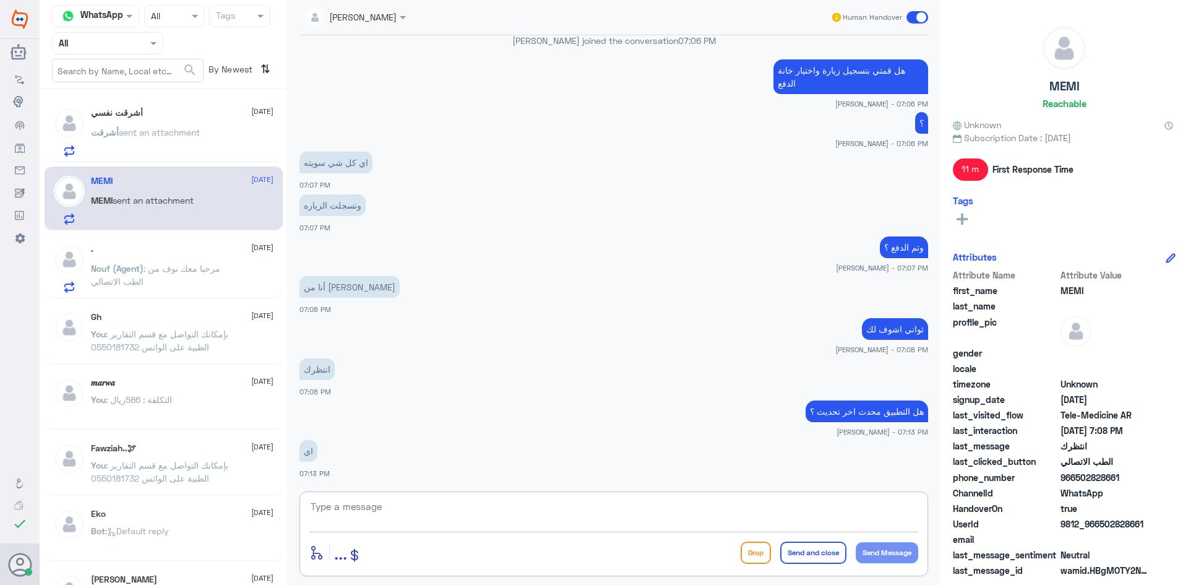
click at [618, 516] on textarea at bounding box center [613, 513] width 609 height 30
type textarea "تم تسجيل الزيارة مع الدكتور ويبدو ان الدكتور في خدمة مراجع اخر"
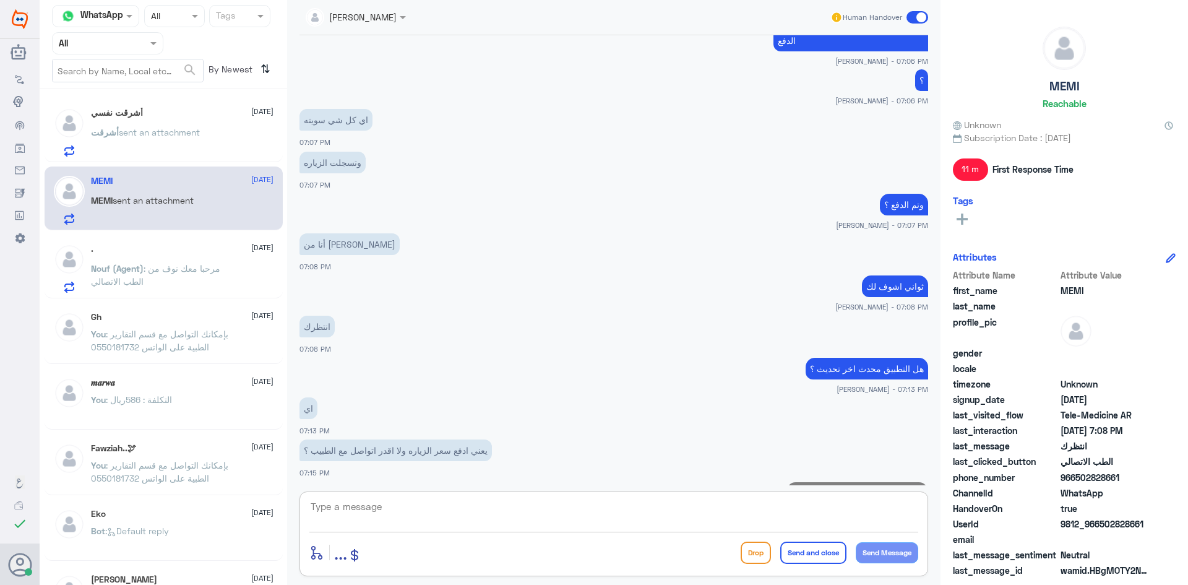
scroll to position [907, 0]
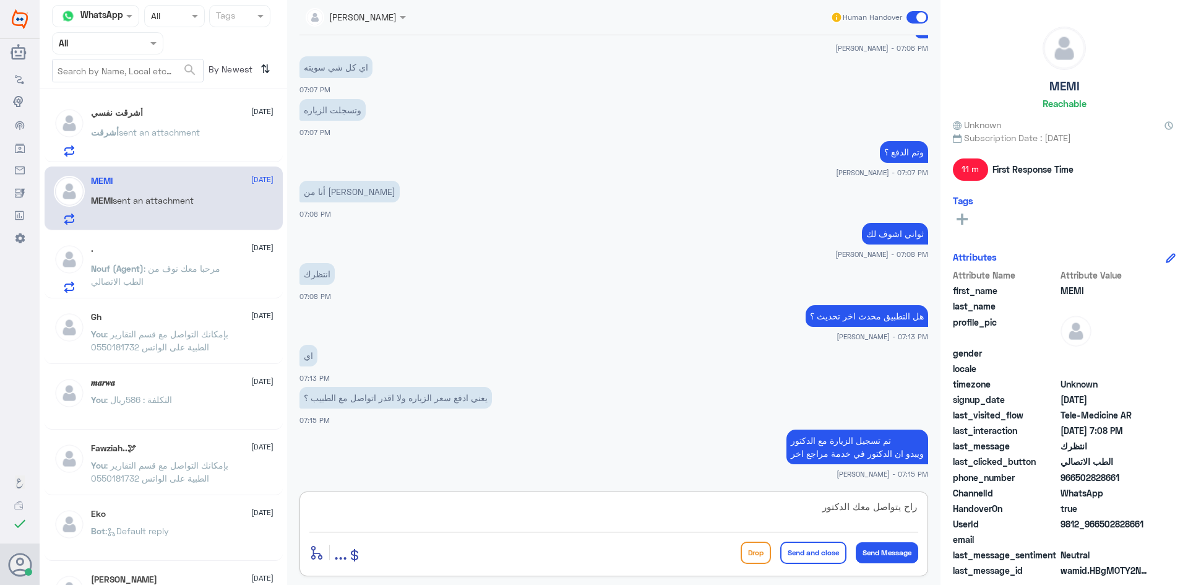
type textarea "راح يتواصل معك الدكتور"
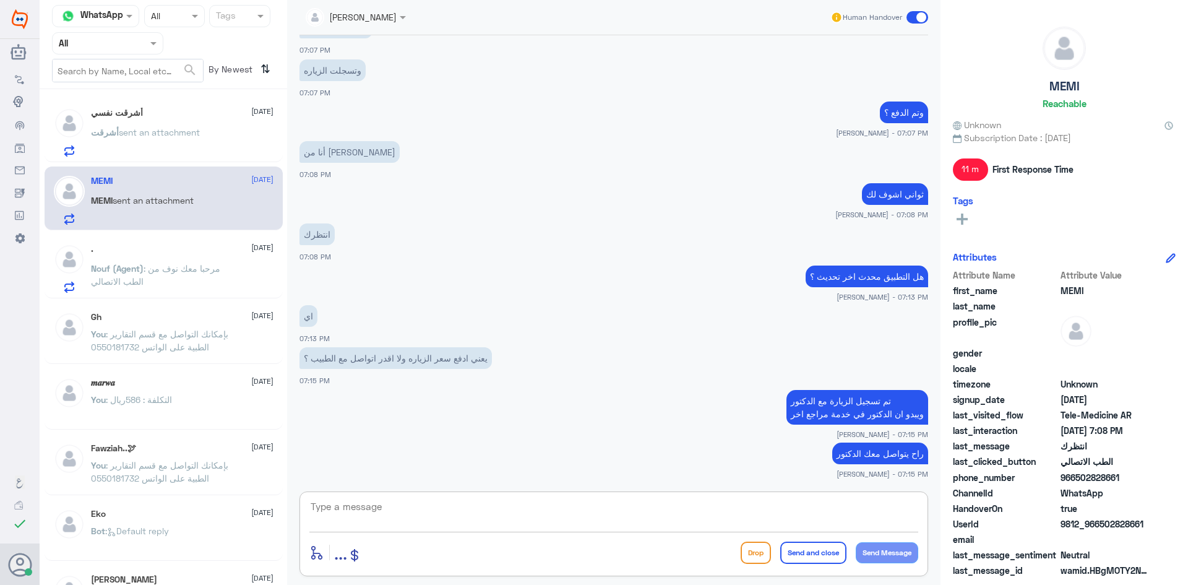
scroll to position [989, 0]
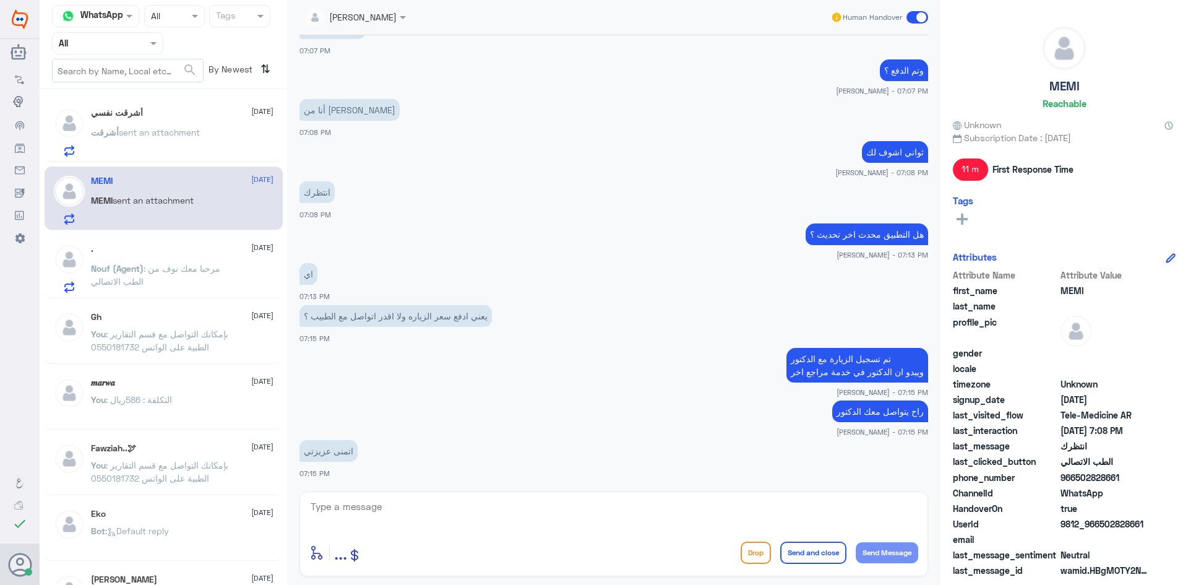
click at [183, 141] on p "أشرقت sent an attachment" at bounding box center [145, 141] width 109 height 31
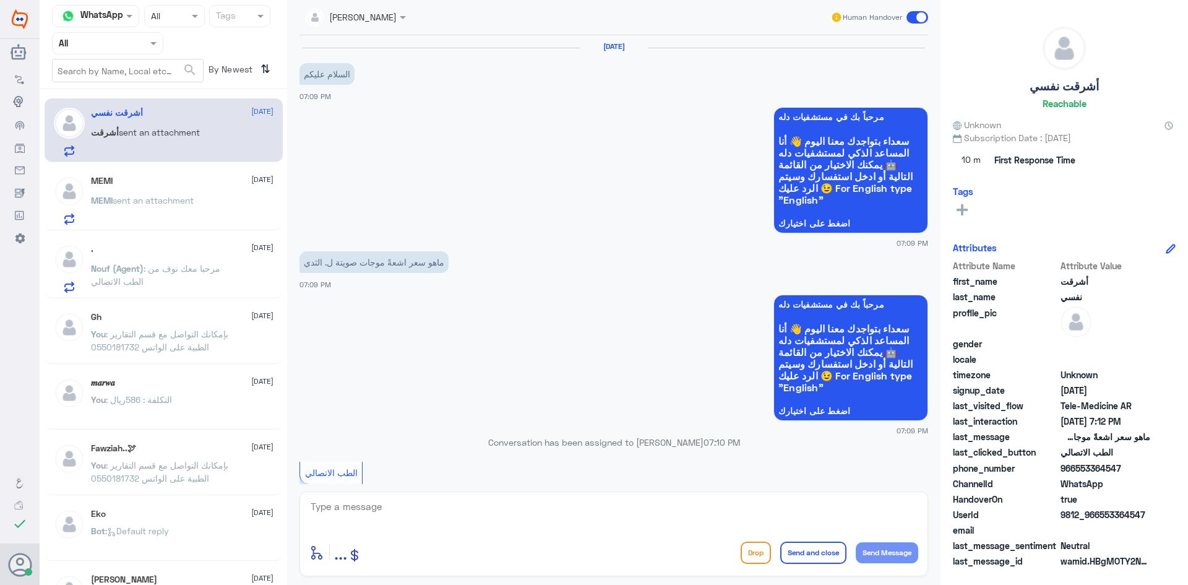
scroll to position [170, 0]
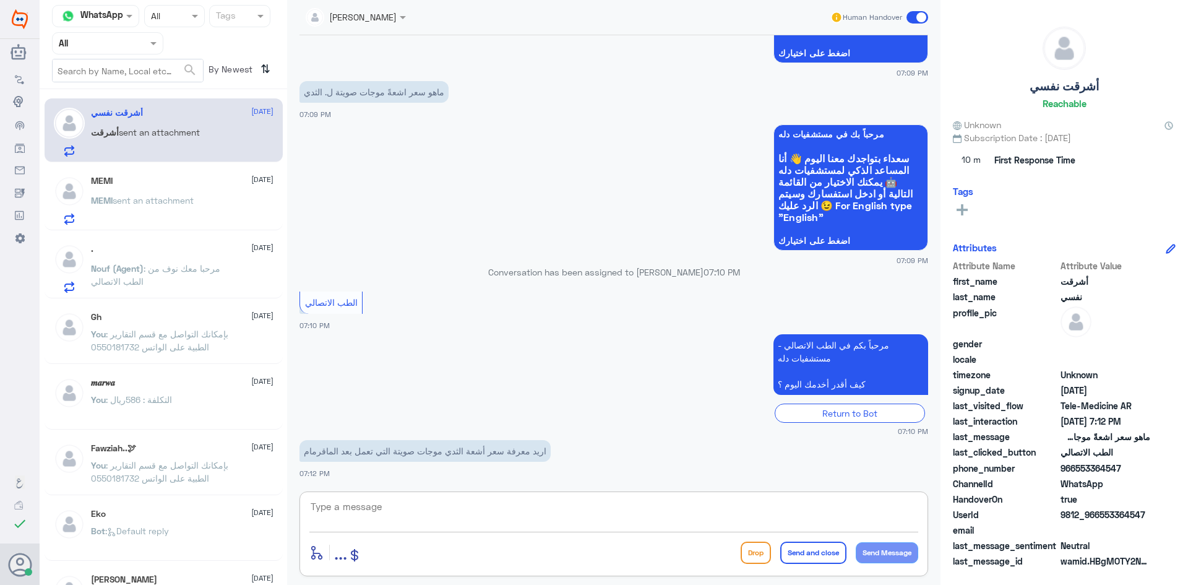
click at [605, 504] on textarea at bounding box center [613, 513] width 609 height 30
click at [173, 180] on div "MEMI 2 October" at bounding box center [182, 181] width 183 height 11
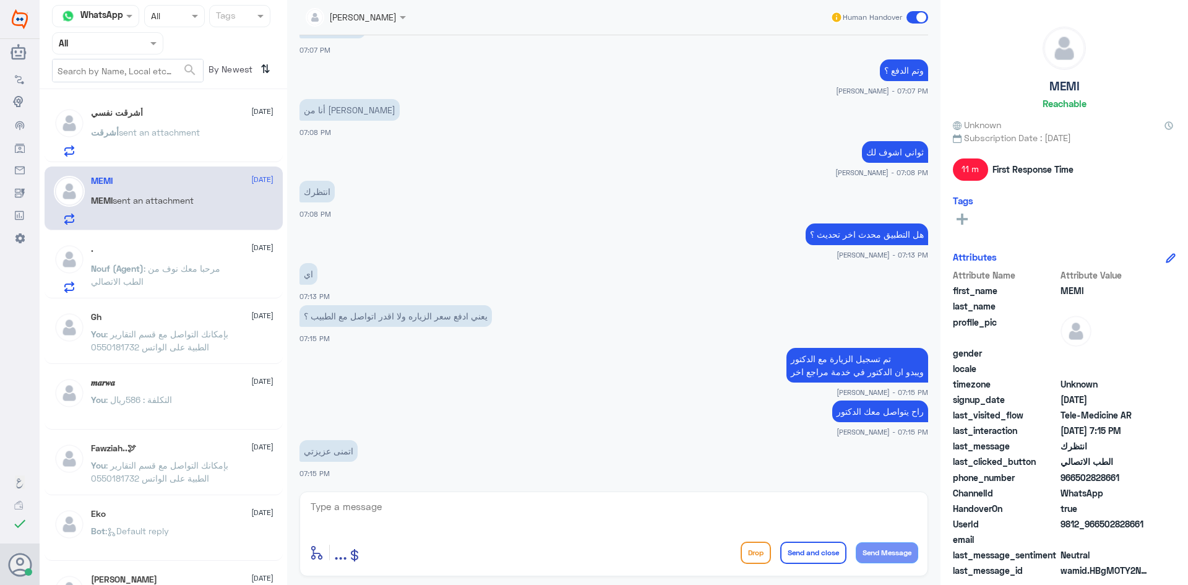
scroll to position [779, 0]
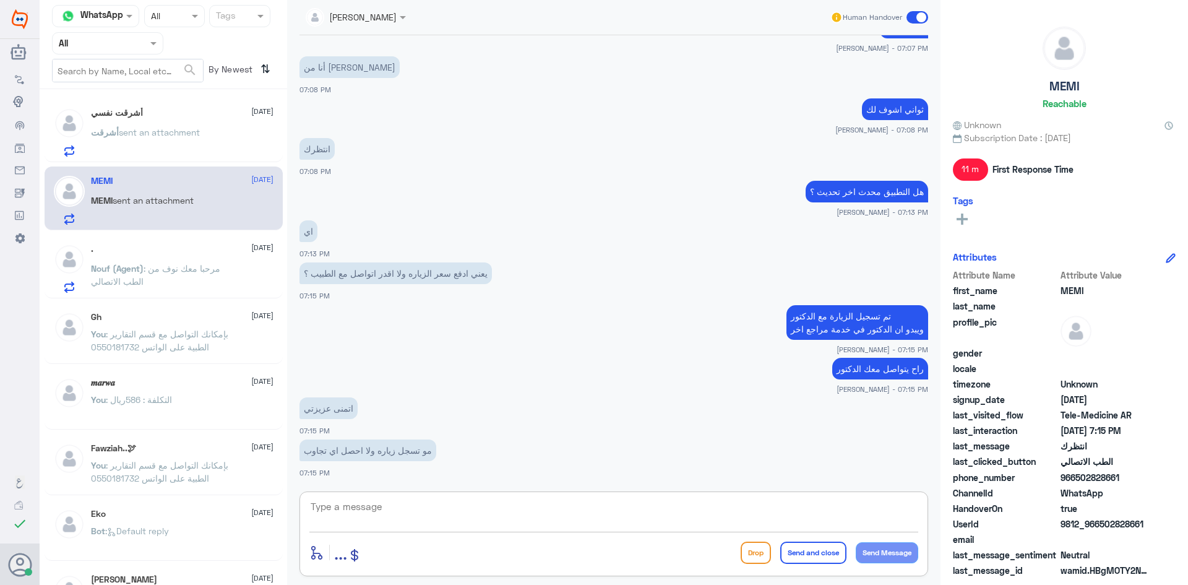
click at [713, 514] on textarea at bounding box center [613, 513] width 609 height 30
type textarea "ن"
type textarea "بإذن الله"
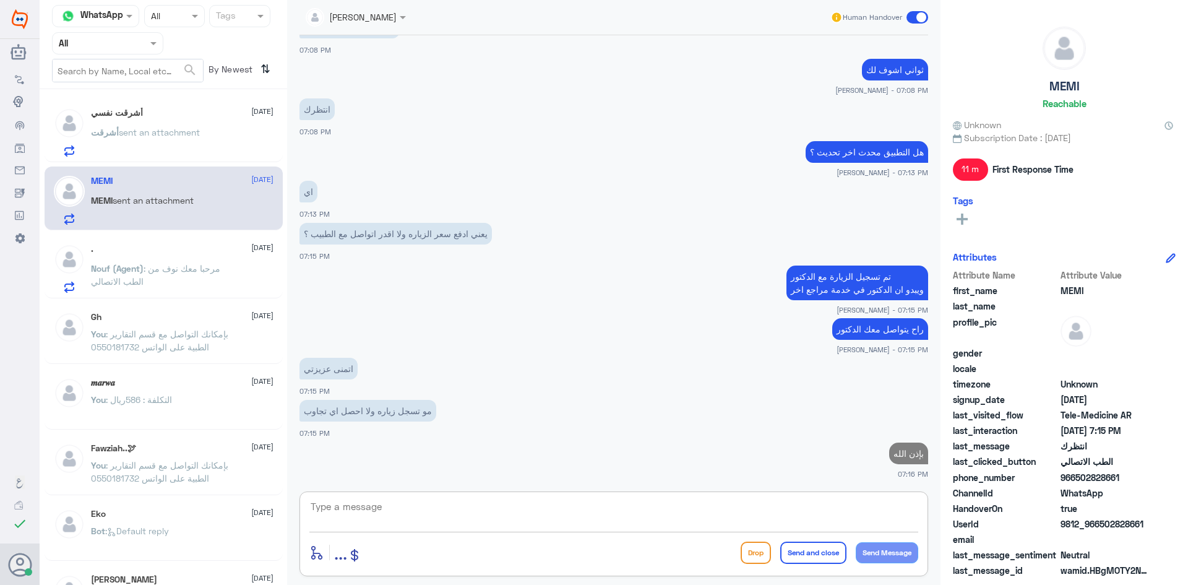
click at [149, 124] on div "أشرقت نفسي 2 October أشرقت sent an attachment" at bounding box center [182, 132] width 183 height 49
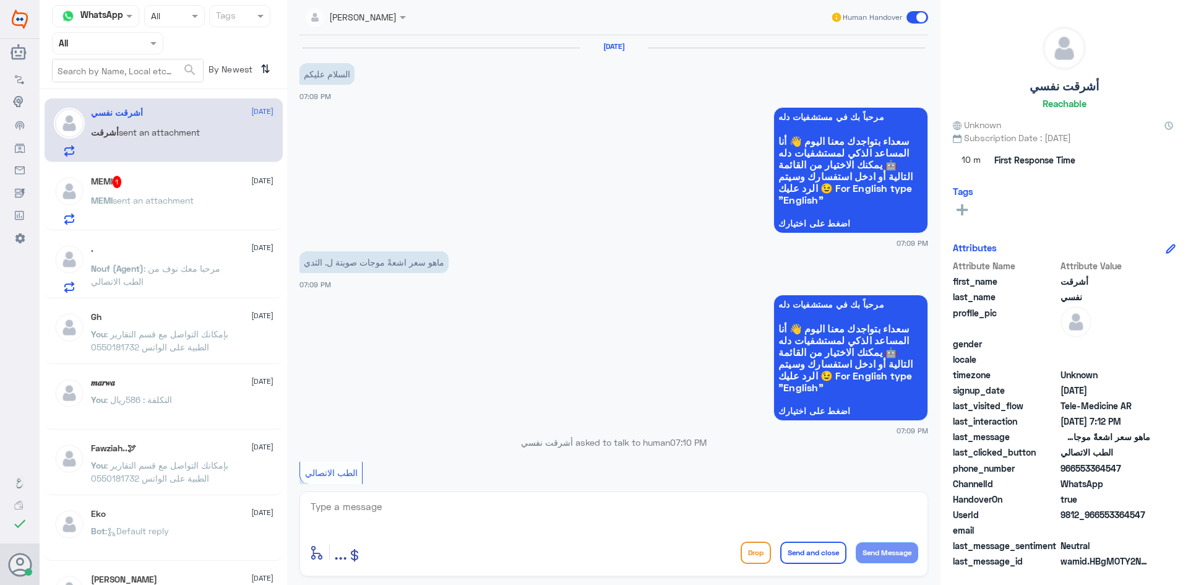
scroll to position [170, 0]
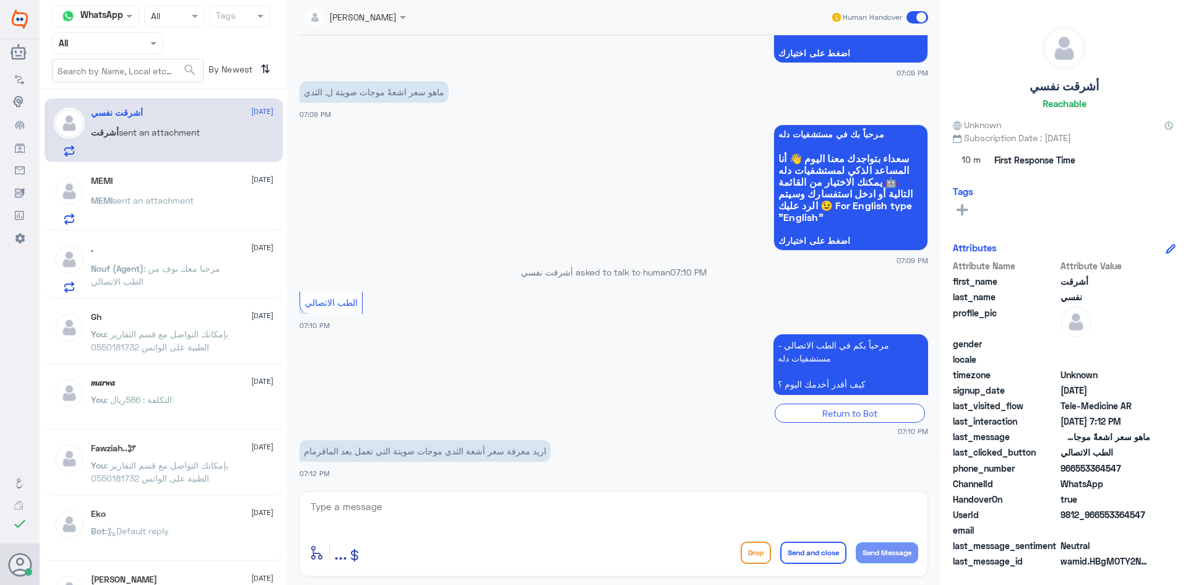
click at [641, 521] on textarea at bounding box center [613, 513] width 609 height 30
click at [409, 501] on textarea at bounding box center [613, 513] width 609 height 30
click at [481, 542] on div "enter flow name ... Drop Send and close Send Message" at bounding box center [613, 553] width 609 height 28
click at [483, 519] on textarea at bounding box center [613, 513] width 609 height 30
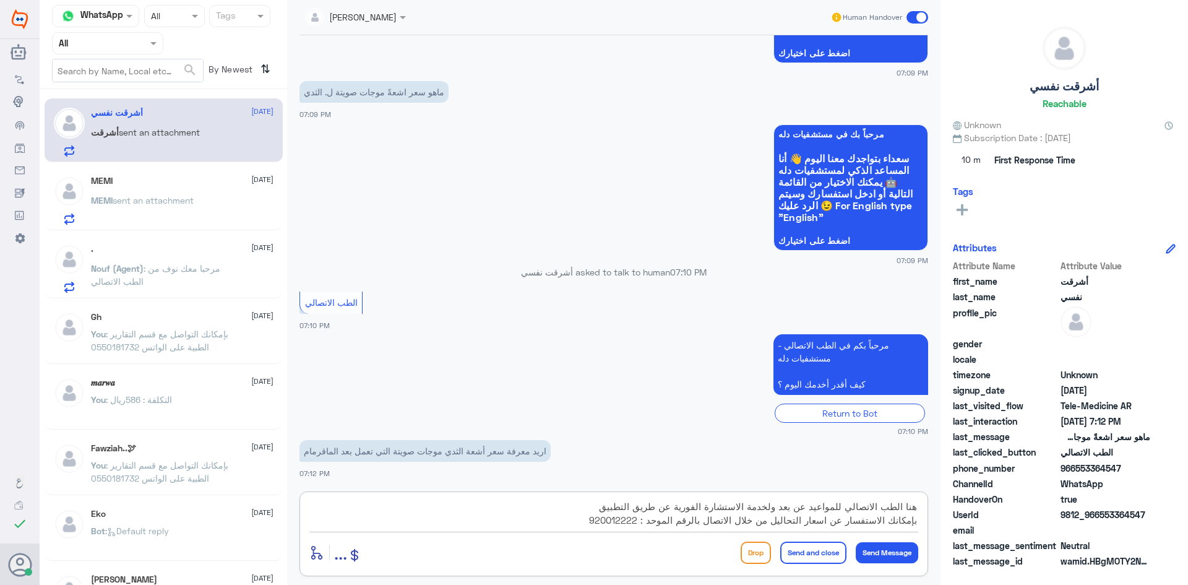
type textarea "هنا الطب الاتصالي للمواعيد عن بعد ولخدمة الاستشارة الفورية عن طريق التطبيق بإمك…"
click at [810, 555] on button "Send and close" at bounding box center [814, 553] width 66 height 22
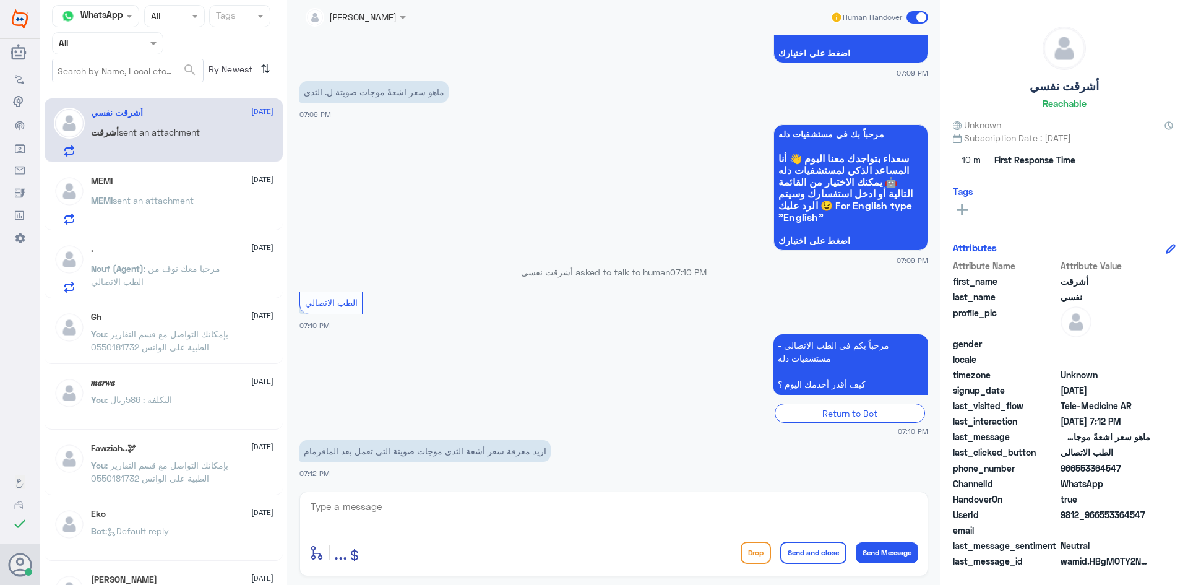
scroll to position [275, 0]
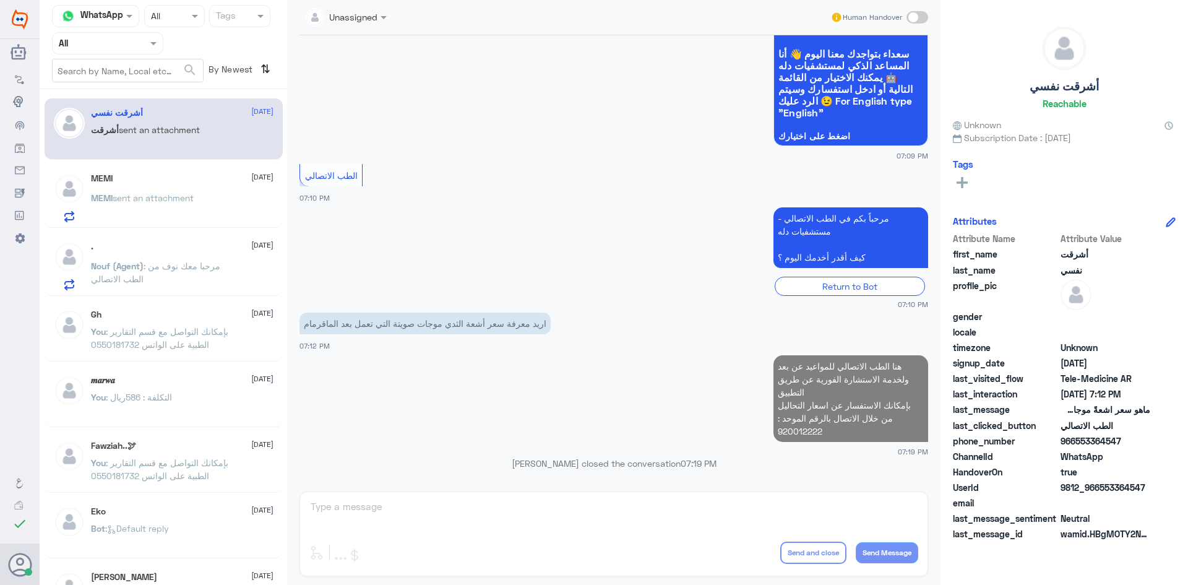
click at [223, 180] on div "MEMI 2 October" at bounding box center [182, 178] width 183 height 11
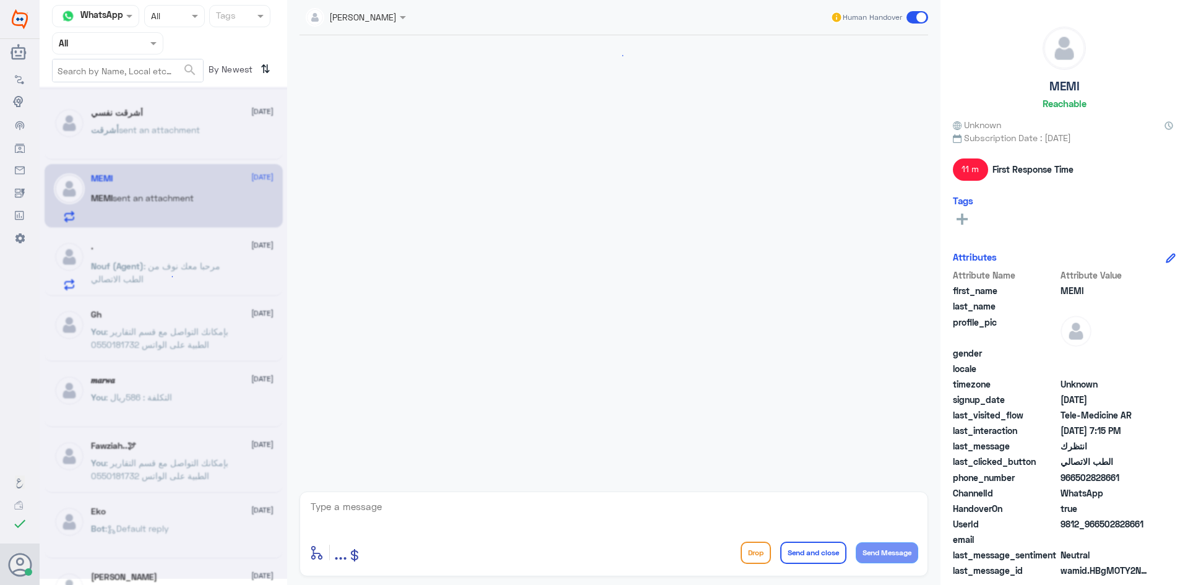
scroll to position [670, 0]
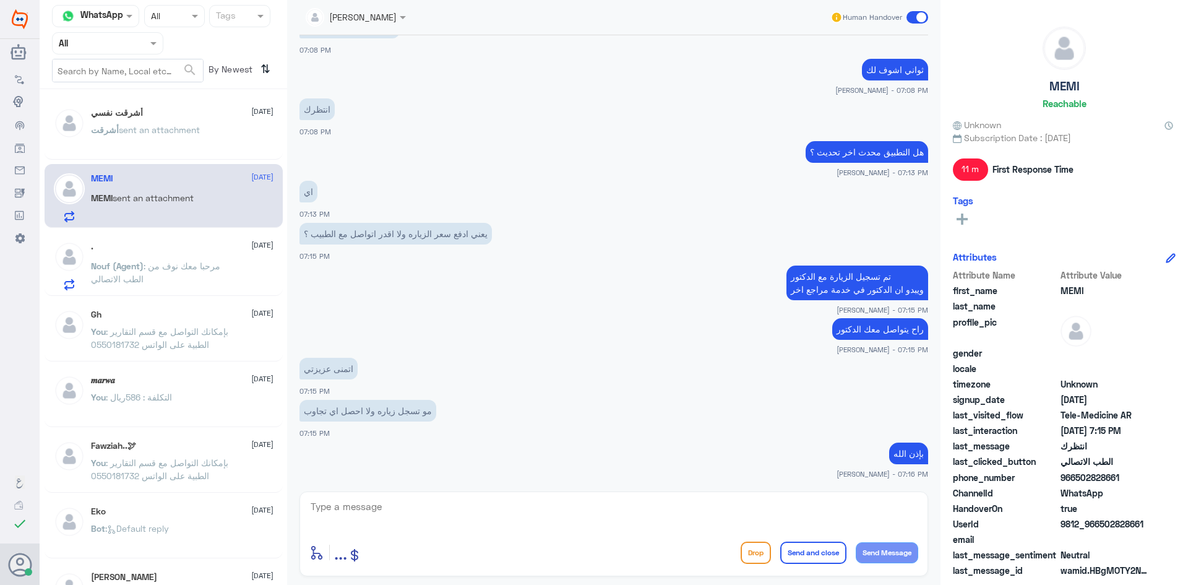
click at [915, 13] on span at bounding box center [918, 17] width 22 height 12
click at [0, 0] on input "checkbox" at bounding box center [0, 0] width 0 height 0
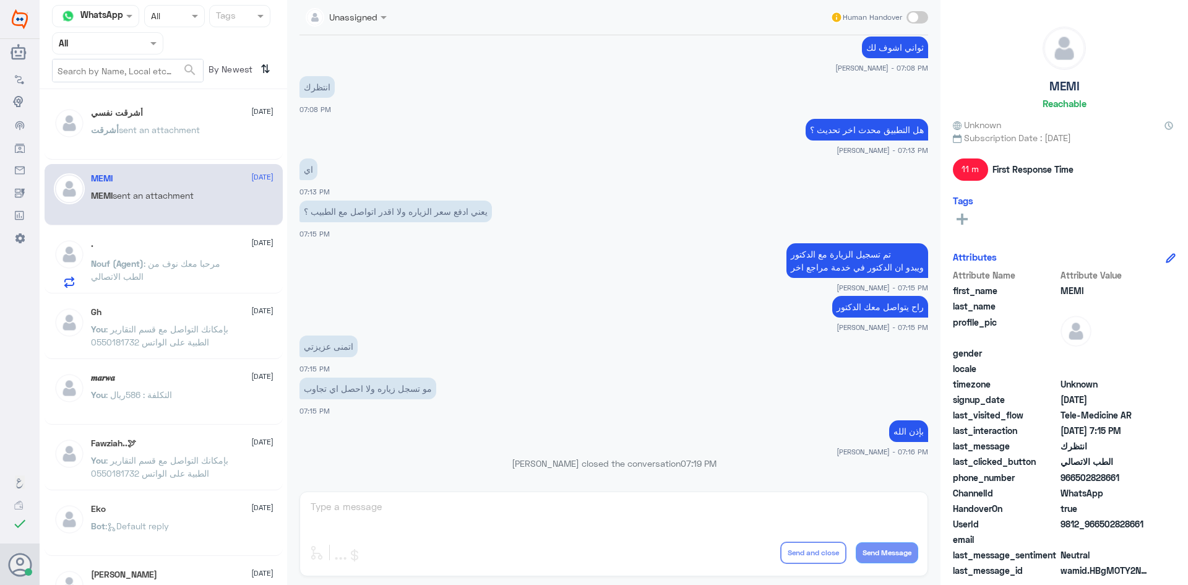
click at [191, 260] on span ": مرحبا معك نوف من الطب الاتصالي" at bounding box center [155, 270] width 129 height 24
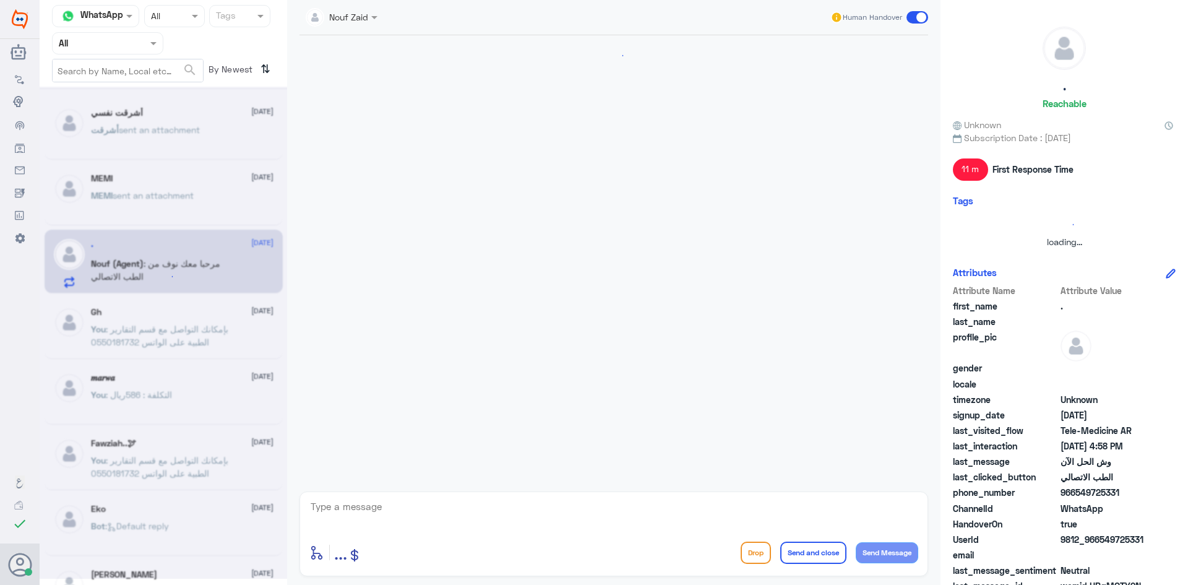
click at [912, 16] on span at bounding box center [918, 17] width 22 height 12
click at [0, 0] on input "checkbox" at bounding box center [0, 0] width 0 height 0
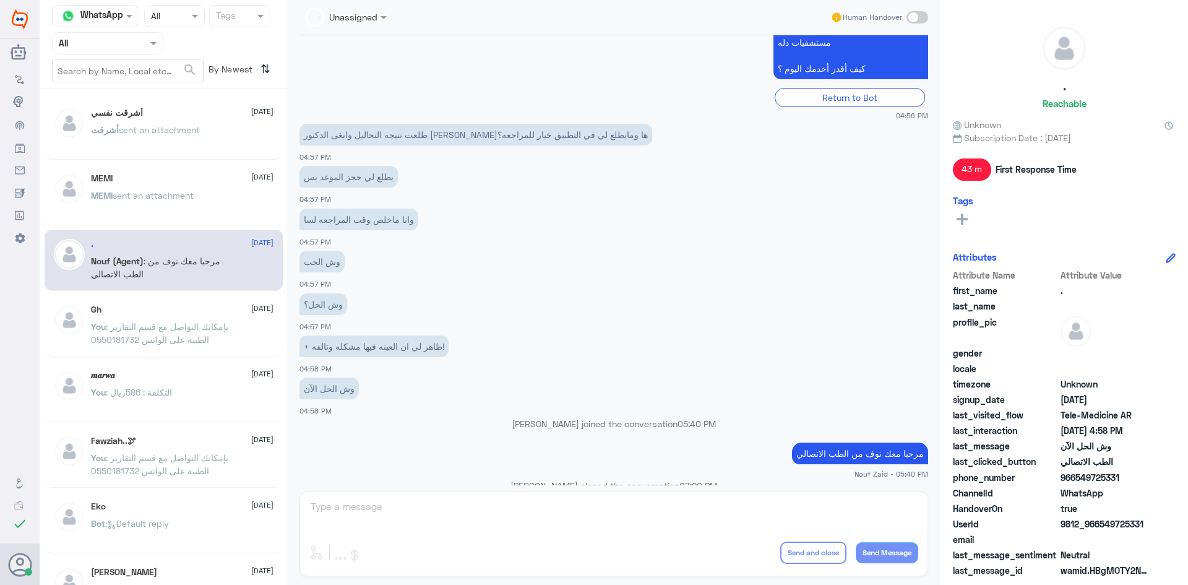
scroll to position [321, 0]
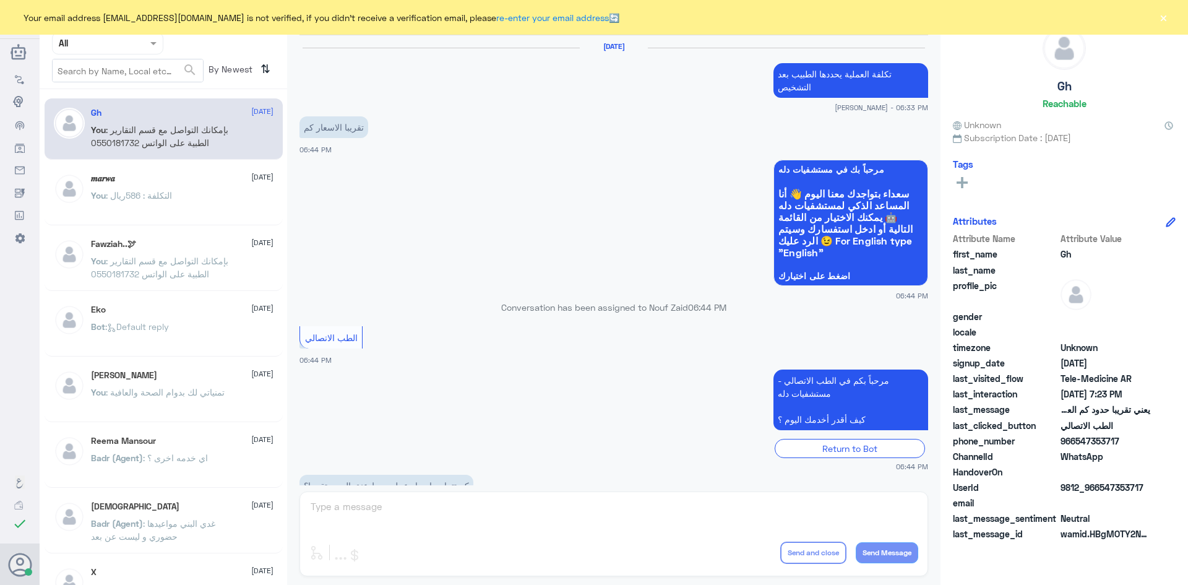
scroll to position [527, 0]
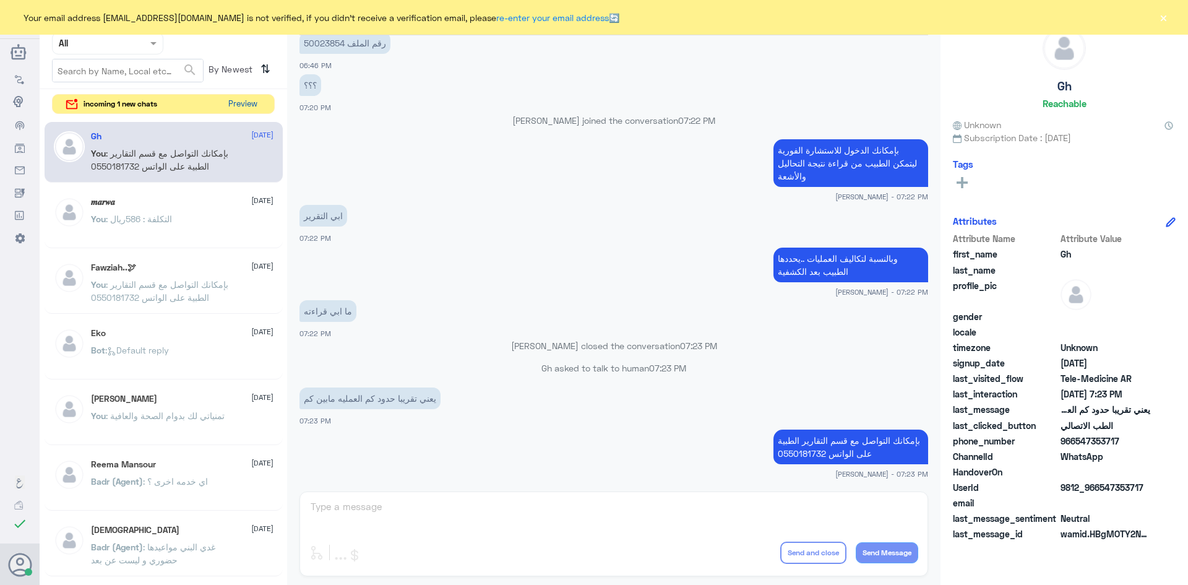
click at [236, 106] on button "Preview" at bounding box center [242, 104] width 38 height 19
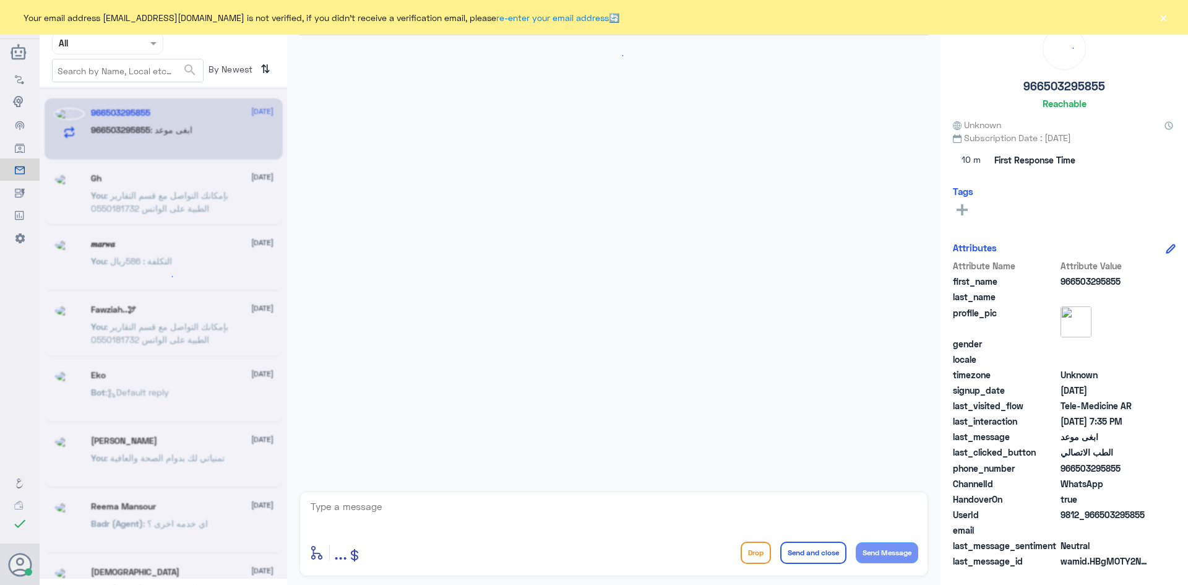
scroll to position [170, 0]
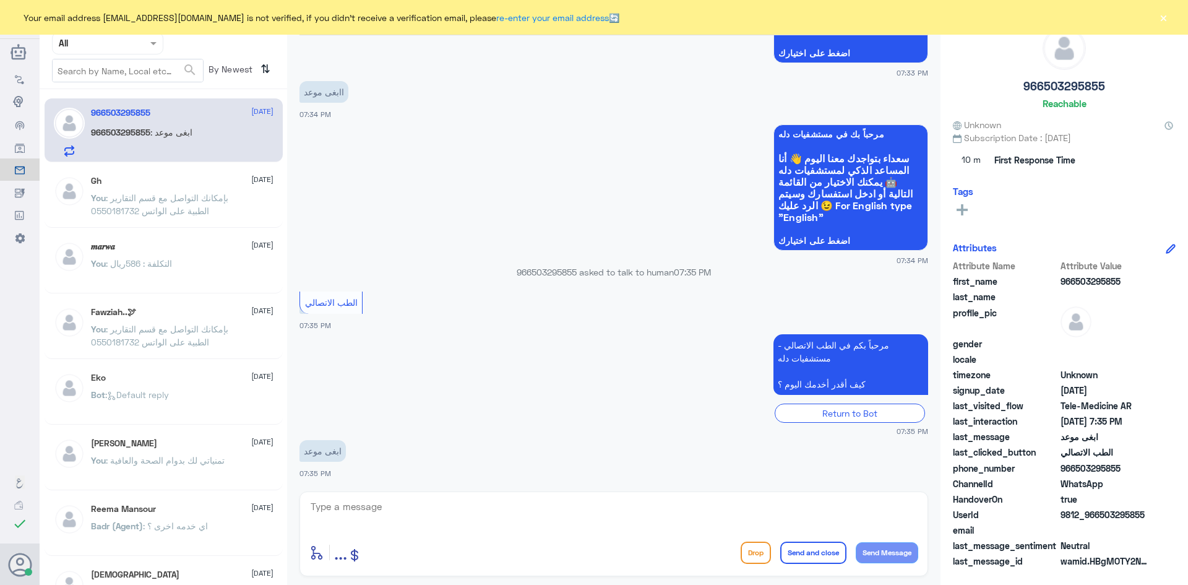
click at [362, 511] on textarea at bounding box center [613, 513] width 609 height 30
paste textarea "مرحبا معك [PERSON_NAME] من الطب الاتصالي"
type textarea "مرحبا معك [PERSON_NAME] من الطب الاتصالي"
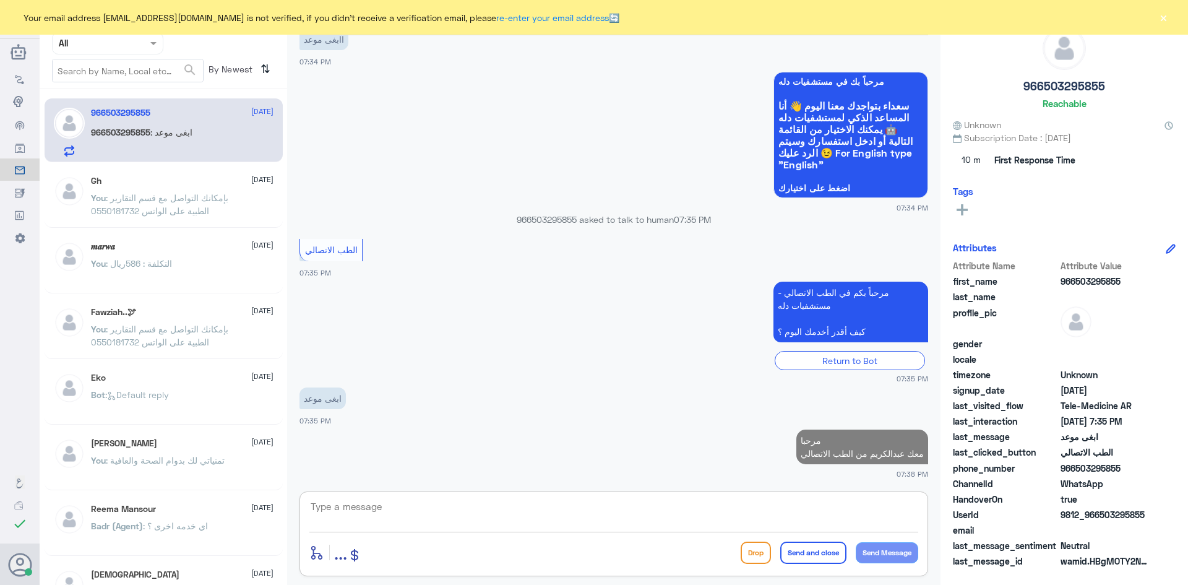
click at [781, 514] on textarea at bounding box center [613, 513] width 609 height 30
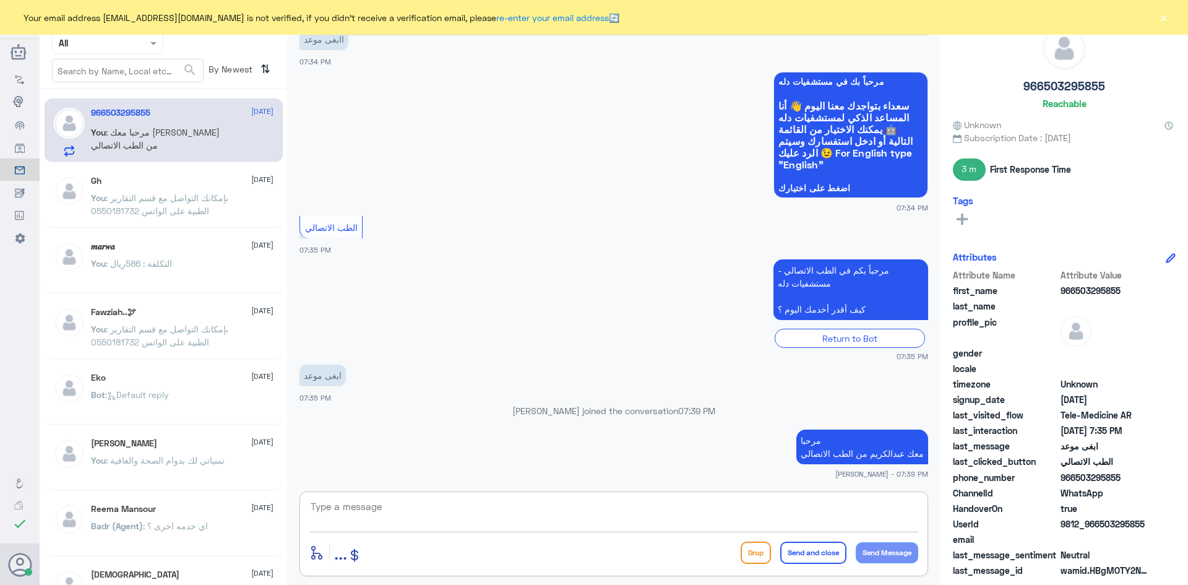
paste textarea "بإمكانك حجز موعد عن طريق التطبيق أو بالاتصال على الرقم الموحد 920012222"
type textarea "بإمكانك حجز موعد عن طريق التطبيق أو بالاتصال على الرقم الموحد 920012222"
click at [805, 558] on button "Send and close" at bounding box center [814, 553] width 66 height 22
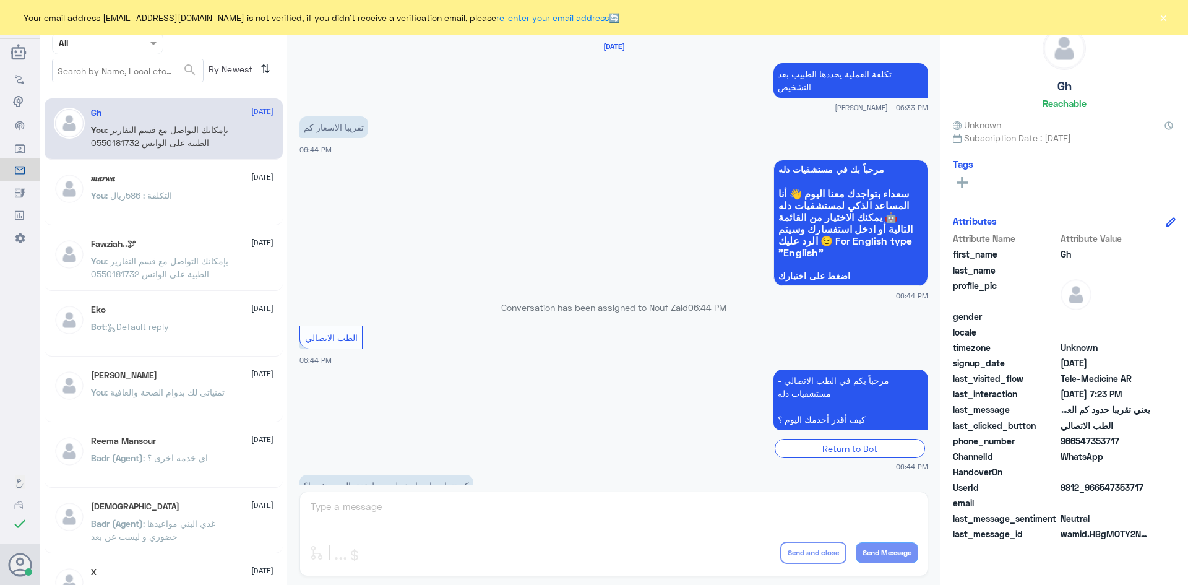
scroll to position [527, 0]
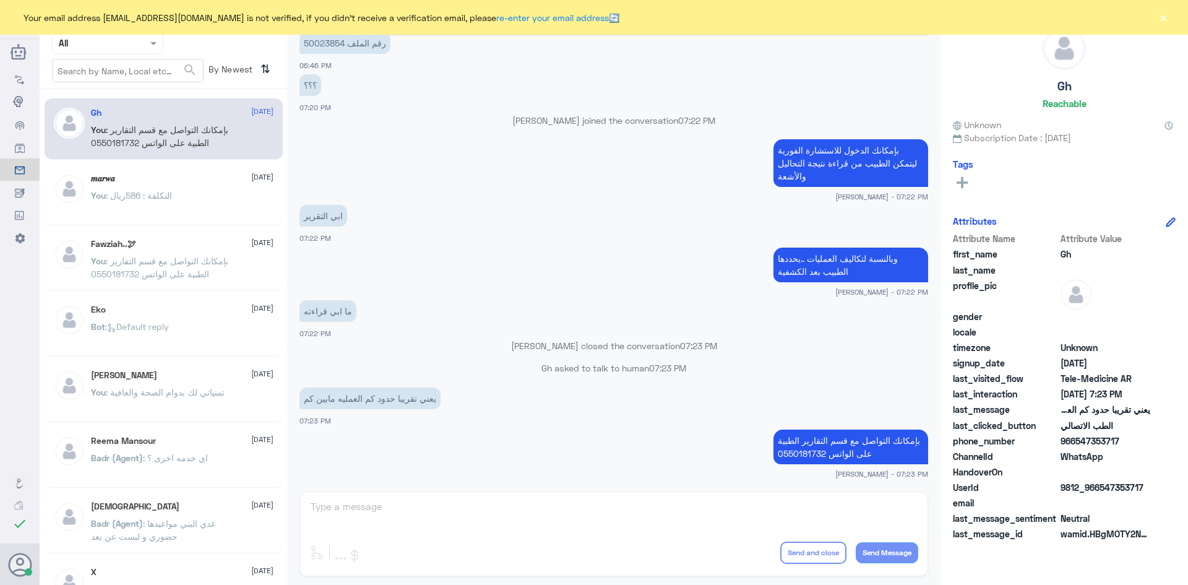
click at [792, 521] on div "[PERSON_NAME] Human Handover [DATE] تكلفة العملية يحددها الطبيب بعد التشخيص [PE…" at bounding box center [614, 294] width 654 height 589
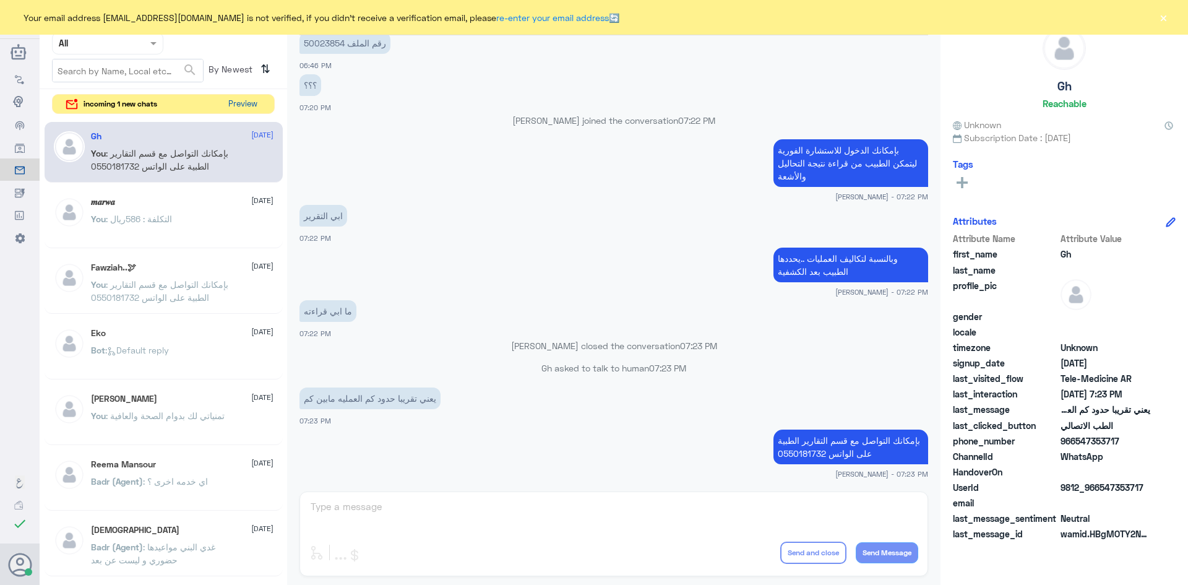
click at [248, 106] on button "Preview" at bounding box center [242, 104] width 38 height 19
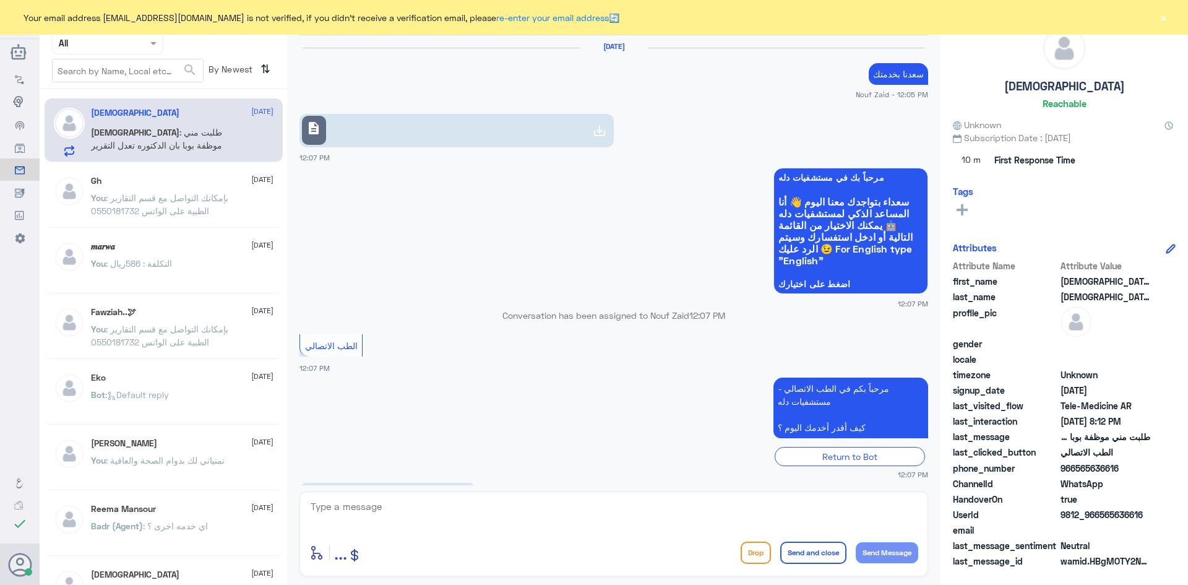
scroll to position [637, 0]
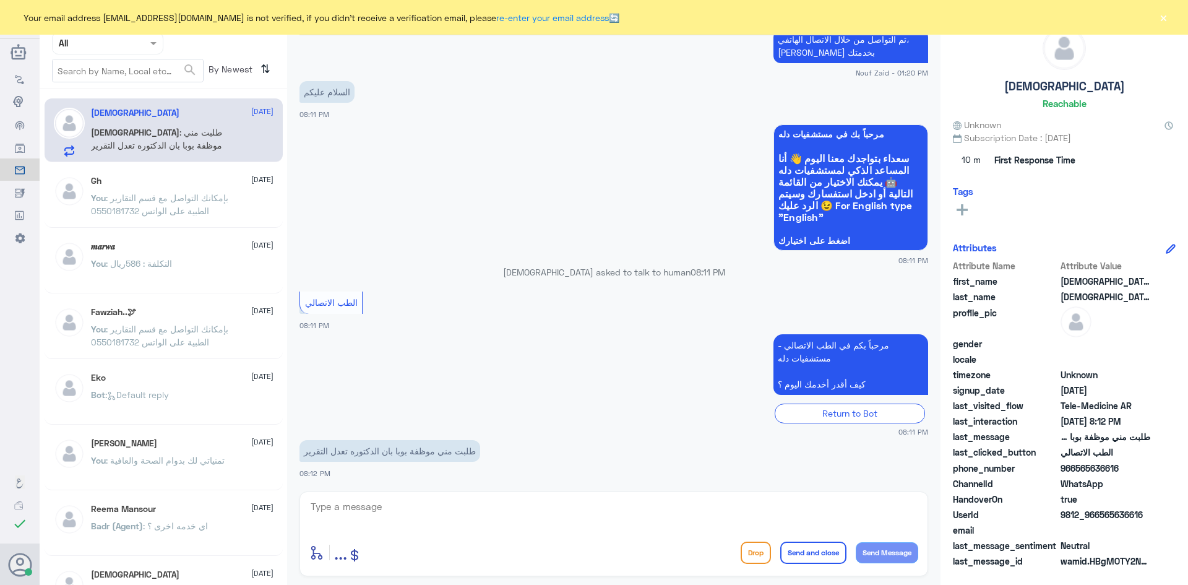
click at [480, 511] on textarea at bounding box center [613, 513] width 609 height 30
paste textarea "بإمكانك حجز موعد عن طريق التطبيق أو بالاتصال على الرقم الموحد 920012222"
type textarea "بإمكانك حجز موعد عن طريق التطبيق أو بالاتصال على الرقم الموحد 920012222"
drag, startPoint x: 599, startPoint y: 504, endPoint x: 1043, endPoint y: 503, distance: 443.8
click at [1043, 503] on div "Channel WhatsApp Status × All Tags Agent Filter All search By Newest ⇅ [DEMOGRA…" at bounding box center [614, 294] width 1149 height 589
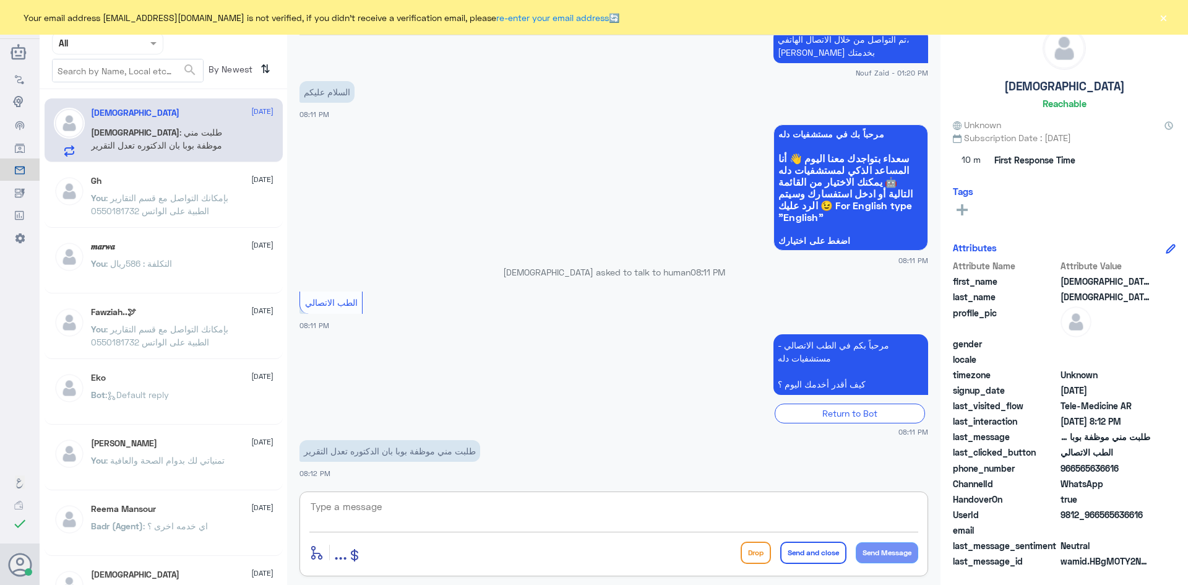
click at [656, 510] on textarea at bounding box center [613, 513] width 609 height 30
paste textarea "مرحبا معك [PERSON_NAME] من الطب الاتصالي"
type textarea "مرحبا معك [PERSON_NAME] من الطب الاتصالي"
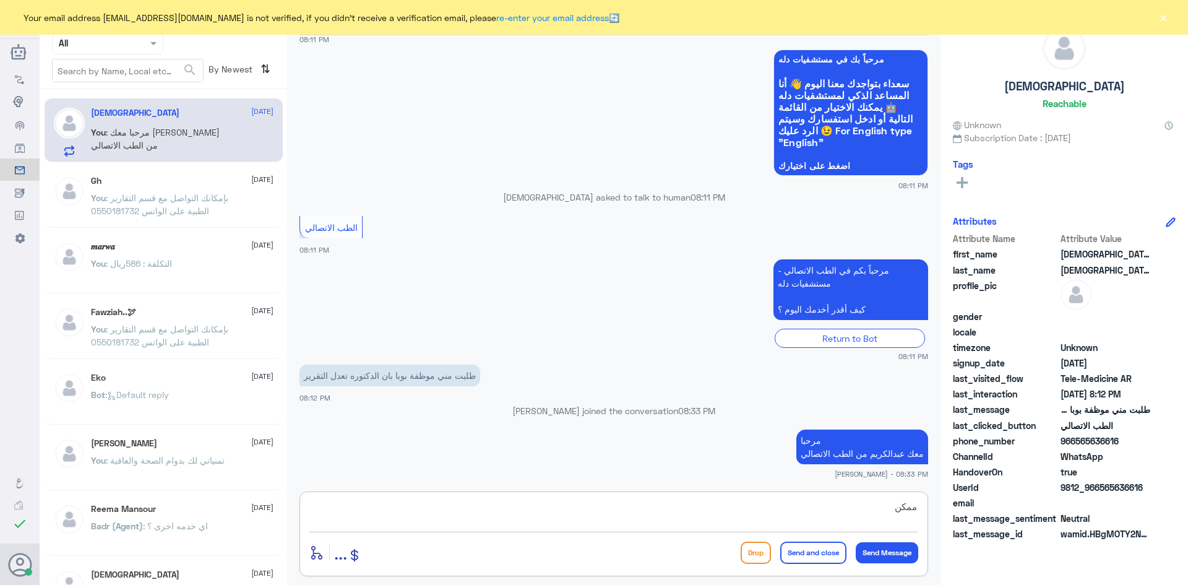
scroll to position [690, 0]
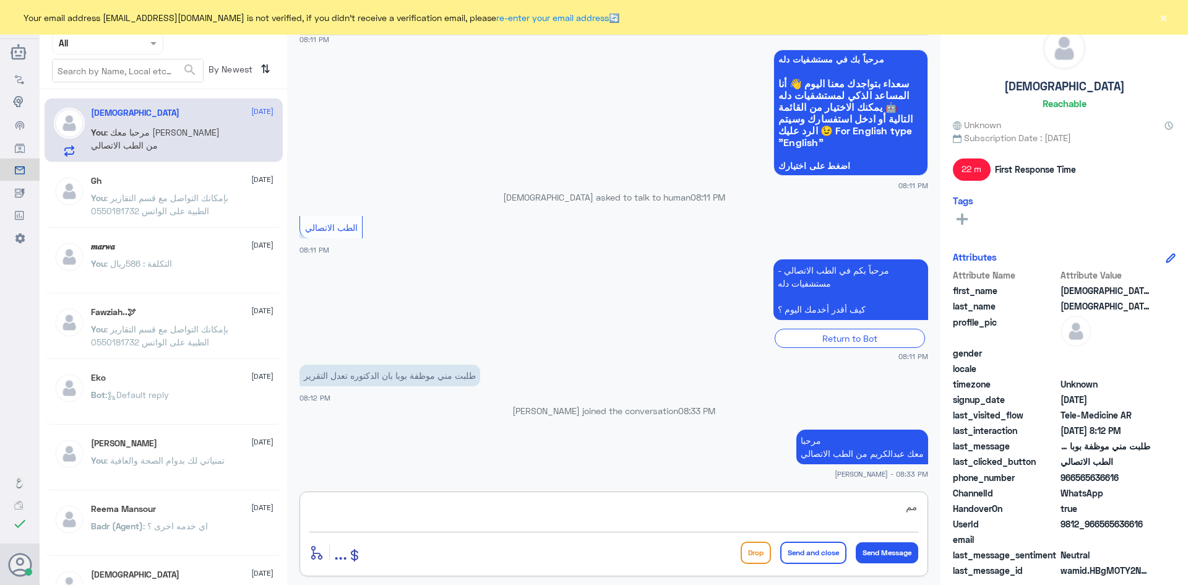
type textarea "م"
type textarea "هل الوصفة كانت عن طريق الطب الاتصالي ؟"
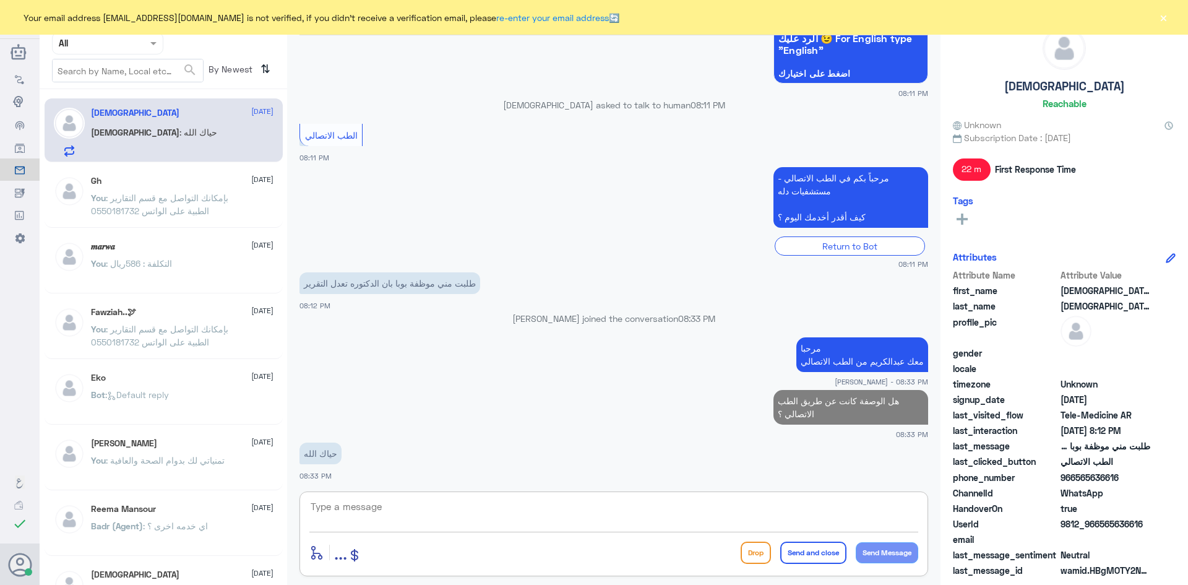
scroll to position [745, 0]
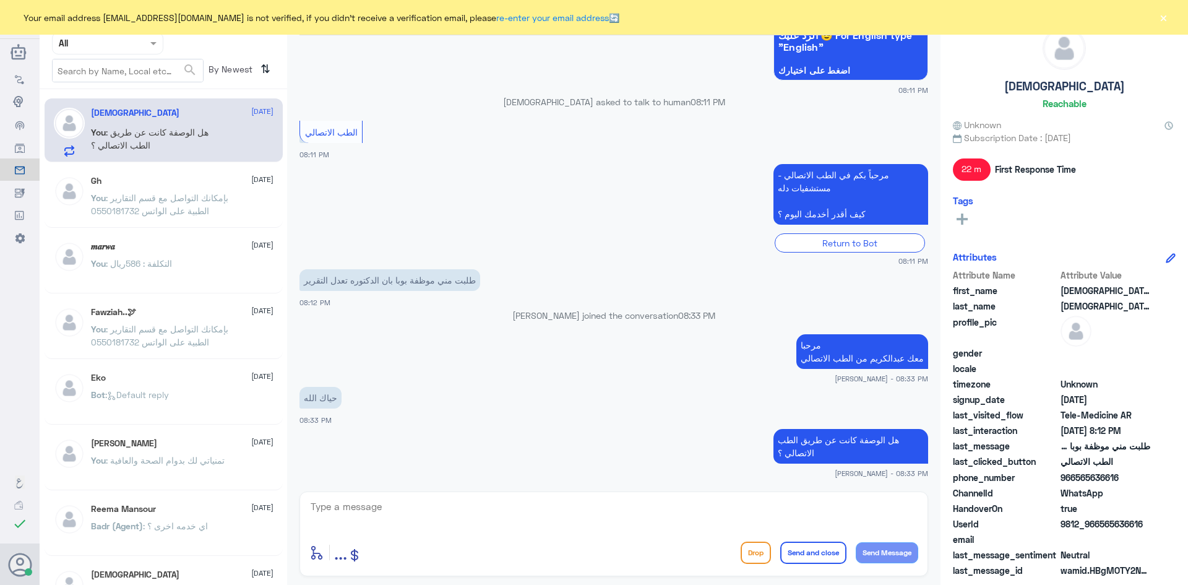
drag, startPoint x: 1144, startPoint y: 522, endPoint x: 1101, endPoint y: 523, distance: 42.7
click at [1101, 523] on span "9812_966565636616" at bounding box center [1106, 523] width 90 height 13
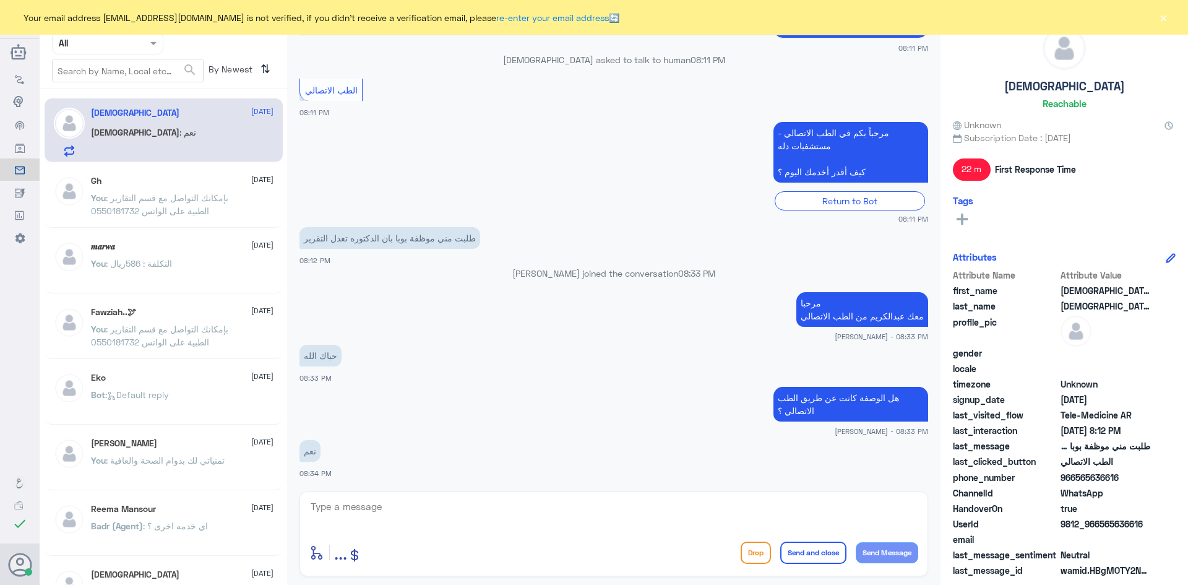
copy span "565636616"
click at [717, 504] on textarea at bounding box center [613, 513] width 609 height 30
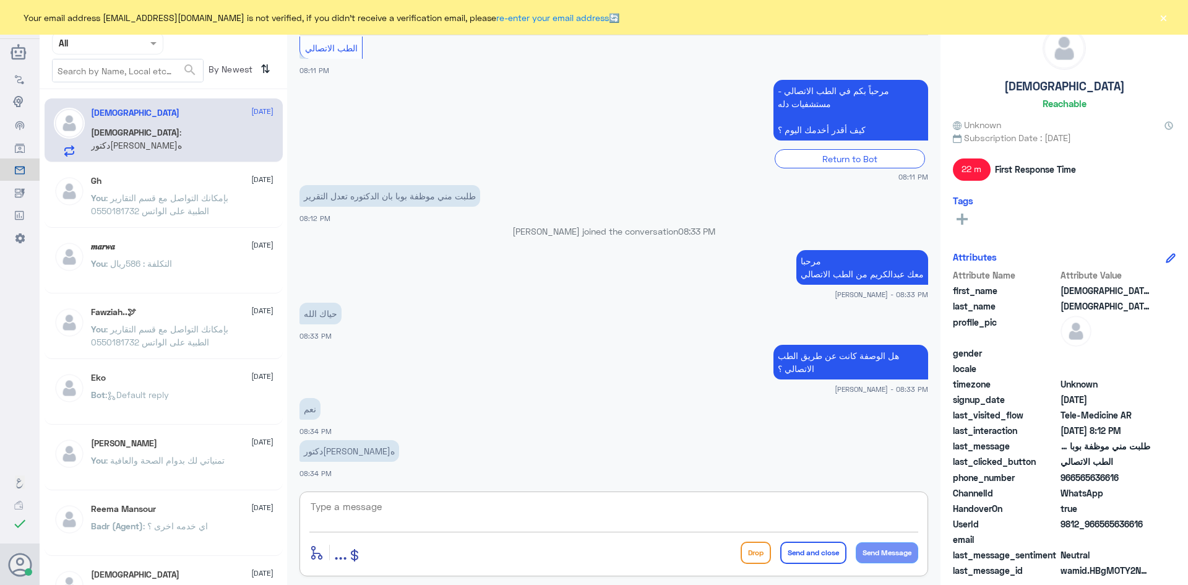
click at [555, 513] on textarea at bounding box center [613, 513] width 609 height 30
type textarea "ممكن تزوديني برقم الملف او رقم الهوية"
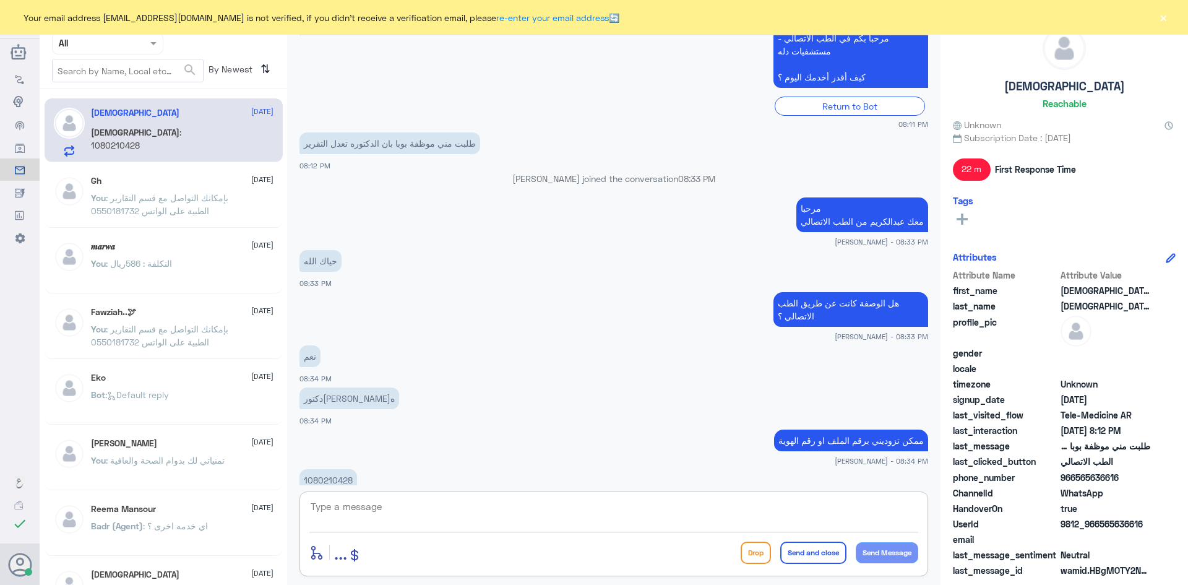
scroll to position [925, 0]
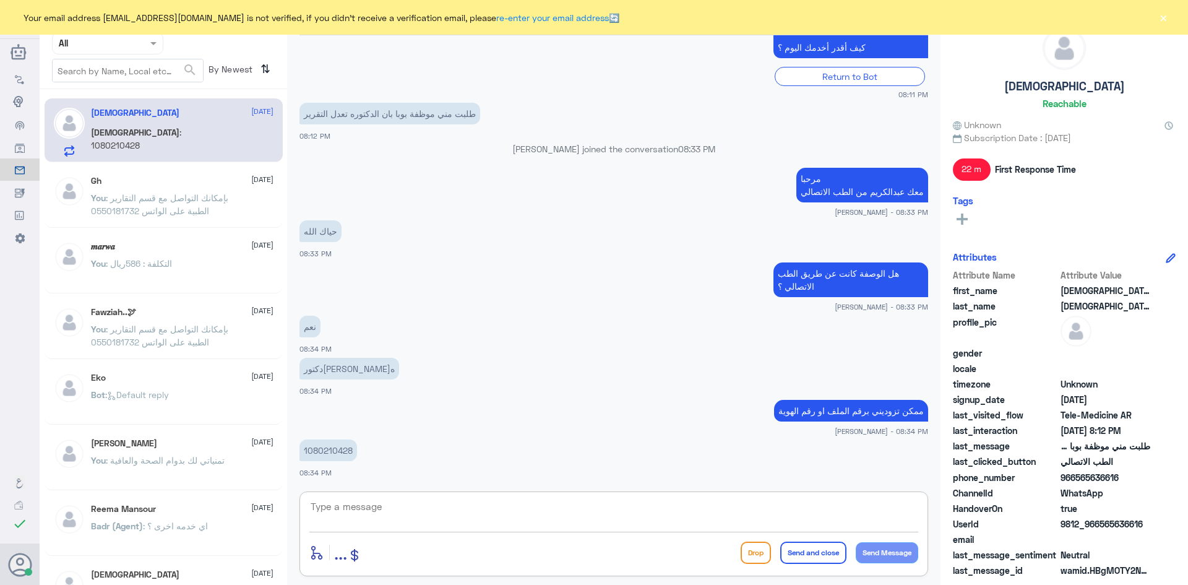
click at [598, 508] on textarea at bounding box center [613, 513] width 609 height 30
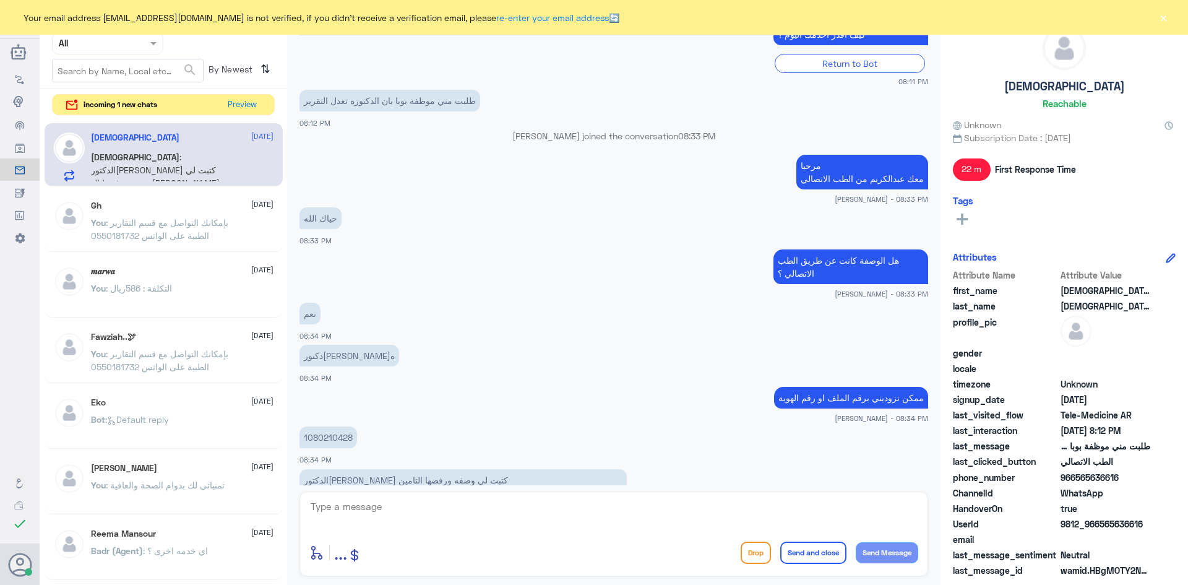
scroll to position [993, 0]
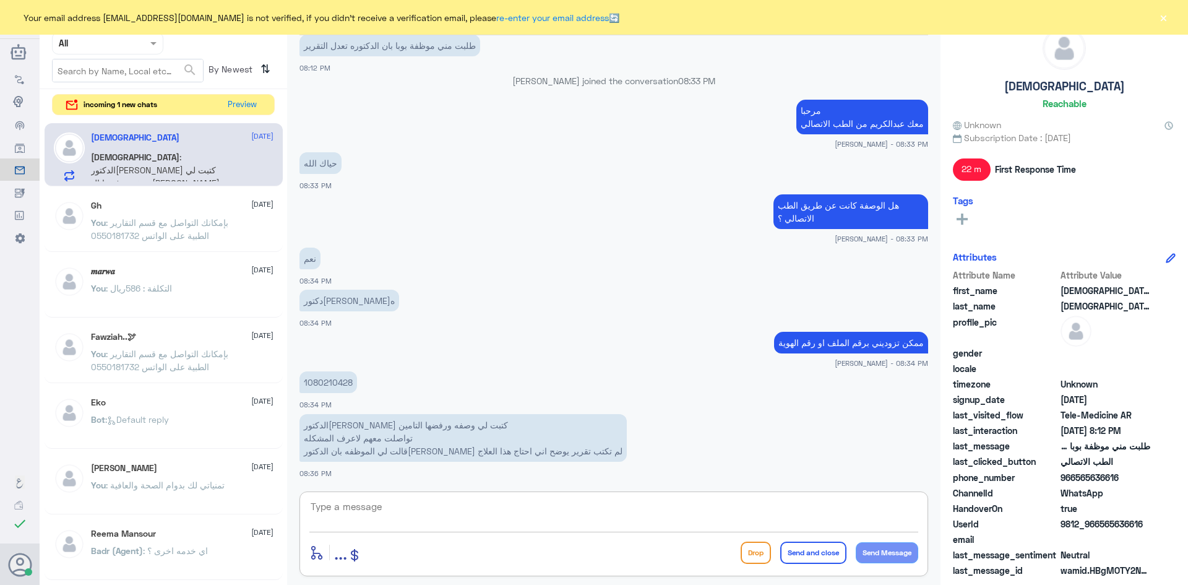
click at [651, 491] on div "enter flow name ... Drop Send and close Send Message" at bounding box center [614, 533] width 629 height 85
click at [652, 505] on textarea at bounding box center [613, 513] width 609 height 30
click at [691, 509] on textarea "تواصلت مع الدكتورة وقالت انها راح تغير التقرير وتكتب تقرير" at bounding box center [613, 513] width 609 height 30
drag, startPoint x: 708, startPoint y: 517, endPoint x: 696, endPoint y: 535, distance: 21.1
click at [706, 519] on textarea "تواصلت مع الدكتورة وقالت انها راح تغير التقرير وتكتب تقرير" at bounding box center [613, 513] width 609 height 30
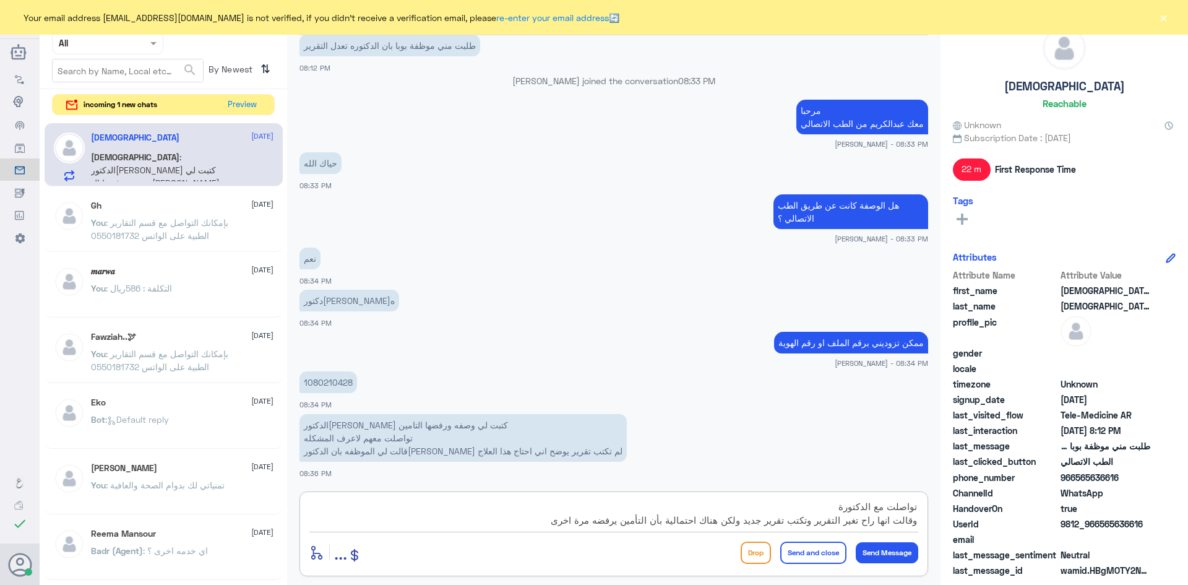
type textarea "تواصلت مع الدكتورة وقالت انها راح تغير التقرير وتكتب تقرير جديد ولكن هناك احتما…"
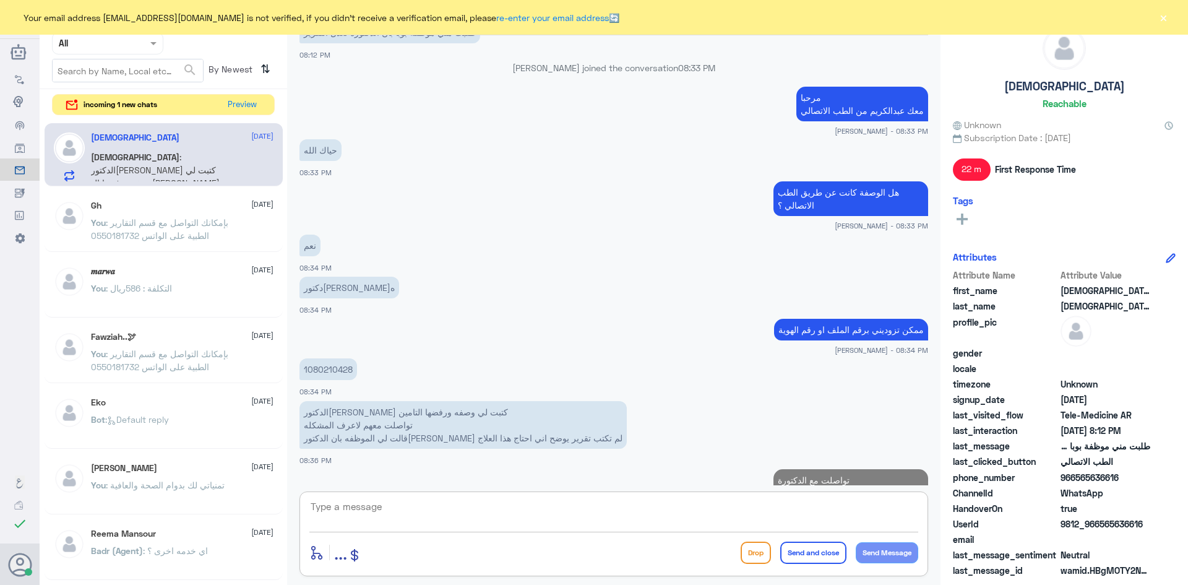
scroll to position [1071, 0]
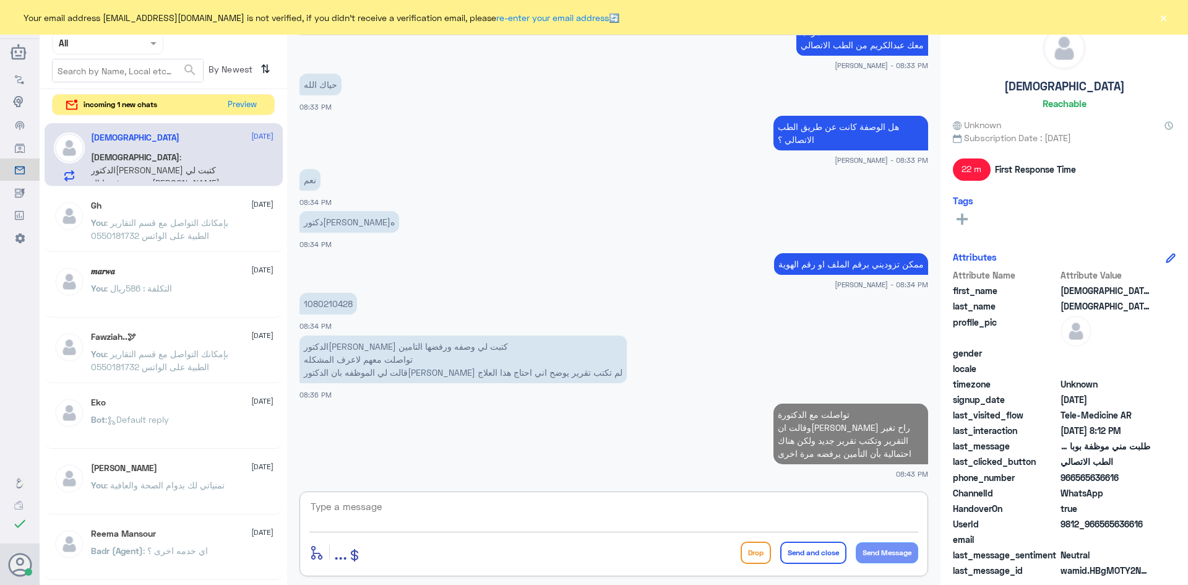
click at [658, 517] on textarea at bounding box center [613, 513] width 609 height 30
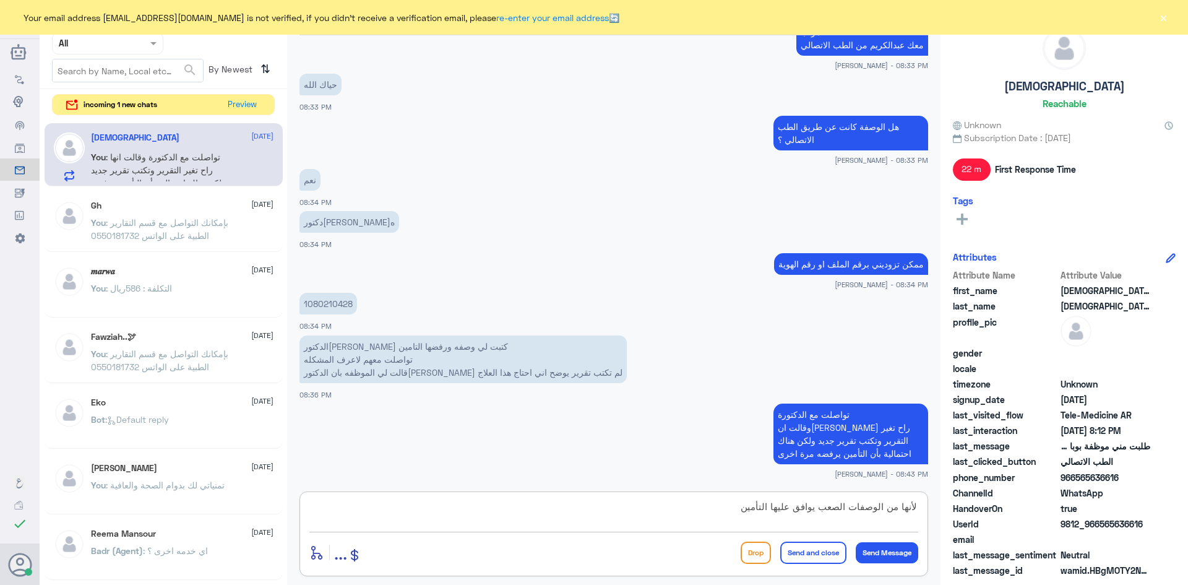
type textarea "لأنها من الوصفات الصعب يوافق عليها التأمين"
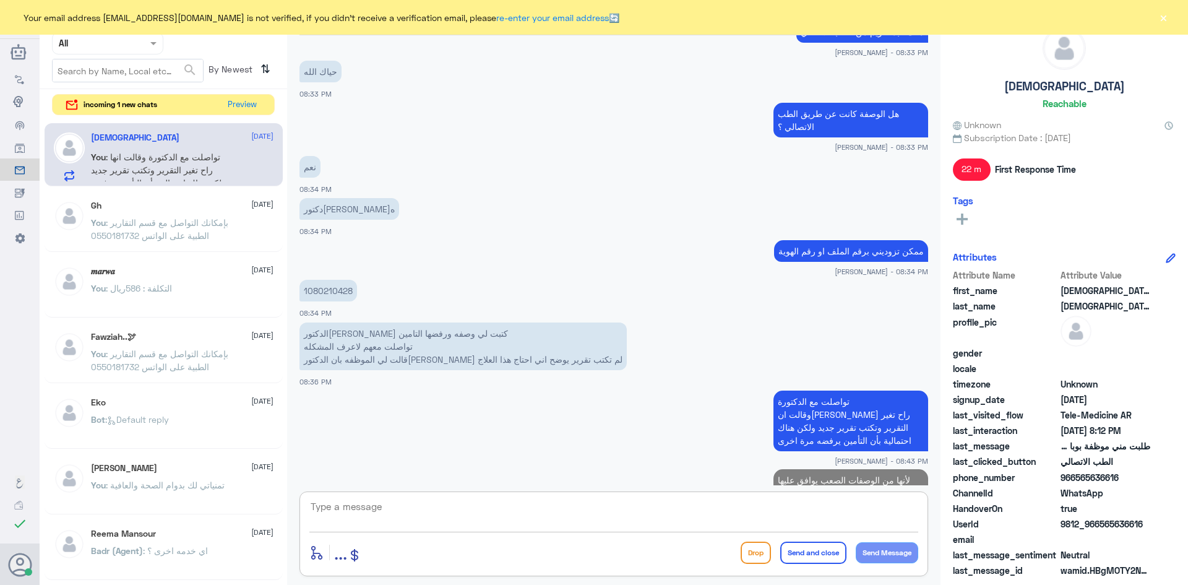
scroll to position [1124, 0]
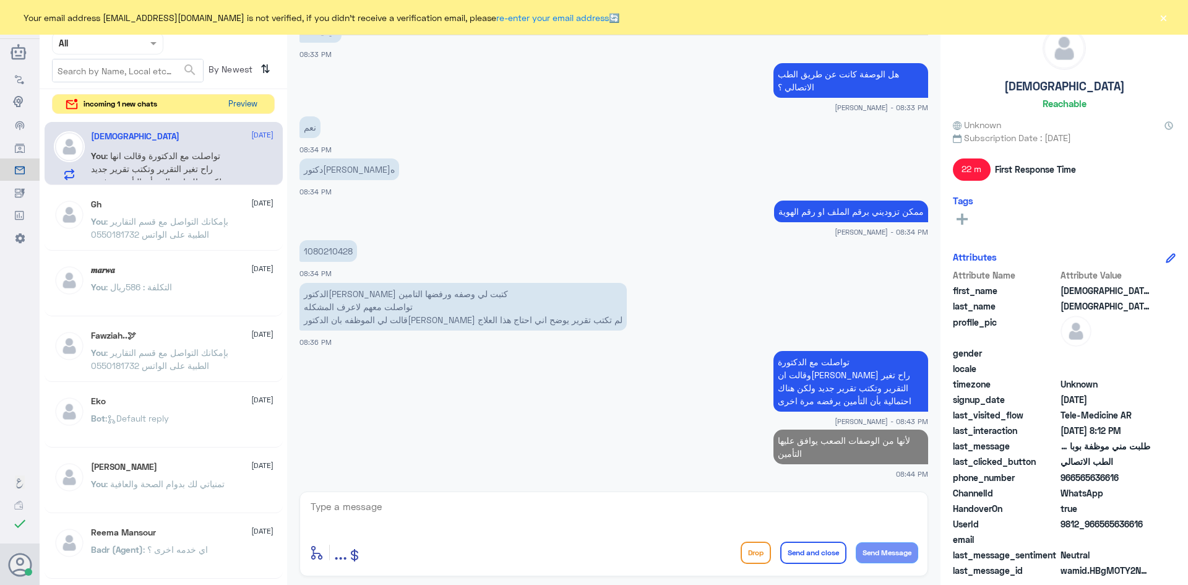
click at [245, 108] on button "Preview" at bounding box center [242, 104] width 38 height 19
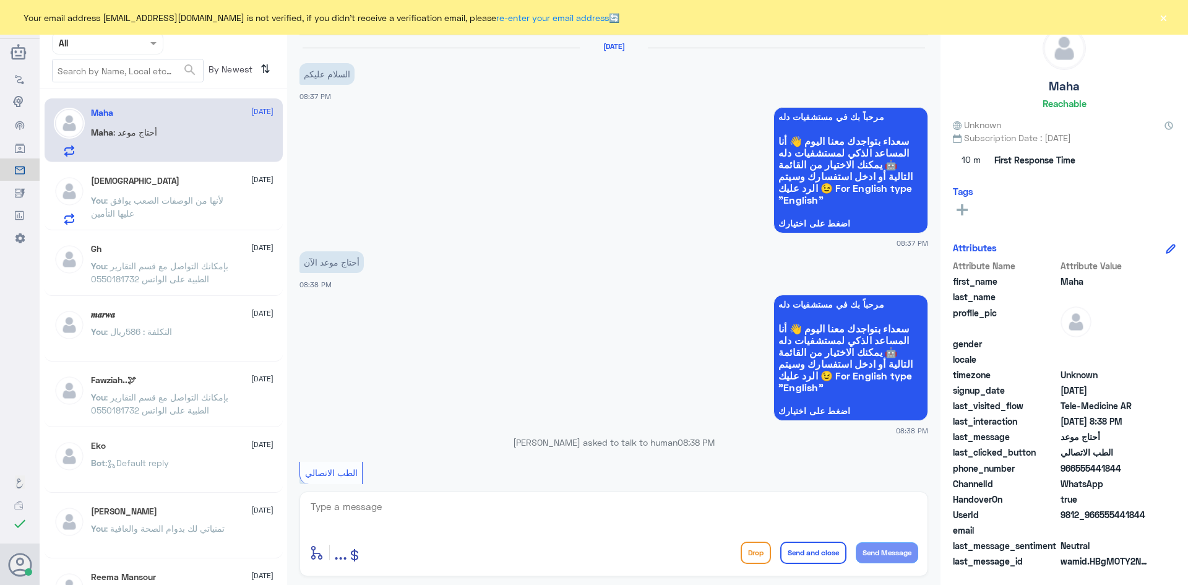
scroll to position [170, 0]
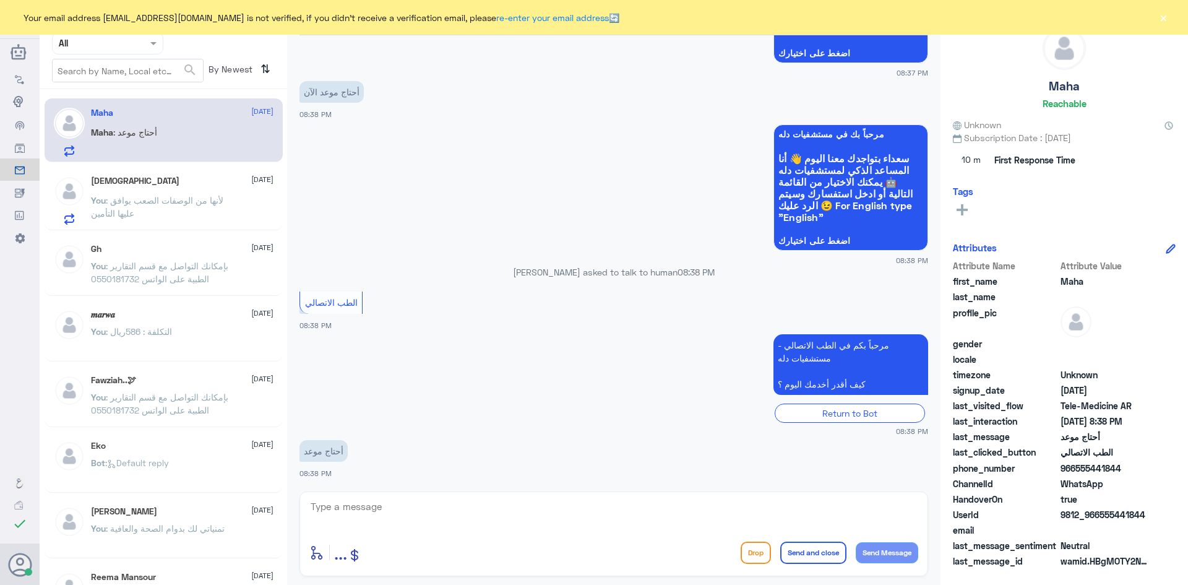
click at [398, 509] on textarea at bounding box center [613, 513] width 609 height 30
paste textarea "مرحبا معك [PERSON_NAME] من الطب الاتصالي"
type textarea "مرحبا معك [PERSON_NAME] من الطب الاتصالي"
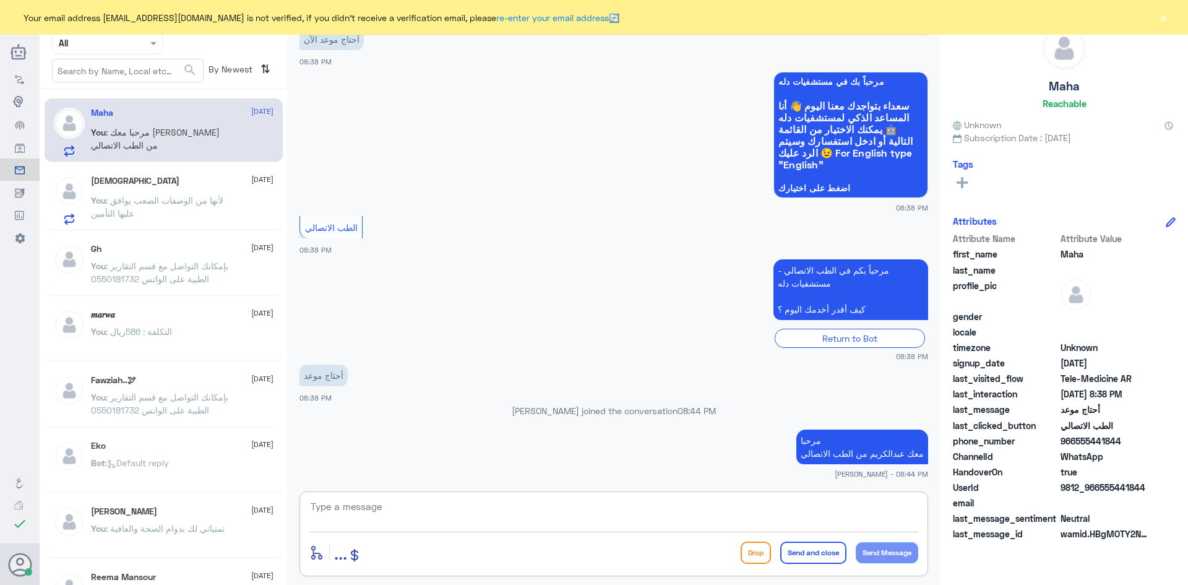
paste textarea "بإمكانك حجز موعد عن طريق التطبيق أو بالاتصال على الرقم الموحد 920012222"
type textarea "بإمكانك حجز موعد عن طريق التطبيق أو بالاتصال على الرقم الموحد 920012222"
click at [795, 556] on button "Send and close" at bounding box center [814, 553] width 66 height 22
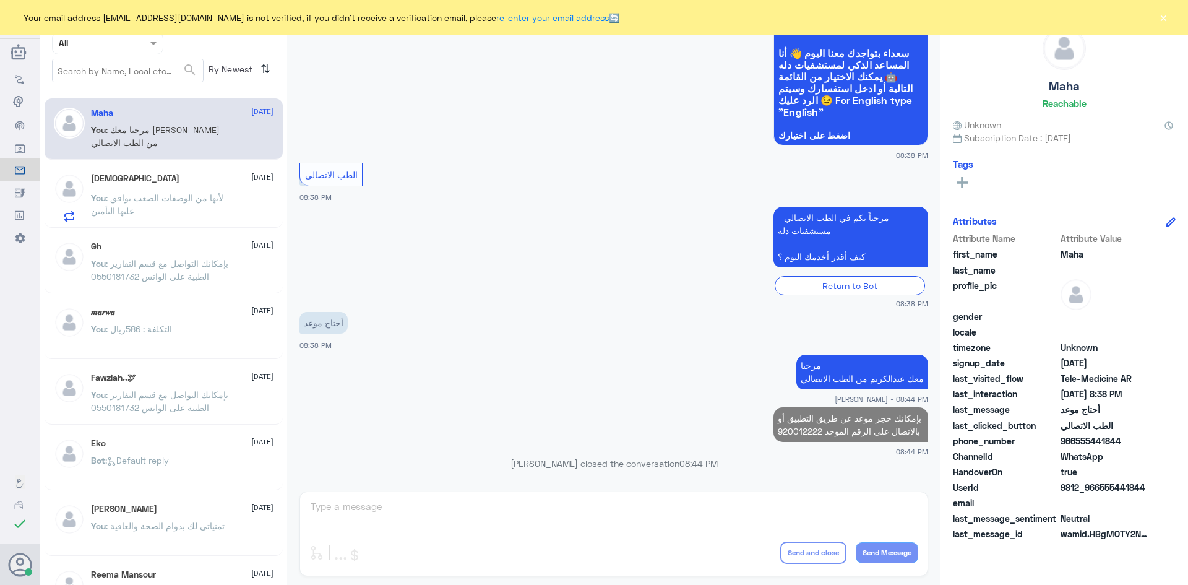
click at [223, 207] on p "You : لأنها من الوصفات الصعب يوافق عليها التأمين" at bounding box center [160, 206] width 139 height 31
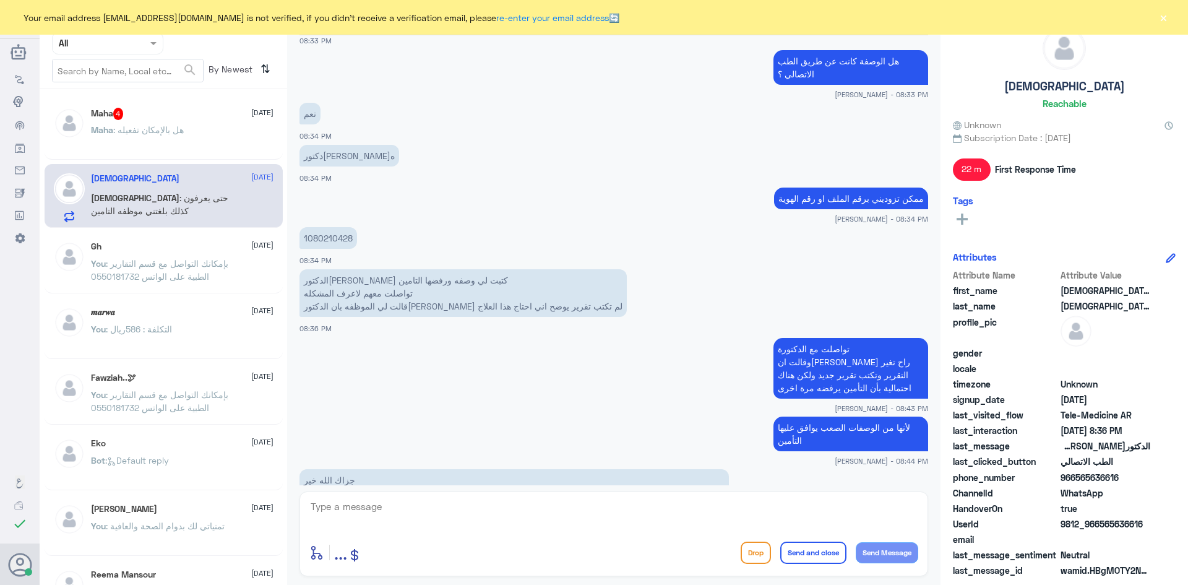
scroll to position [734, 0]
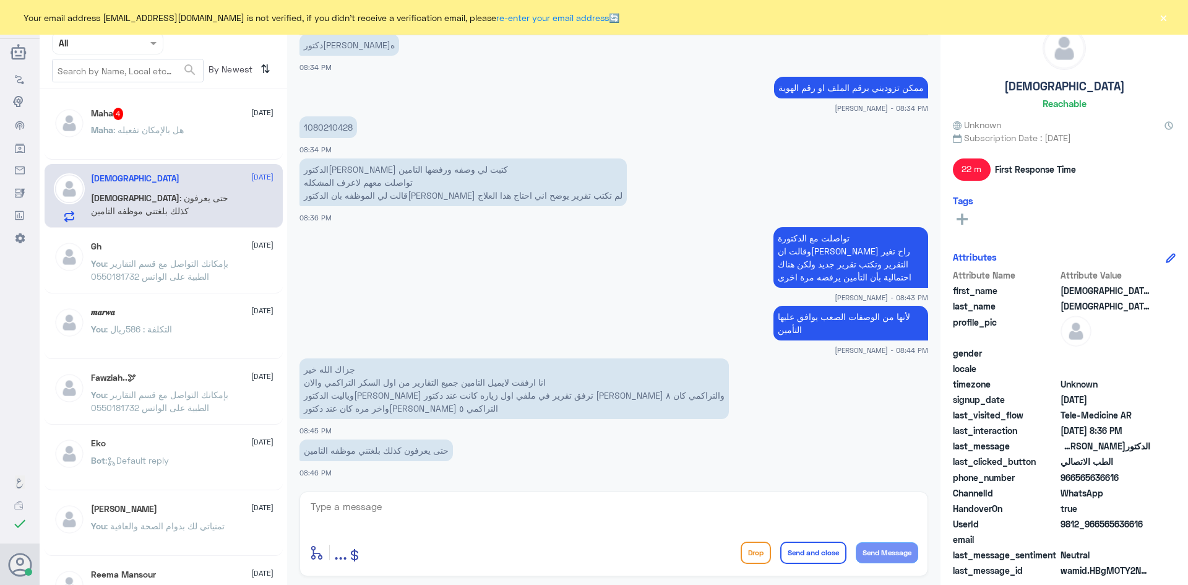
click at [184, 128] on span ": هل بالإمكان تفعيله" at bounding box center [148, 129] width 71 height 11
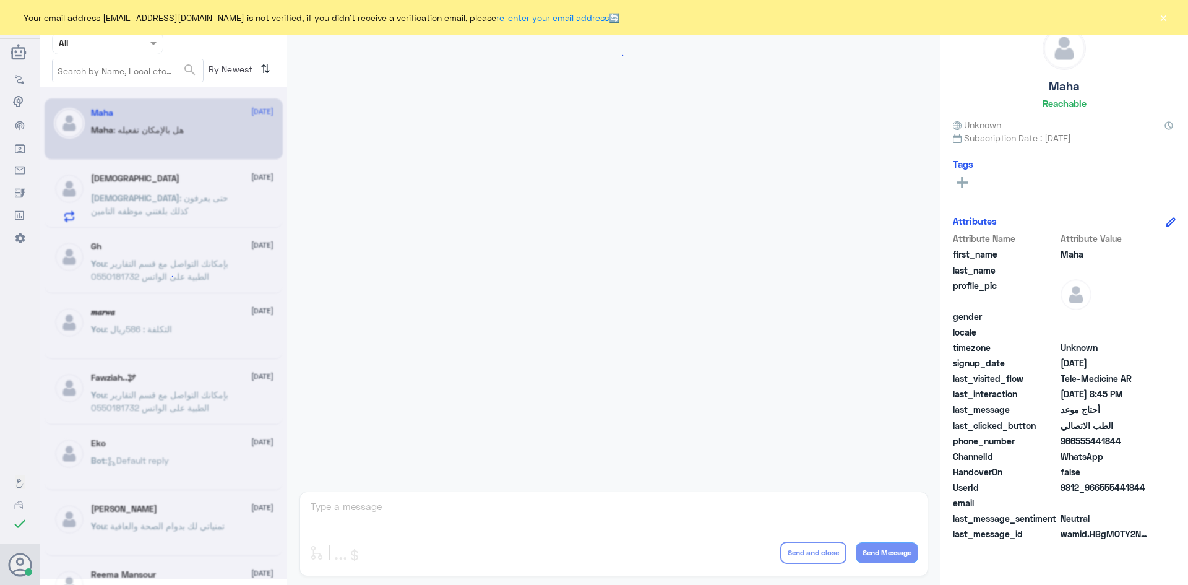
scroll to position [722, 0]
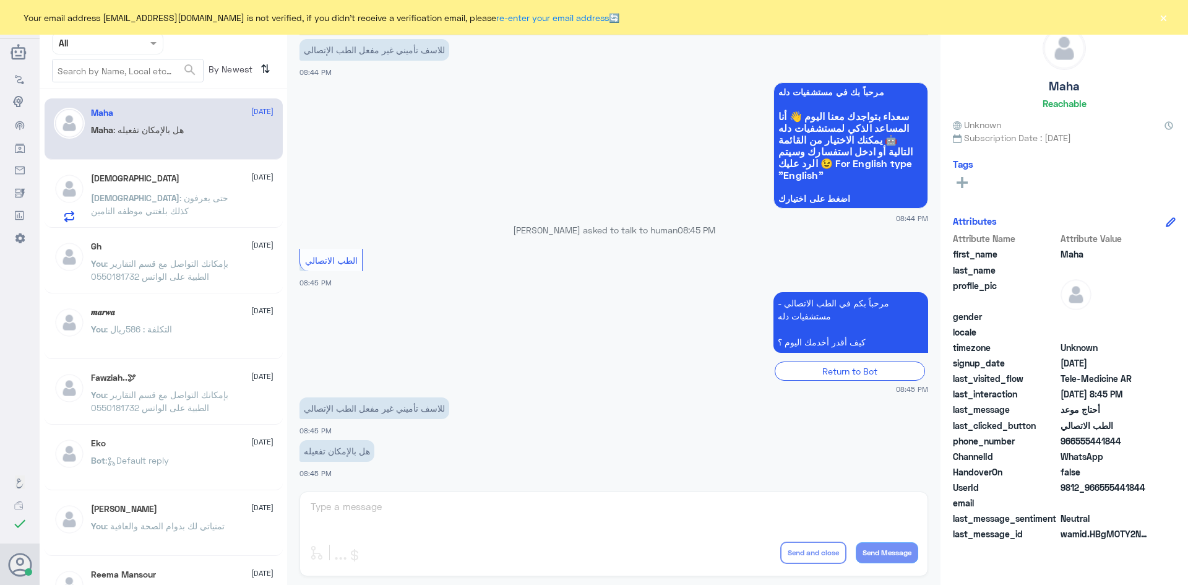
click at [441, 511] on div "[PERSON_NAME] Human Handover [DATE] مرحباً بك في مستشفيات دله سعداء بتواجدك معن…" at bounding box center [614, 294] width 654 height 589
click at [445, 496] on div "[PERSON_NAME] Human Handover [DATE] مرحباً بك في مستشفيات دله سعداء بتواجدك معن…" at bounding box center [614, 294] width 654 height 589
click at [426, 515] on div "[PERSON_NAME] Human Handover [DATE] مرحباً بك في مستشفيات دله سعداء بتواجدك معن…" at bounding box center [614, 294] width 654 height 589
click at [1167, 17] on button "×" at bounding box center [1164, 17] width 12 height 12
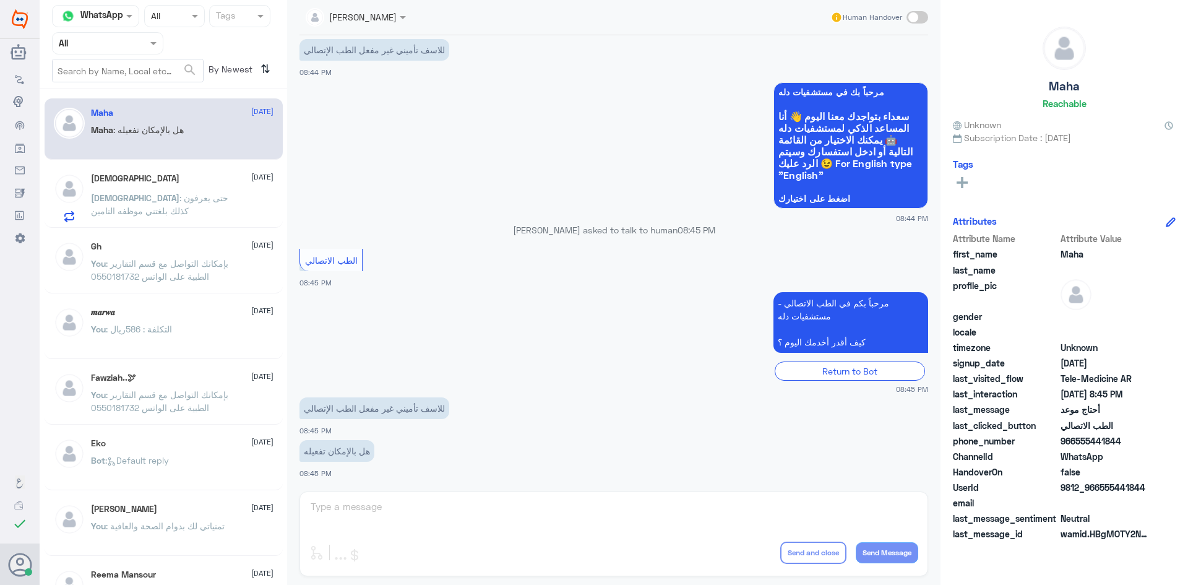
click at [923, 17] on span at bounding box center [918, 17] width 22 height 12
click at [0, 0] on input "checkbox" at bounding box center [0, 0] width 0 height 0
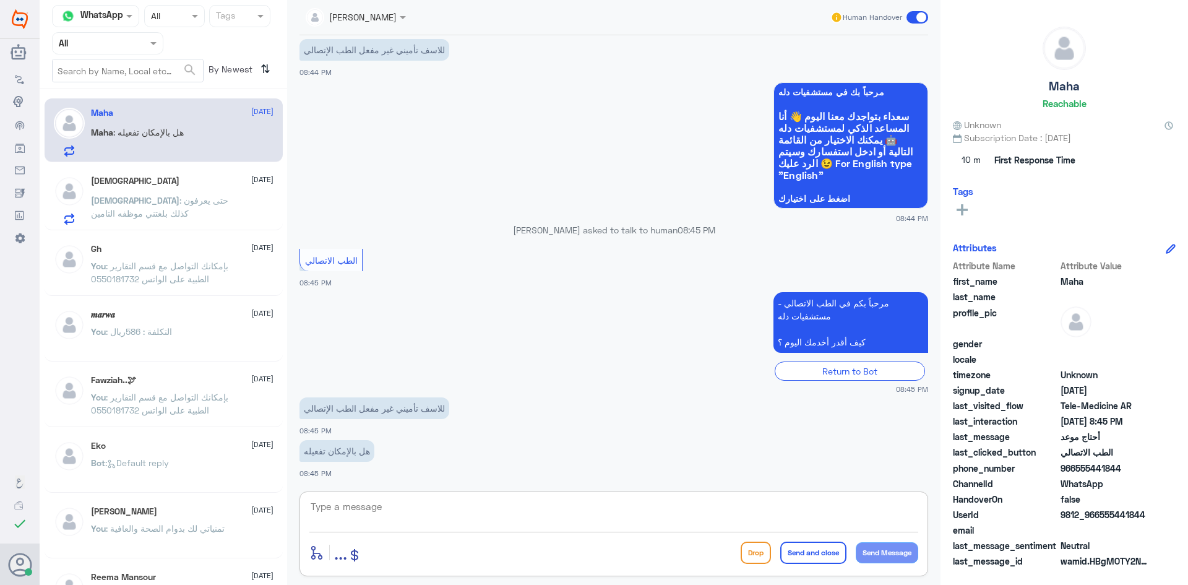
click at [537, 509] on textarea at bounding box center [613, 513] width 609 height 30
type textarea "ممكن تزوديني برقم الهوية او رقم الملف"
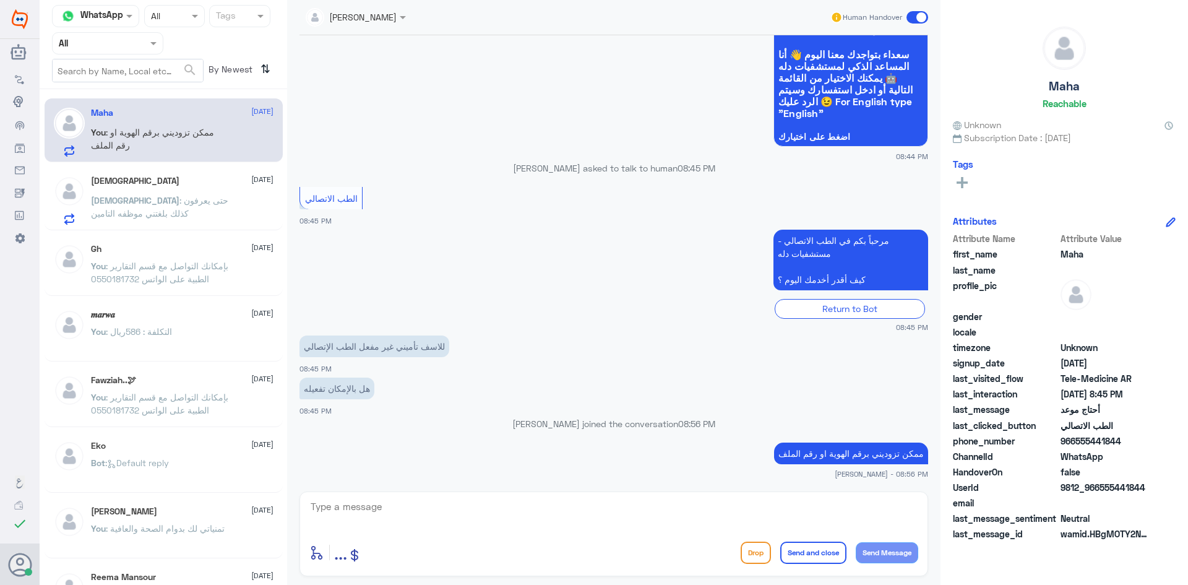
click at [1146, 511] on div "email" at bounding box center [1064, 503] width 223 height 15
drag, startPoint x: 1148, startPoint y: 488, endPoint x: 1100, endPoint y: 493, distance: 48.5
click at [1100, 493] on span "9812_966555441844" at bounding box center [1106, 487] width 90 height 13
copy span "555441844"
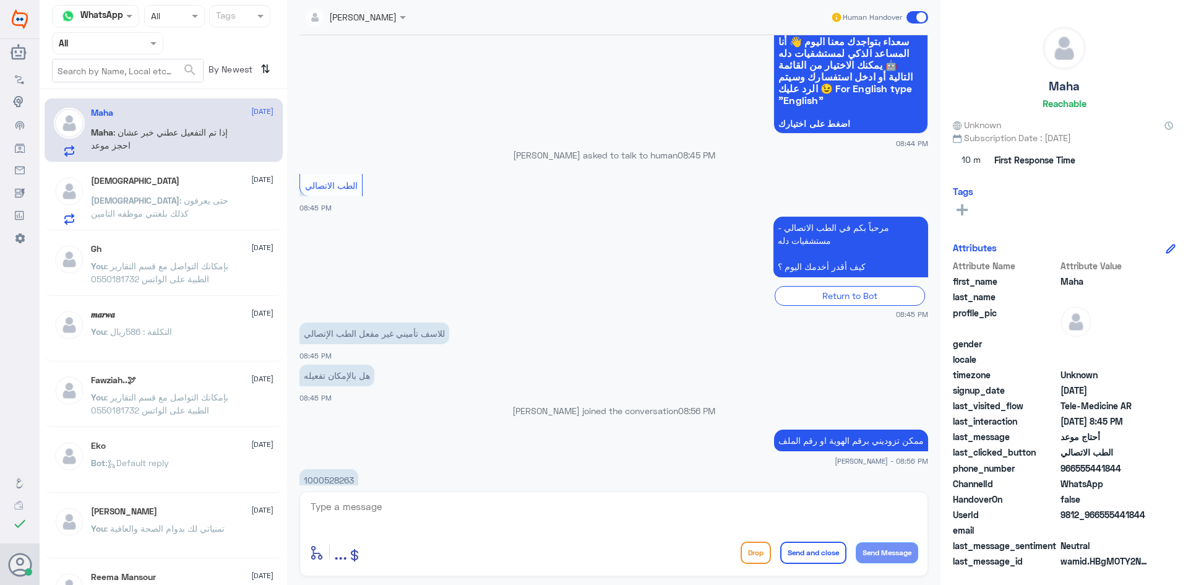
scroll to position [901, 0]
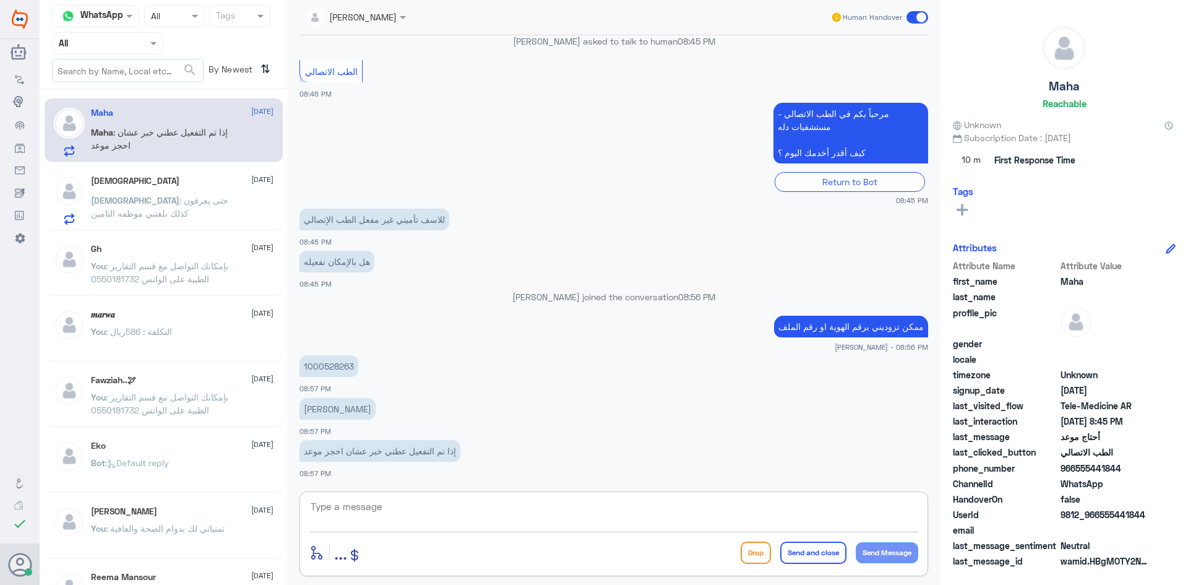
click at [669, 524] on textarea at bounding box center [613, 513] width 609 height 30
type textarea "تم التحديث الآن"
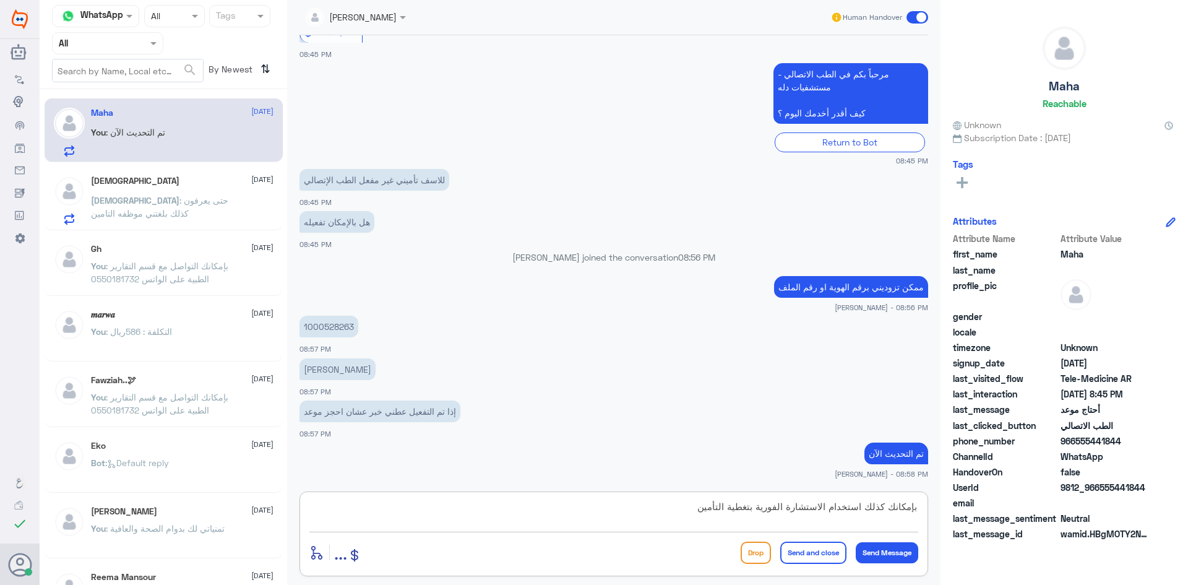
type textarea "بإمكانك كذلك استخدام الاستشارة الفورية بتغطية التأمين"
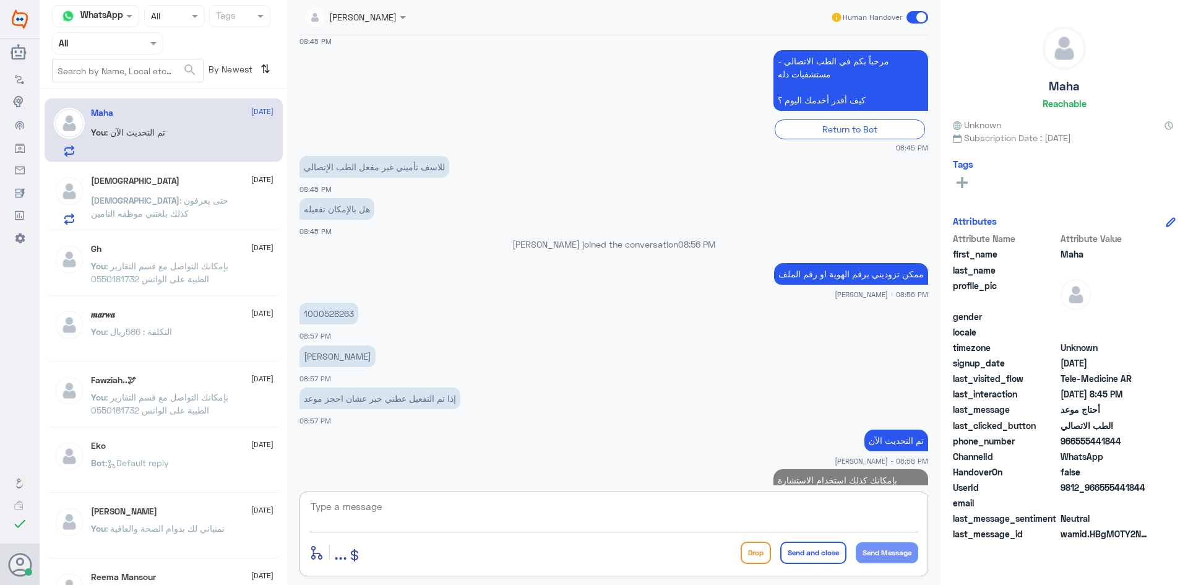
scroll to position [993, 0]
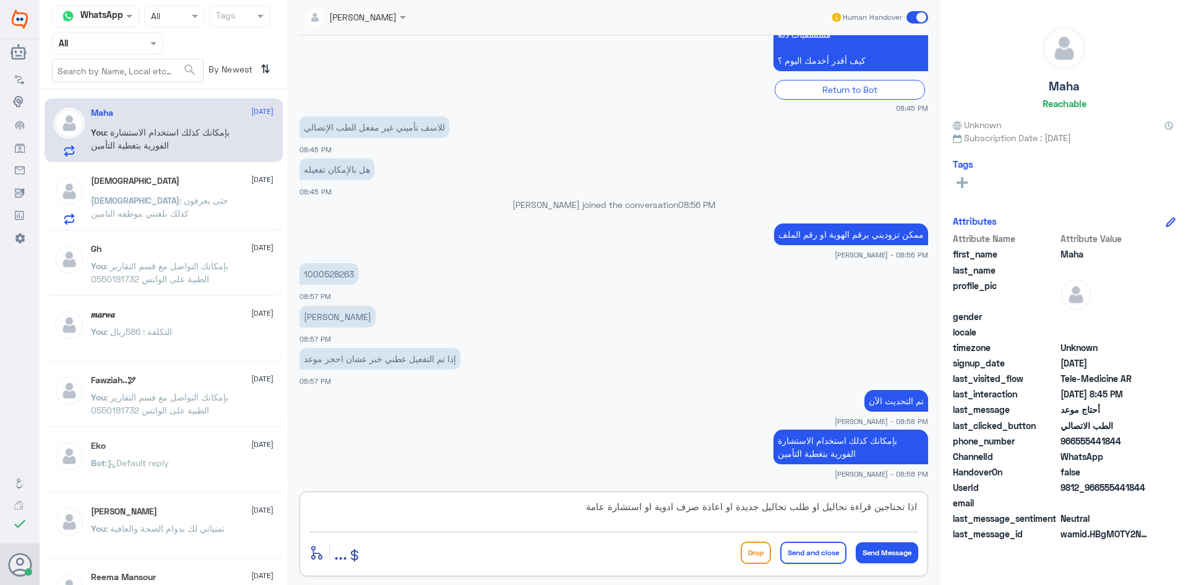
type textarea "اذا تحتاجين قراءة تحاليل او طلب تحاليل جديدة او اعادة صرف ادوية او استشارة عامة"
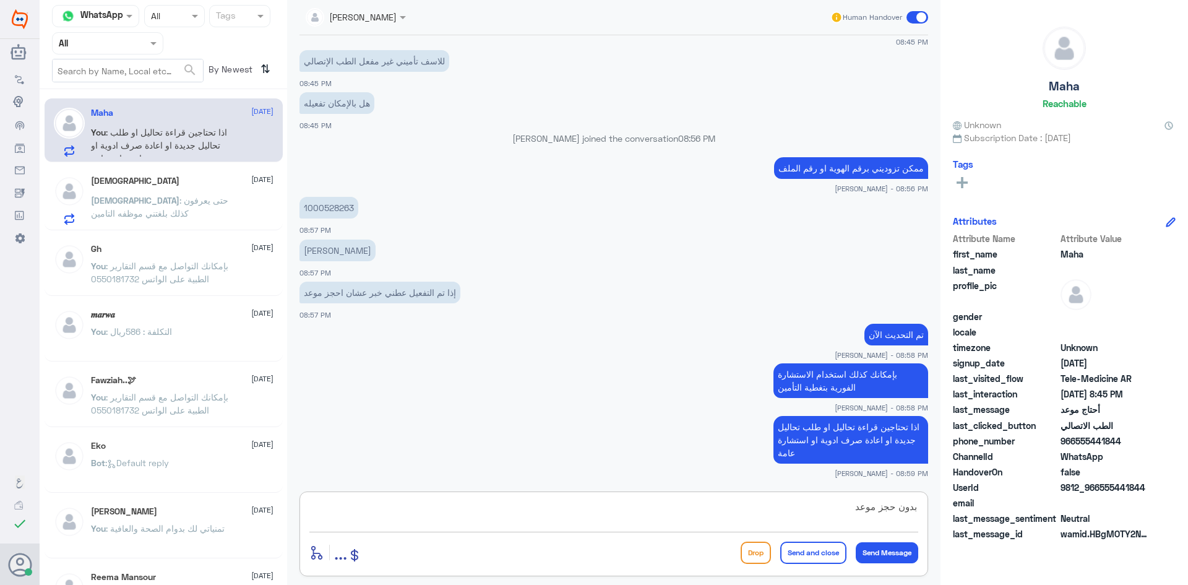
type textarea "بدون حجز موعد"
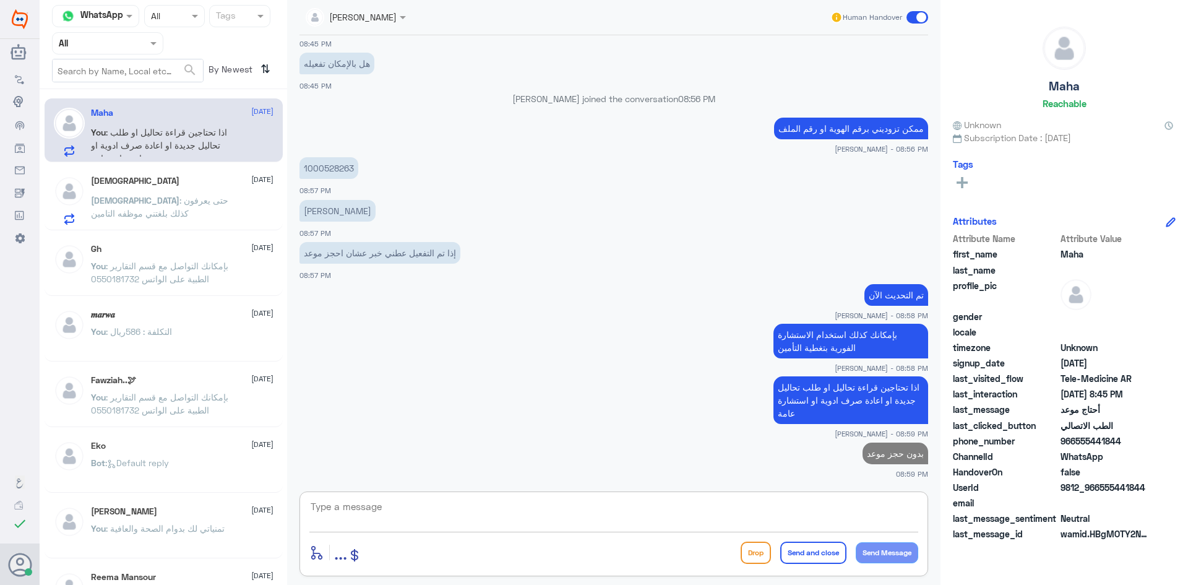
click at [180, 203] on span "[DEMOGRAPHIC_DATA]" at bounding box center [135, 200] width 89 height 11
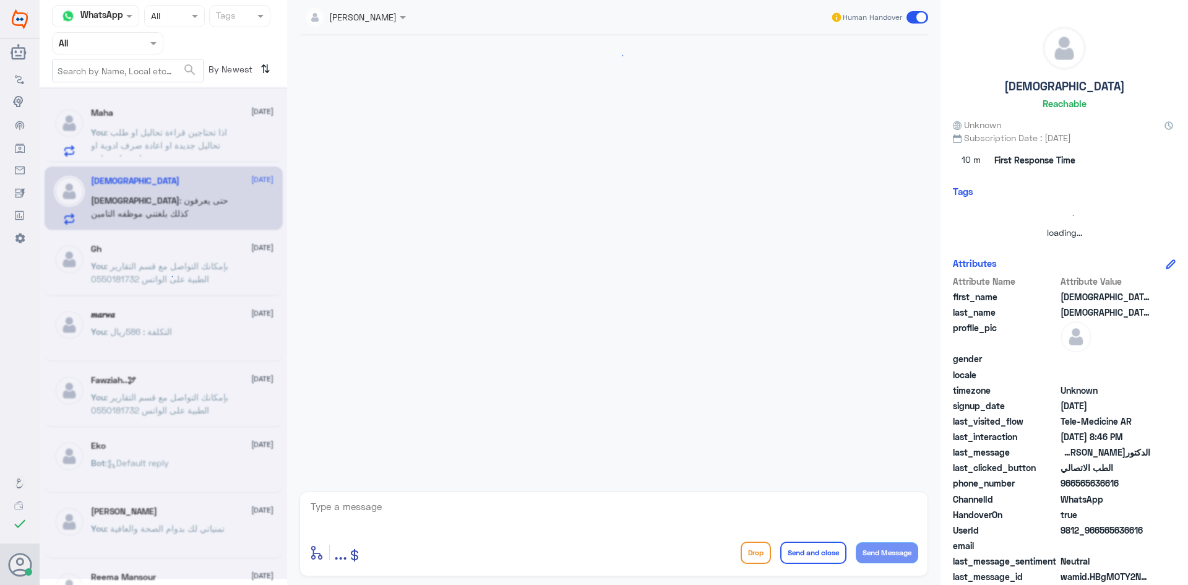
scroll to position [656, 0]
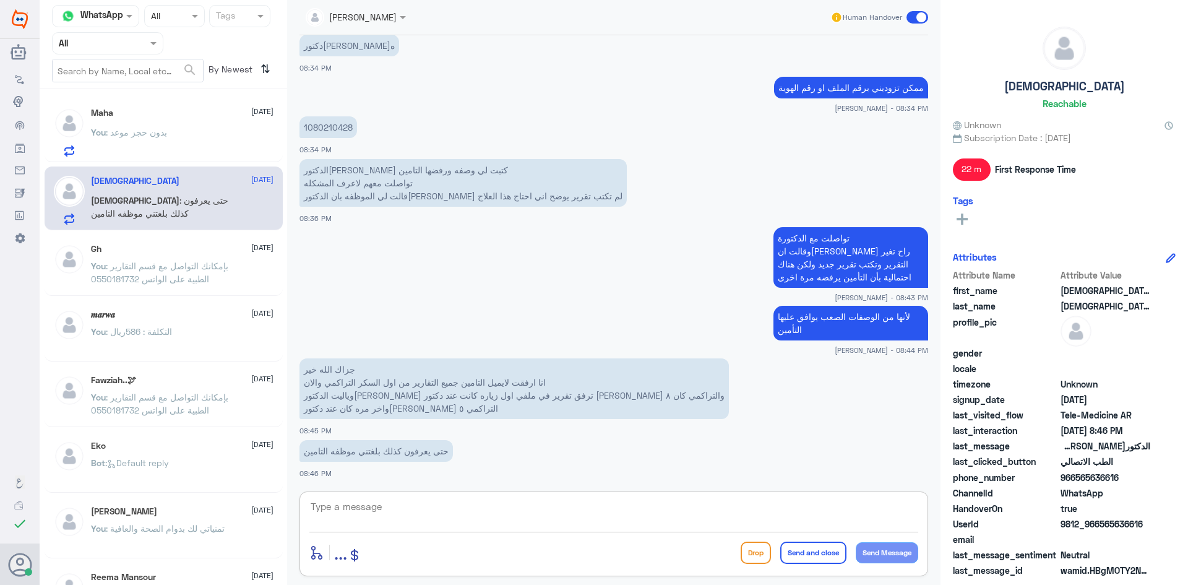
click at [420, 511] on textarea at bounding box center [613, 513] width 609 height 30
click at [493, 503] on textarea at bounding box center [613, 513] width 609 height 30
type textarea "تمام تم الارسال للدكتورة لافية وبإذن الله ترفق هذا في التقرير الجديد"
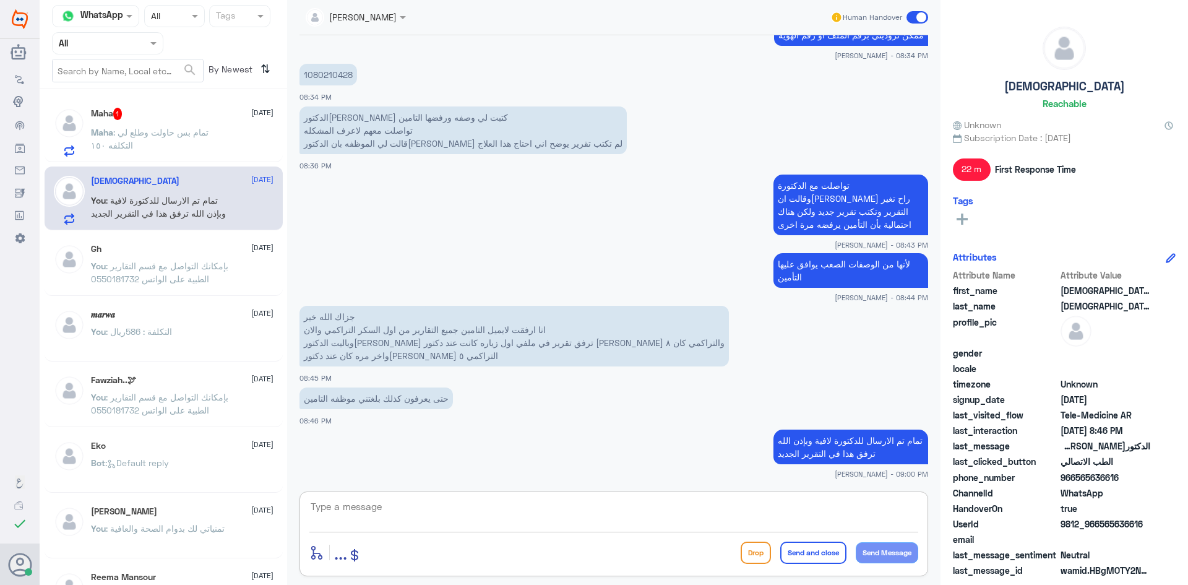
click at [178, 136] on span ": تمام بس حاولت وطلع لي التكلفه ١٥٠" at bounding box center [150, 139] width 118 height 24
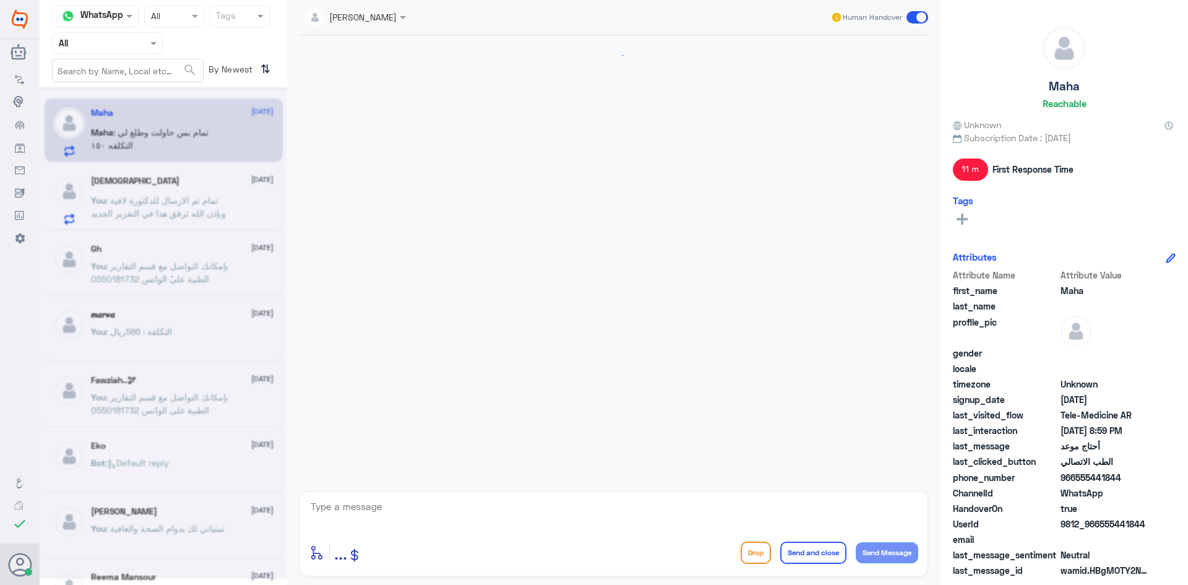
scroll to position [545, 0]
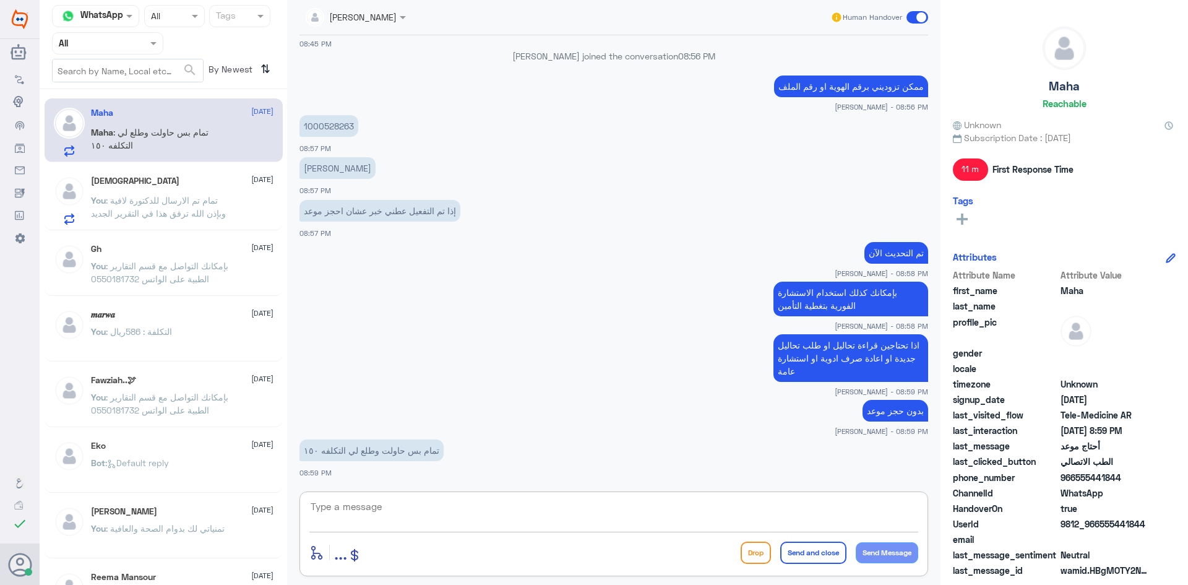
click at [494, 508] on textarea at bounding box center [613, 513] width 609 height 30
type textarea "الآن جربي"
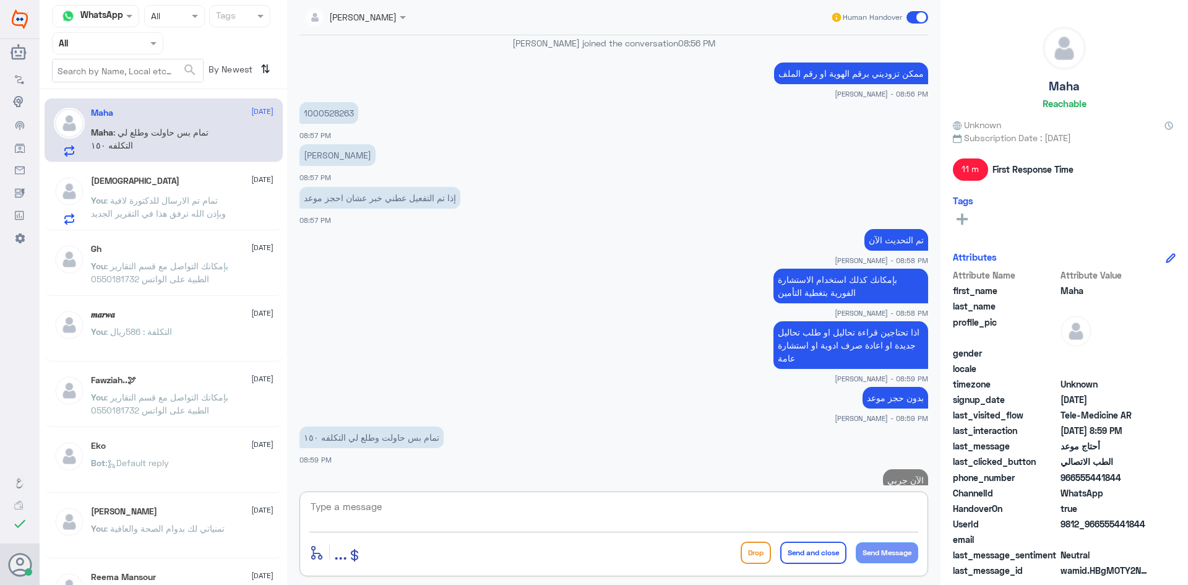
scroll to position [585, 0]
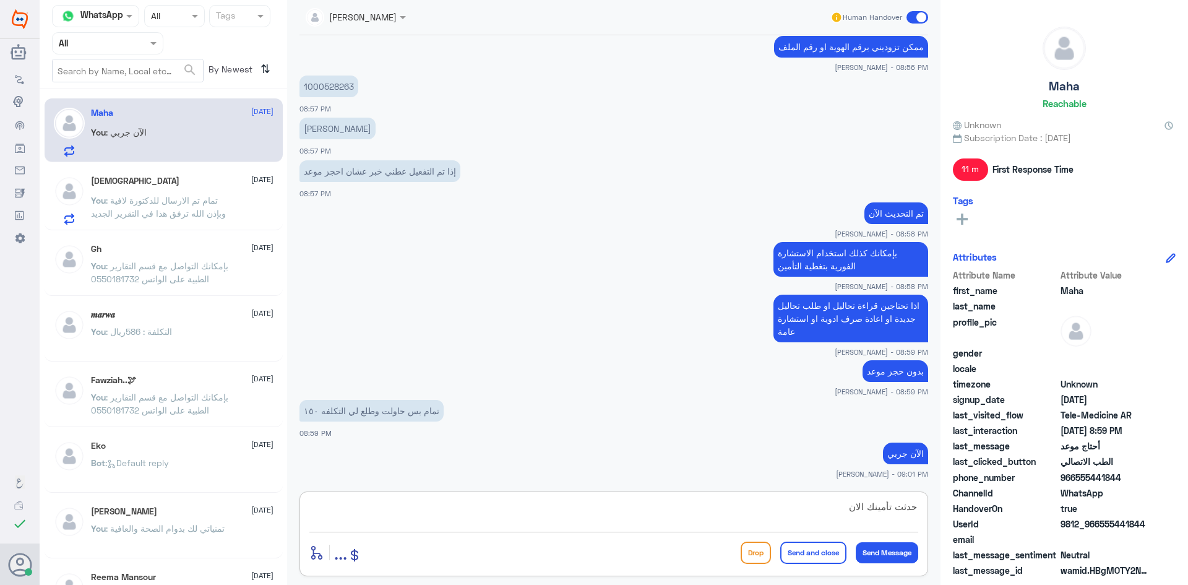
type textarea "حدثت تأمينك الان"
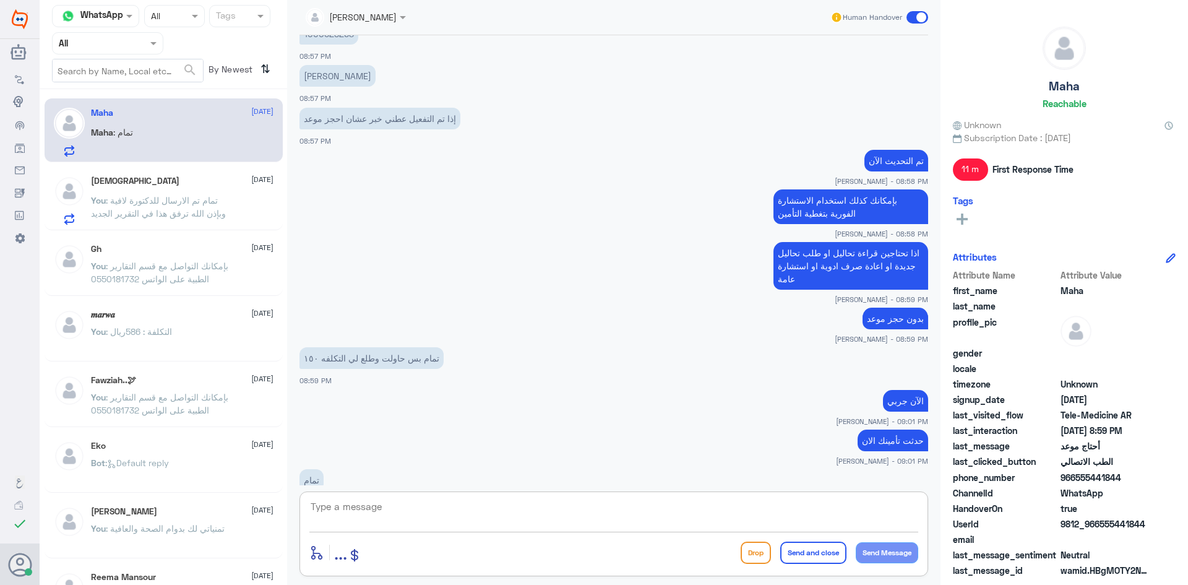
scroll to position [667, 0]
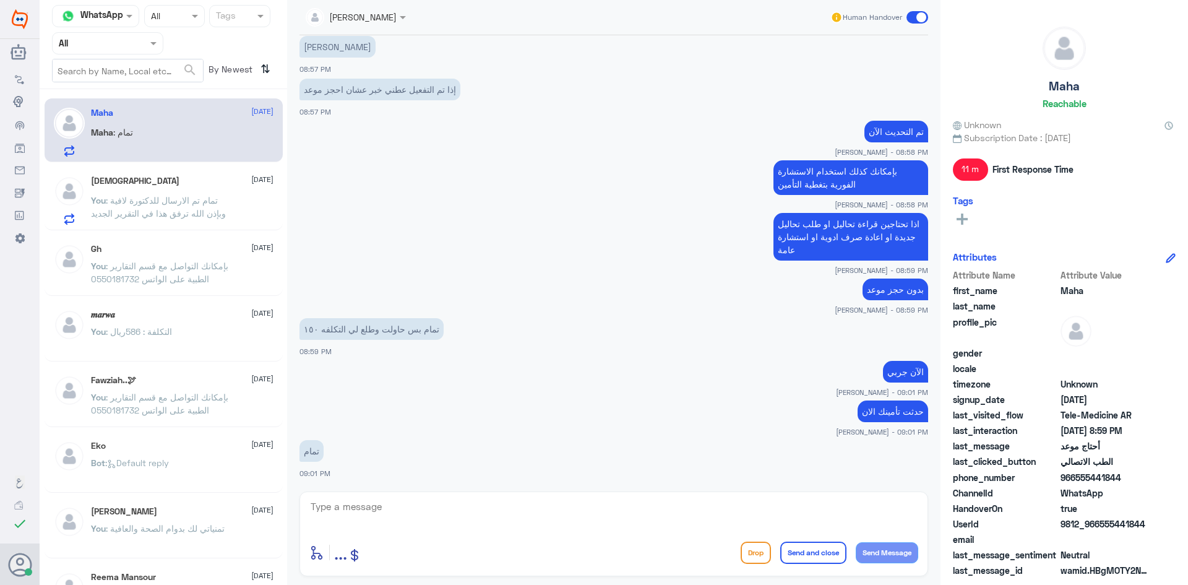
click at [202, 196] on span ": تمام تم الارسال للدكتورة لافية وبإذن الله ترفق هذا في التقرير الجديد" at bounding box center [158, 207] width 135 height 24
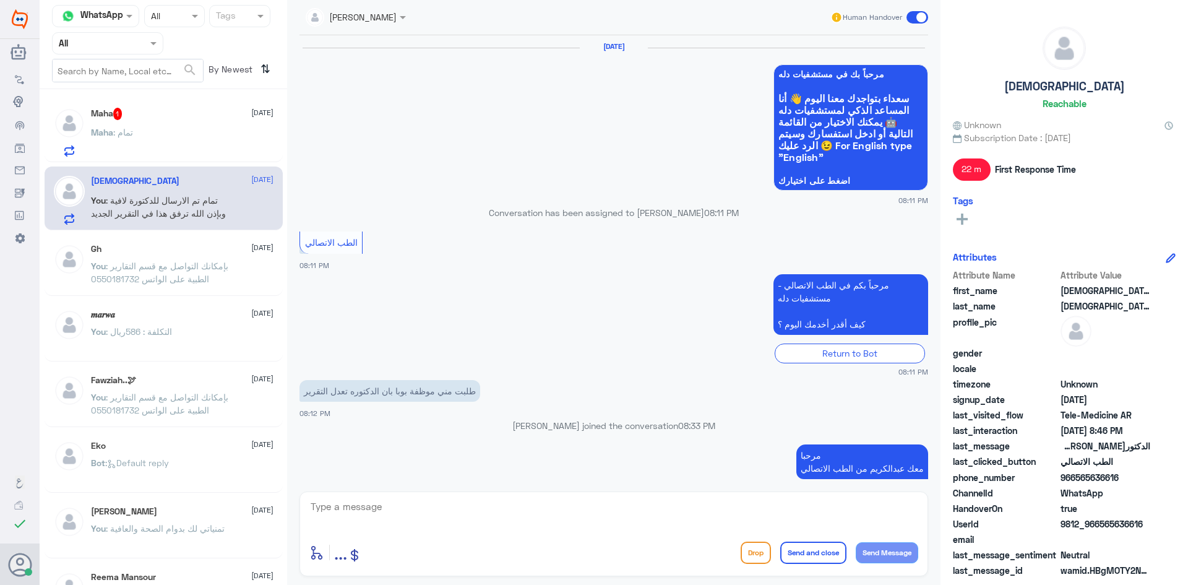
scroll to position [666, 0]
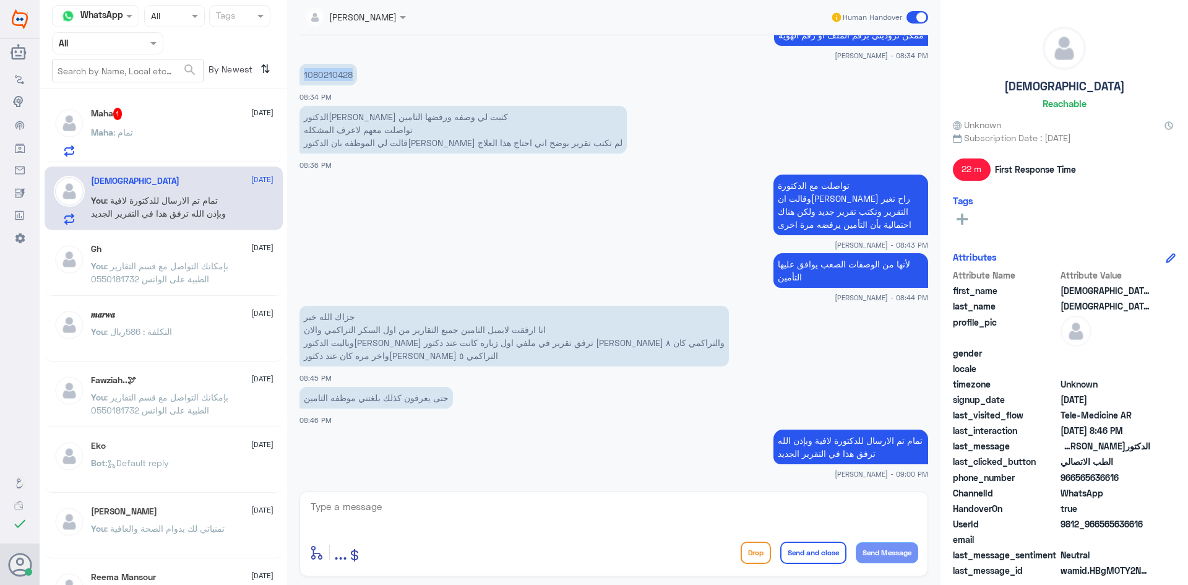
drag, startPoint x: 353, startPoint y: 74, endPoint x: 303, endPoint y: 79, distance: 50.9
click at [303, 79] on p "1080210428" at bounding box center [329, 75] width 58 height 22
copy p "1080210428"
click at [183, 118] on div "Maha 1 2 October" at bounding box center [182, 114] width 183 height 12
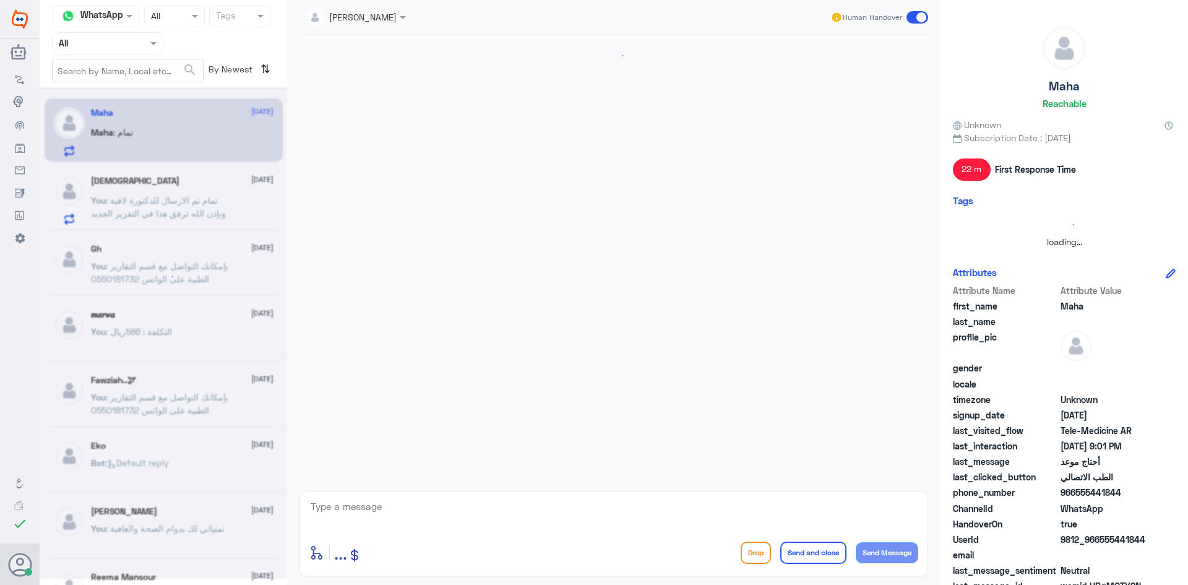
scroll to position [547, 0]
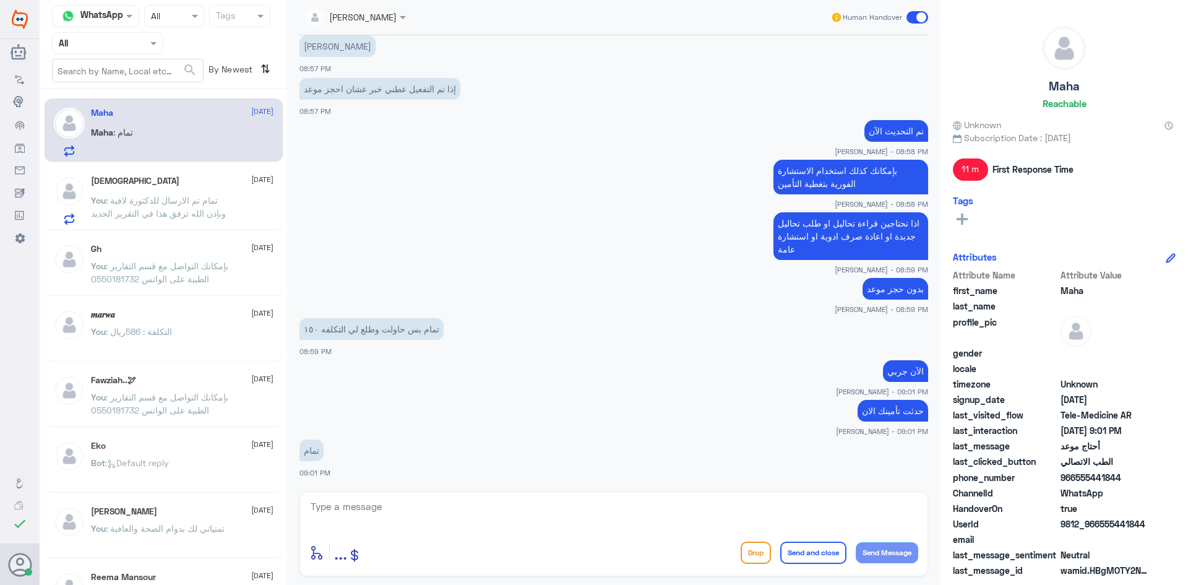
click at [907, 15] on span at bounding box center [918, 17] width 22 height 12
click at [0, 0] on input "checkbox" at bounding box center [0, 0] width 0 height 0
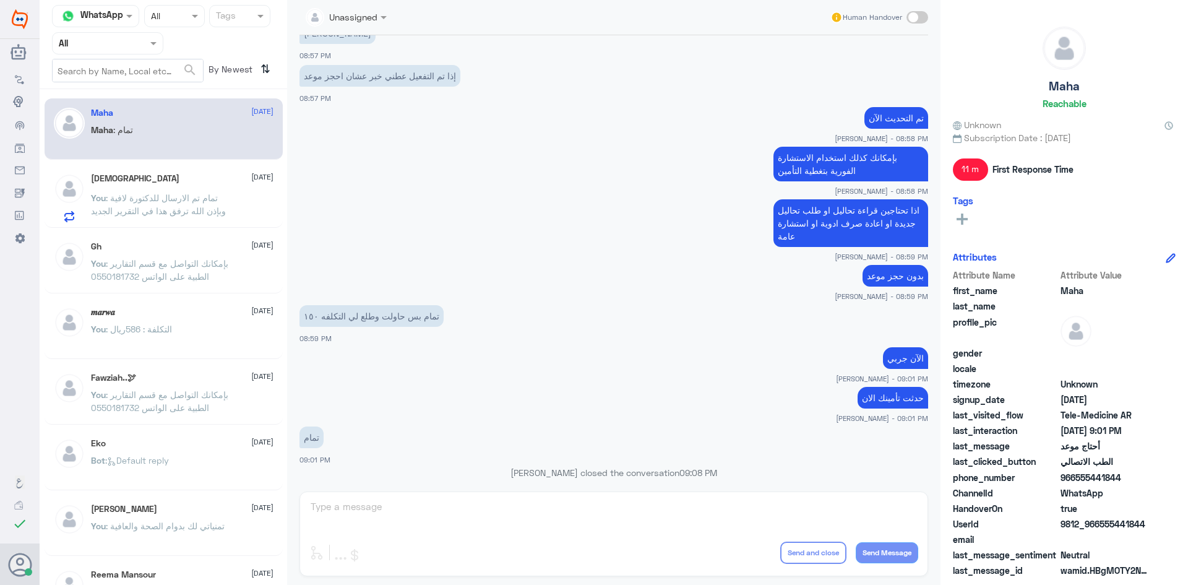
scroll to position [569, 0]
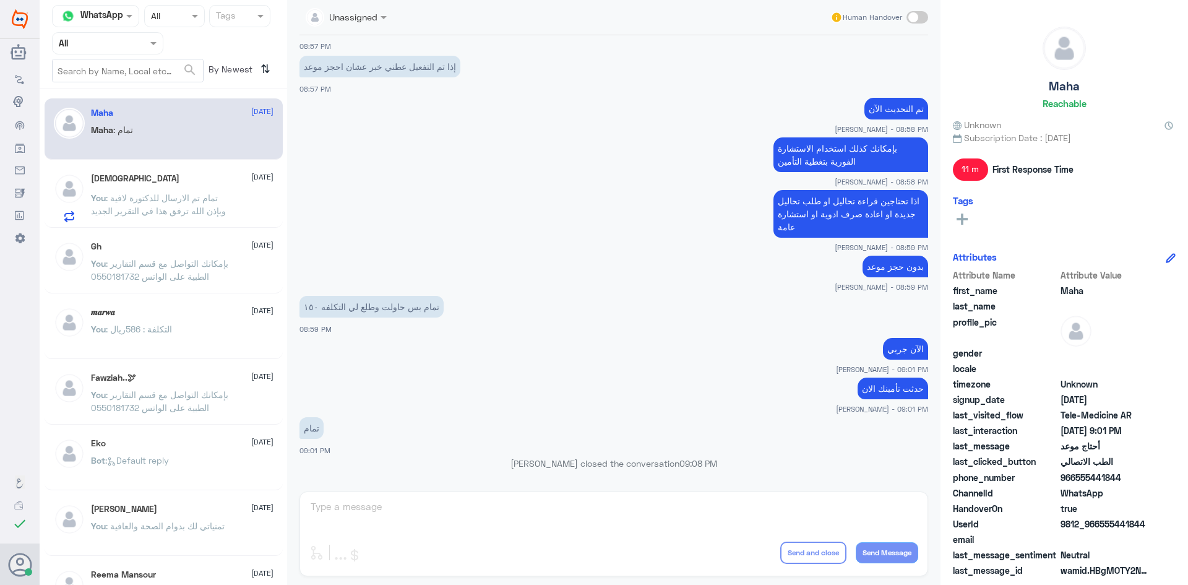
click at [212, 216] on span ": تمام تم الارسال للدكتورة لافية وبإذن الله ترفق هذا في التقرير الجديد" at bounding box center [158, 205] width 135 height 24
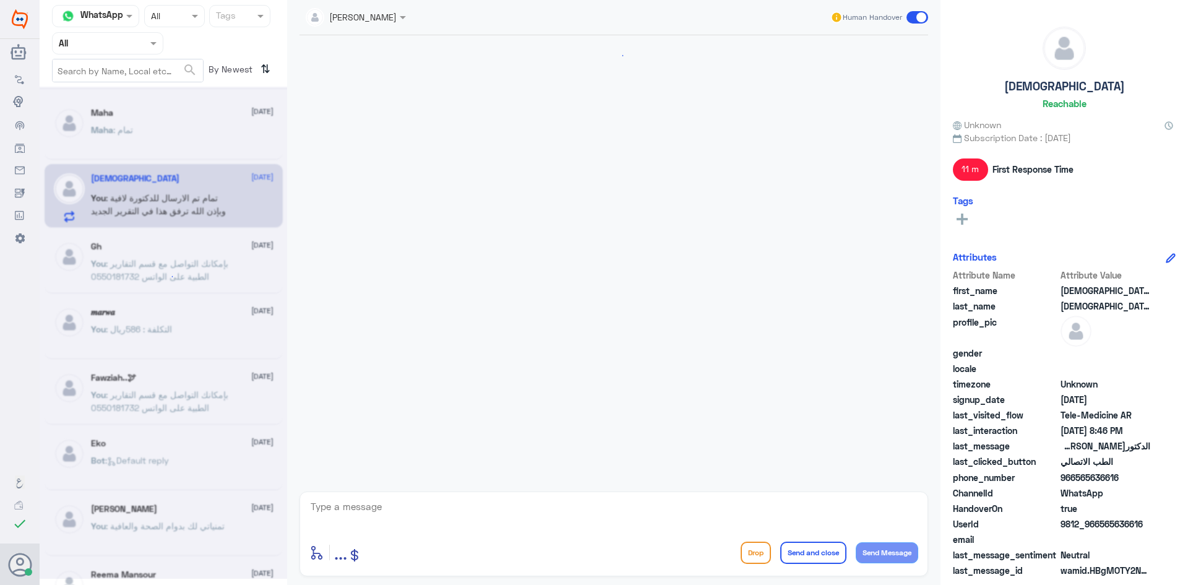
scroll to position [666, 0]
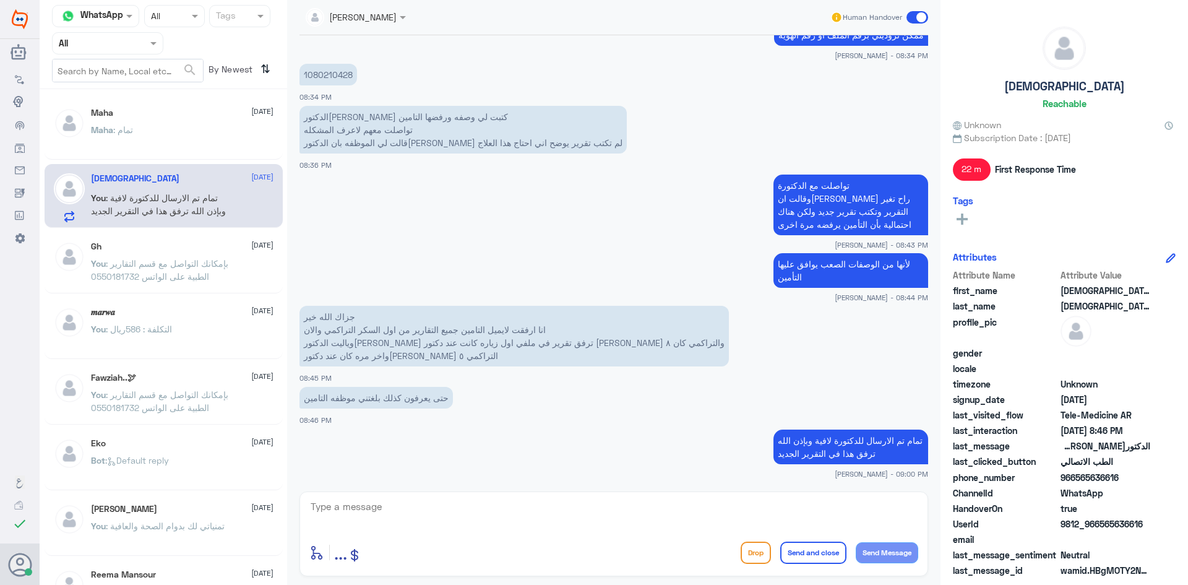
click at [912, 15] on span at bounding box center [918, 17] width 22 height 12
click at [0, 0] on input "checkbox" at bounding box center [0, 0] width 0 height 0
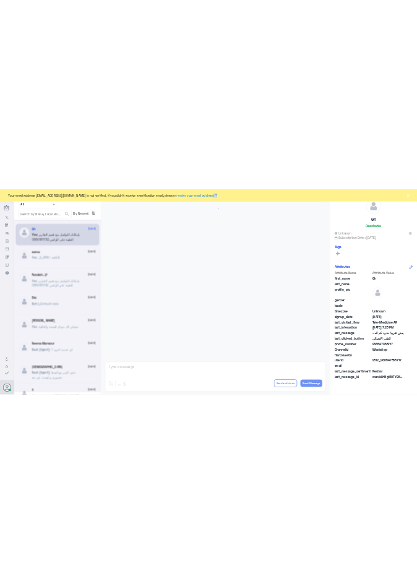
scroll to position [527, 0]
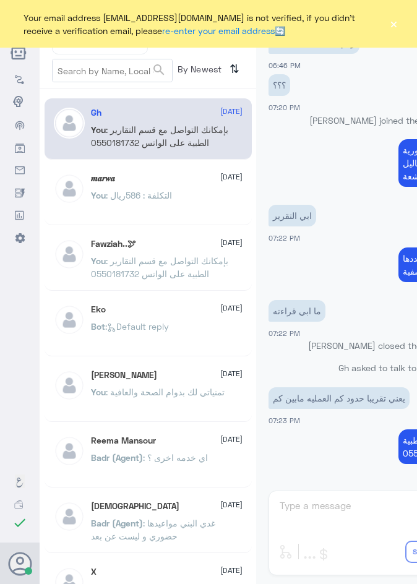
click at [392, 22] on button "×" at bounding box center [393, 24] width 9 height 12
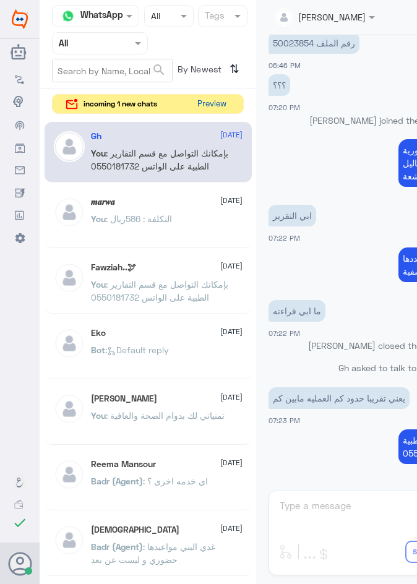
click at [214, 105] on button "Preview" at bounding box center [212, 104] width 38 height 19
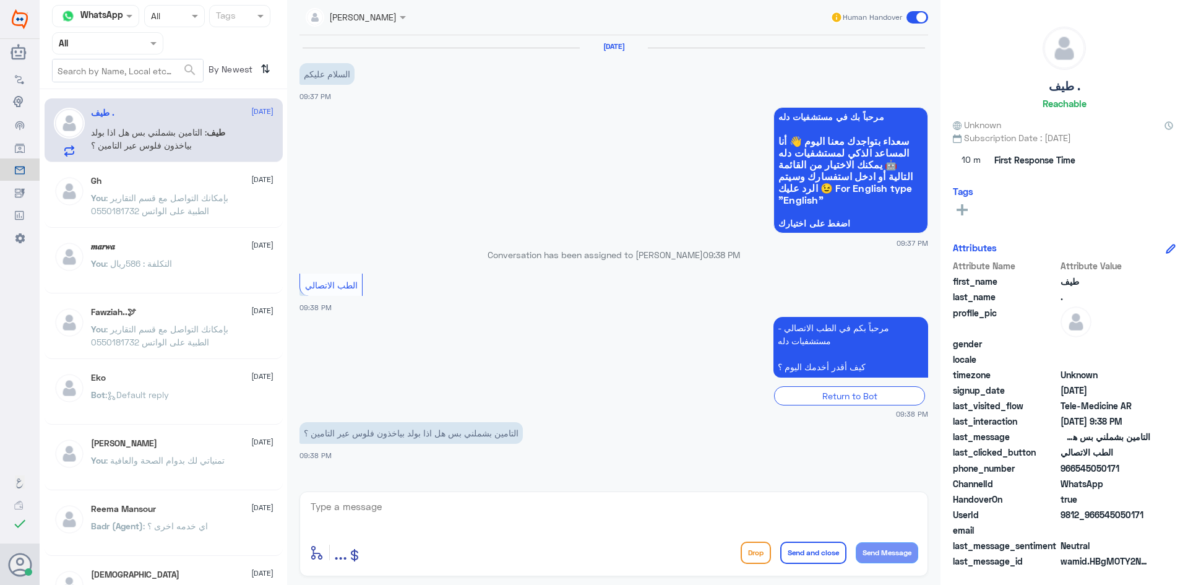
click at [591, 503] on textarea at bounding box center [613, 513] width 609 height 30
type textarea "ا"
paste textarea "مرحبا معك عبدالكريم من الطب الاتصالي"
type textarea "مرحبا معك عبدالكريم من الطب الاتصالي"
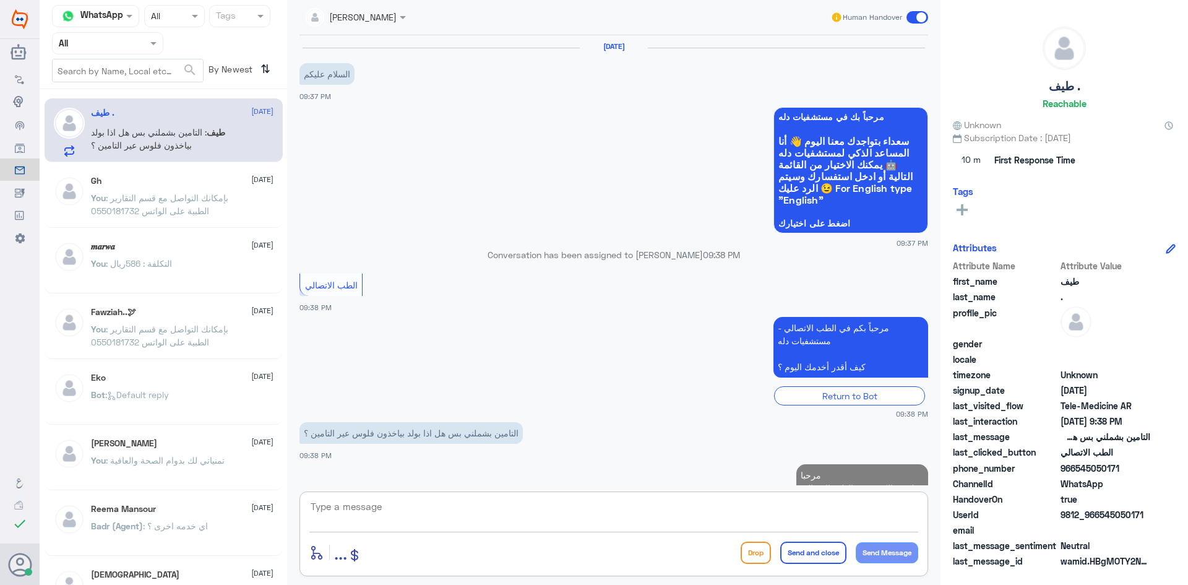
scroll to position [35, 0]
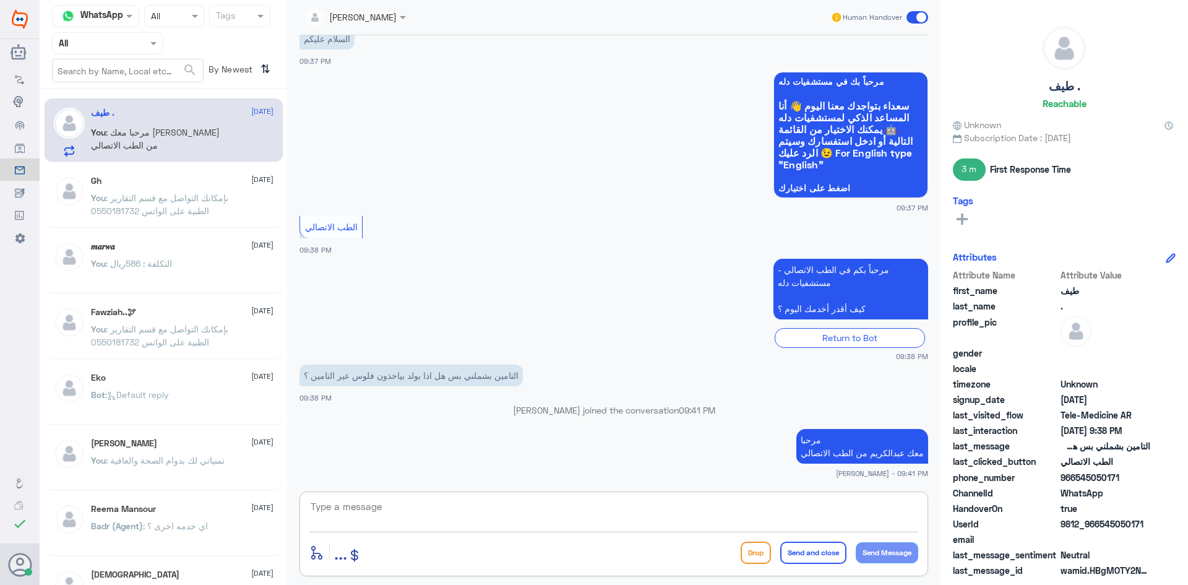
click at [735, 521] on textarea at bounding box center [613, 513] width 609 height 30
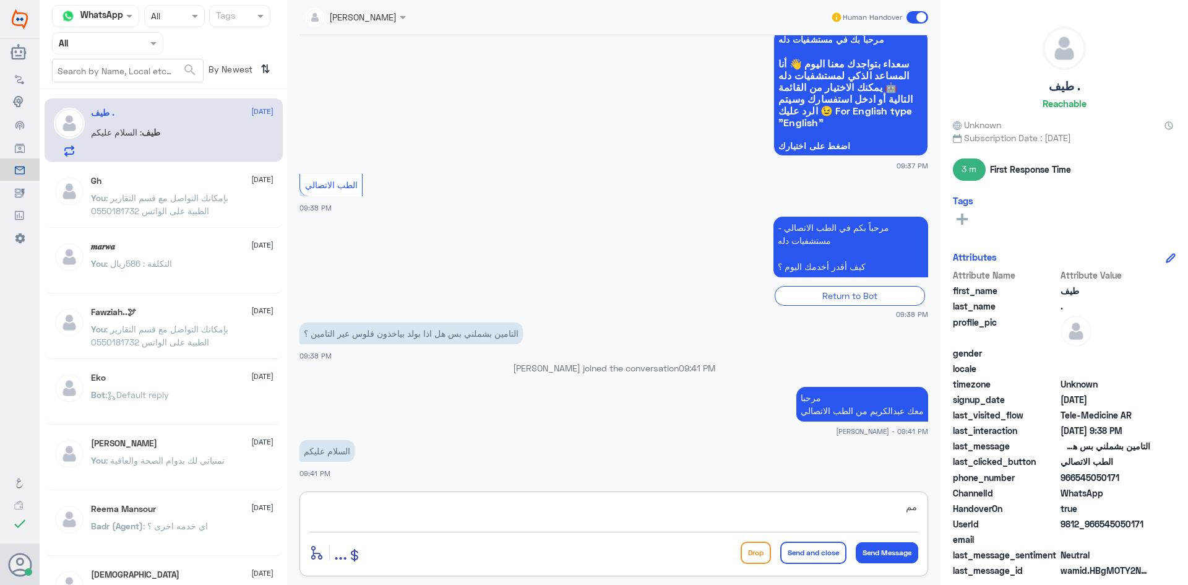
type textarea "م"
type textarea "هل عندك ملف في دله ؟"
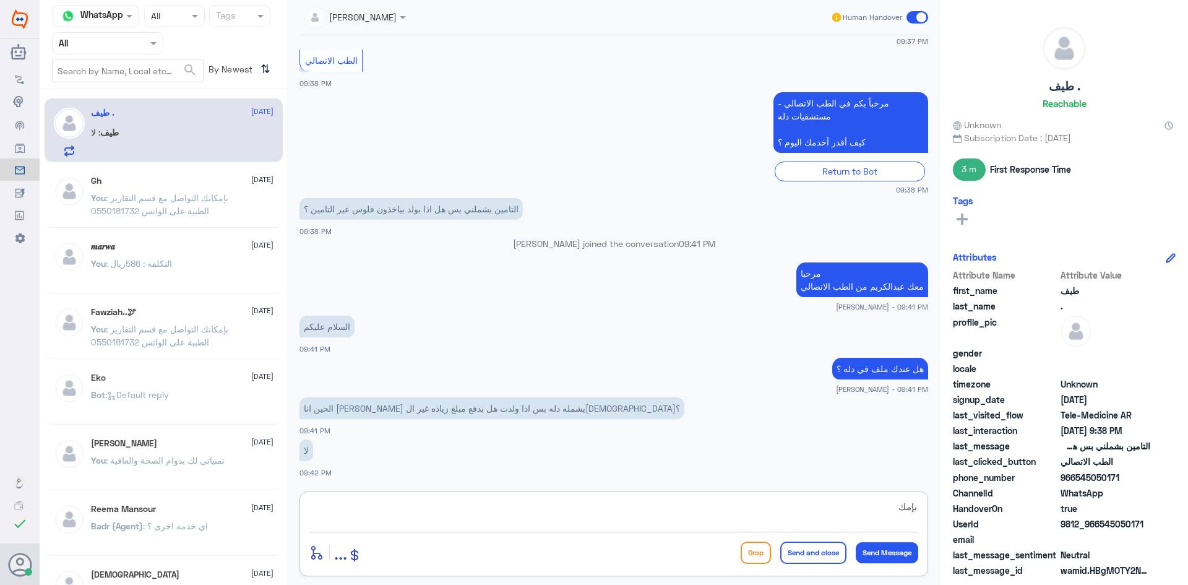
scroll to position [244, 0]
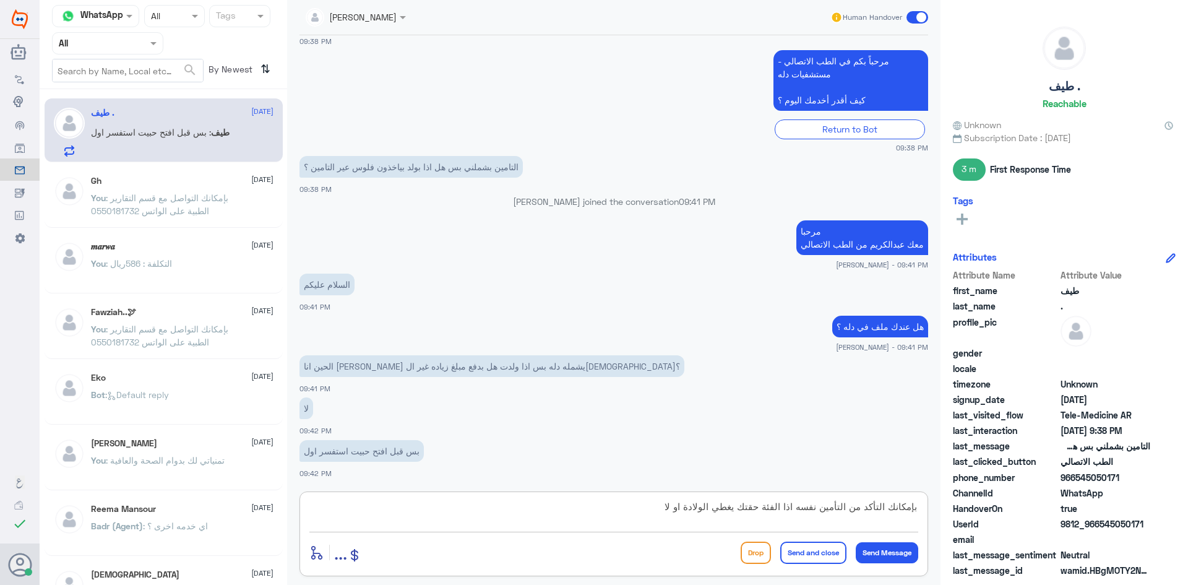
type textarea "بإمكانك التأكد من التأمين نفسه اذا الفئة حقتك يغطي الولادة او لا"
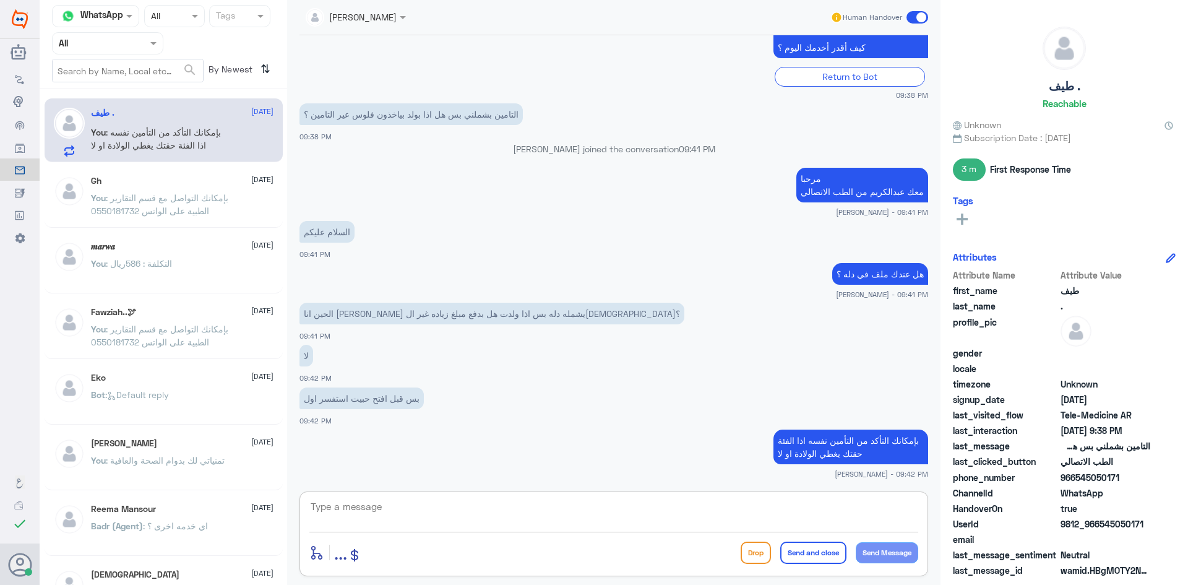
scroll to position [339, 0]
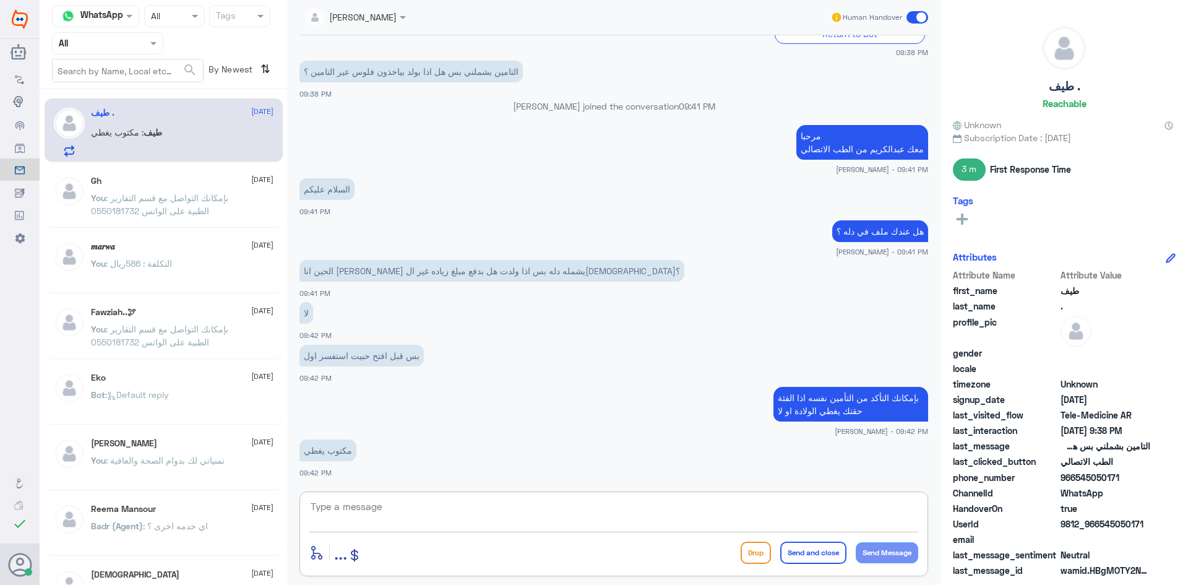
click at [404, 508] on textarea at bounding box center [613, 513] width 609 height 30
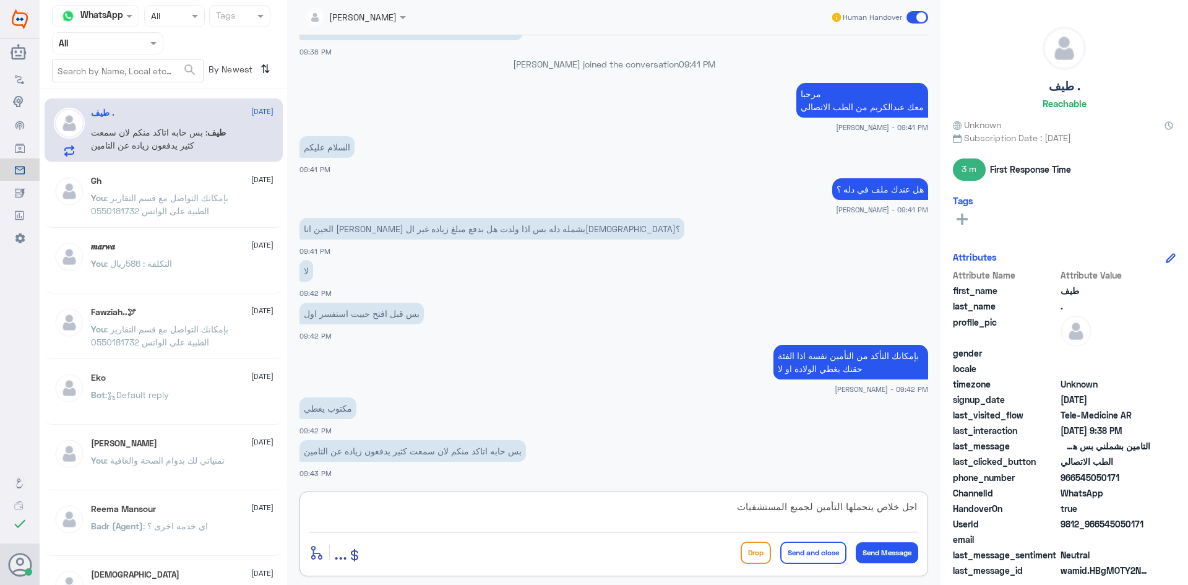
type textarea "اجل خلاص يتحملها التأمين لجميع المستشفيات"
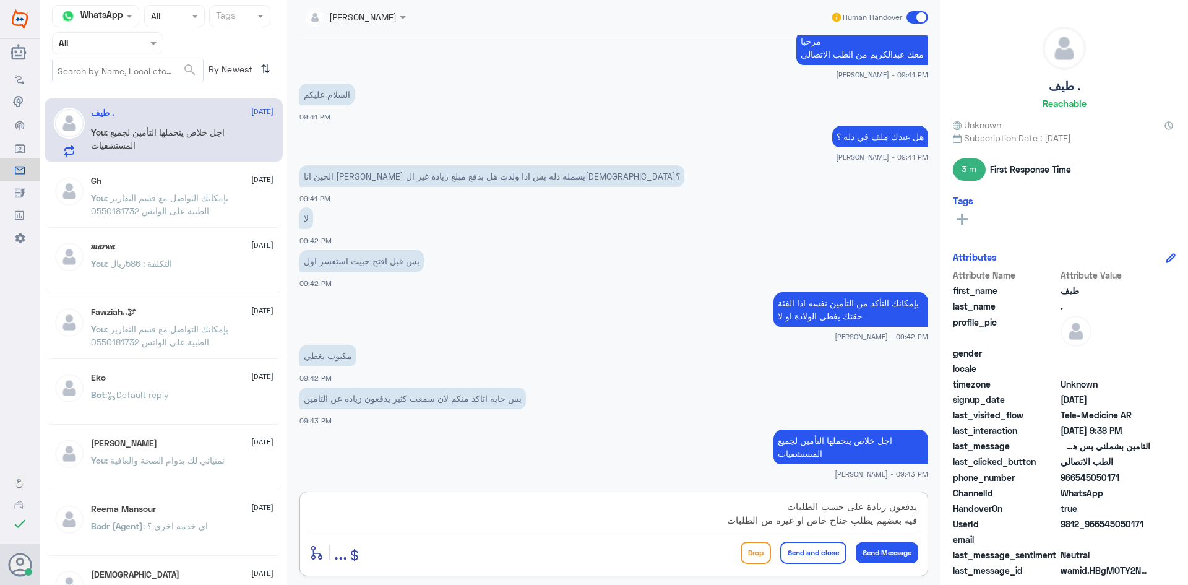
type textarea "يدفعون زيادة على حسب الطلبات فيه بعضهم يطلب جناح خاص او غيره من الطلبات"
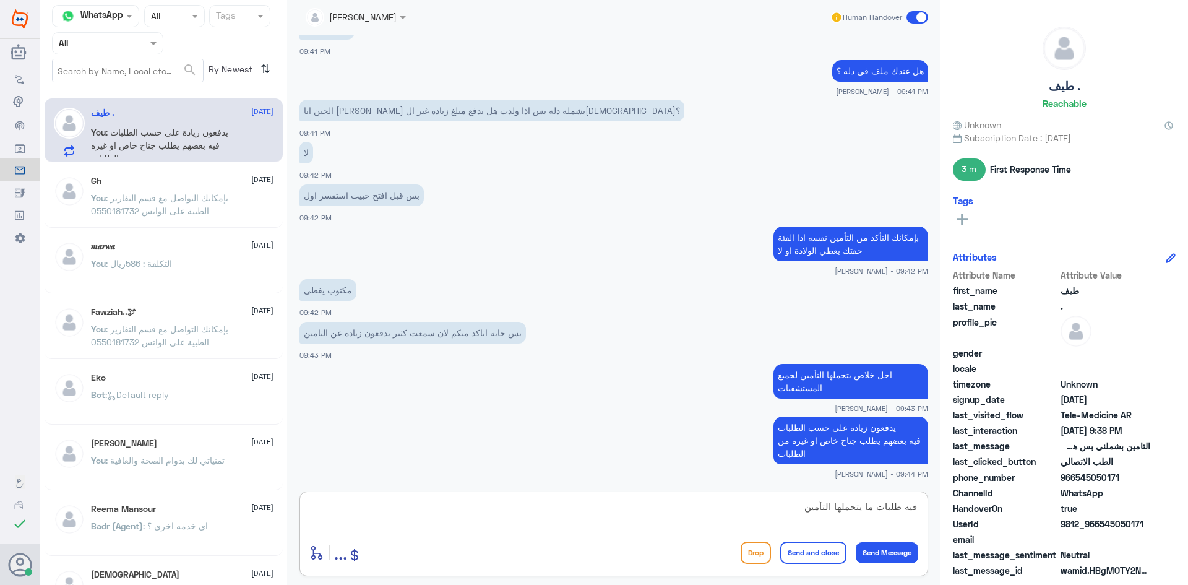
type textarea "فيه طلبات ما يتحملها التأمين"
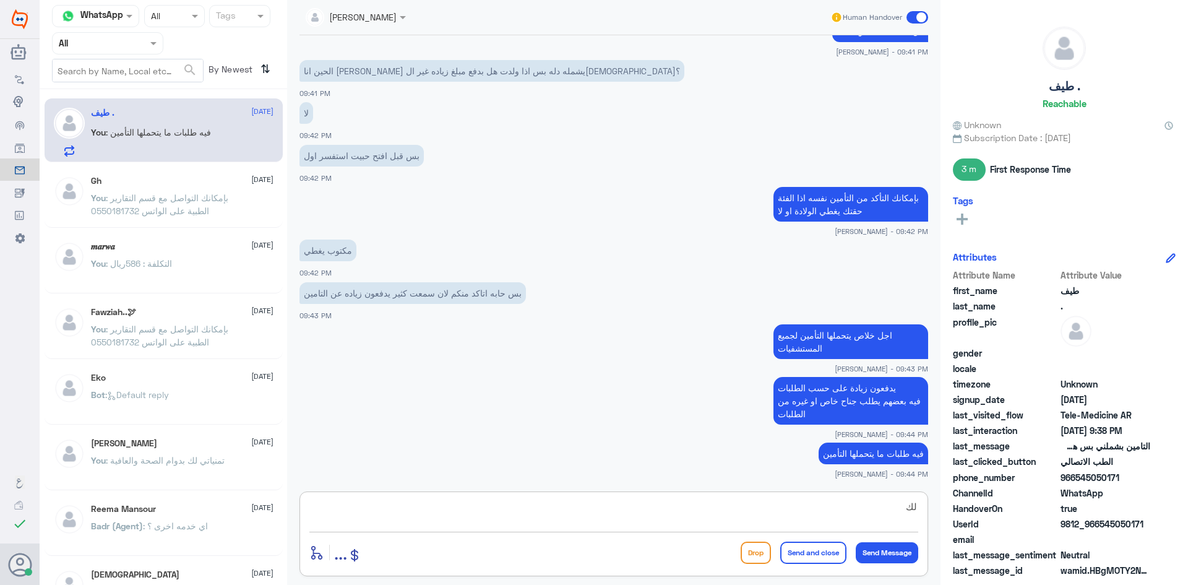
type textarea "ل"
type textarea "و"
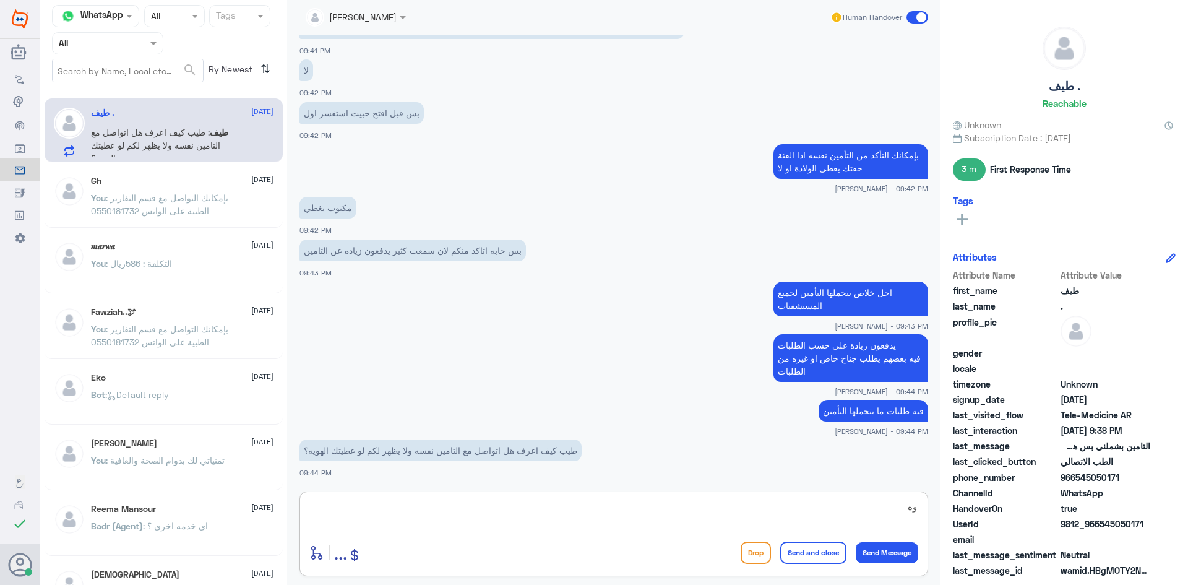
type textarea "و"
type textarea "لا من التأمين نفسه"
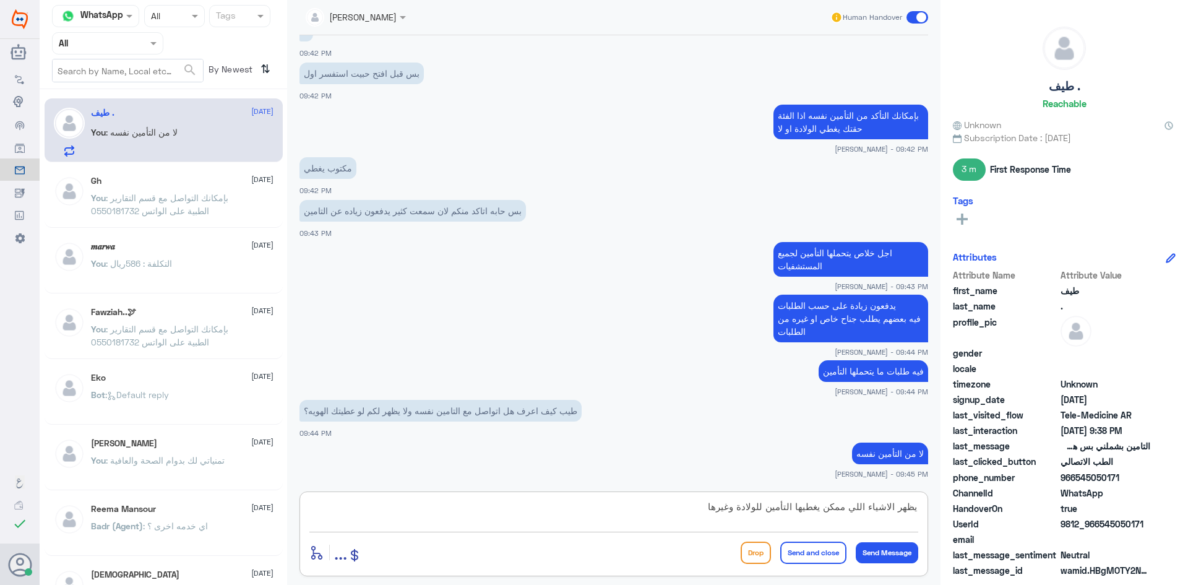
type textarea "يظهر الاشياء اللي ممكن يغطيها التأمين للولادة وغيرها"
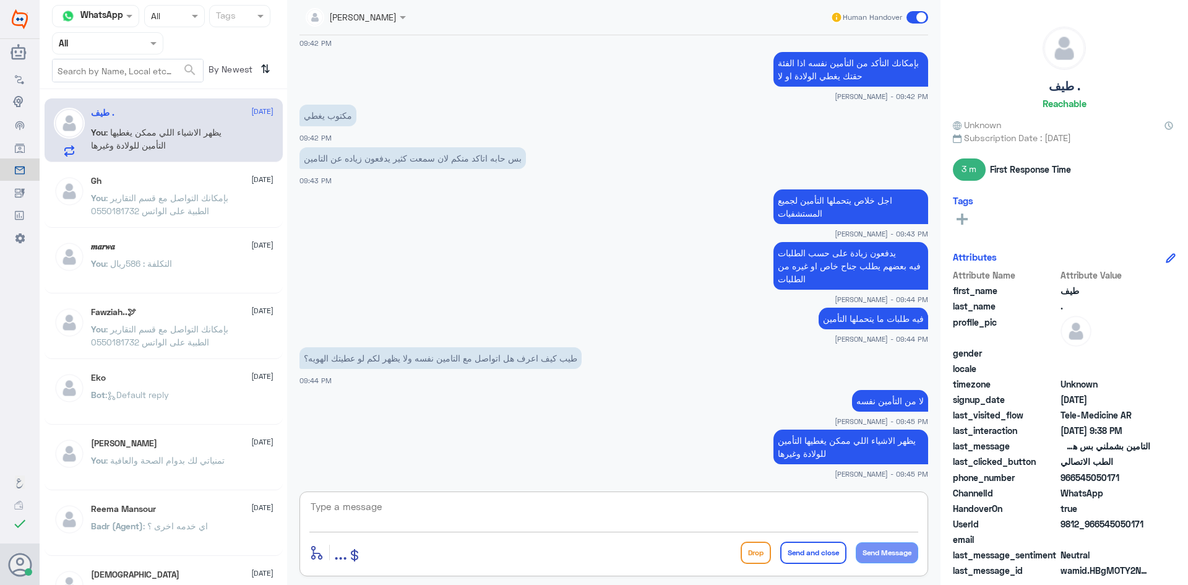
scroll to position [716, 0]
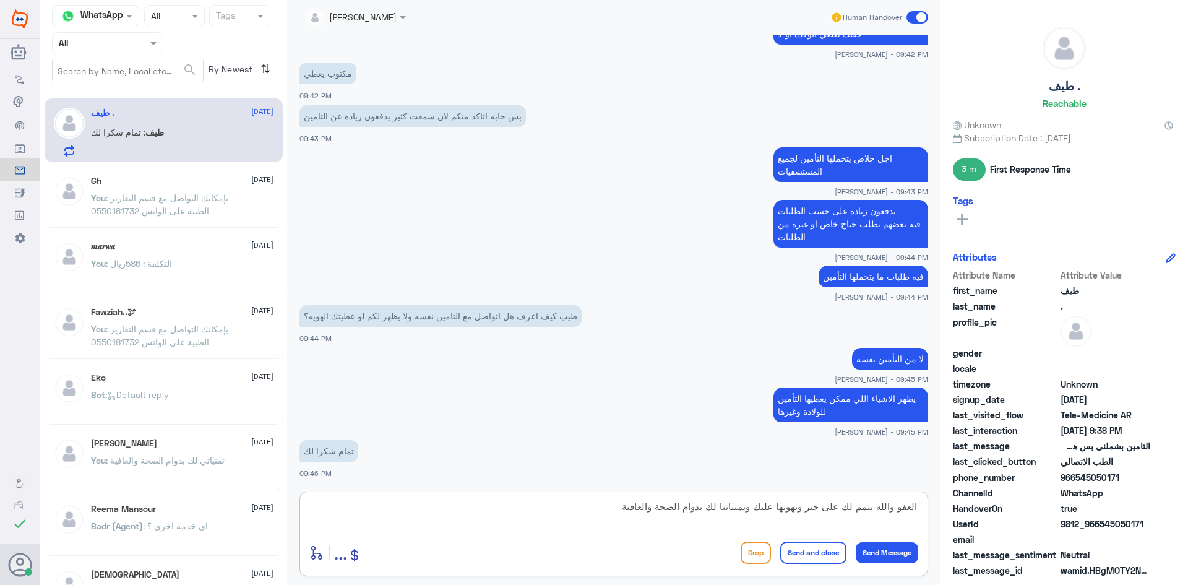
type textarea "العفو والله يتمم لك على خير ويهونها عليك وتمنياتنا لك بدوام الصحة والعافية"
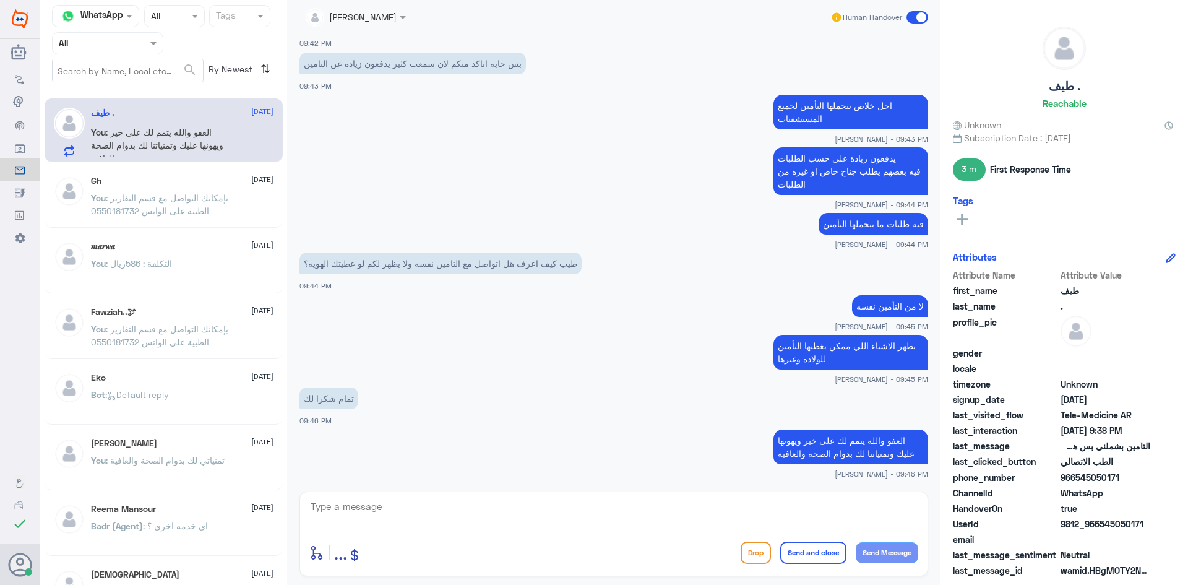
click at [912, 17] on span at bounding box center [918, 17] width 22 height 12
click at [0, 0] on input "checkbox" at bounding box center [0, 0] width 0 height 0
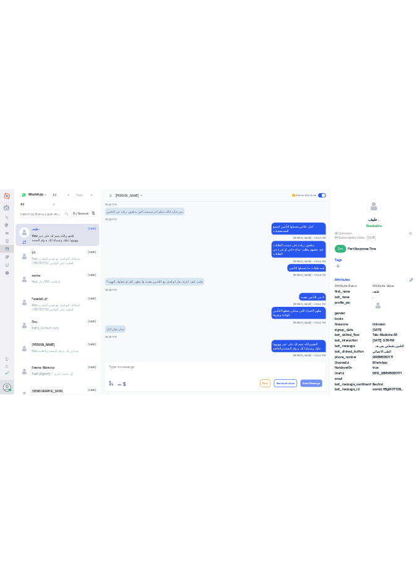
scroll to position [792, 0]
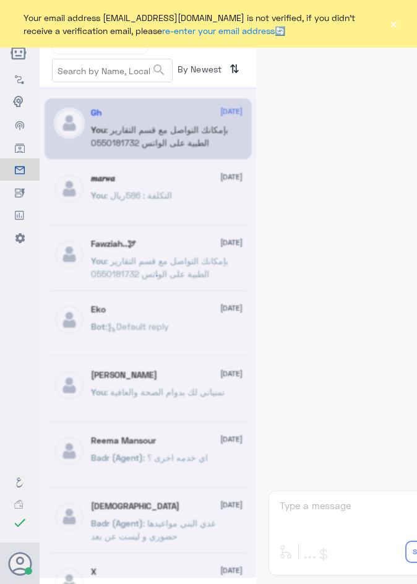
click at [396, 20] on button "×" at bounding box center [393, 24] width 9 height 12
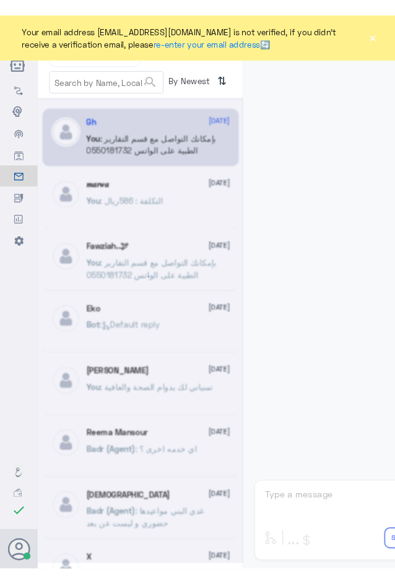
scroll to position [532, 0]
